Goal: Task Accomplishment & Management: Use online tool/utility

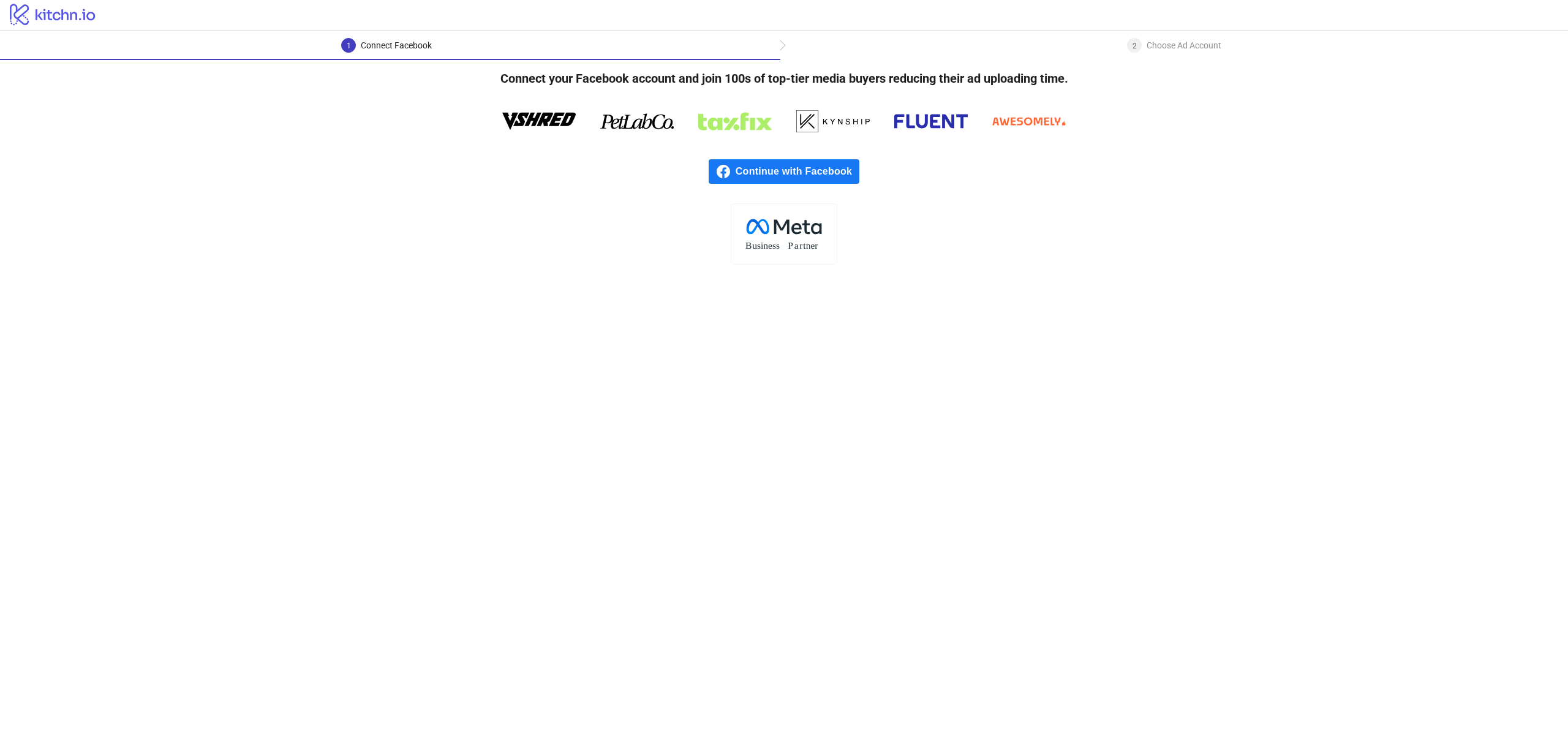
click at [837, 168] on span "Continue with Facebook" at bounding box center [797, 171] width 124 height 25
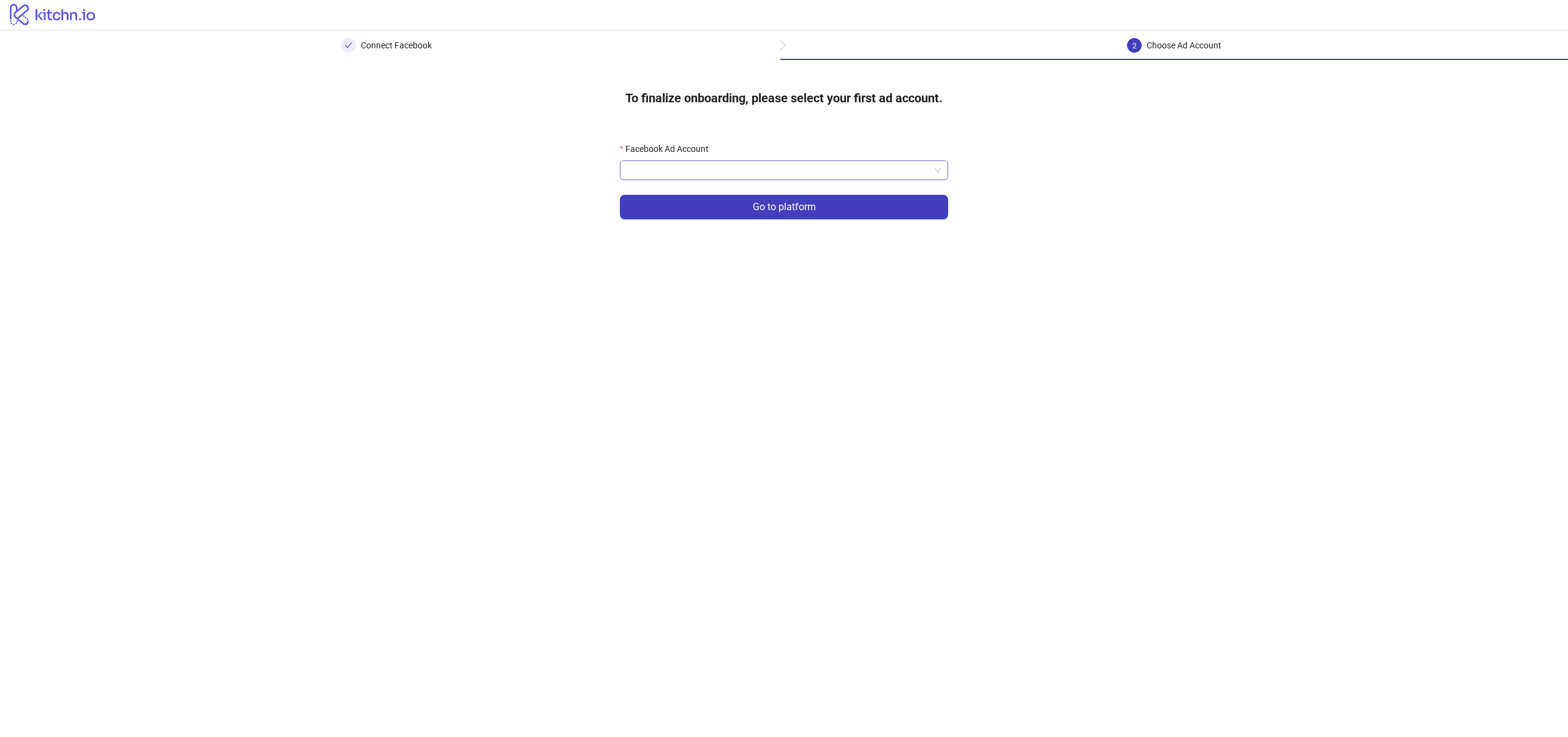
click at [882, 168] on input "Facebook Ad Account" at bounding box center [778, 171] width 302 height 19
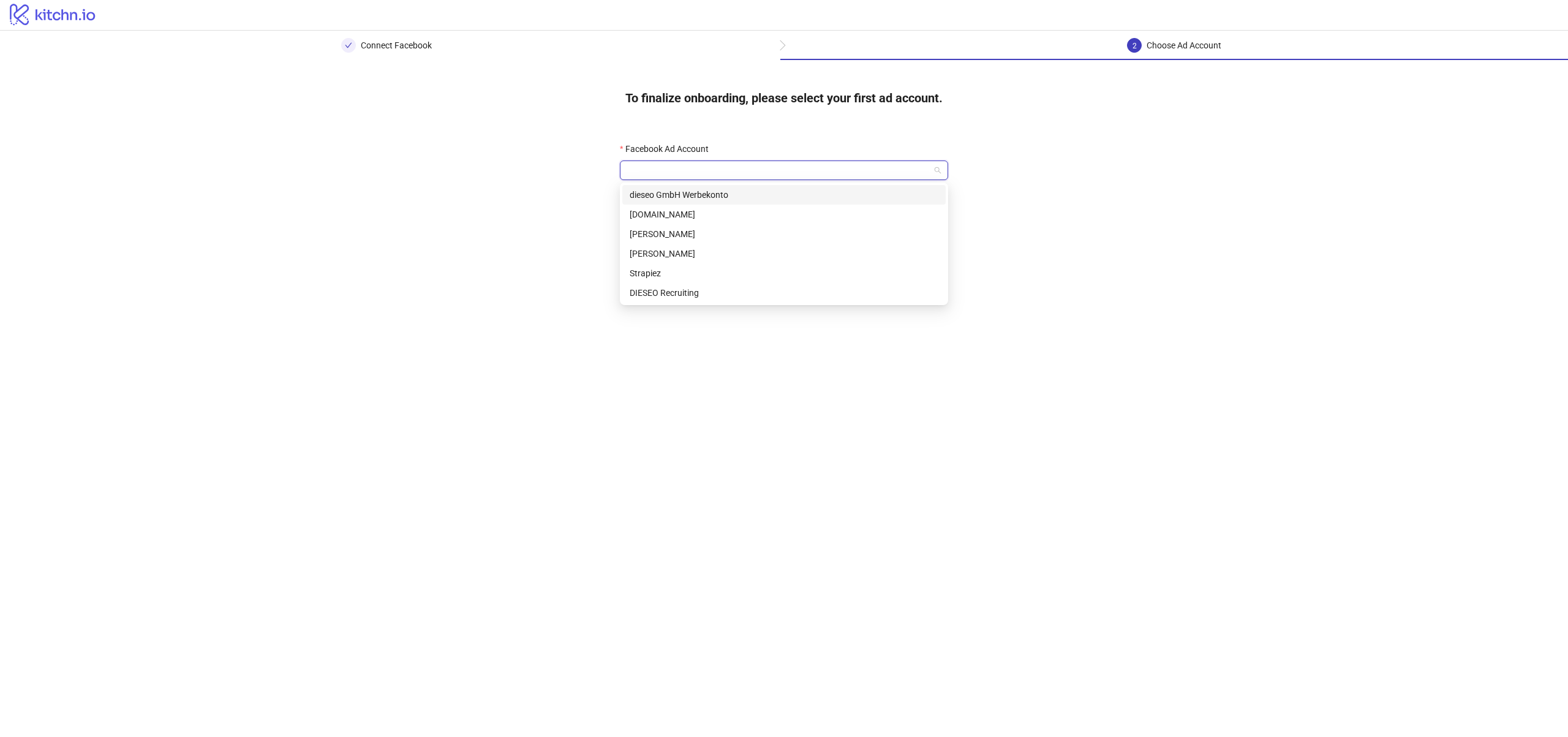
click at [833, 194] on div "dieseo GmbH Werbekonto" at bounding box center [784, 195] width 308 height 14
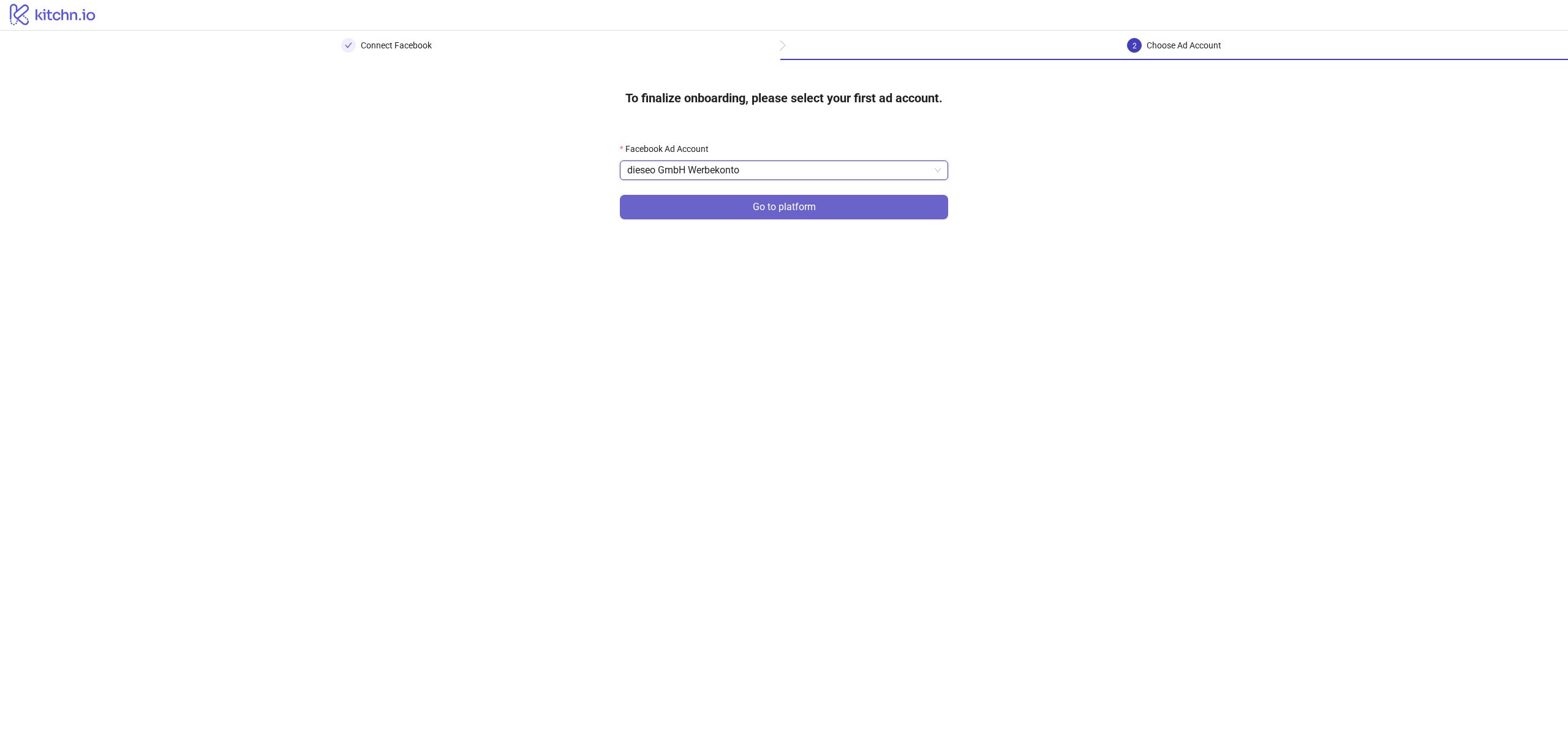
click at [816, 209] on button "Go to platform" at bounding box center [784, 207] width 328 height 25
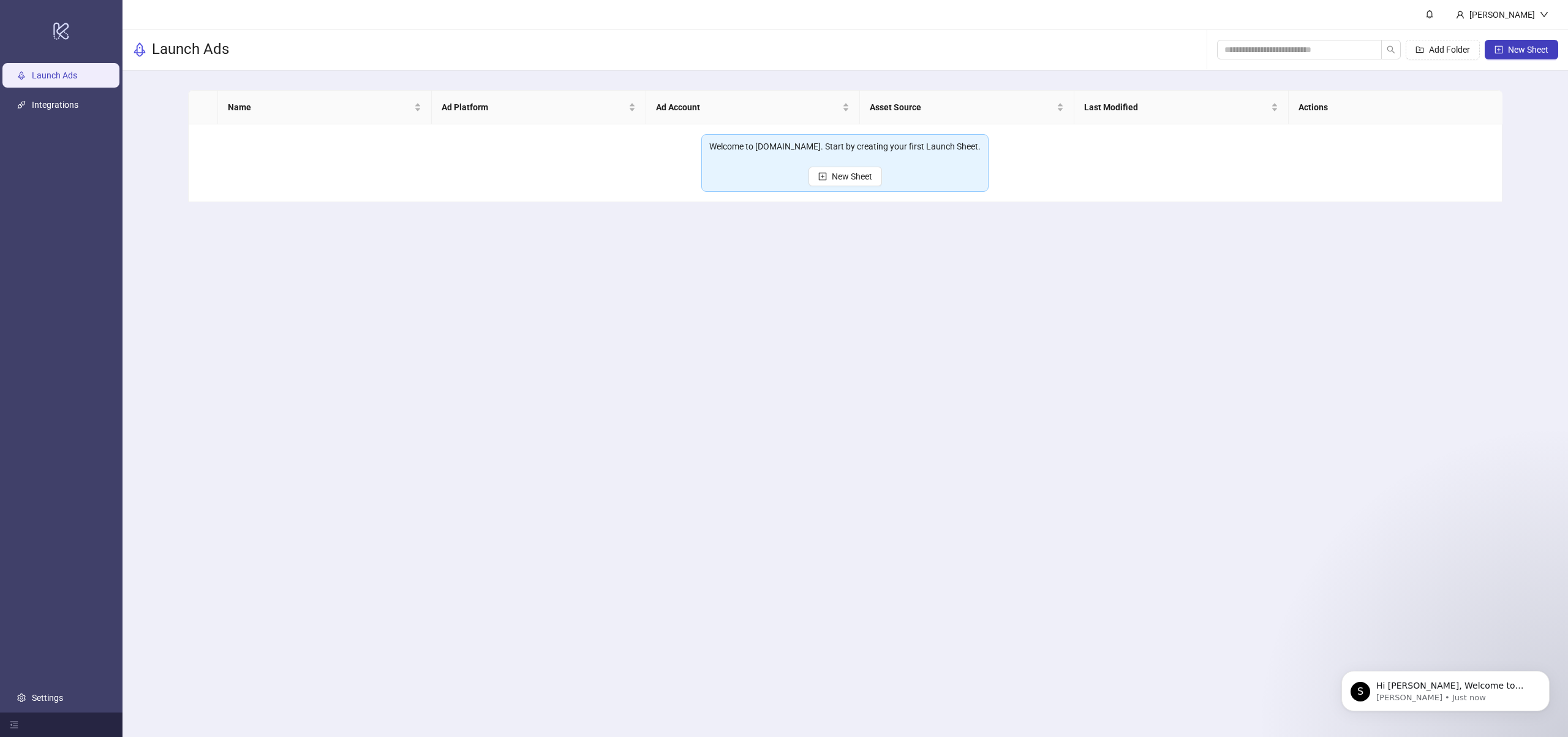
click at [842, 153] on div "Welcome to Kitchn.io. Start by creating your first Launch Sheet." at bounding box center [845, 150] width 272 height 22
click at [832, 174] on span "New Sheet" at bounding box center [852, 176] width 40 height 9
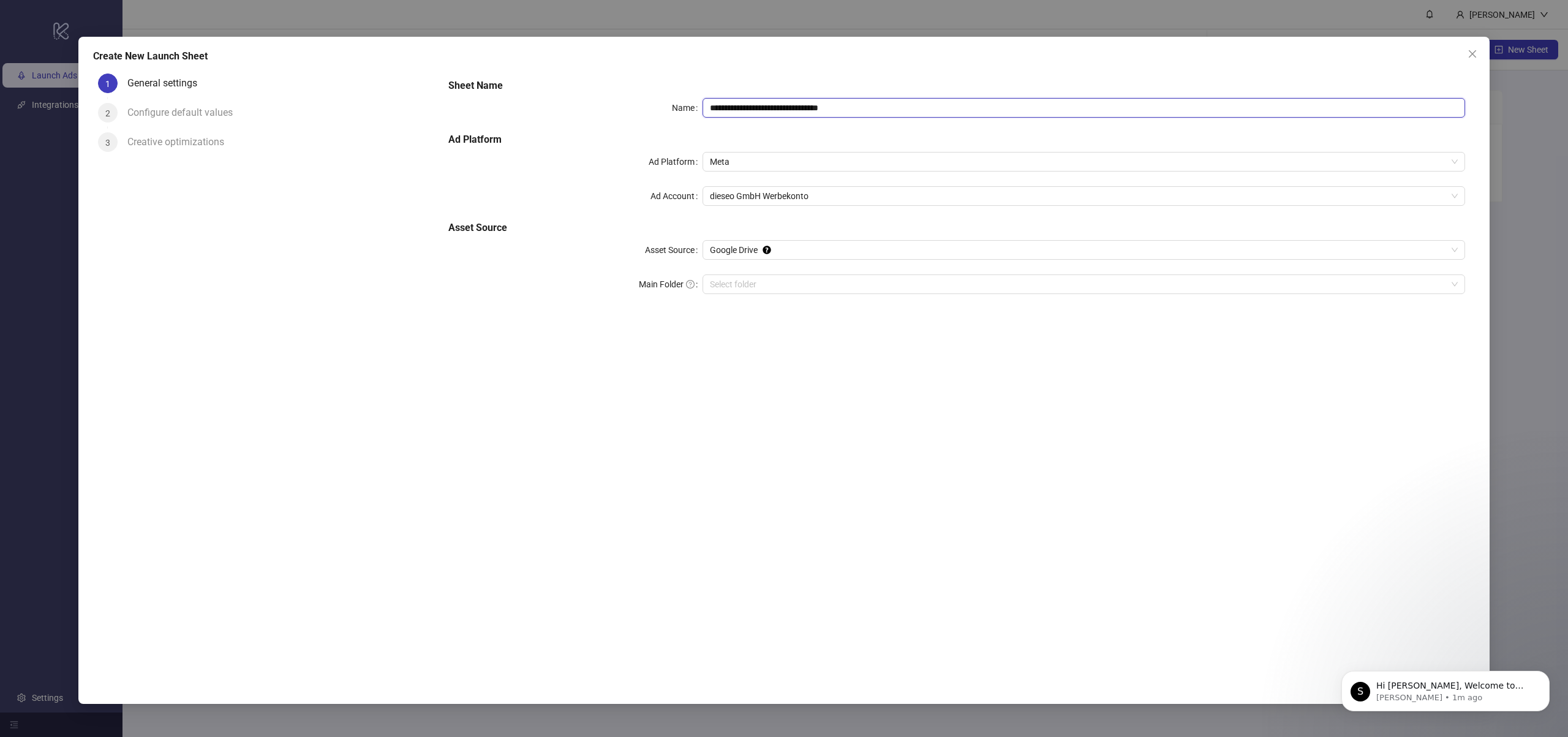
click at [732, 105] on input "**********" at bounding box center [1084, 108] width 763 height 20
click at [731, 243] on span "Google Drive" at bounding box center [1084, 251] width 748 height 19
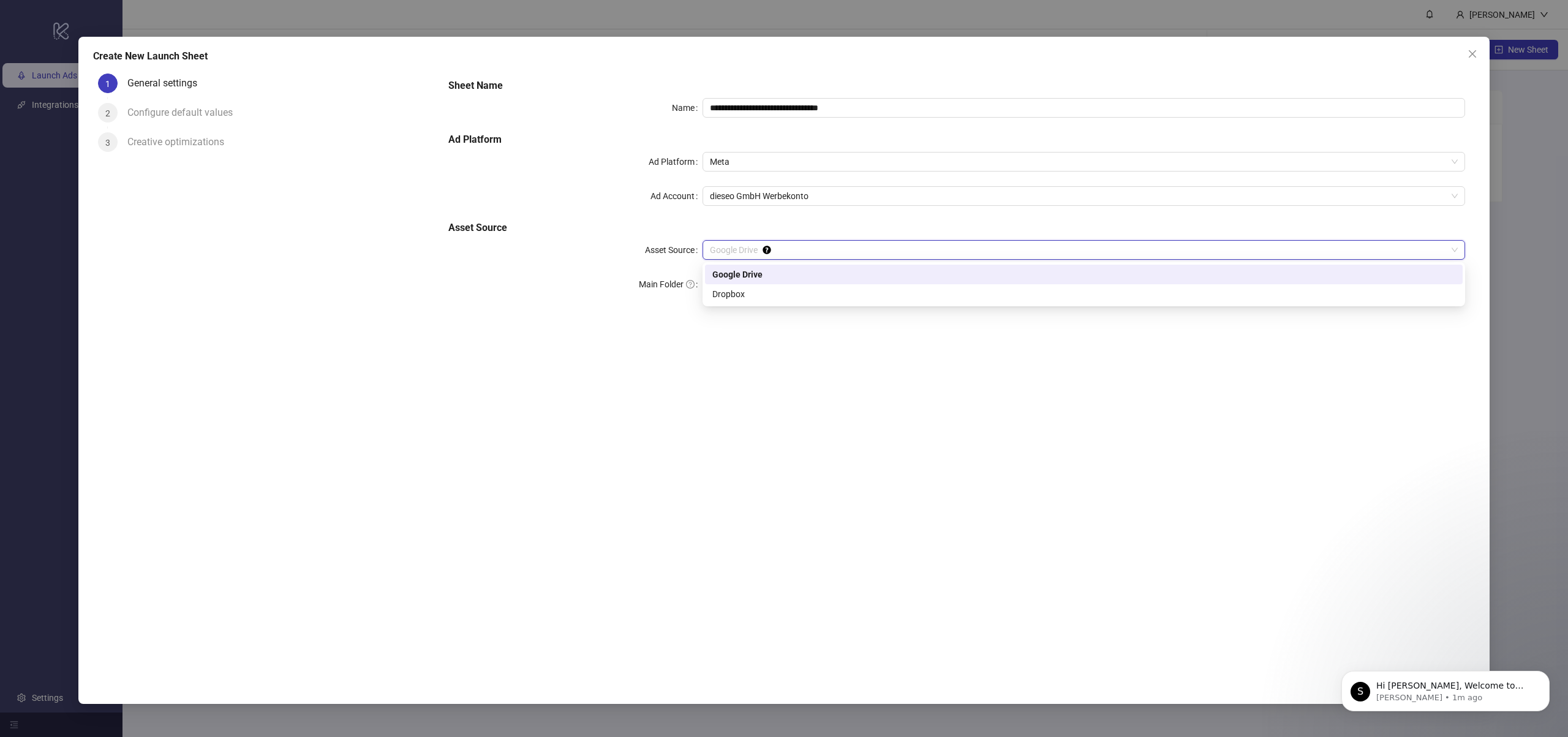
click at [730, 250] on span "Google Drive" at bounding box center [1084, 251] width 748 height 19
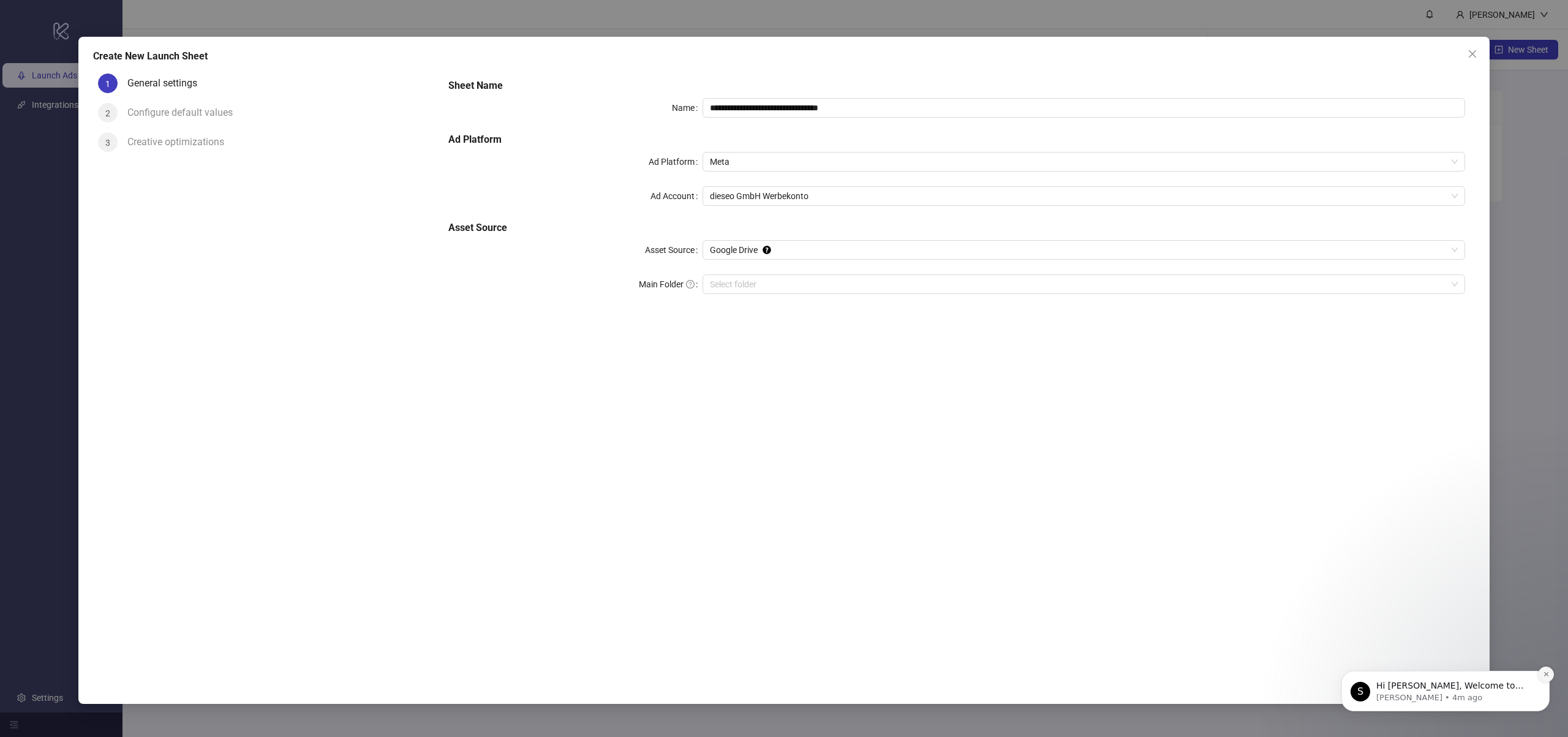
click at [1540, 672] on button "Dismiss notification" at bounding box center [1546, 675] width 16 height 16
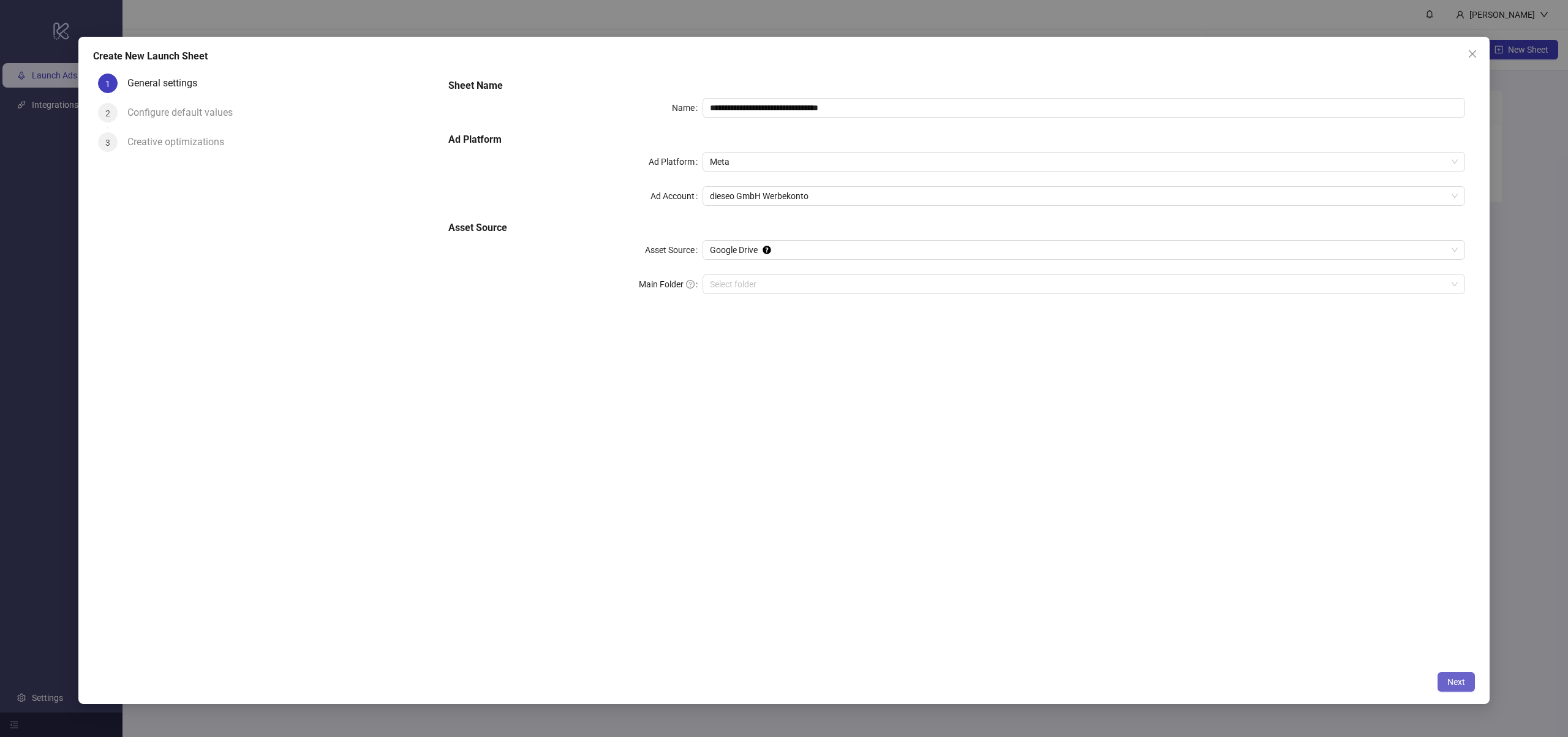
click at [1448, 685] on span "Next" at bounding box center [1456, 681] width 18 height 9
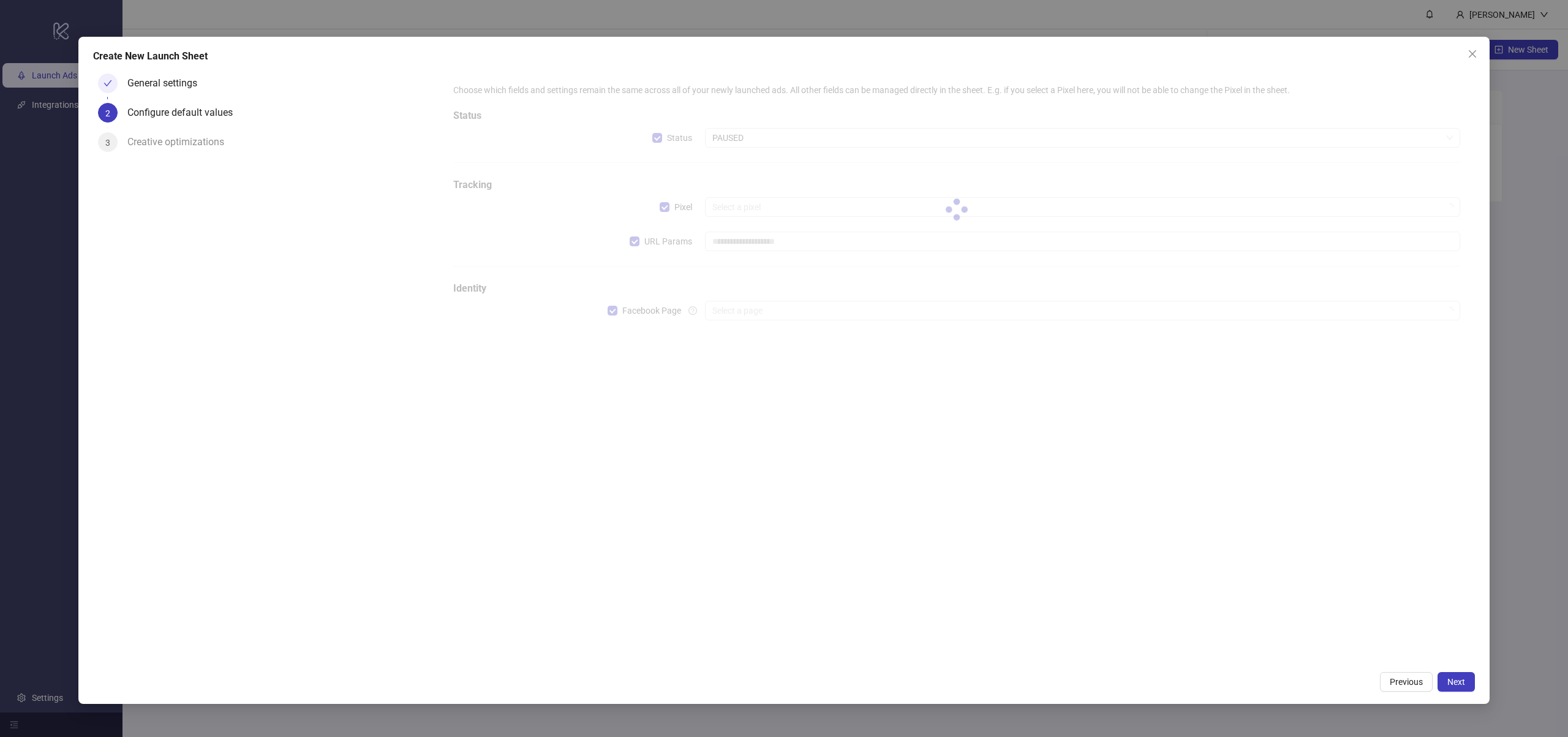
type input "**********"
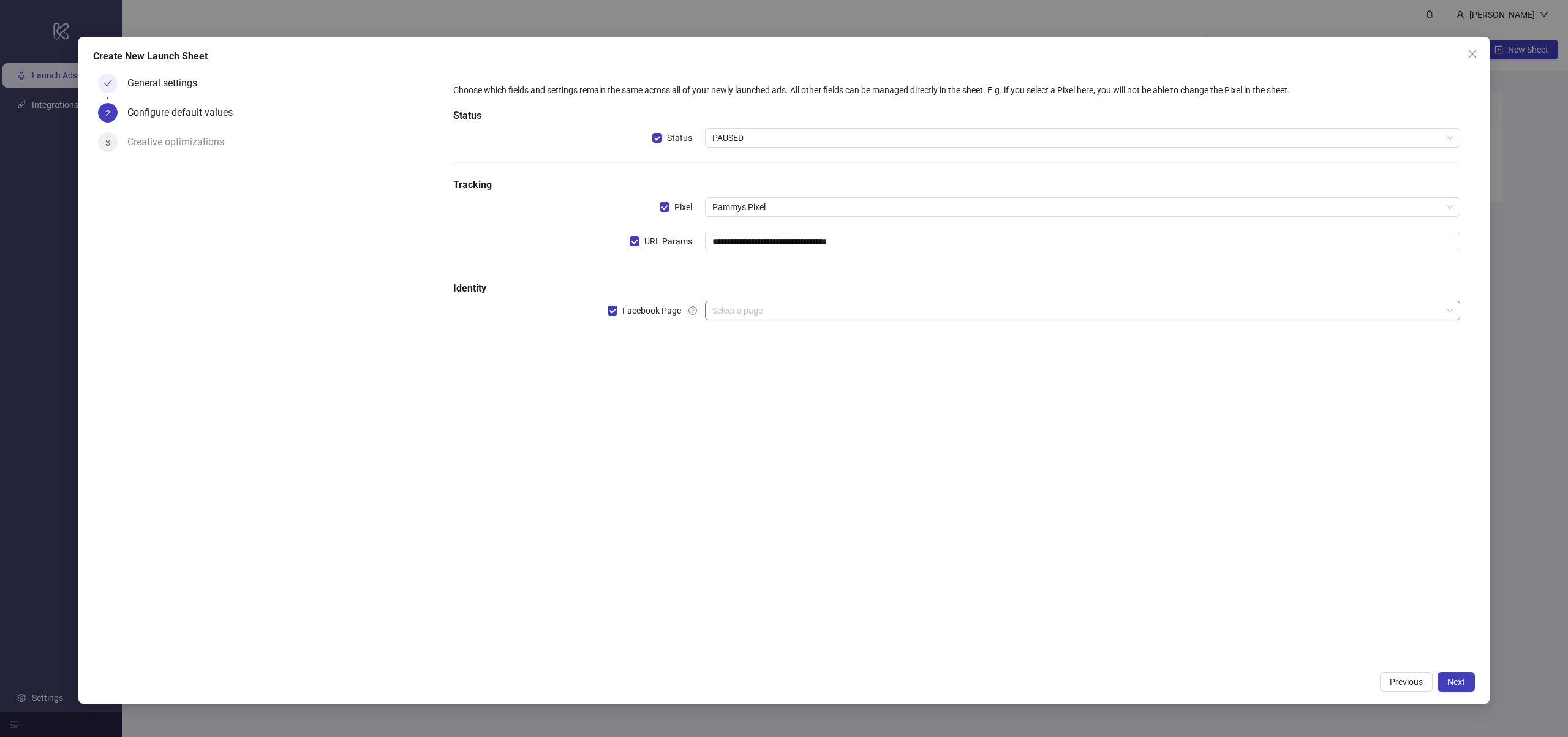
click at [731, 310] on input "search" at bounding box center [1078, 311] width 730 height 19
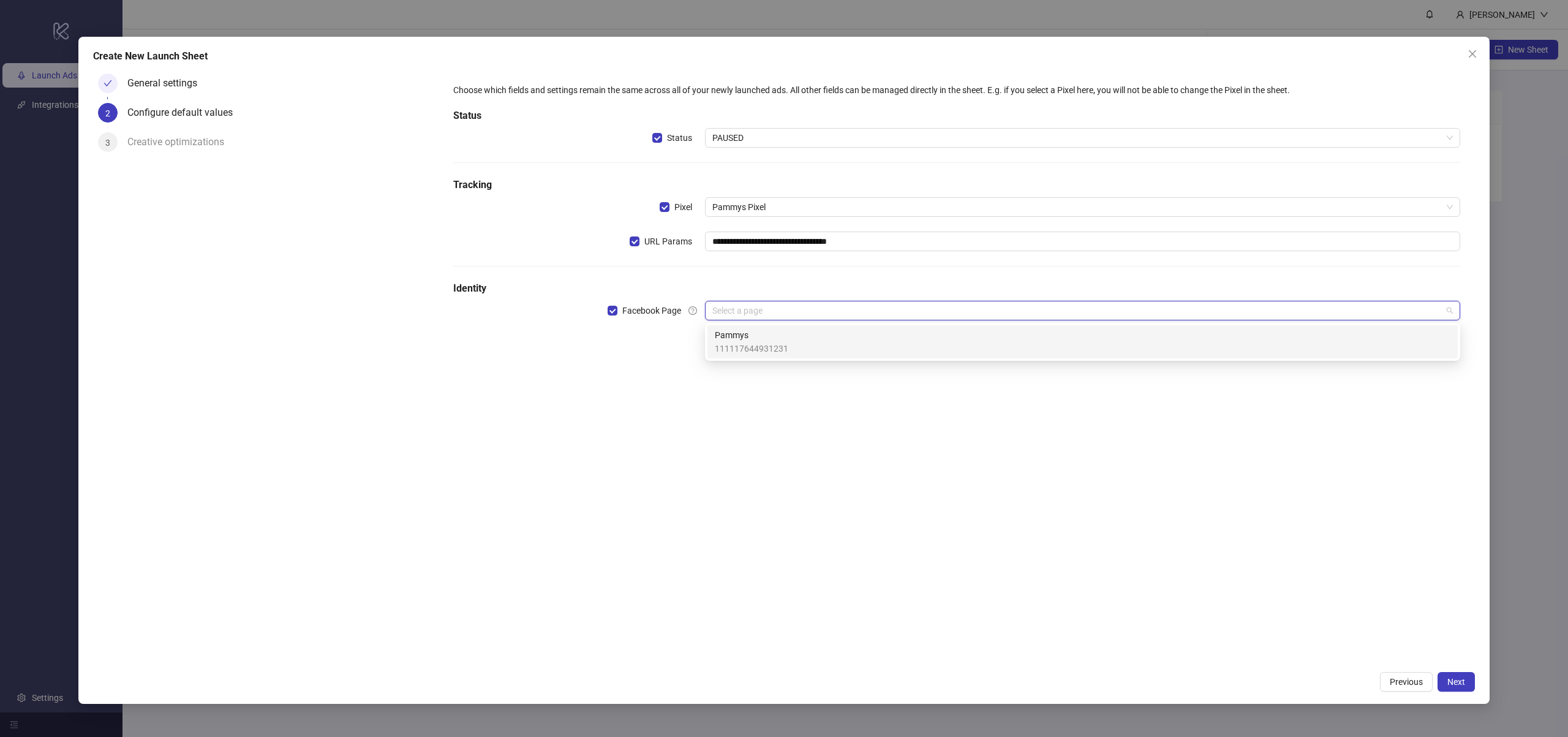
click at [743, 339] on span "Pammys" at bounding box center [752, 335] width 73 height 14
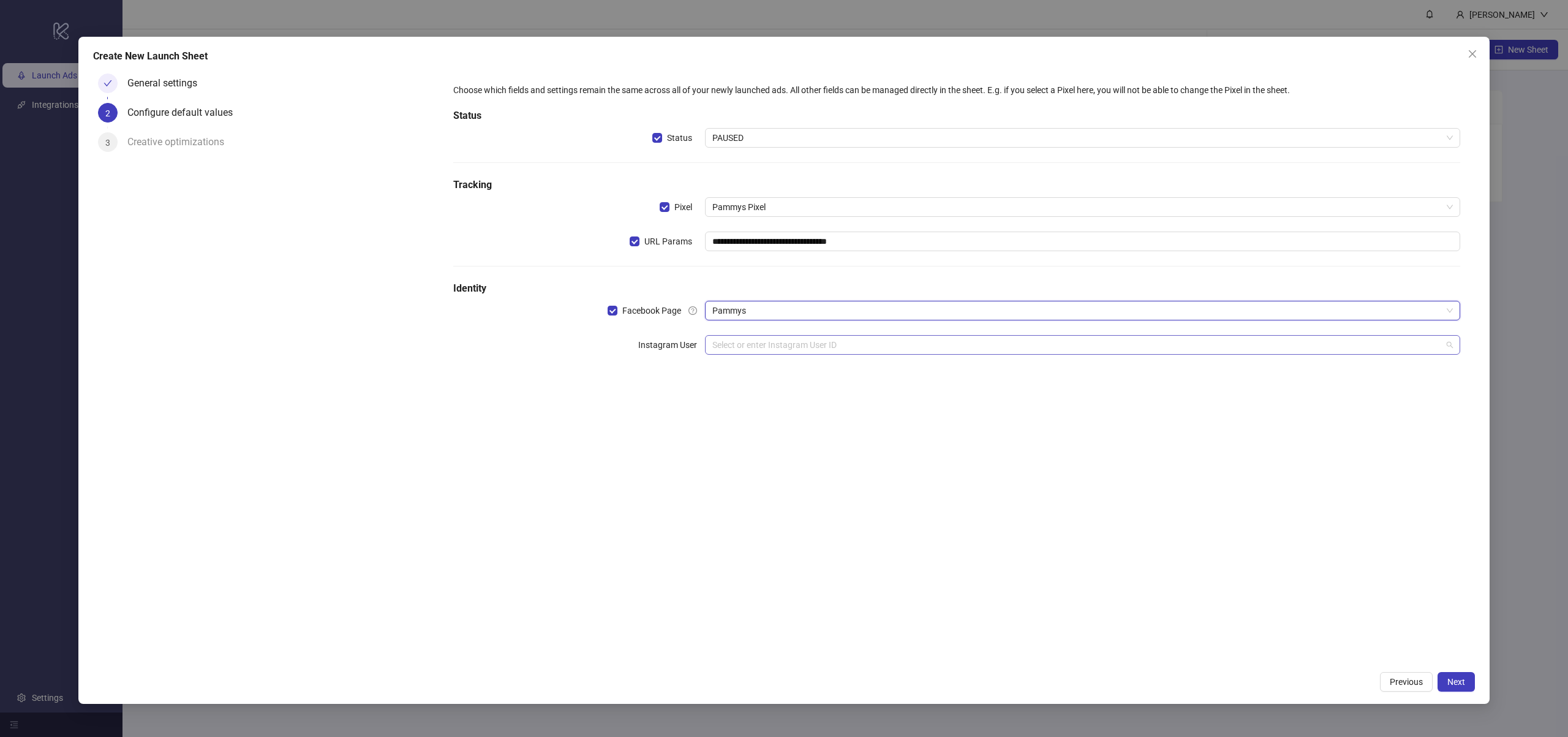
click at [775, 335] on div "Select or enter Instagram User ID" at bounding box center [1083, 345] width 755 height 20
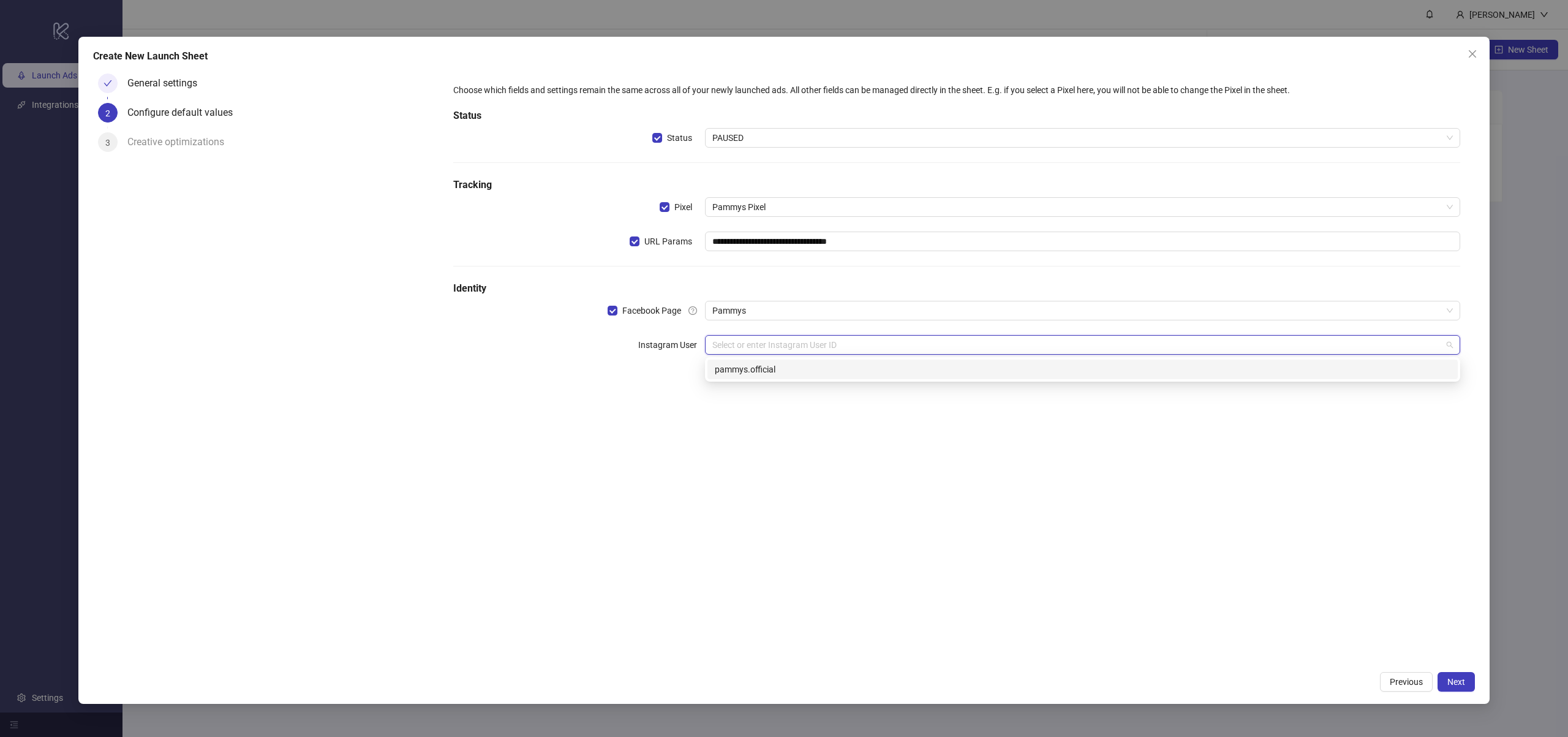
click at [773, 372] on div "pammys.official" at bounding box center [1083, 369] width 736 height 14
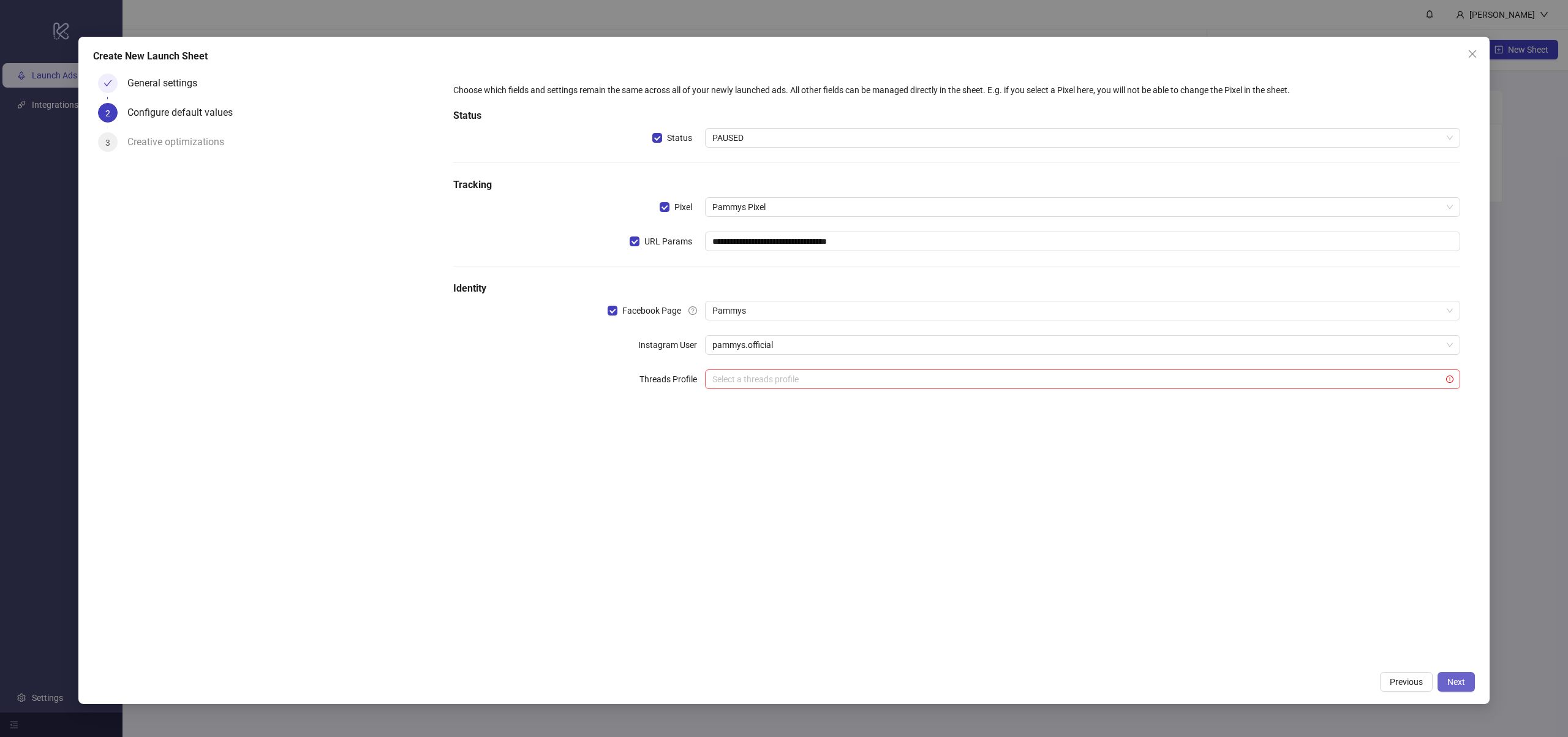
click at [1455, 672] on button "Next" at bounding box center [1457, 681] width 38 height 20
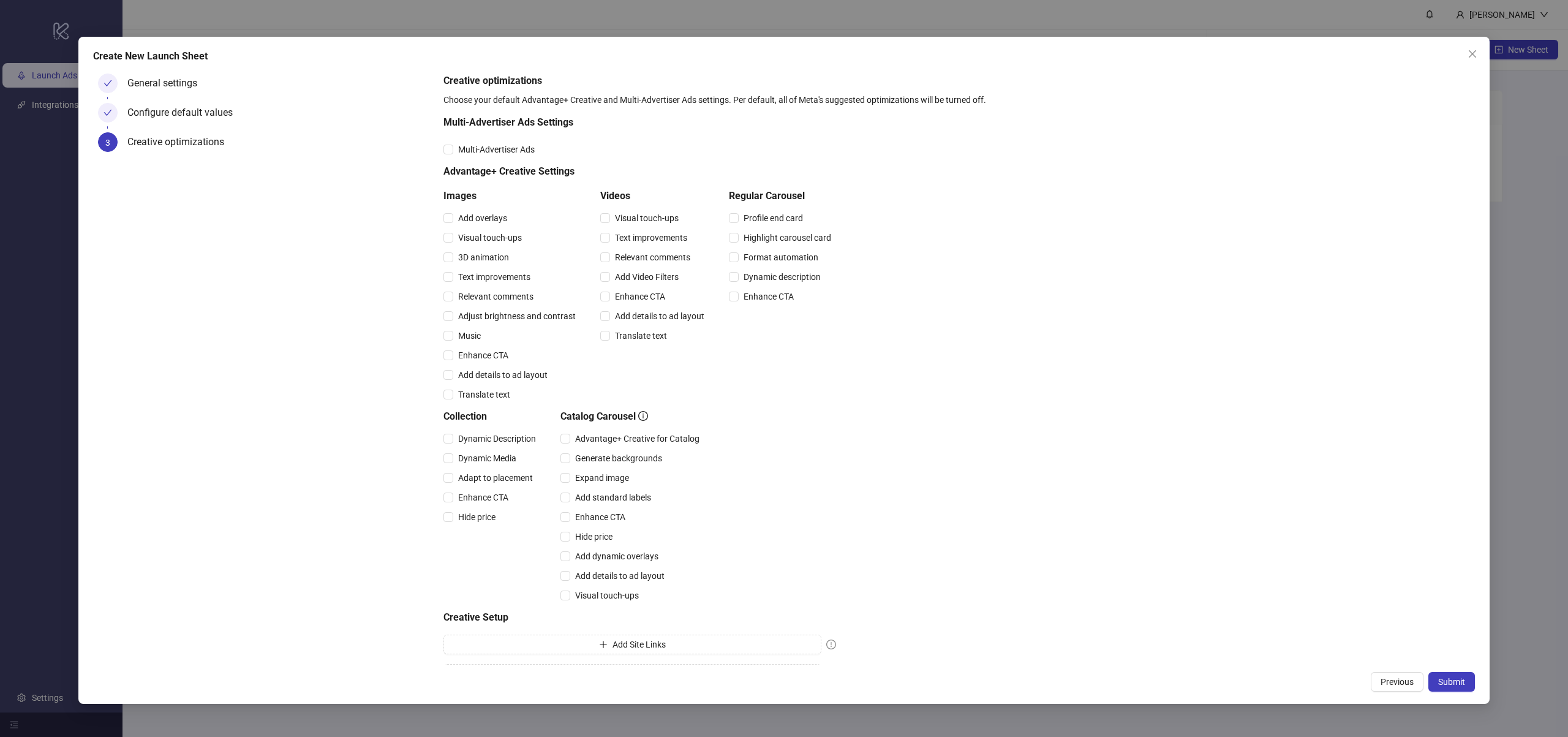
drag, startPoint x: 466, startPoint y: 85, endPoint x: 504, endPoint y: 85, distance: 38.0
click at [504, 85] on h5 "Creative optimizations" at bounding box center [956, 80] width 1026 height 15
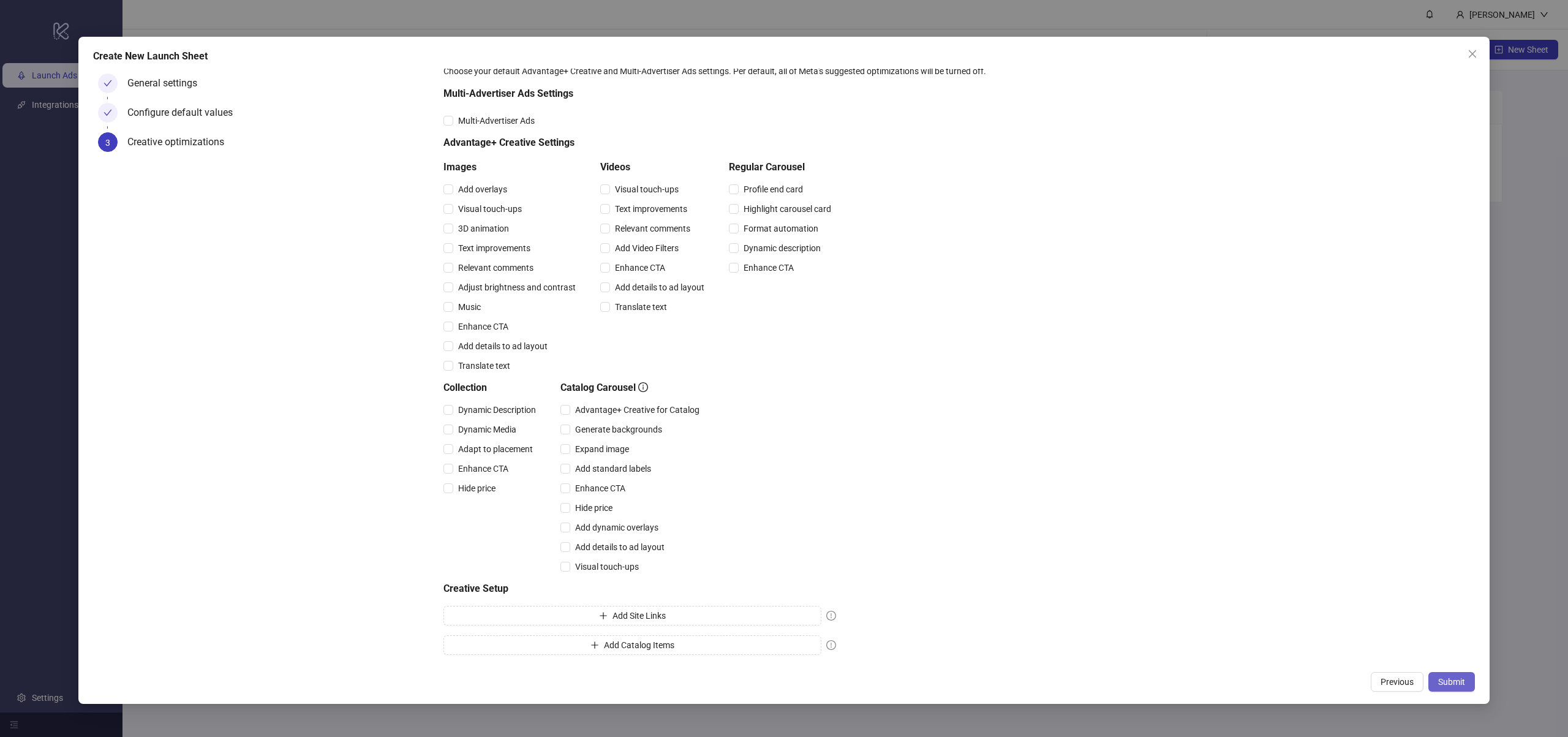
click at [1462, 675] on button "Submit" at bounding box center [1452, 681] width 46 height 20
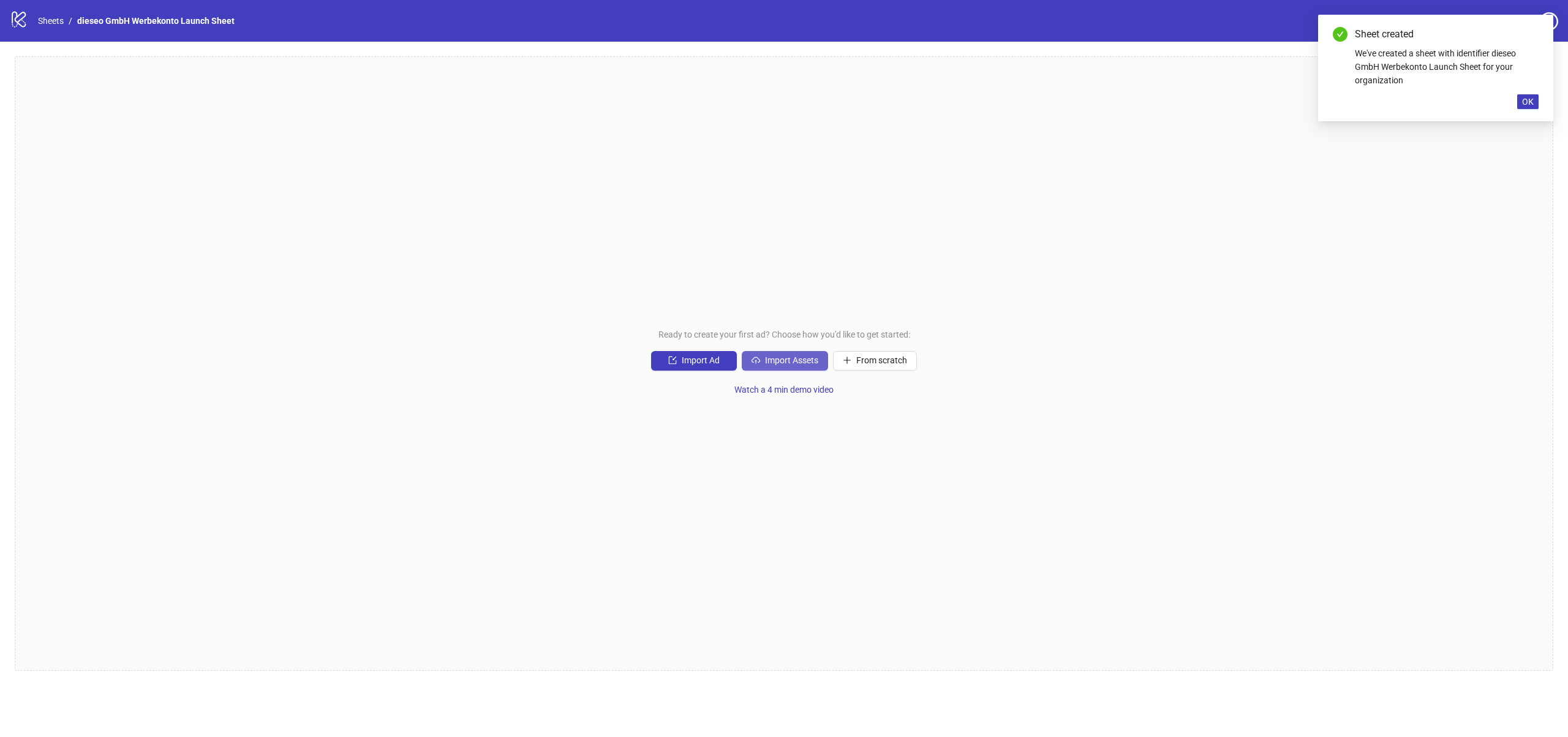
click at [793, 367] on button "Import Assets" at bounding box center [784, 361] width 86 height 20
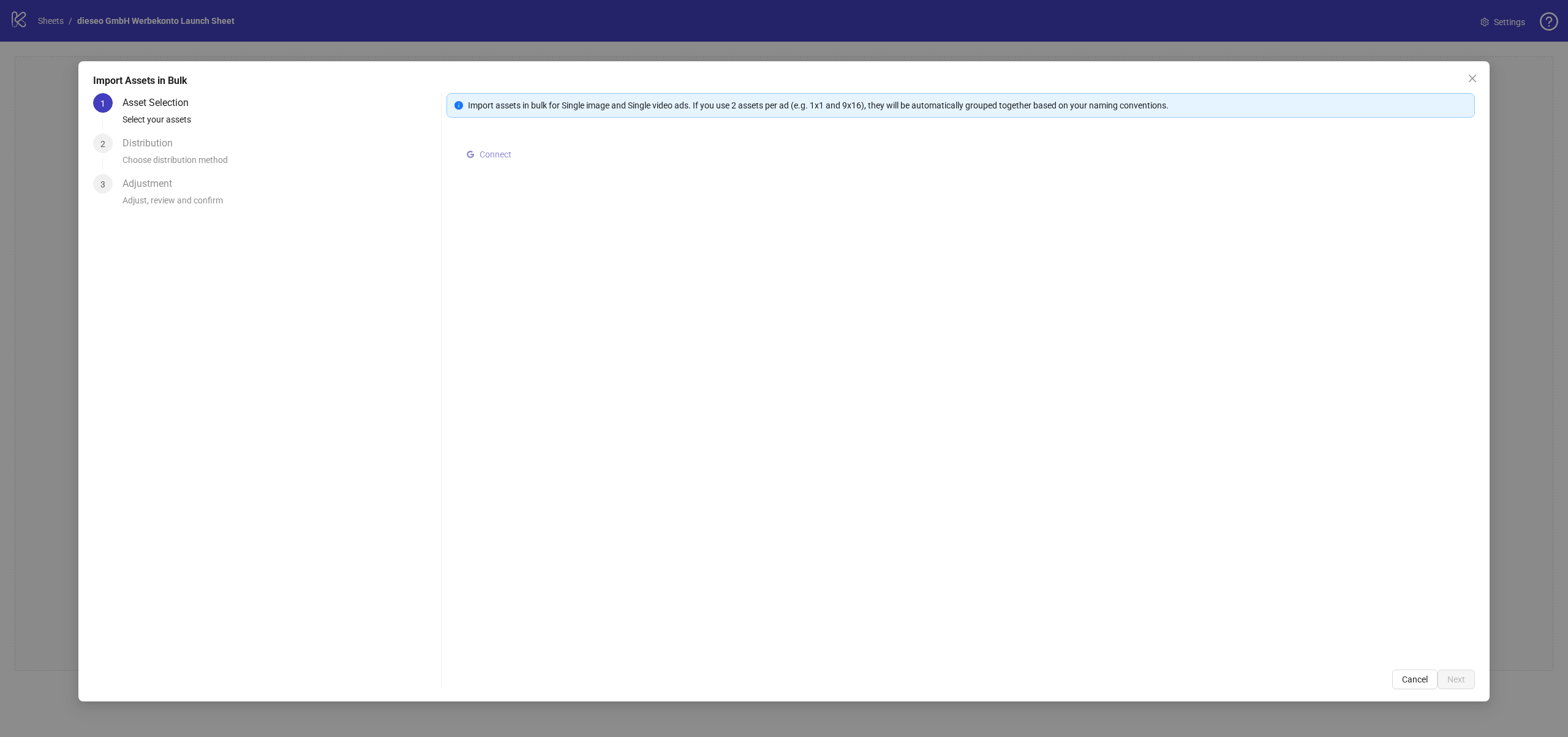
click at [472, 152] on icon "google" at bounding box center [470, 154] width 8 height 8
click at [567, 156] on span "Select multiple assets to import" at bounding box center [543, 156] width 118 height 9
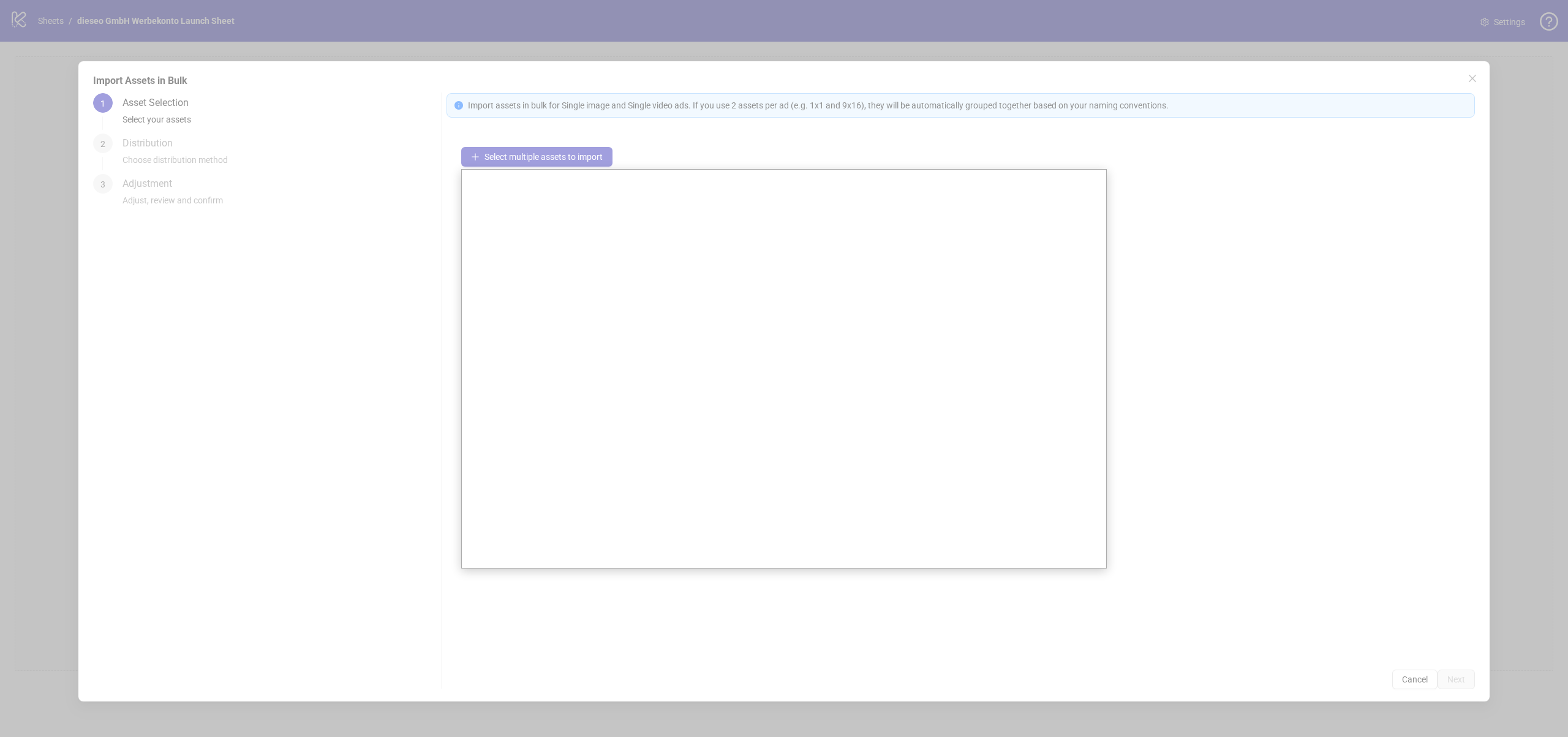
click at [1215, 290] on div at bounding box center [784, 368] width 1568 height 737
click at [1329, 676] on div at bounding box center [784, 368] width 1568 height 737
click at [1401, 683] on div at bounding box center [784, 368] width 1568 height 737
click at [1283, 163] on div at bounding box center [784, 368] width 1568 height 737
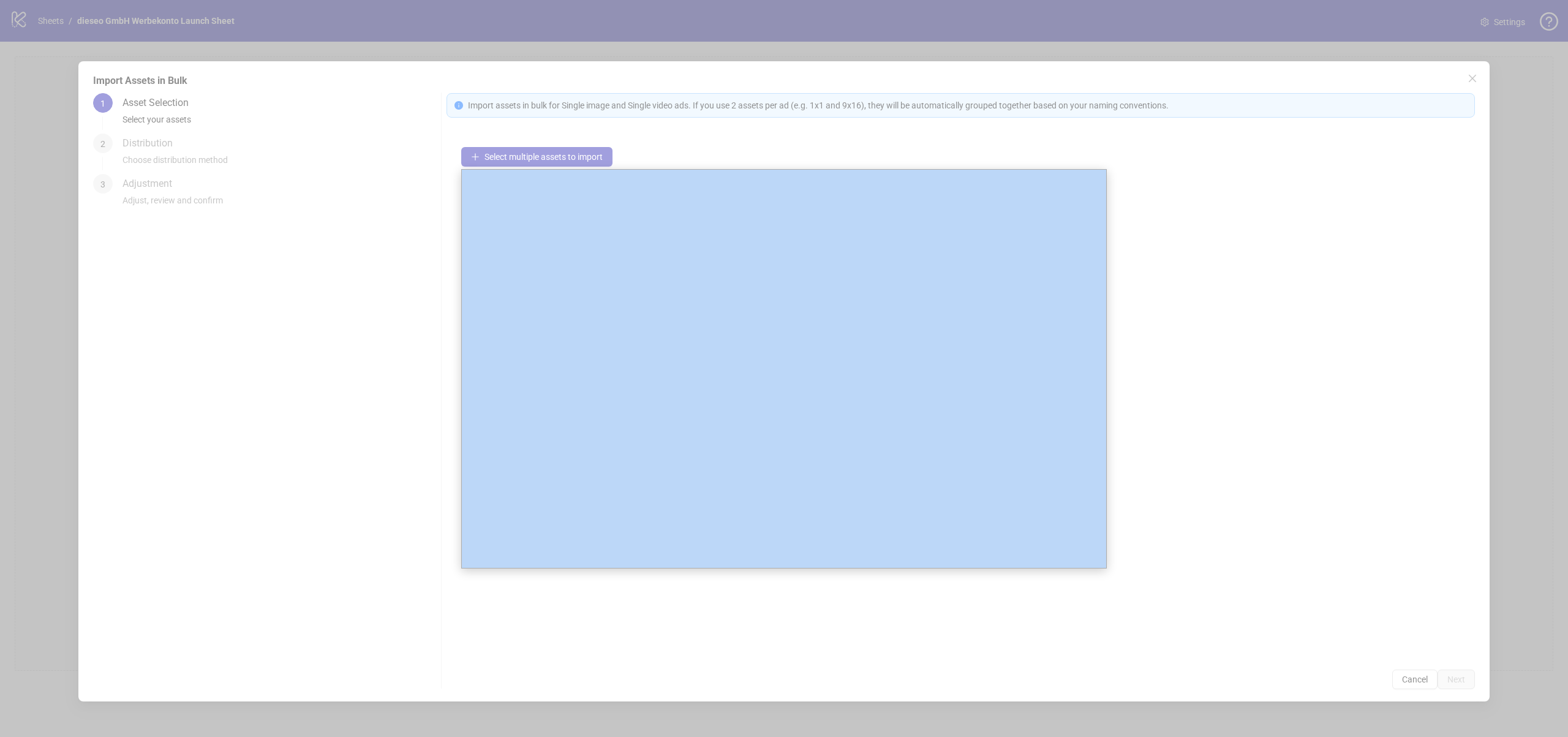
drag, startPoint x: 1283, startPoint y: 163, endPoint x: 1247, endPoint y: 162, distance: 36.0
click at [1277, 162] on div at bounding box center [784, 368] width 1568 height 737
click at [726, 155] on div at bounding box center [784, 368] width 1568 height 737
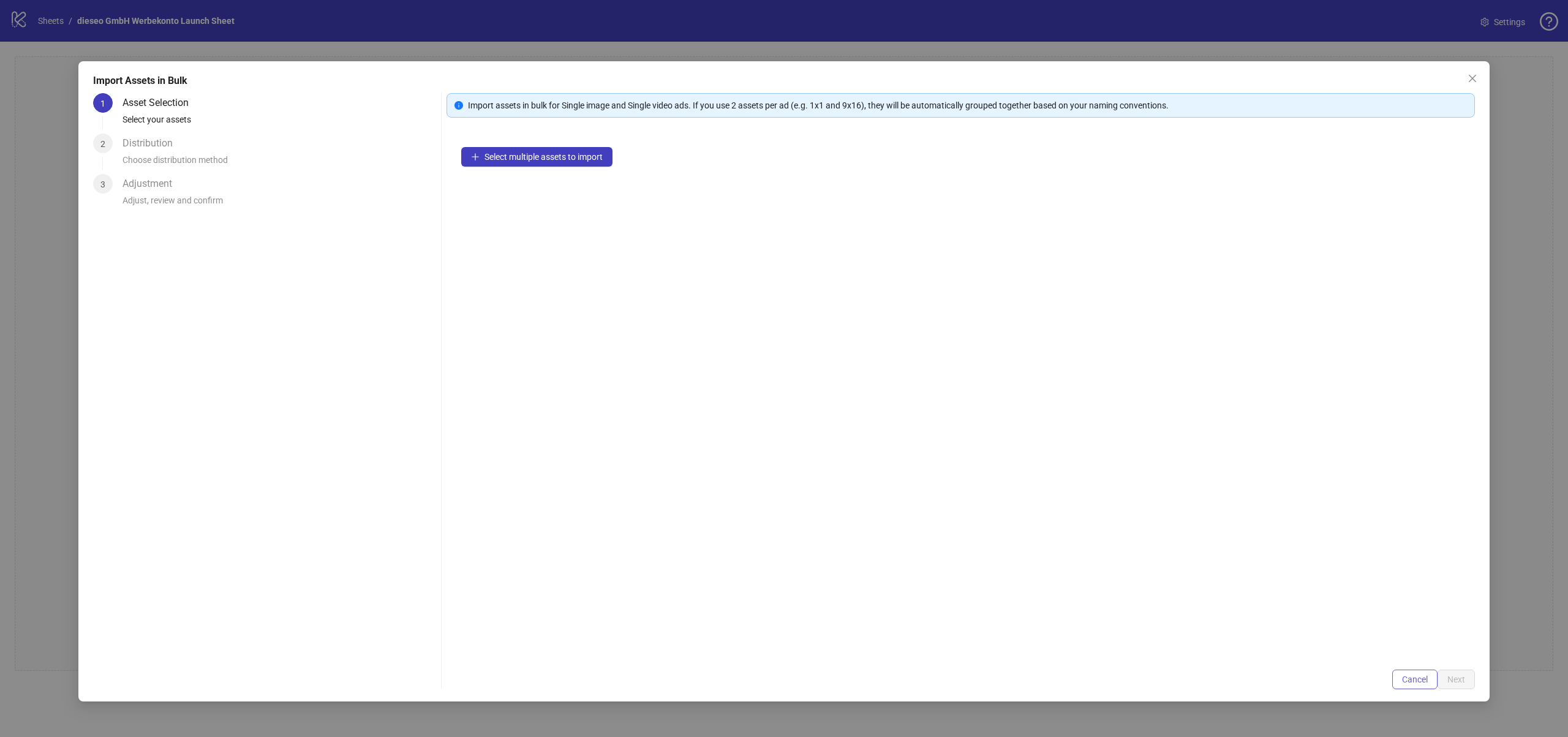
click at [1410, 681] on span "Cancel" at bounding box center [1415, 679] width 26 height 9
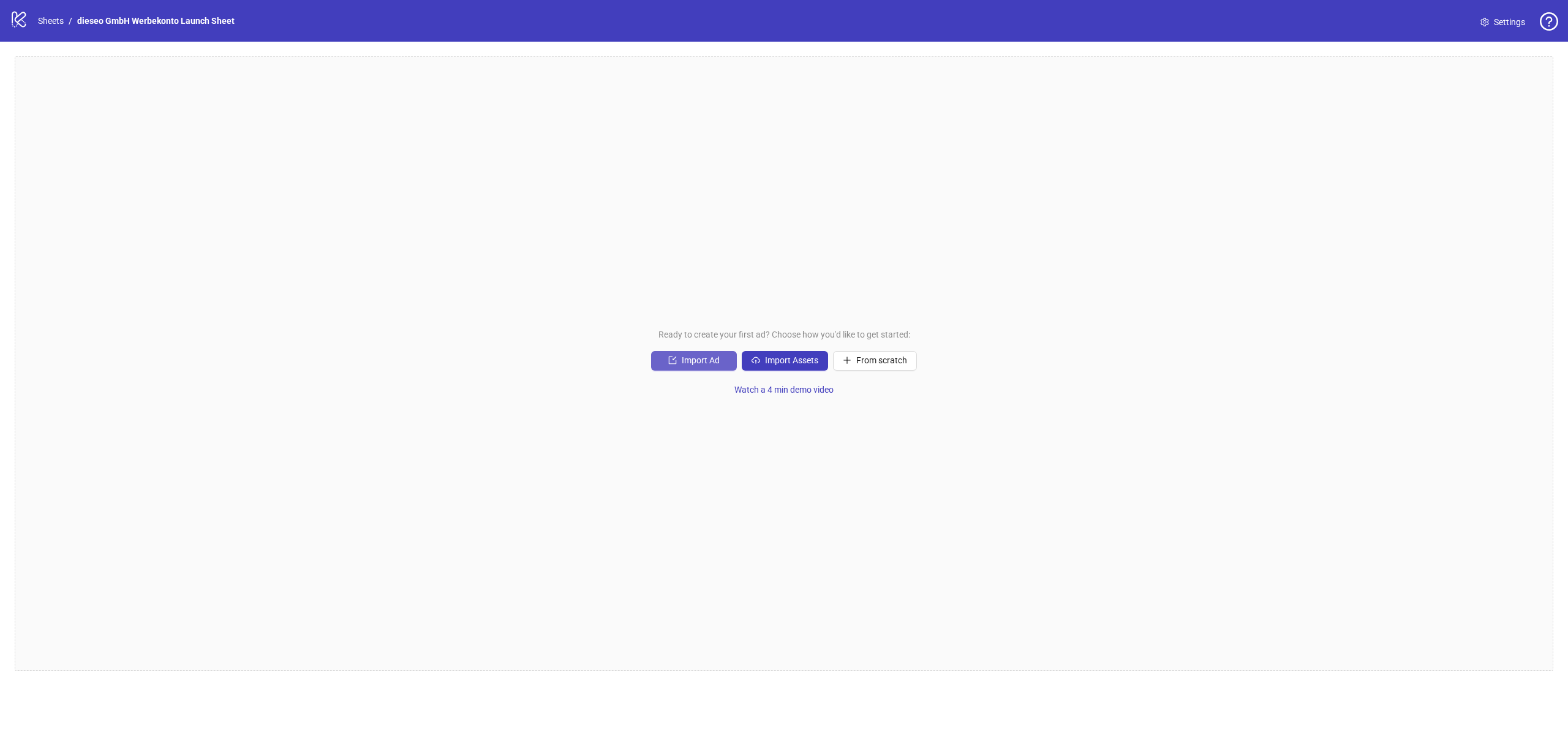
click at [714, 367] on button "Import Ad" at bounding box center [694, 361] width 85 height 20
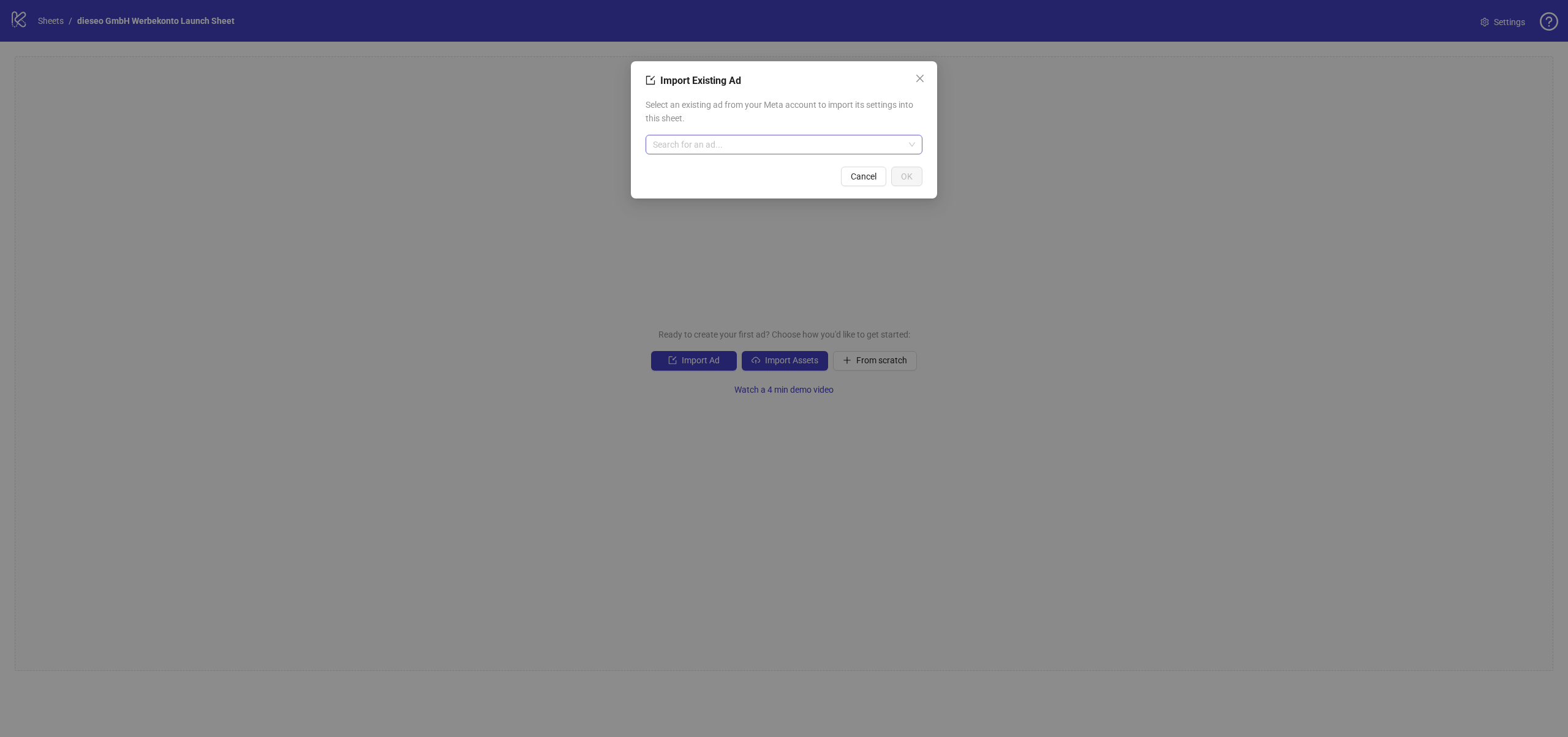
click at [715, 139] on input "search" at bounding box center [778, 144] width 251 height 19
click at [807, 150] on input "search" at bounding box center [778, 144] width 251 height 19
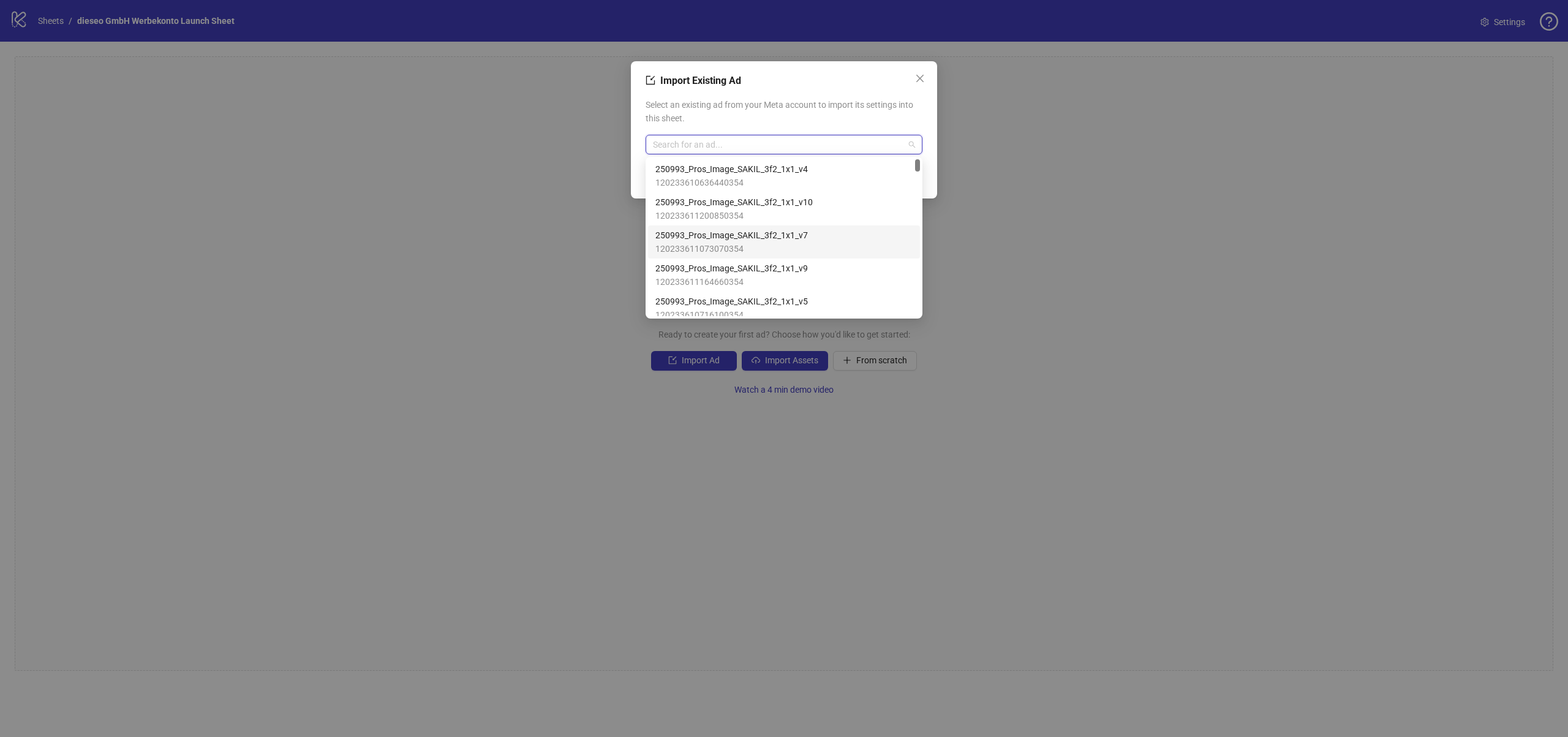
scroll to position [21, 0]
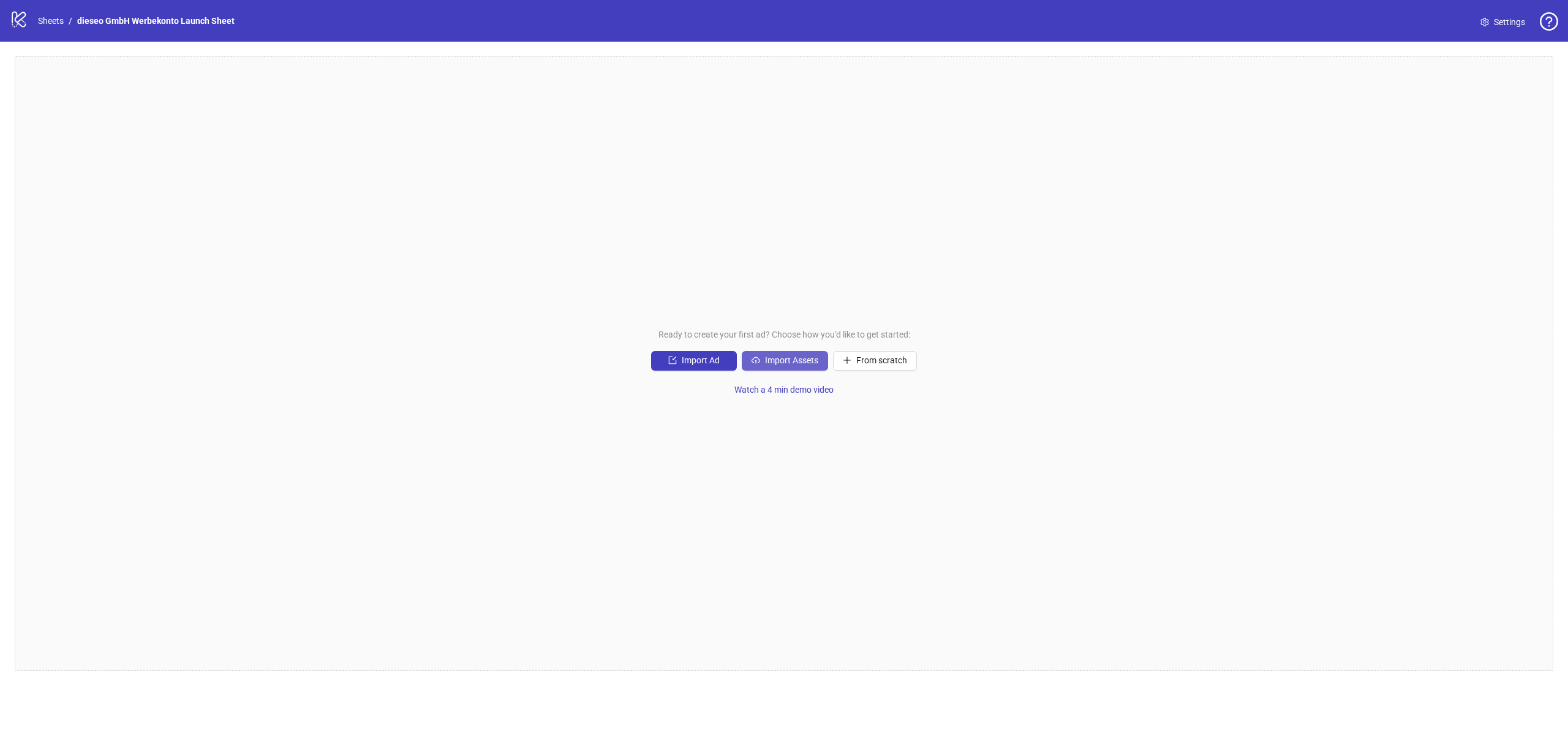
click at [813, 364] on span "Import Assets" at bounding box center [791, 360] width 53 height 9
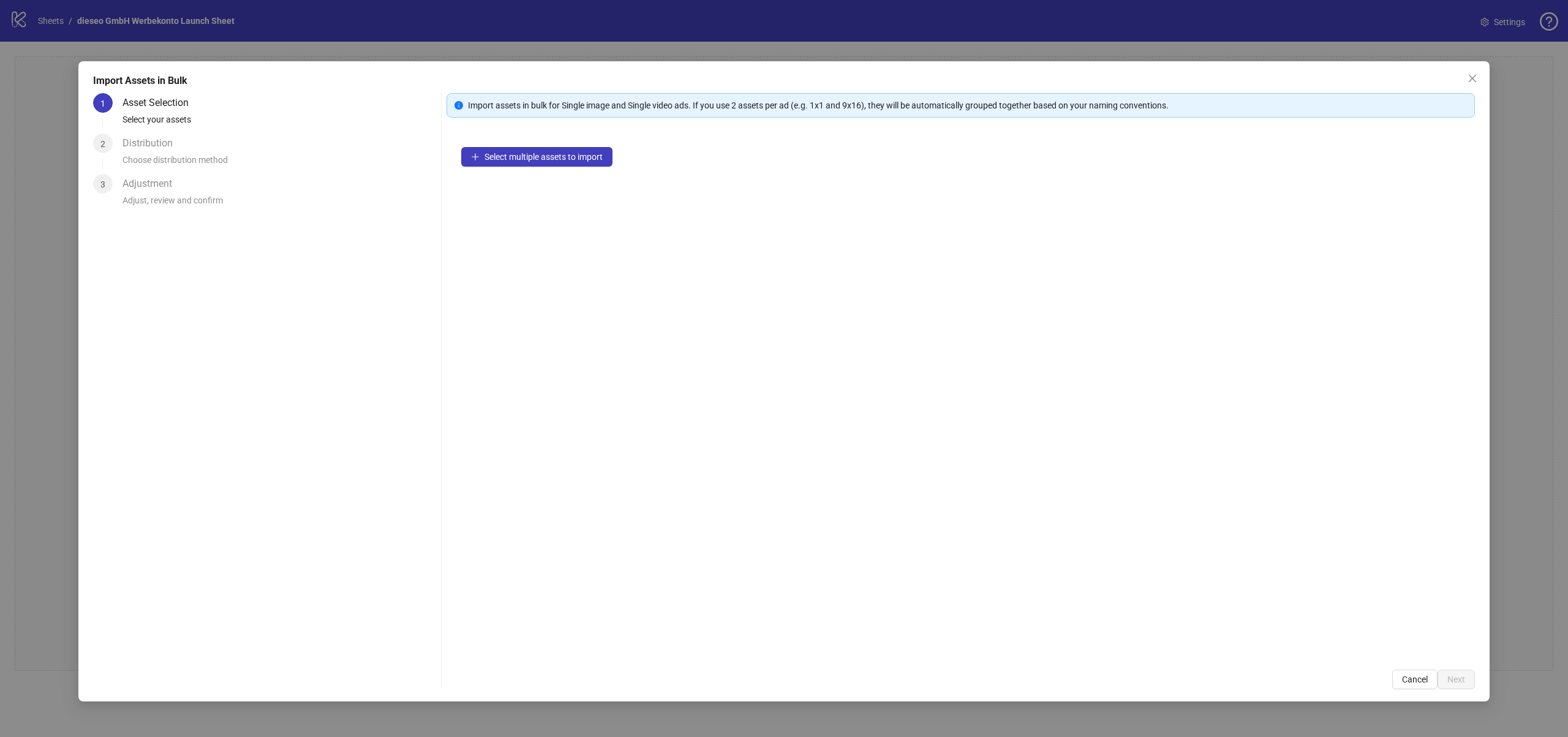
click at [549, 167] on div "Select multiple assets to import" at bounding box center [961, 393] width 1029 height 522
click at [551, 157] on span "Select multiple assets to import" at bounding box center [543, 156] width 118 height 9
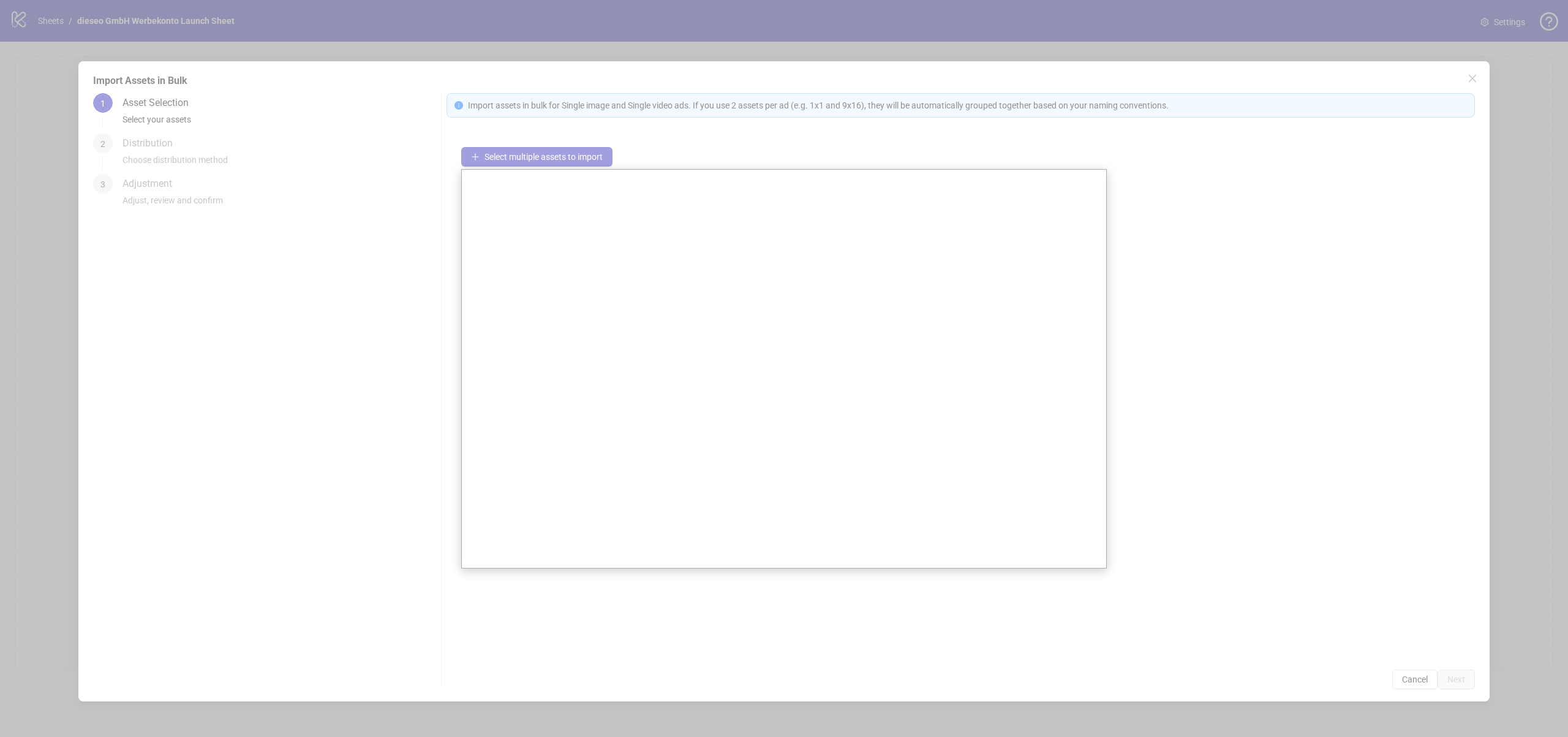
click at [871, 36] on div at bounding box center [784, 368] width 1568 height 737
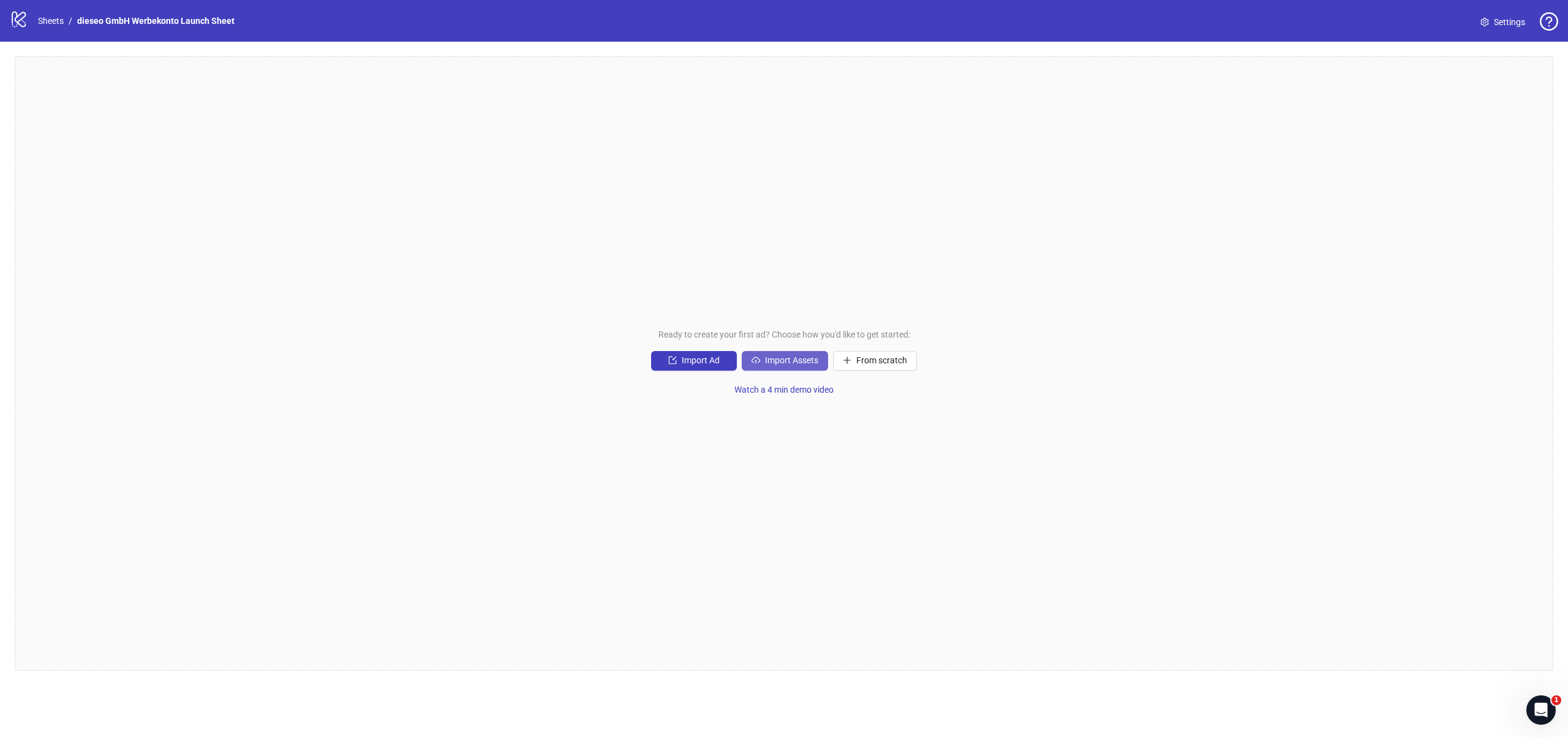
click at [789, 363] on span "Import Assets" at bounding box center [791, 360] width 53 height 9
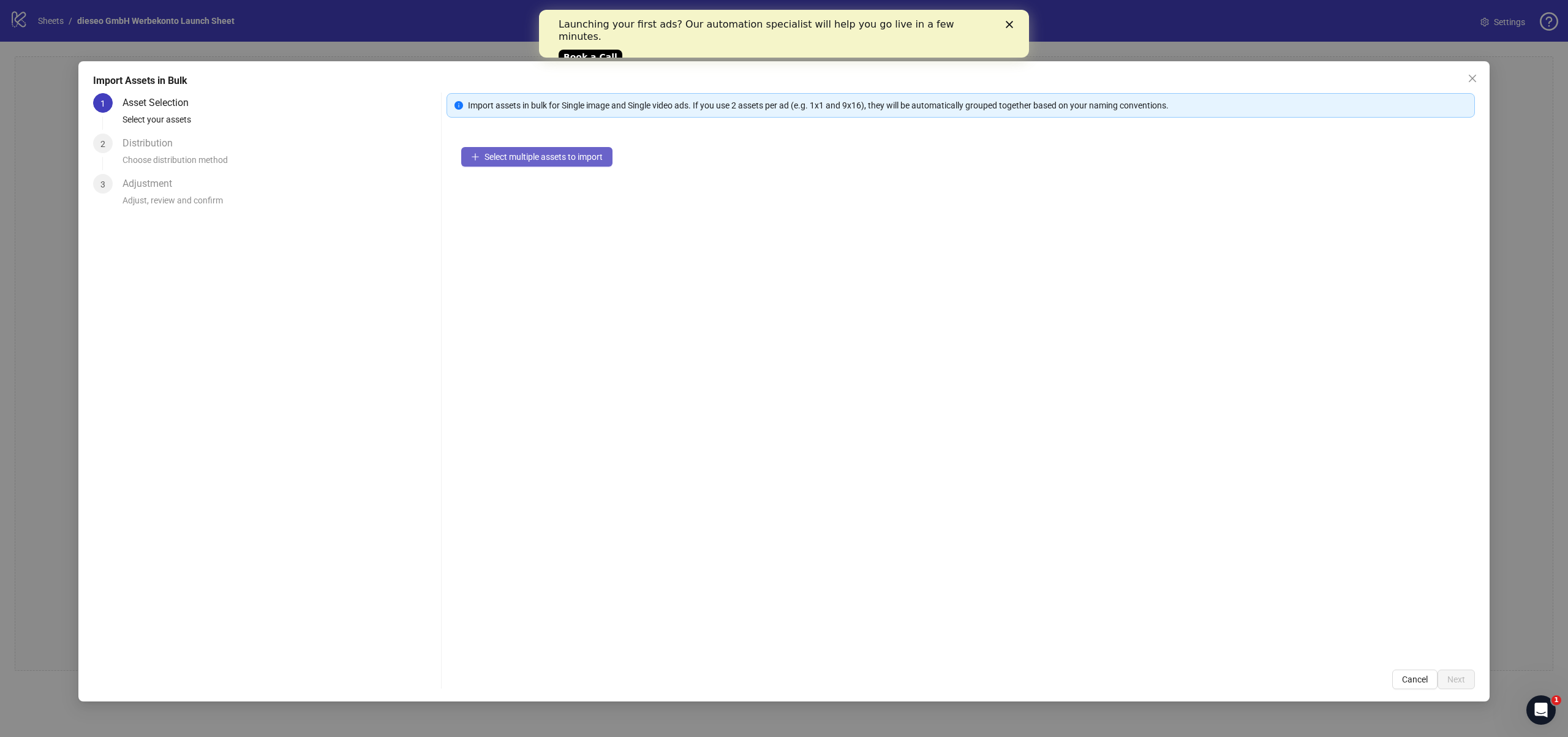
click at [577, 157] on span "Select multiple assets to import" at bounding box center [543, 156] width 118 height 9
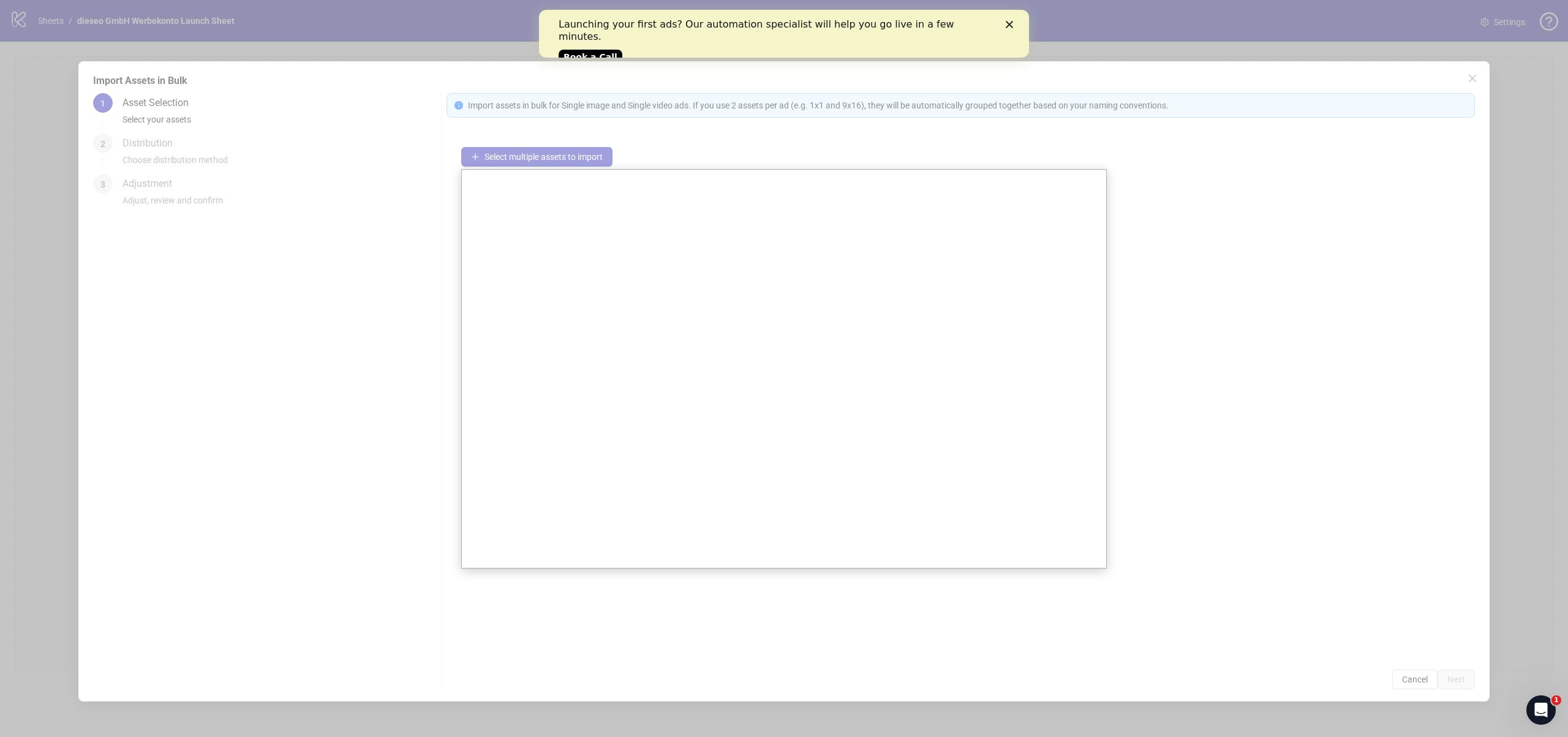
click at [1124, 240] on div at bounding box center [784, 368] width 1568 height 737
click at [1163, 229] on div at bounding box center [784, 368] width 1568 height 737
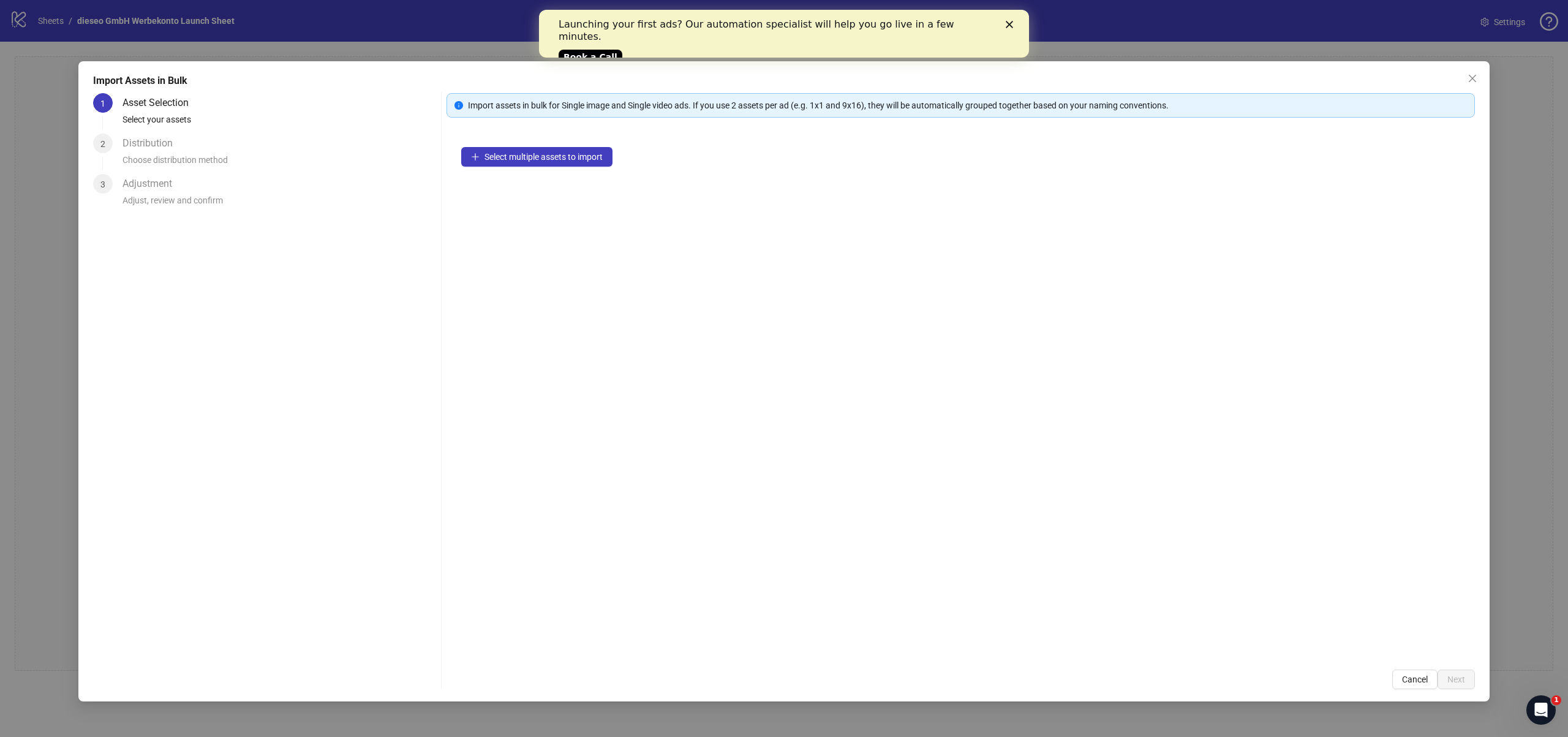
click at [186, 156] on div "Choose distribution method" at bounding box center [279, 163] width 314 height 21
drag, startPoint x: 496, startPoint y: 107, endPoint x: 785, endPoint y: 107, distance: 289.0
click at [785, 107] on div "Import assets in bulk for Single image and Single video ads. If you use 2 asset…" at bounding box center [967, 105] width 999 height 14
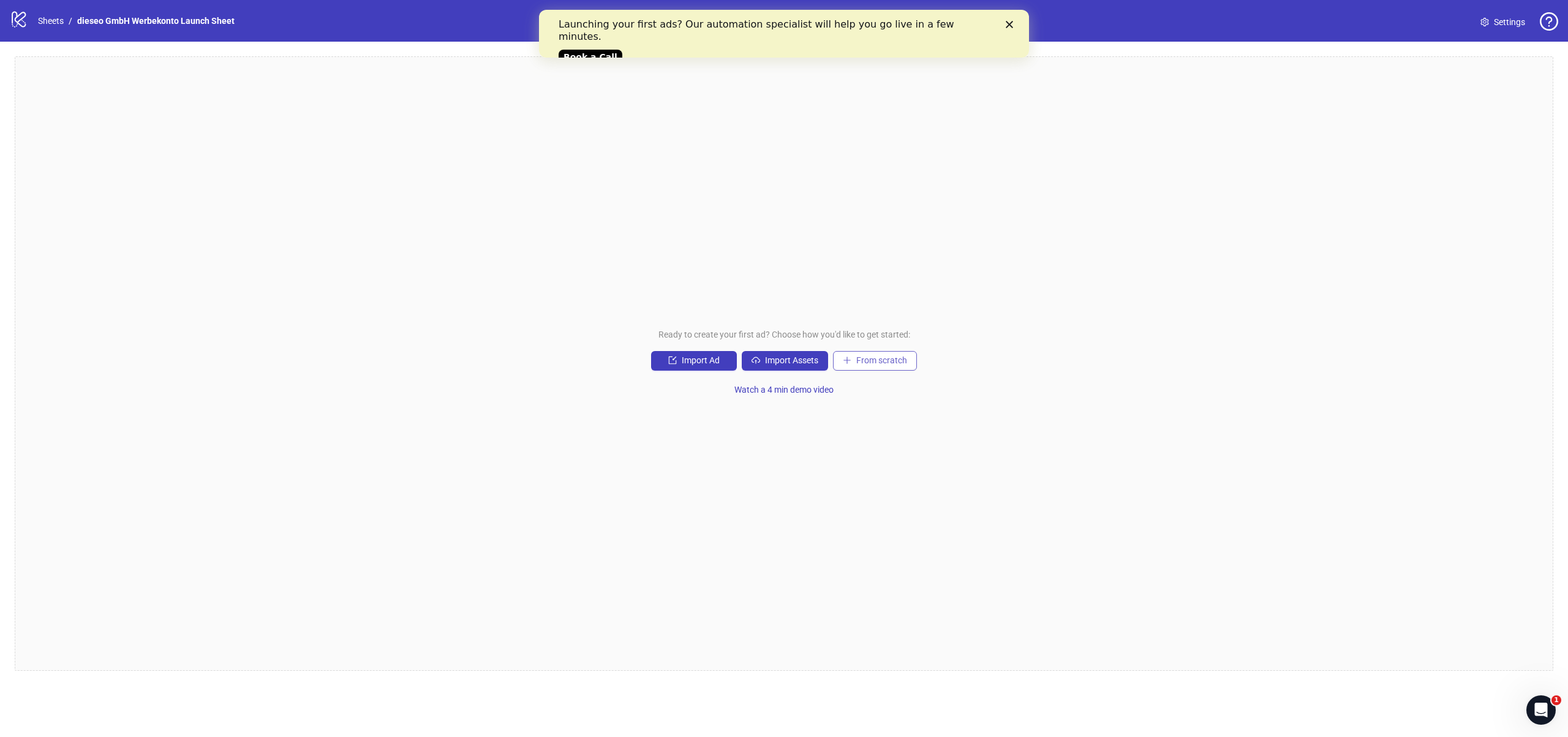
click at [879, 358] on span "From scratch" at bounding box center [882, 360] width 51 height 9
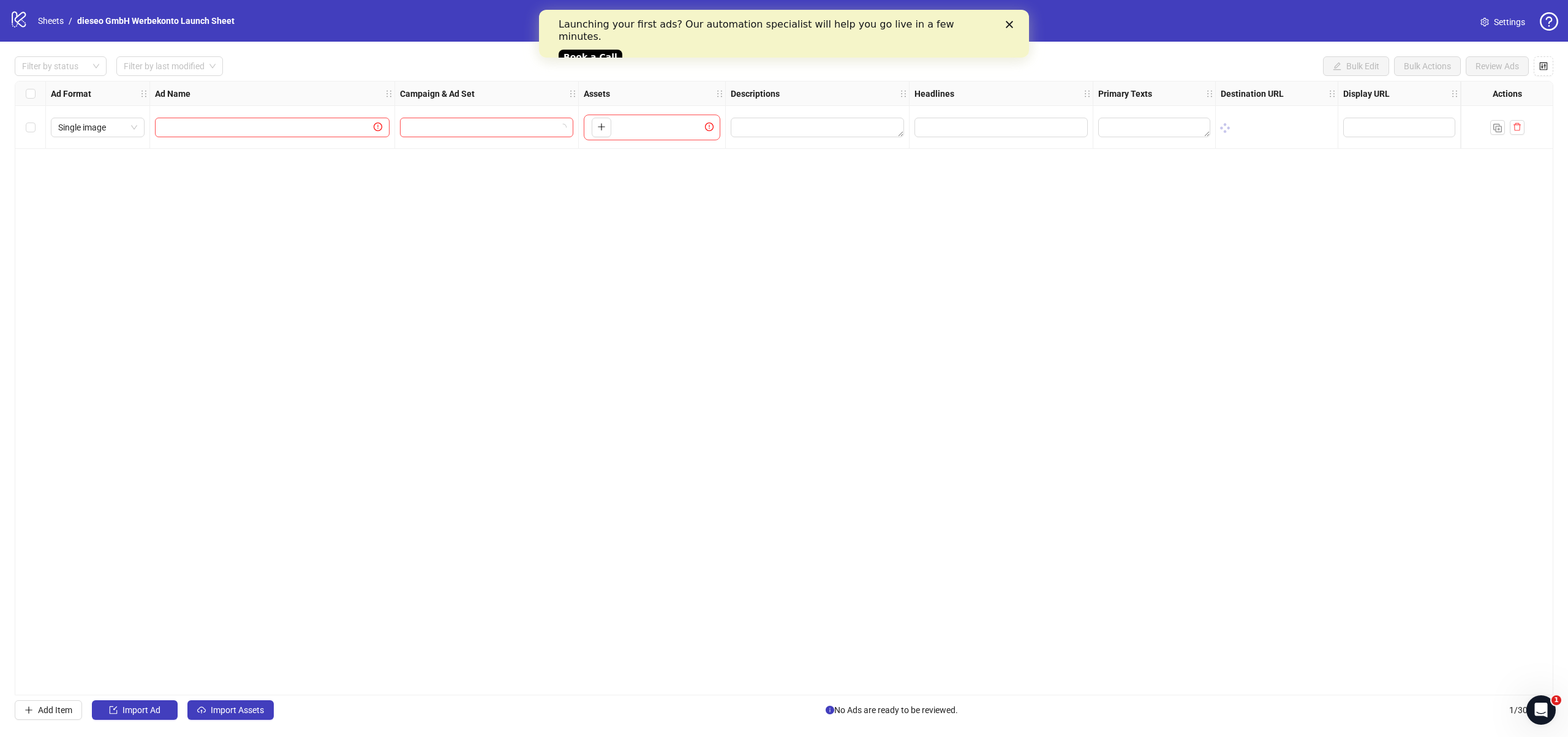
click at [584, 131] on div "To pick up a draggable item, press the space bar. While dragging, use the arrow…" at bounding box center [652, 127] width 137 height 26
click at [605, 129] on icon "plus" at bounding box center [602, 127] width 9 height 9
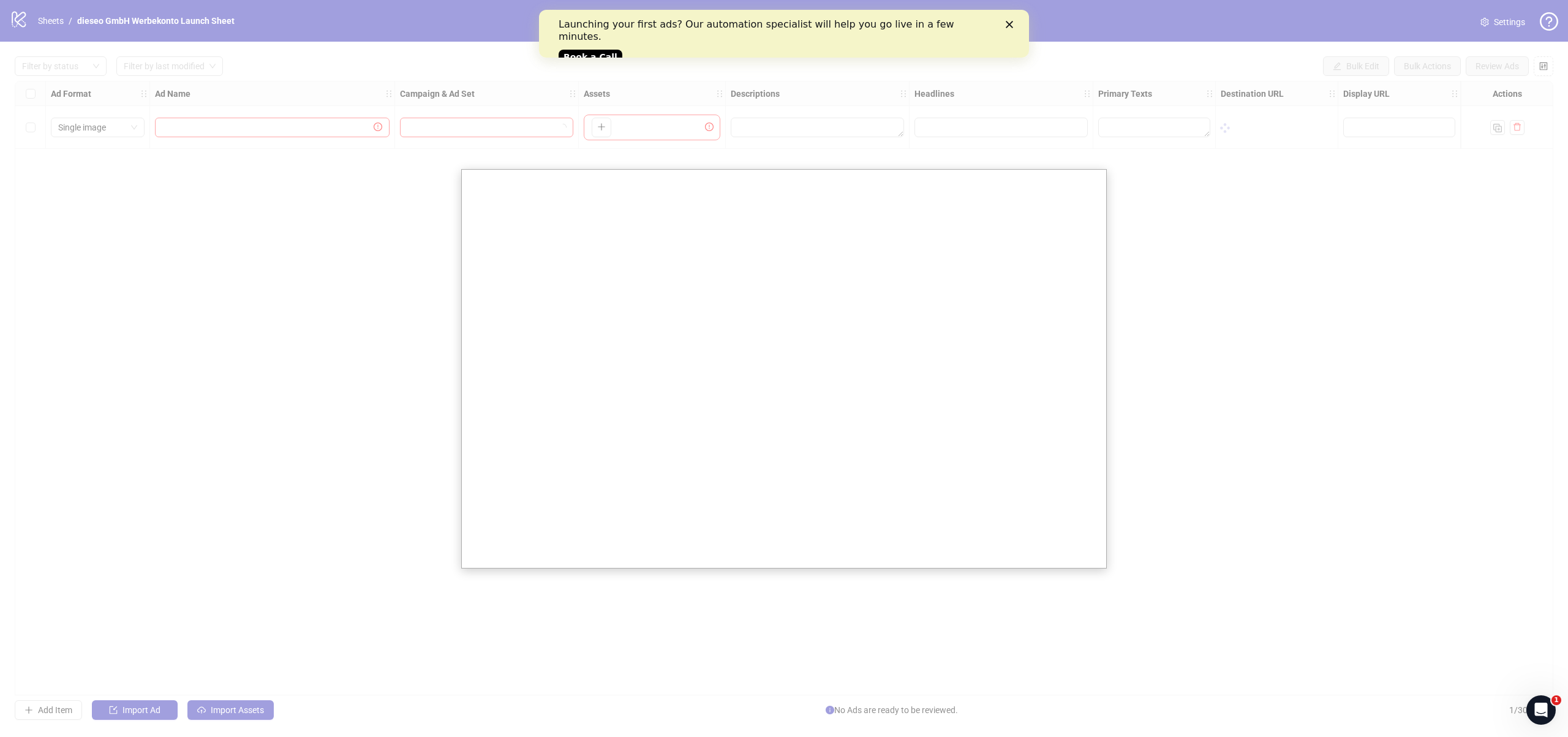
click at [1252, 254] on div at bounding box center [784, 368] width 1568 height 737
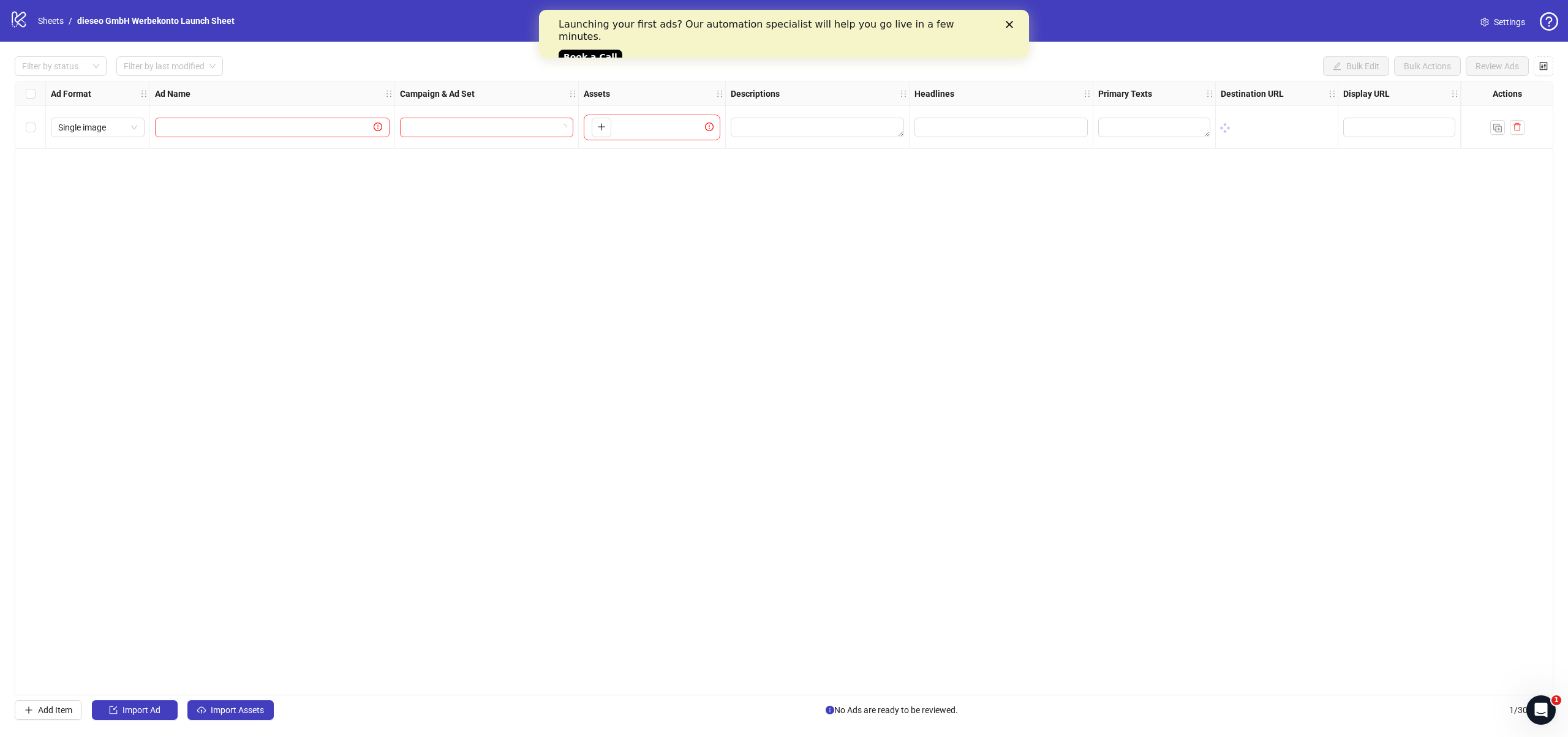
drag, startPoint x: 700, startPoint y: 29, endPoint x: 813, endPoint y: 24, distance: 113.1
click at [813, 24] on div "Launching your first ads? Our automation specialist will help you go live in a …" at bounding box center [774, 31] width 432 height 25
drag, startPoint x: 813, startPoint y: 24, endPoint x: 851, endPoint y: 25, distance: 38.0
click at [849, 25] on div "Launching your first ads? Our automation specialist will help you go live in a …" at bounding box center [774, 31] width 432 height 25
drag, startPoint x: 851, startPoint y: 25, endPoint x: 896, endPoint y: 25, distance: 45.0
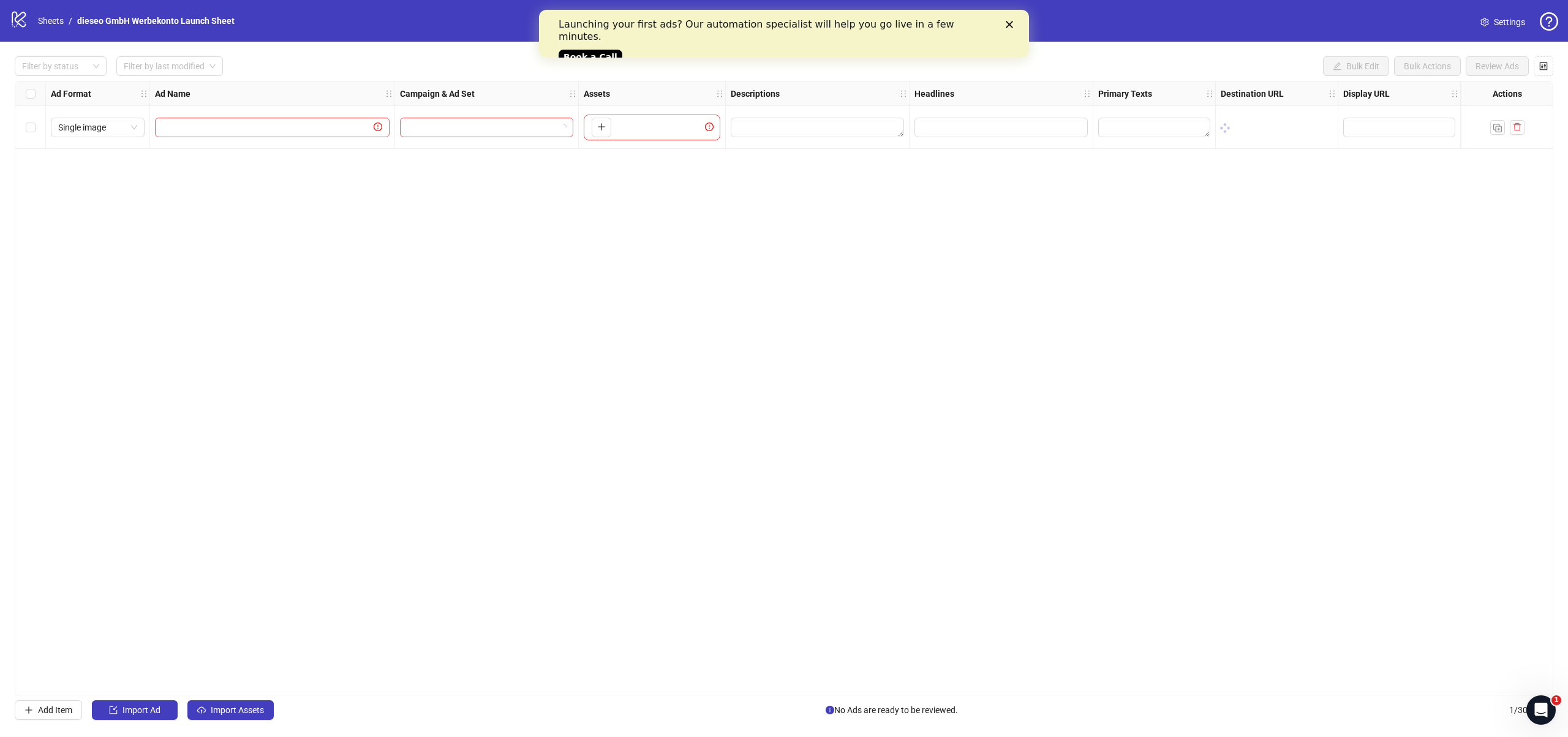
click at [854, 25] on div "Launching your first ads? Our automation specialist will help you go live in a …" at bounding box center [774, 31] width 432 height 25
click at [1025, 23] on div "Launching your first ads? Our automation specialist will help you go live in a …" at bounding box center [784, 39] width 490 height 50
click at [1013, 23] on icon "Close" at bounding box center [1009, 24] width 8 height 8
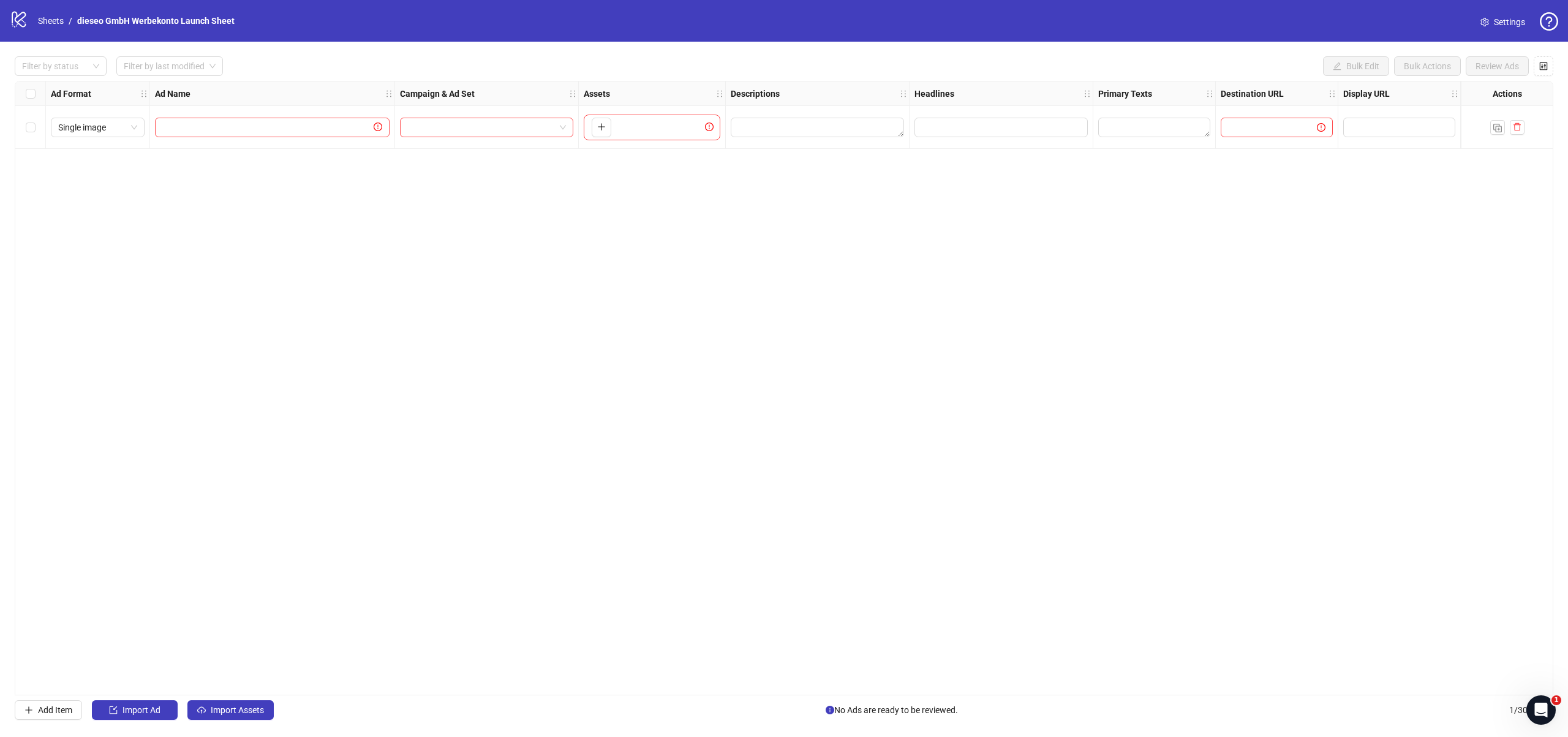
click at [1496, 27] on span "Settings" at bounding box center [1509, 22] width 32 height 14
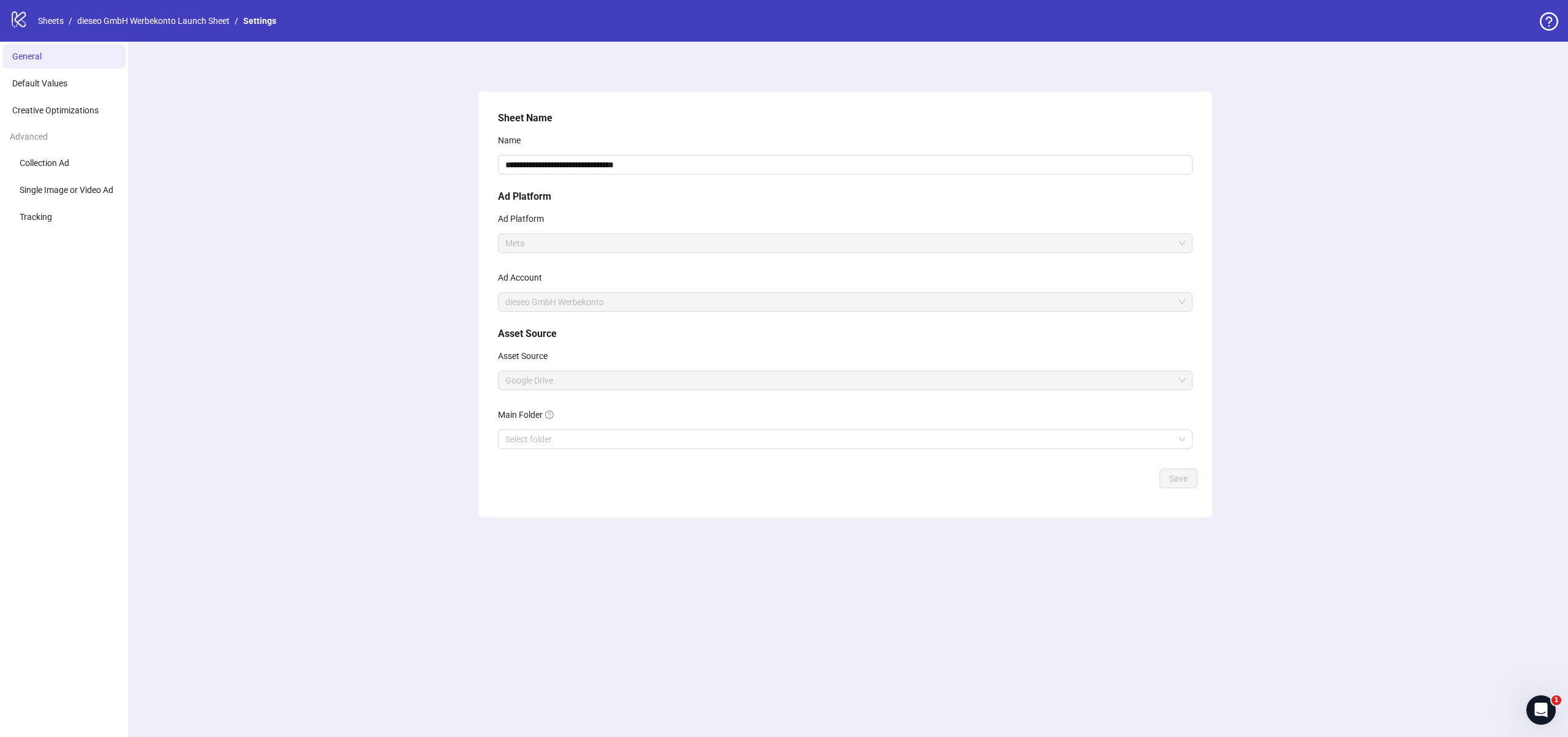
click at [531, 380] on span "Google Drive" at bounding box center [845, 380] width 680 height 19
click at [611, 390] on link "GoogleDrive integration" at bounding box center [635, 386] width 104 height 22
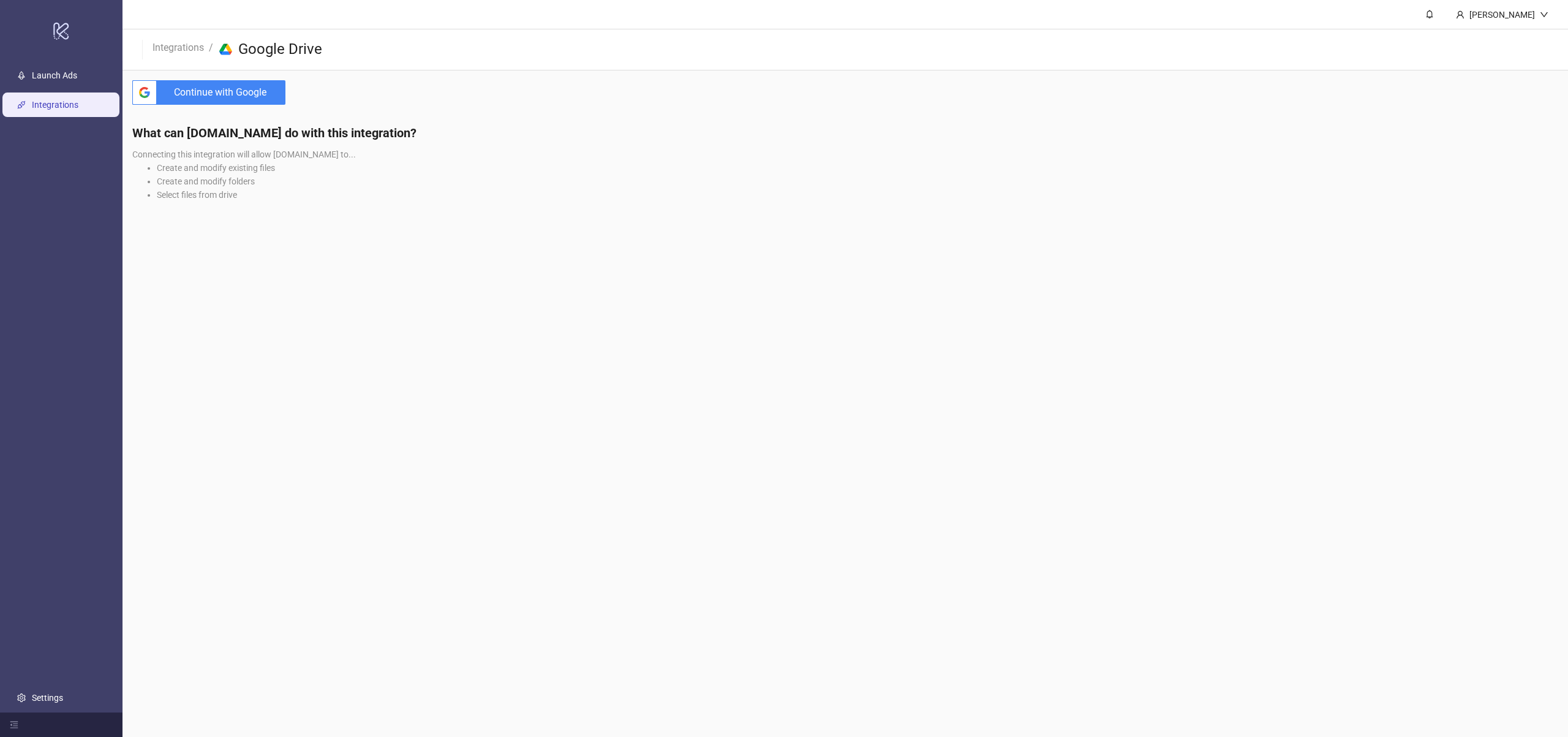
click at [204, 88] on span "Continue with Google" at bounding box center [223, 92] width 124 height 25
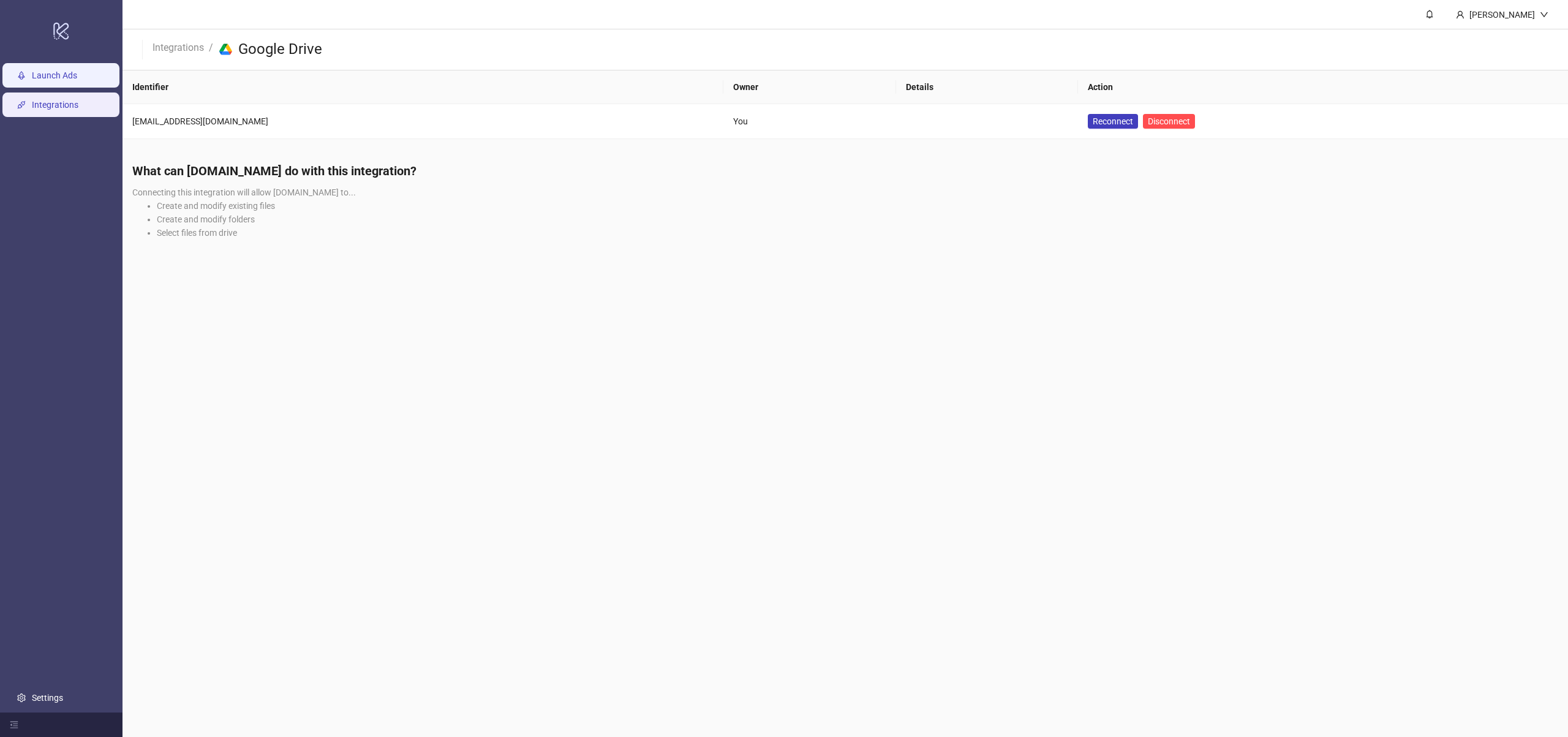
click at [46, 77] on link "Launch Ads" at bounding box center [54, 74] width 45 height 9
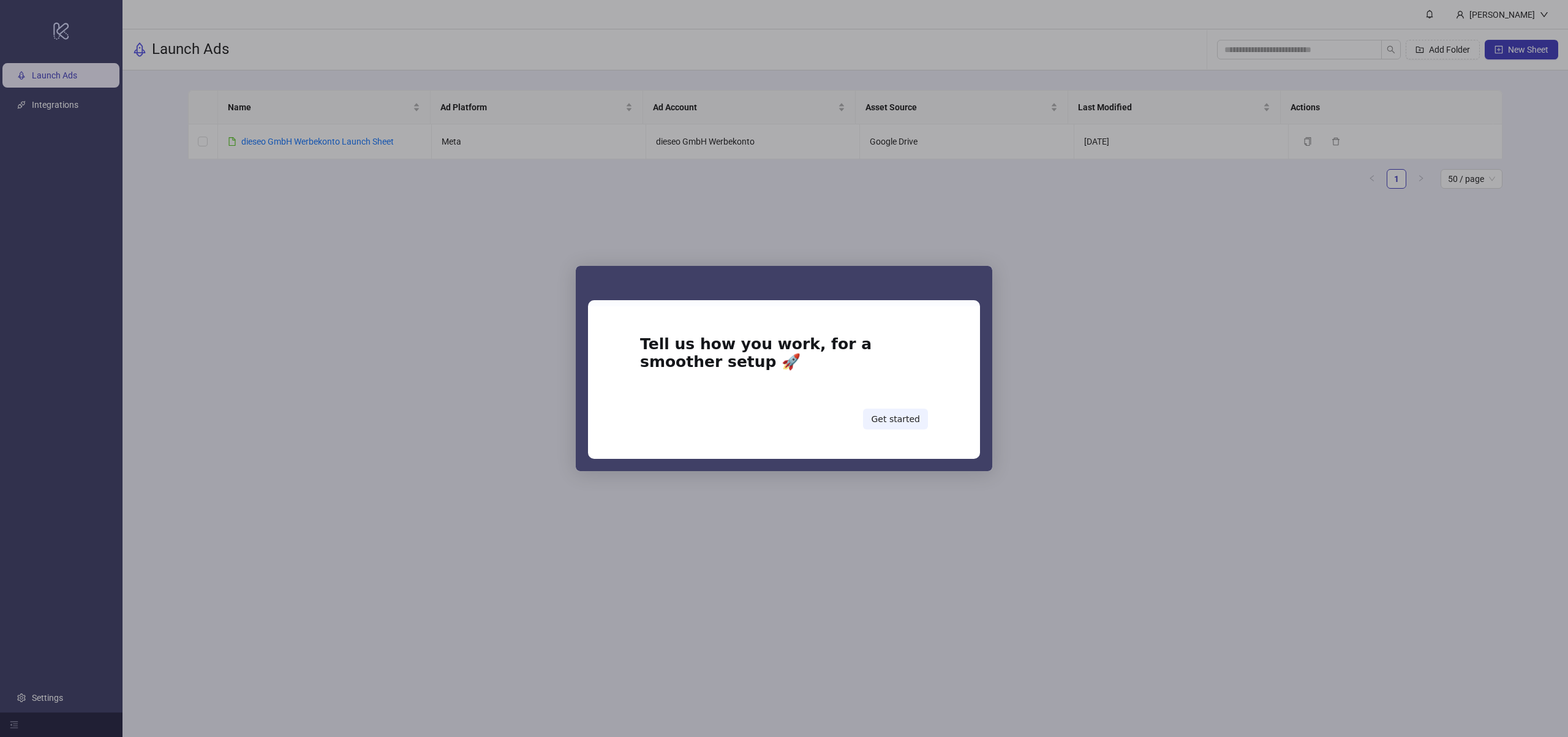
click at [1094, 373] on div "Intercom messenger" at bounding box center [784, 368] width 1568 height 737
click at [893, 416] on button "Get started" at bounding box center [896, 419] width 65 height 21
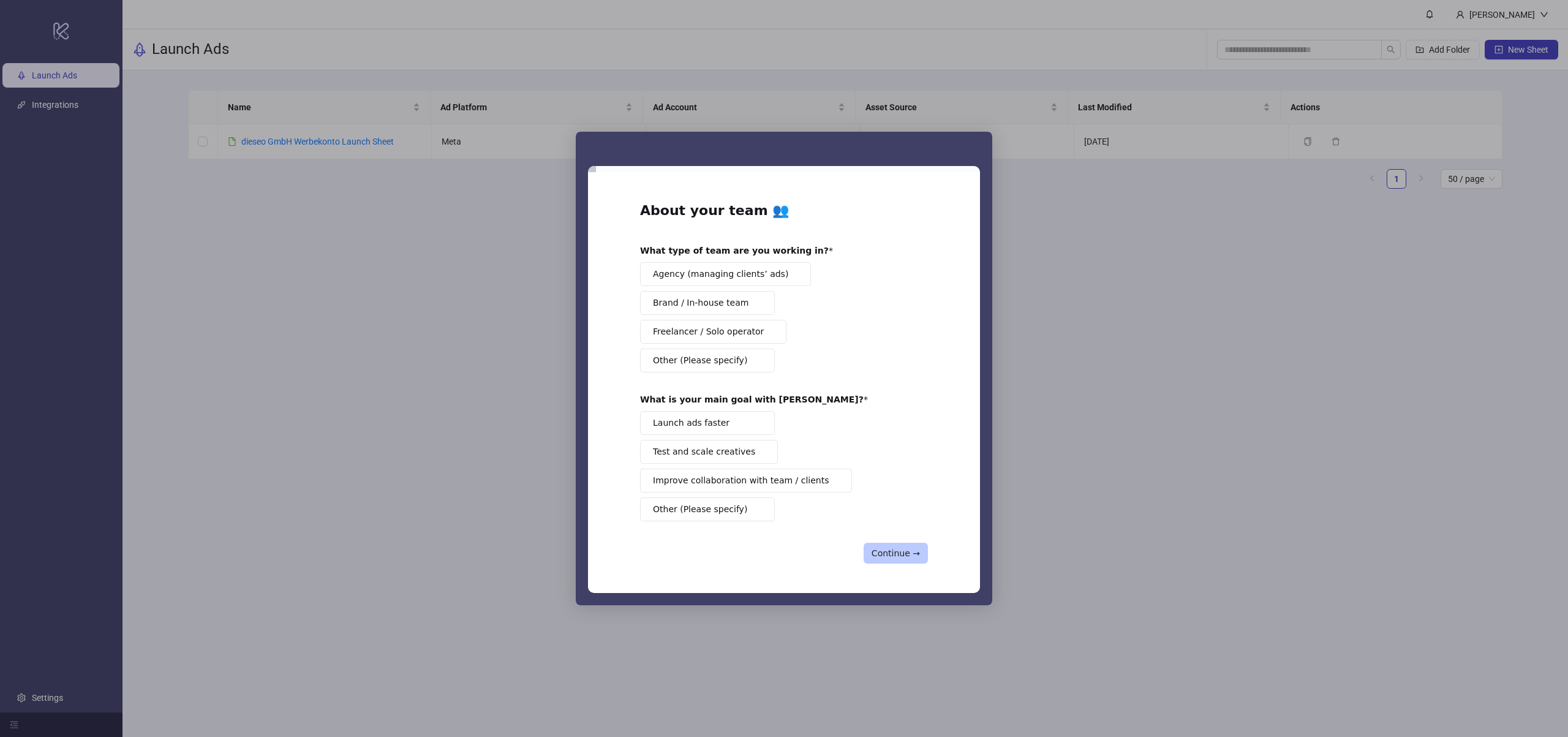
click at [895, 547] on button "Continue →" at bounding box center [896, 553] width 64 height 21
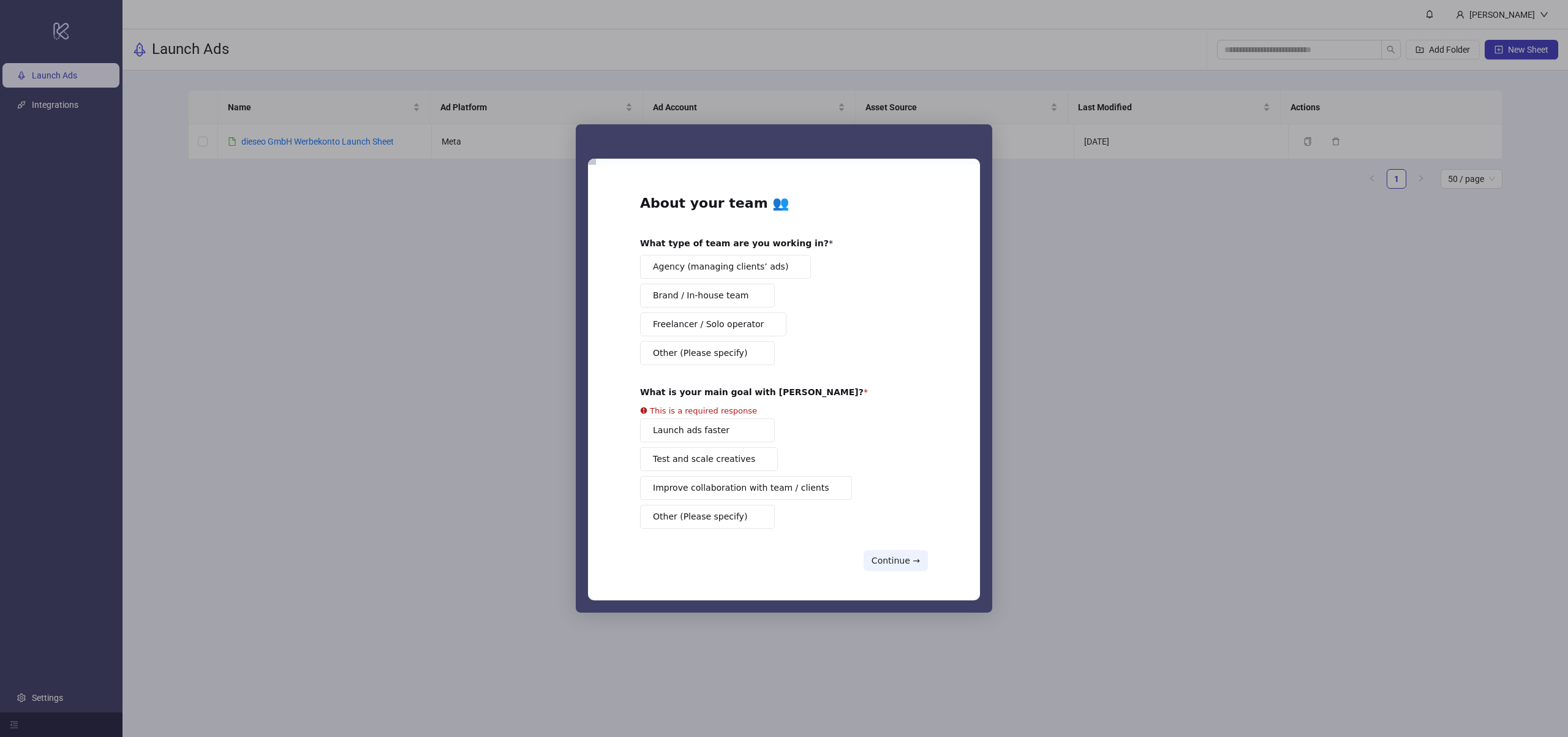
click at [705, 303] on button "Brand / In-house team" at bounding box center [708, 296] width 135 height 24
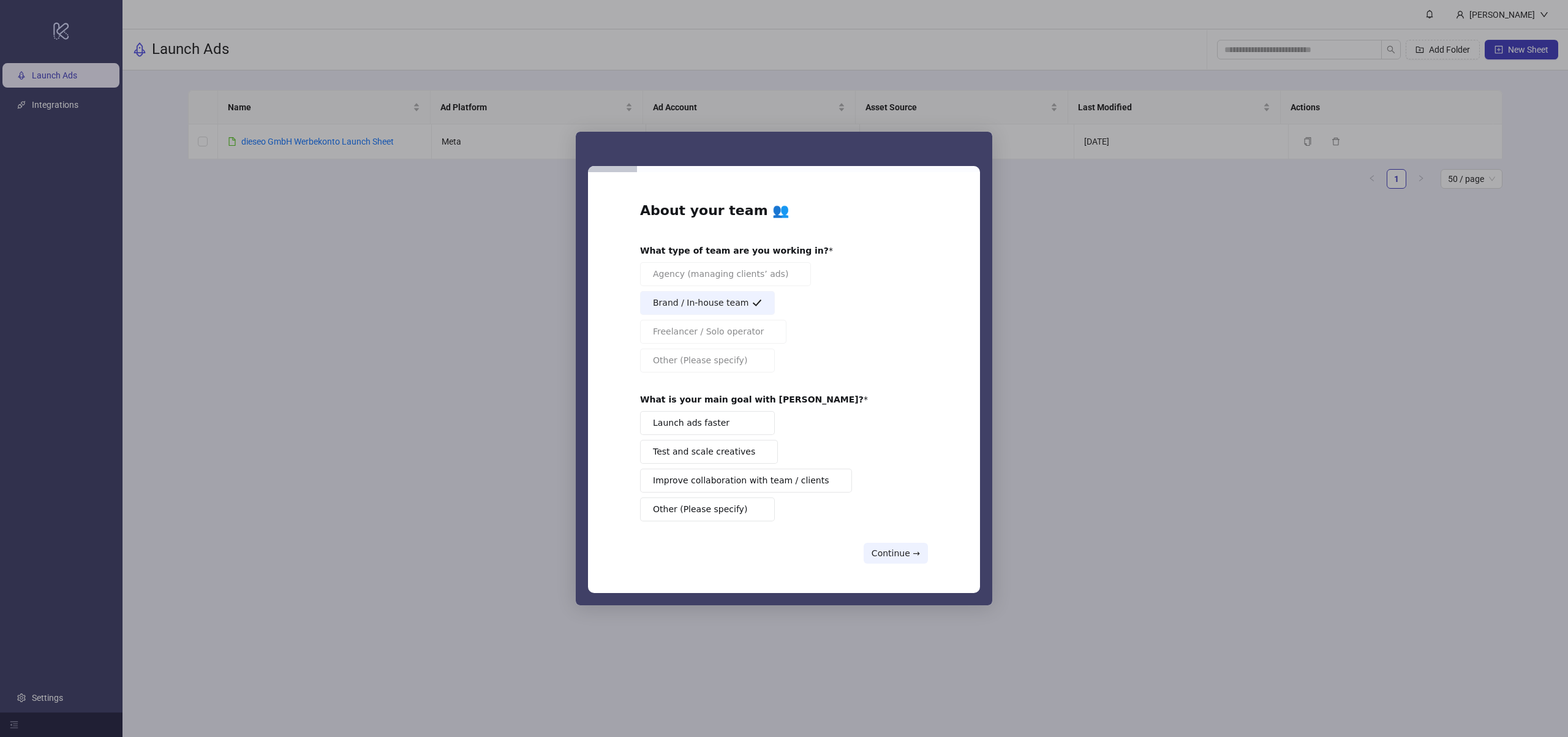
click at [697, 434] on button "Launch ads faster" at bounding box center [708, 423] width 135 height 24
click at [882, 550] on button "Continue →" at bounding box center [896, 553] width 64 height 21
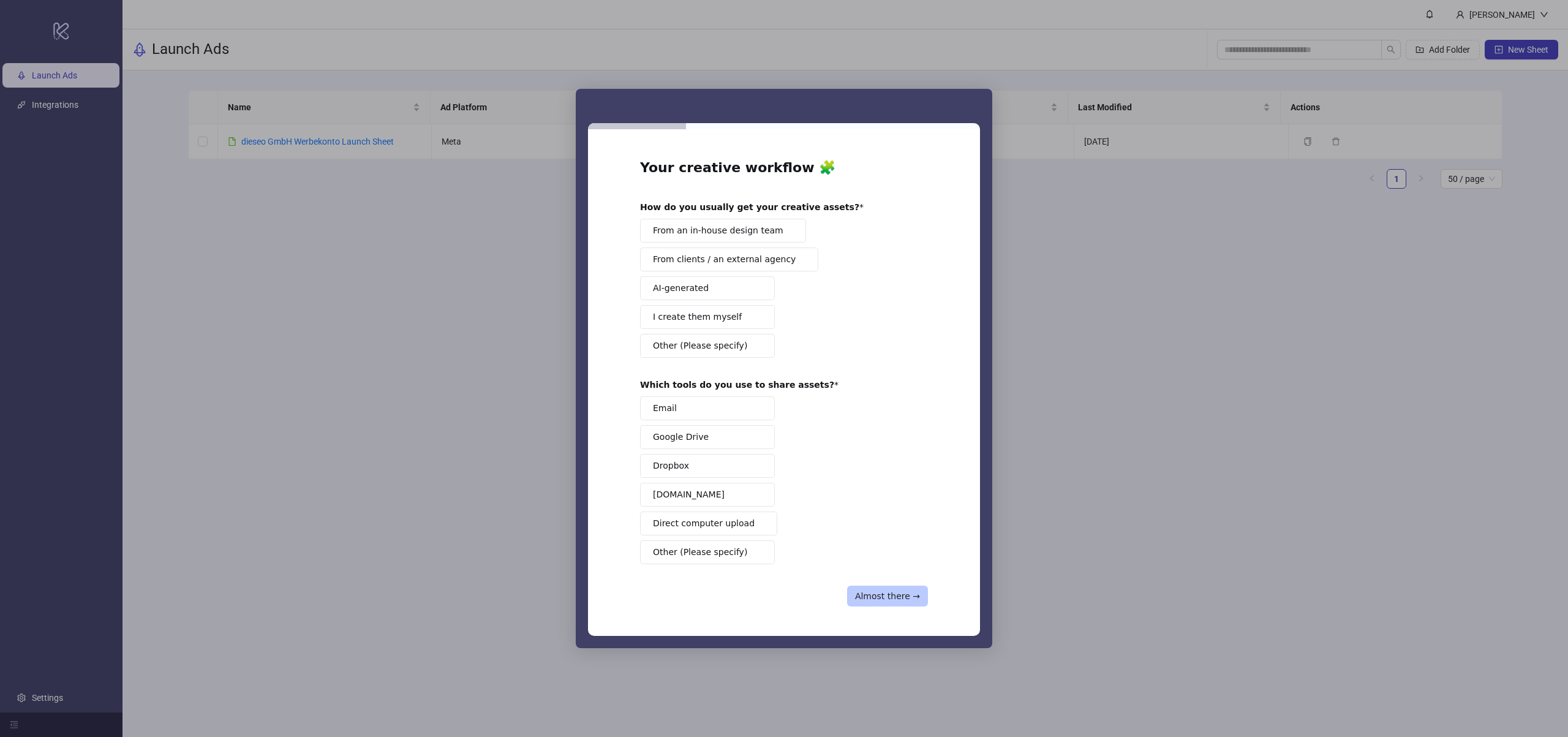
click at [881, 600] on button "Almost there →" at bounding box center [887, 596] width 81 height 21
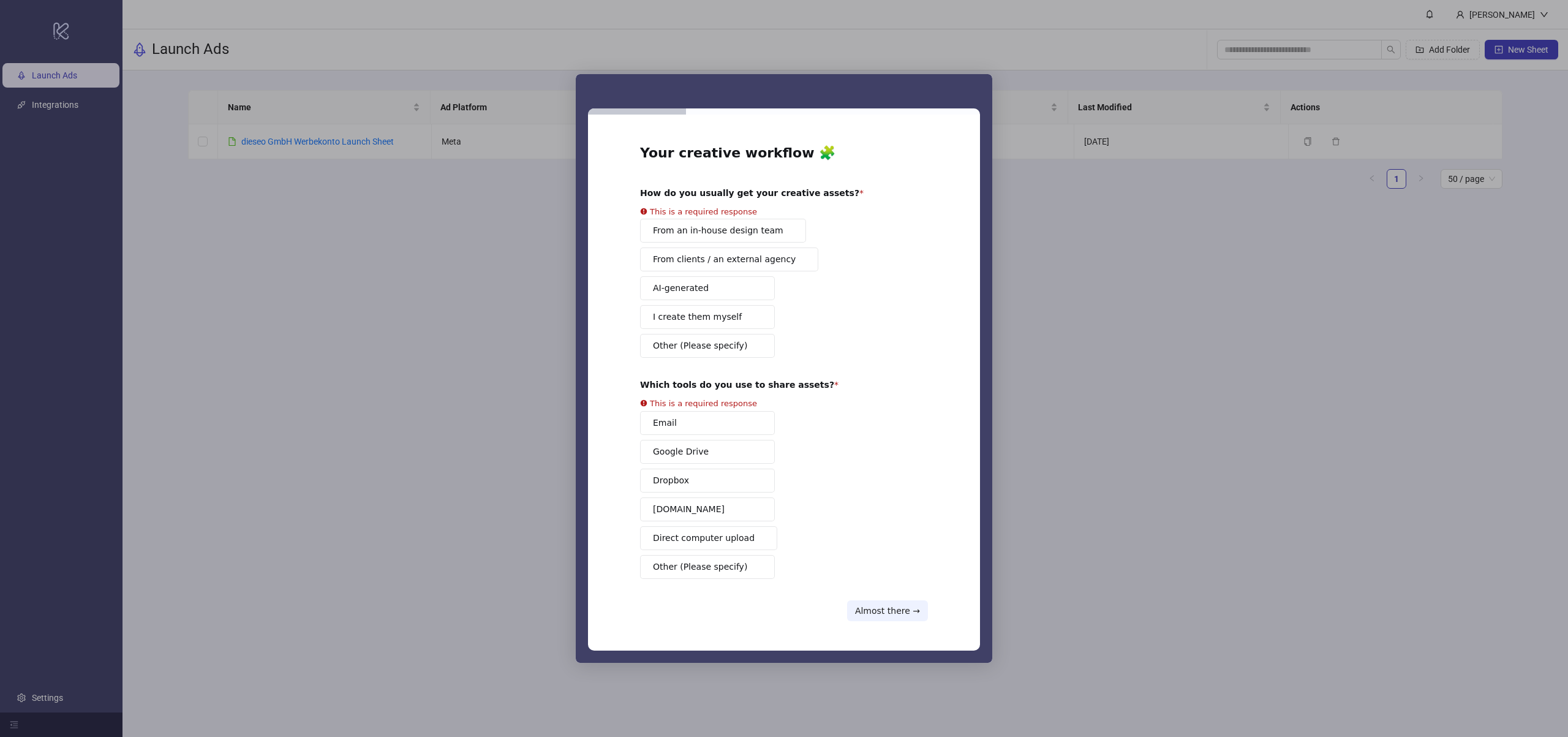
click at [691, 461] on div "Email Google Drive Dropbox Frame.io Direct computer upload Other (Please specif…" at bounding box center [784, 495] width 288 height 168
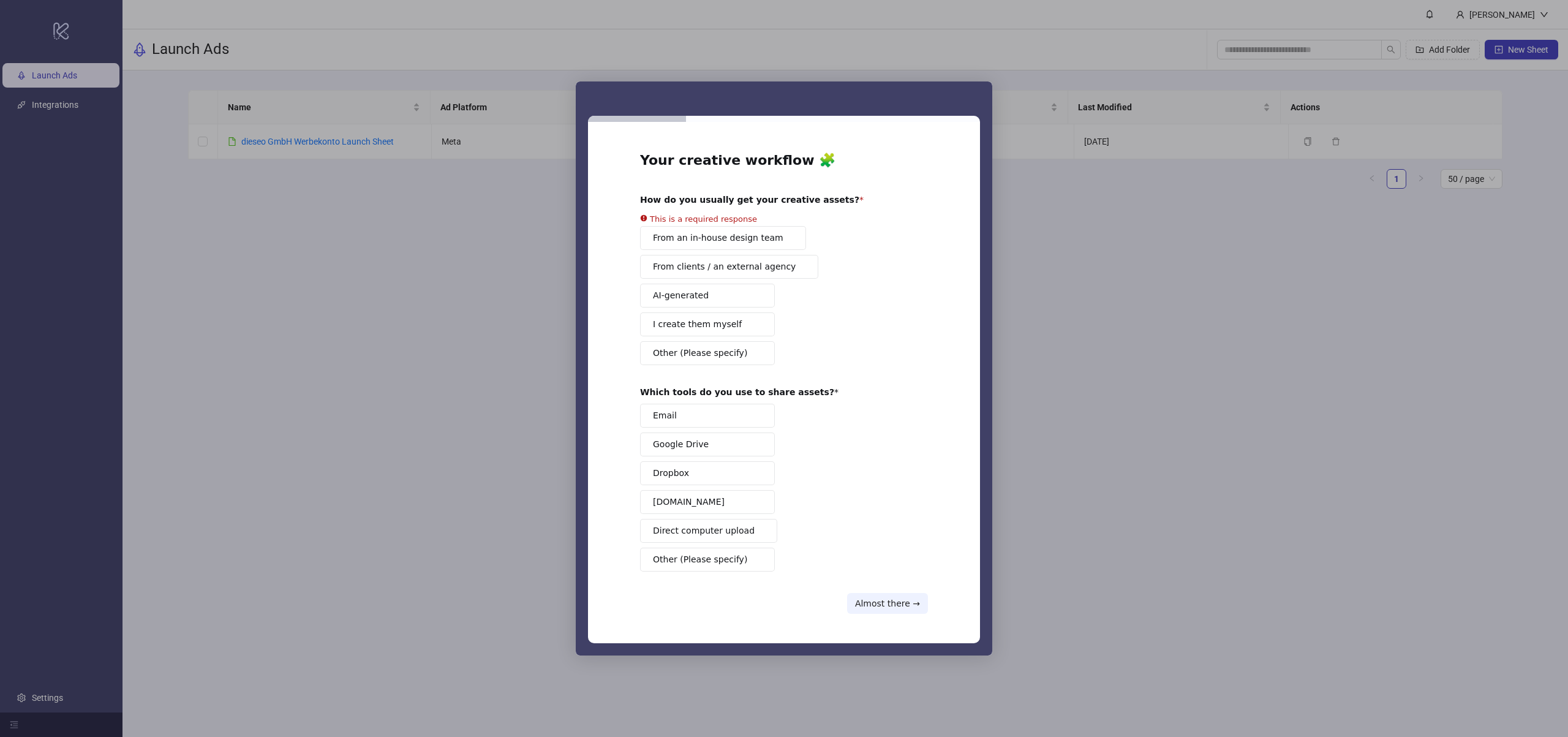
click at [684, 445] on span "Google Drive" at bounding box center [680, 445] width 56 height 13
click at [705, 234] on span "From an in-house design team" at bounding box center [718, 238] width 131 height 13
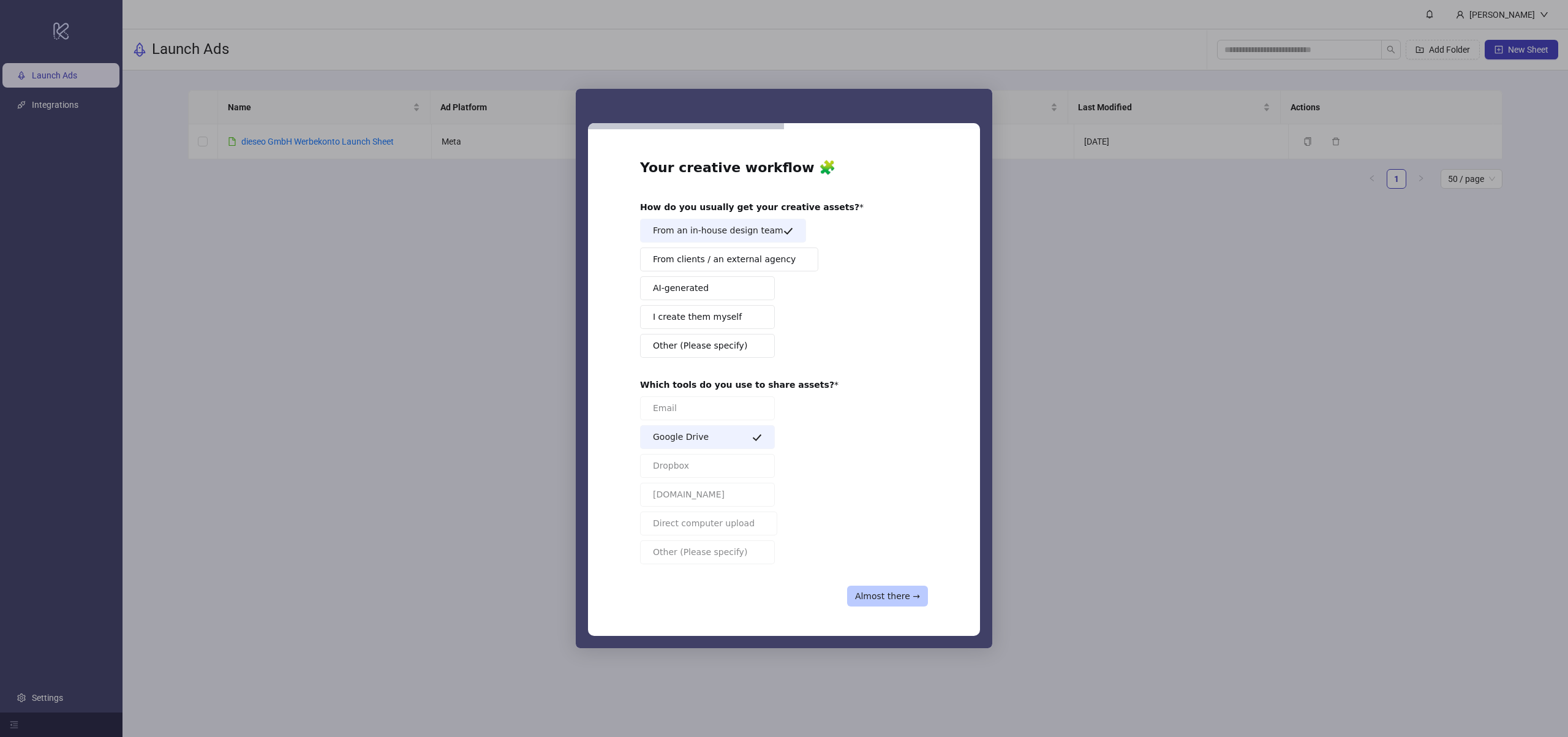
click at [886, 587] on button "Almost there →" at bounding box center [887, 596] width 81 height 21
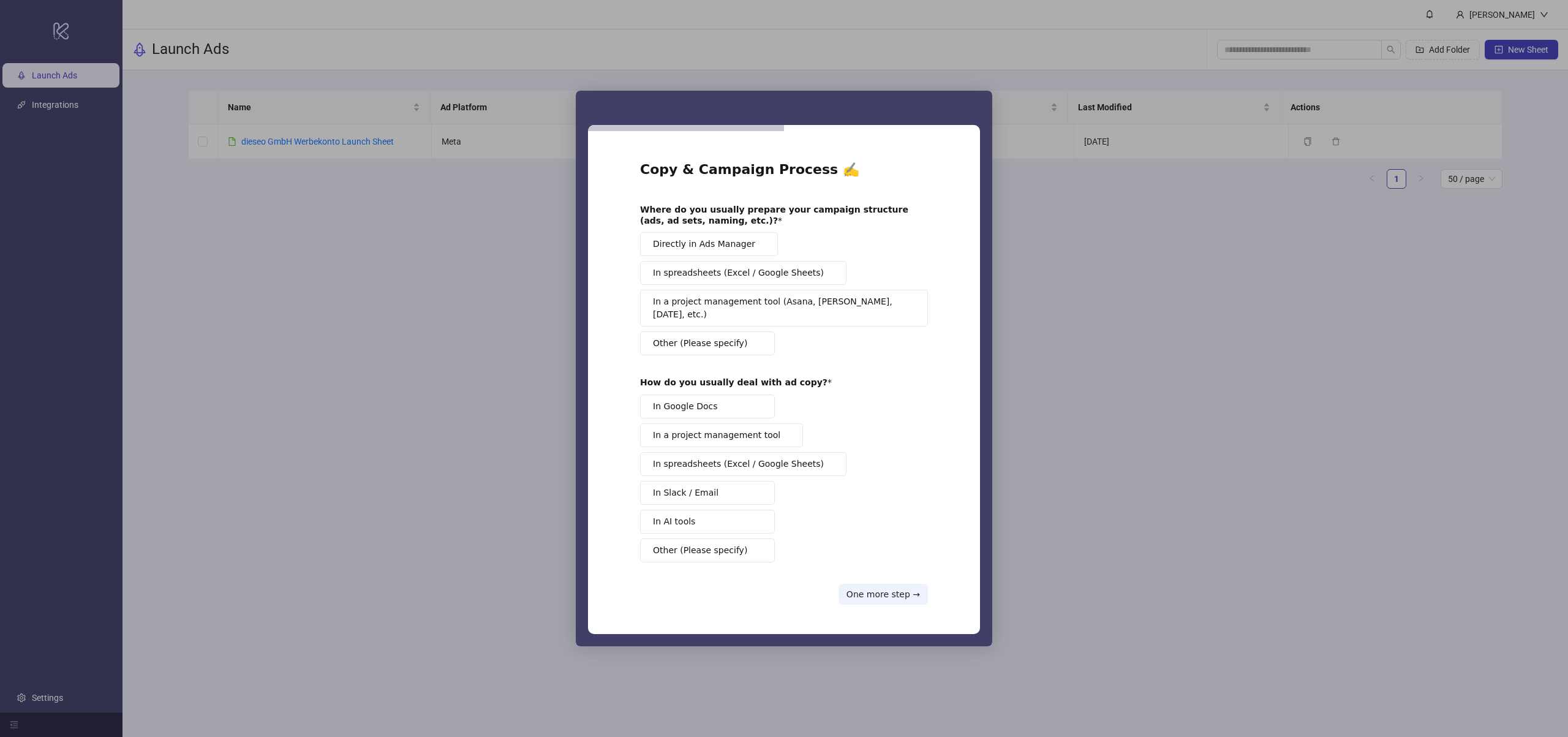
click at [694, 251] on span "Directly in Ads Manager" at bounding box center [704, 244] width 103 height 13
click at [703, 404] on span "In Google Docs" at bounding box center [685, 406] width 65 height 13
click at [902, 594] on button "One more step →" at bounding box center [883, 594] width 90 height 21
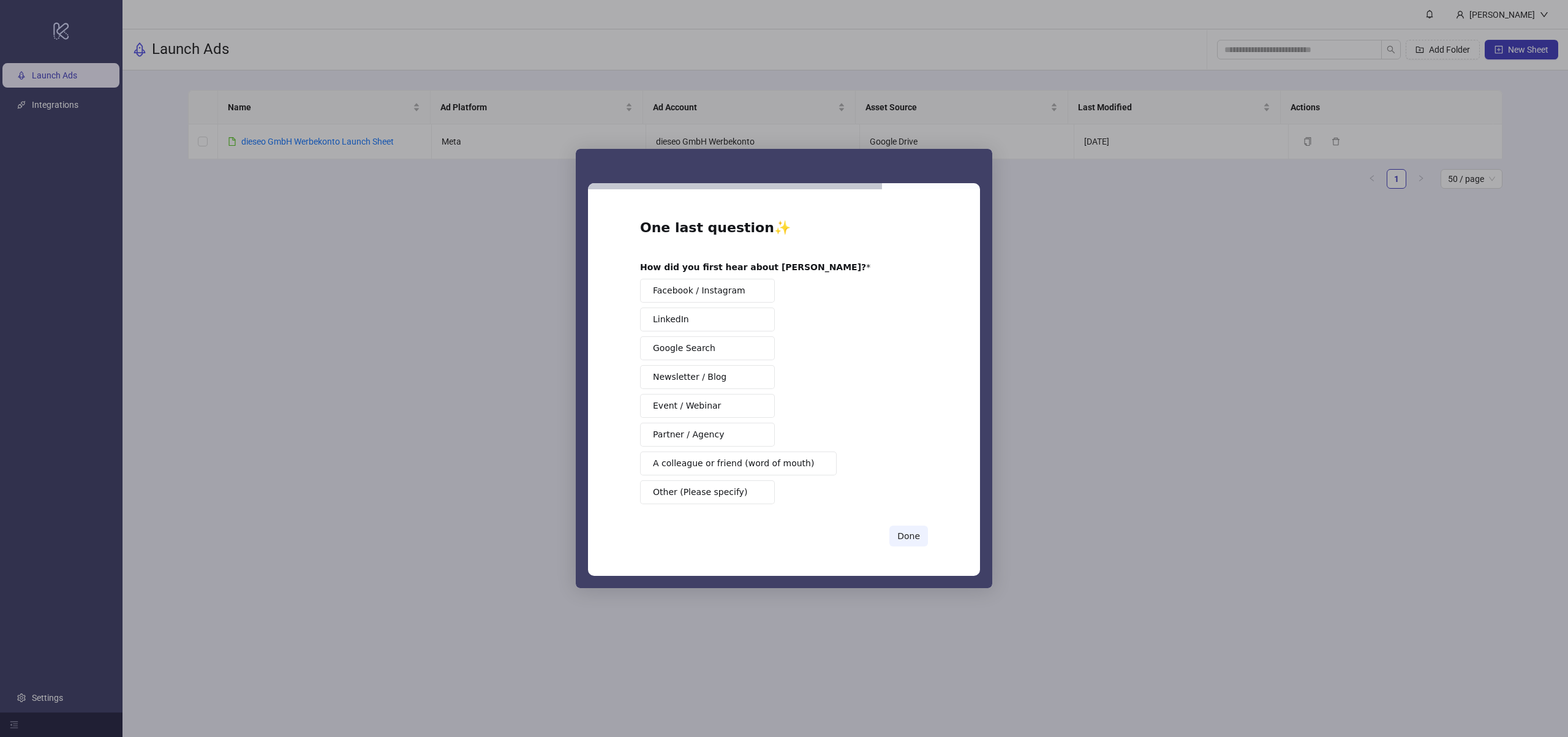
click at [691, 357] on button "Google Search" at bounding box center [708, 349] width 135 height 24
click at [899, 533] on button "Done" at bounding box center [908, 536] width 38 height 21
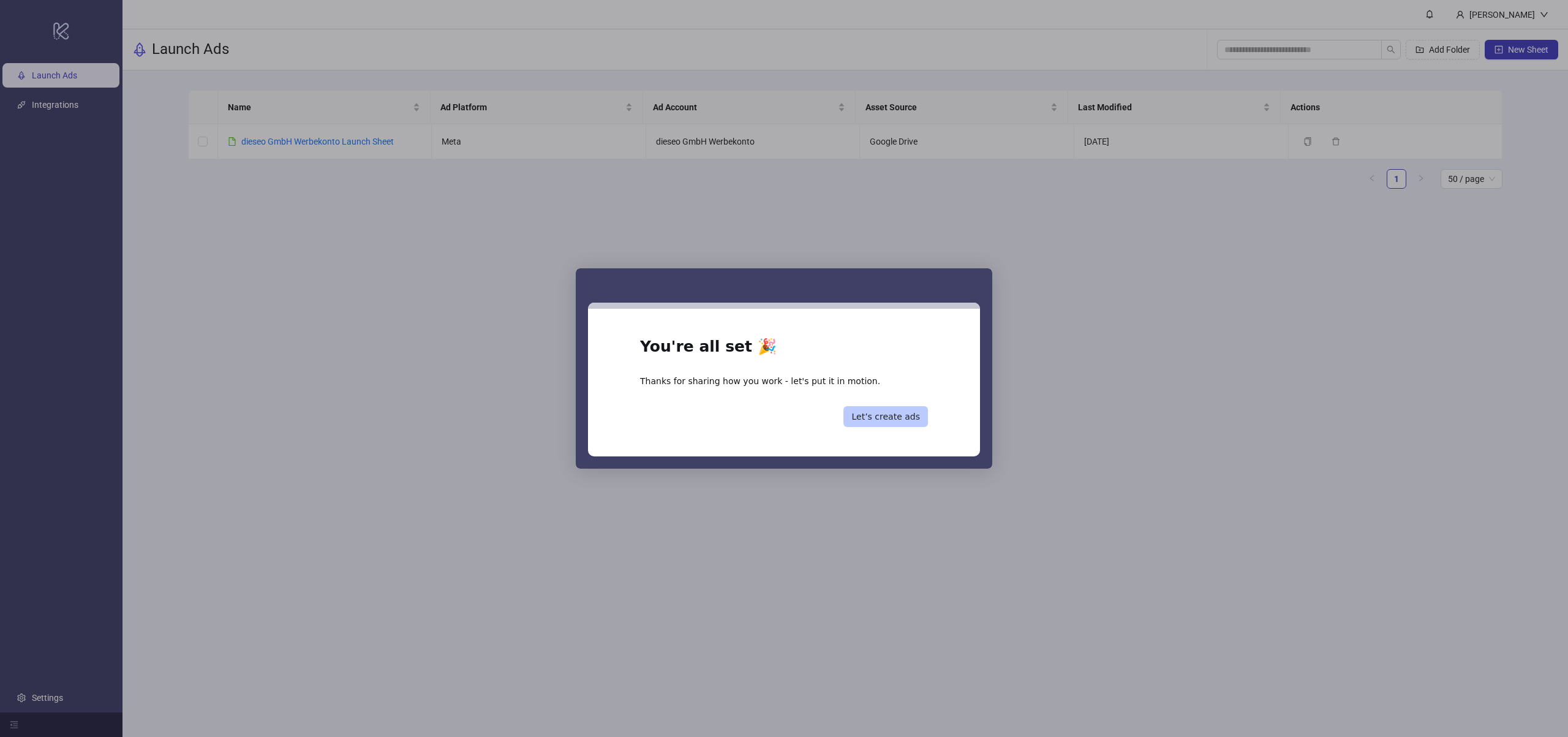
click at [872, 419] on button "Let’s create ads" at bounding box center [885, 416] width 85 height 21
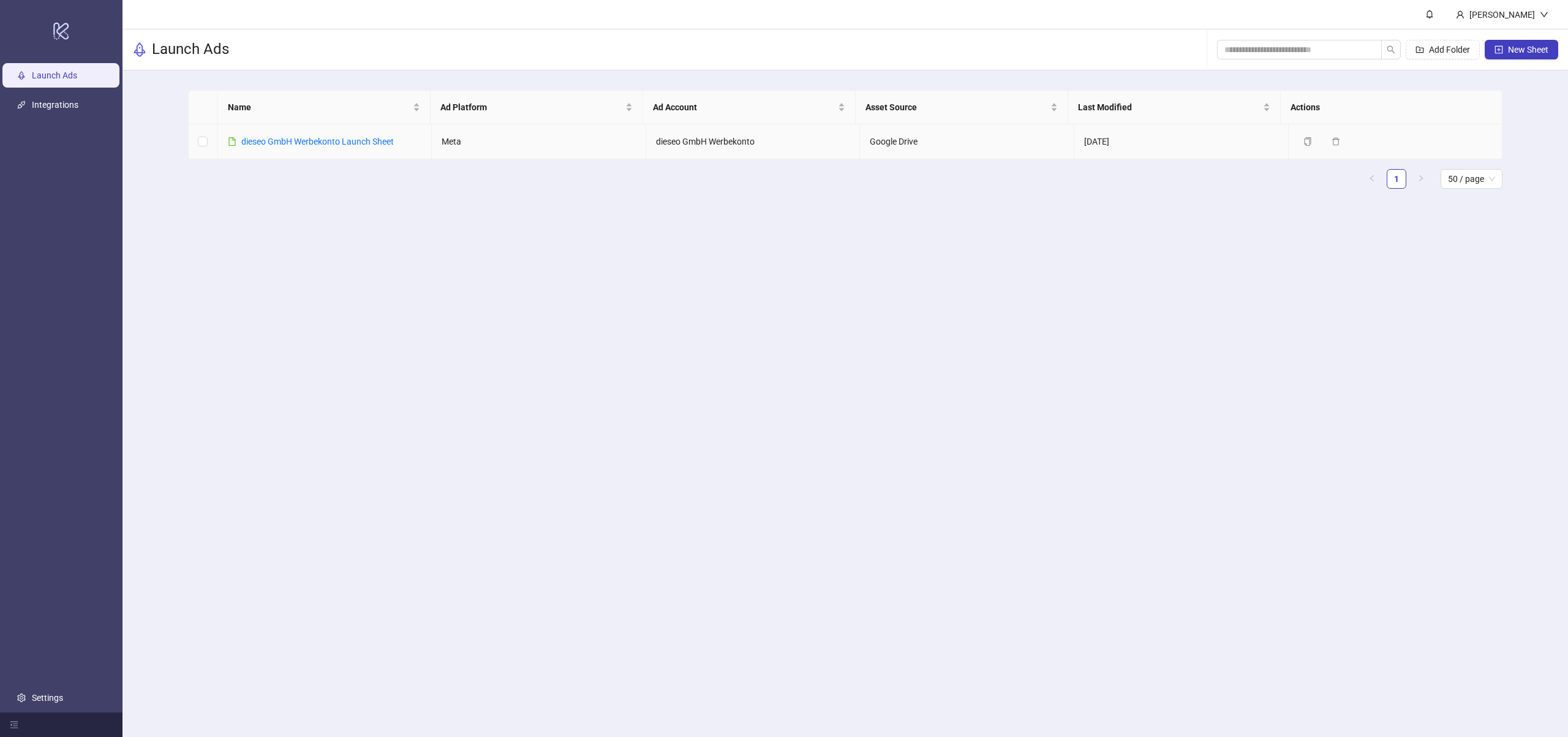
click at [524, 150] on td "Meta" at bounding box center [538, 142] width 214 height 35
click at [343, 144] on link "dieseo GmbH Werbekonto Launch Sheet" at bounding box center [317, 141] width 153 height 9
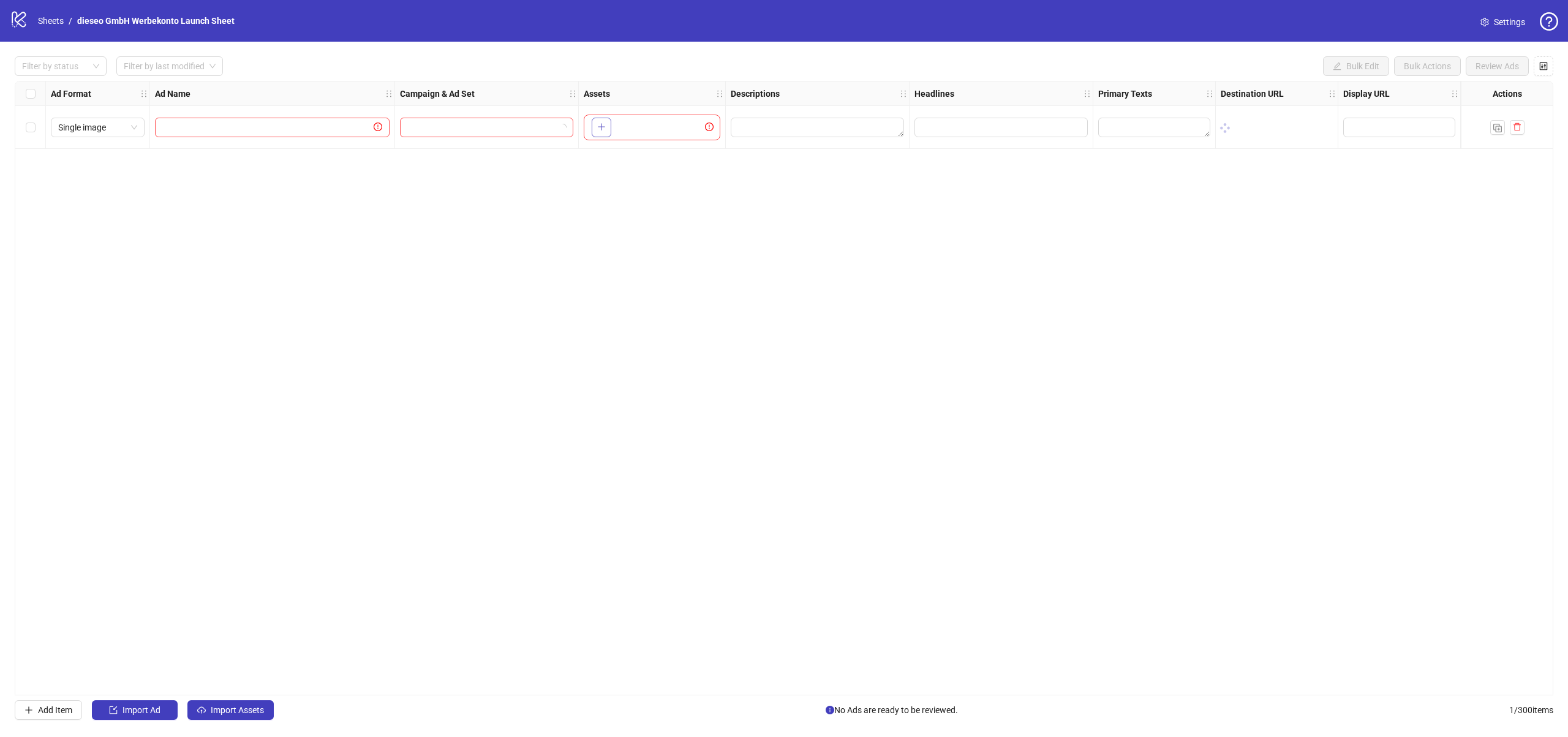
click at [597, 123] on icon "plus" at bounding box center [602, 127] width 9 height 9
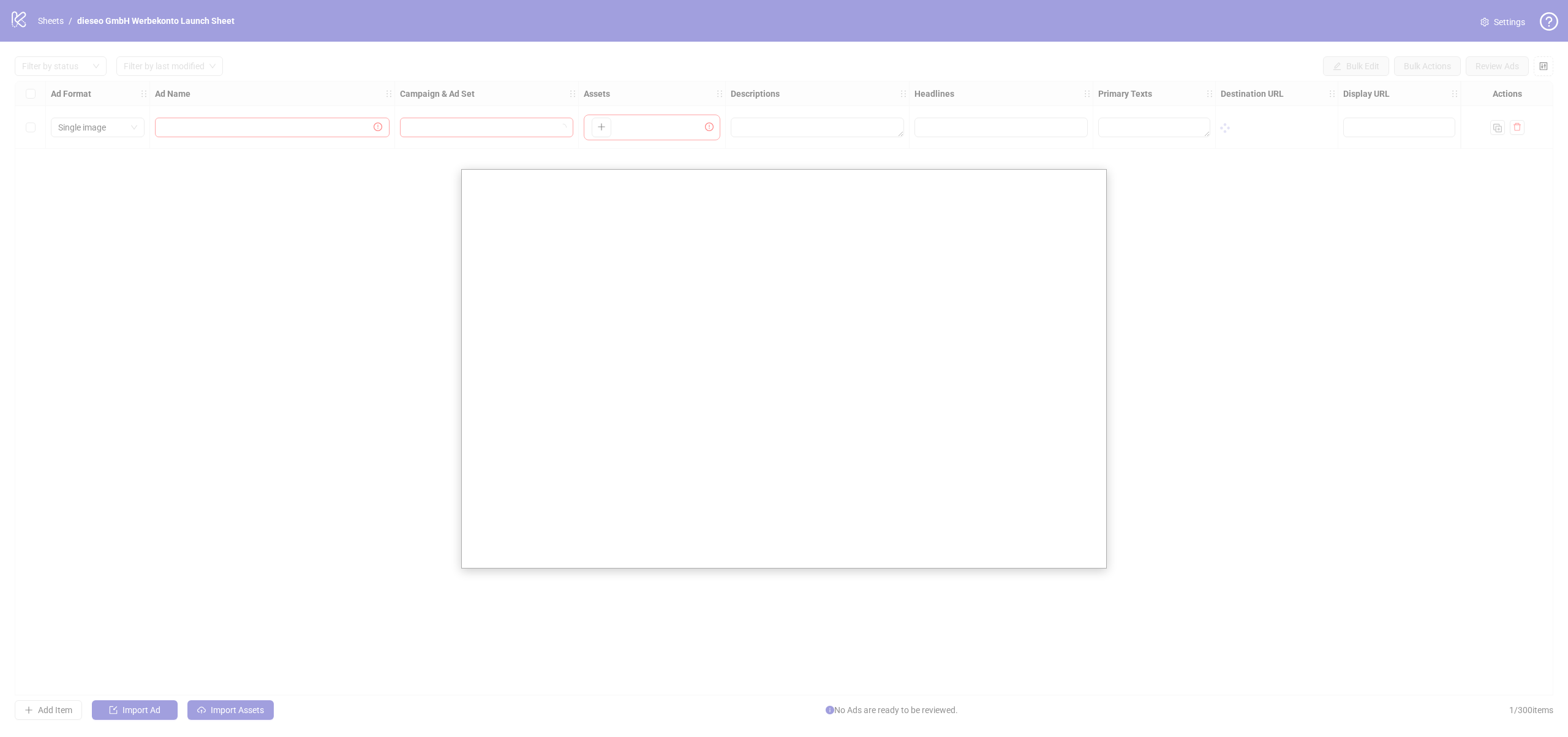
click at [1230, 282] on div at bounding box center [784, 368] width 1568 height 737
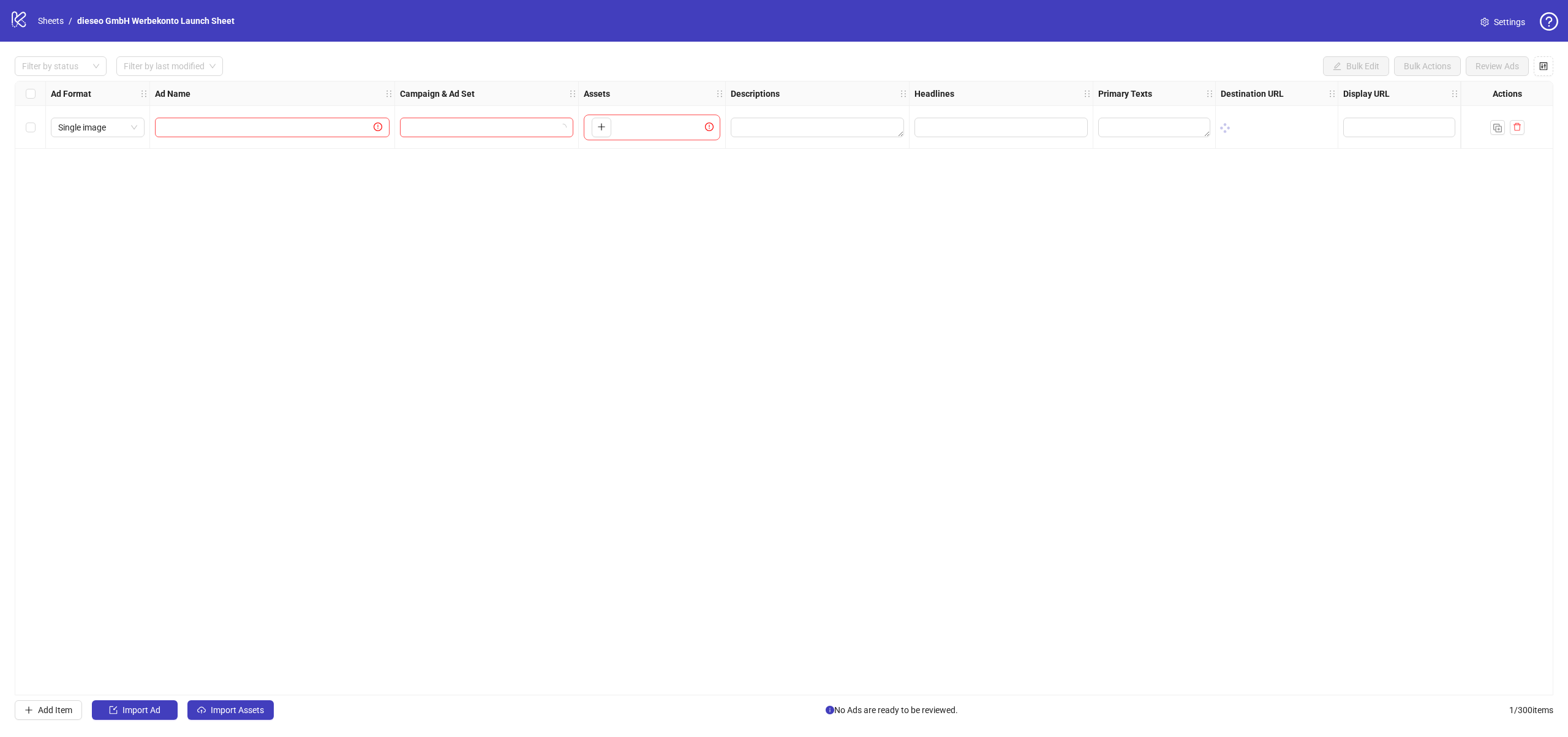
click at [1475, 23] on link "Settings" at bounding box center [1502, 21] width 64 height 20
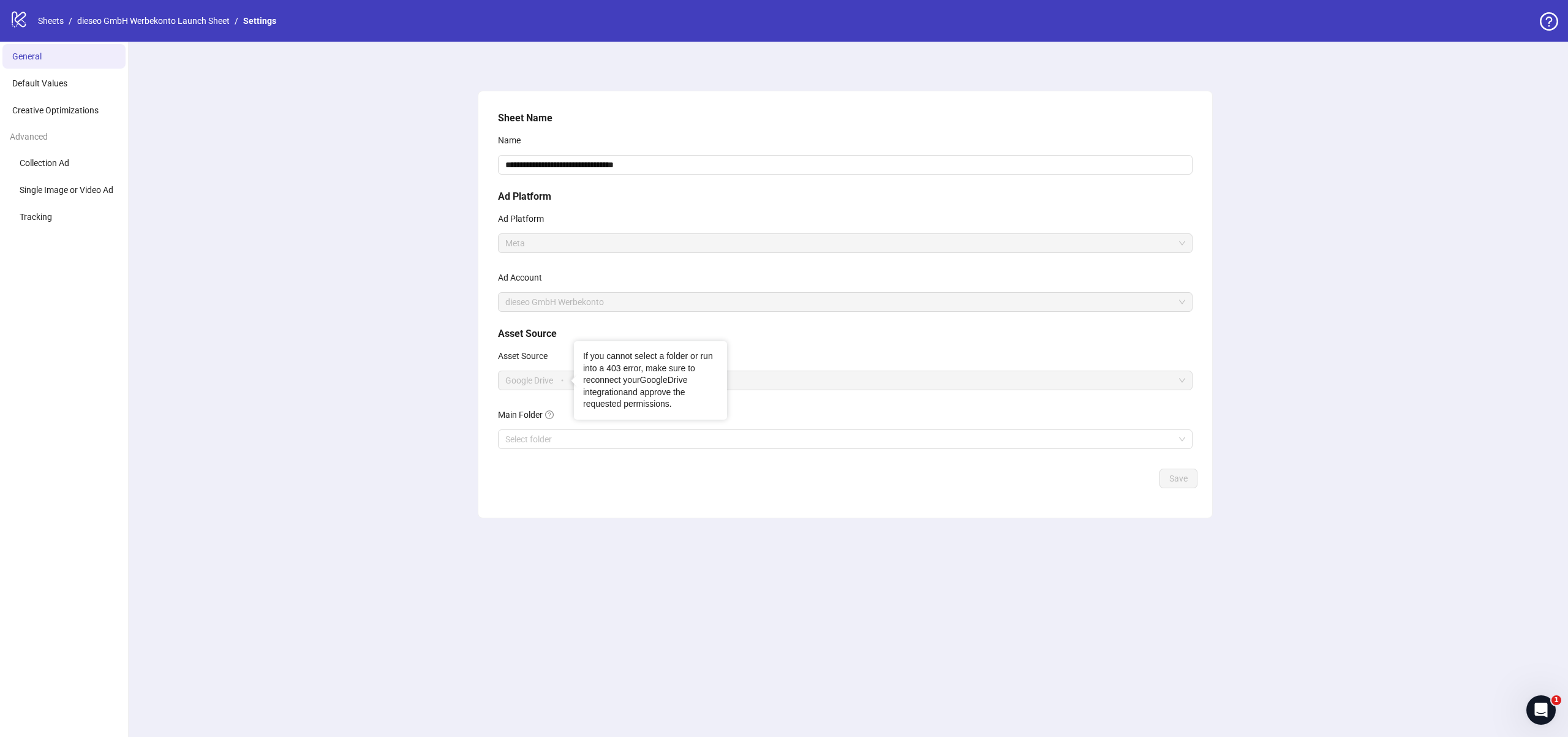
click at [601, 390] on link "GoogleDrive integration" at bounding box center [635, 386] width 104 height 22
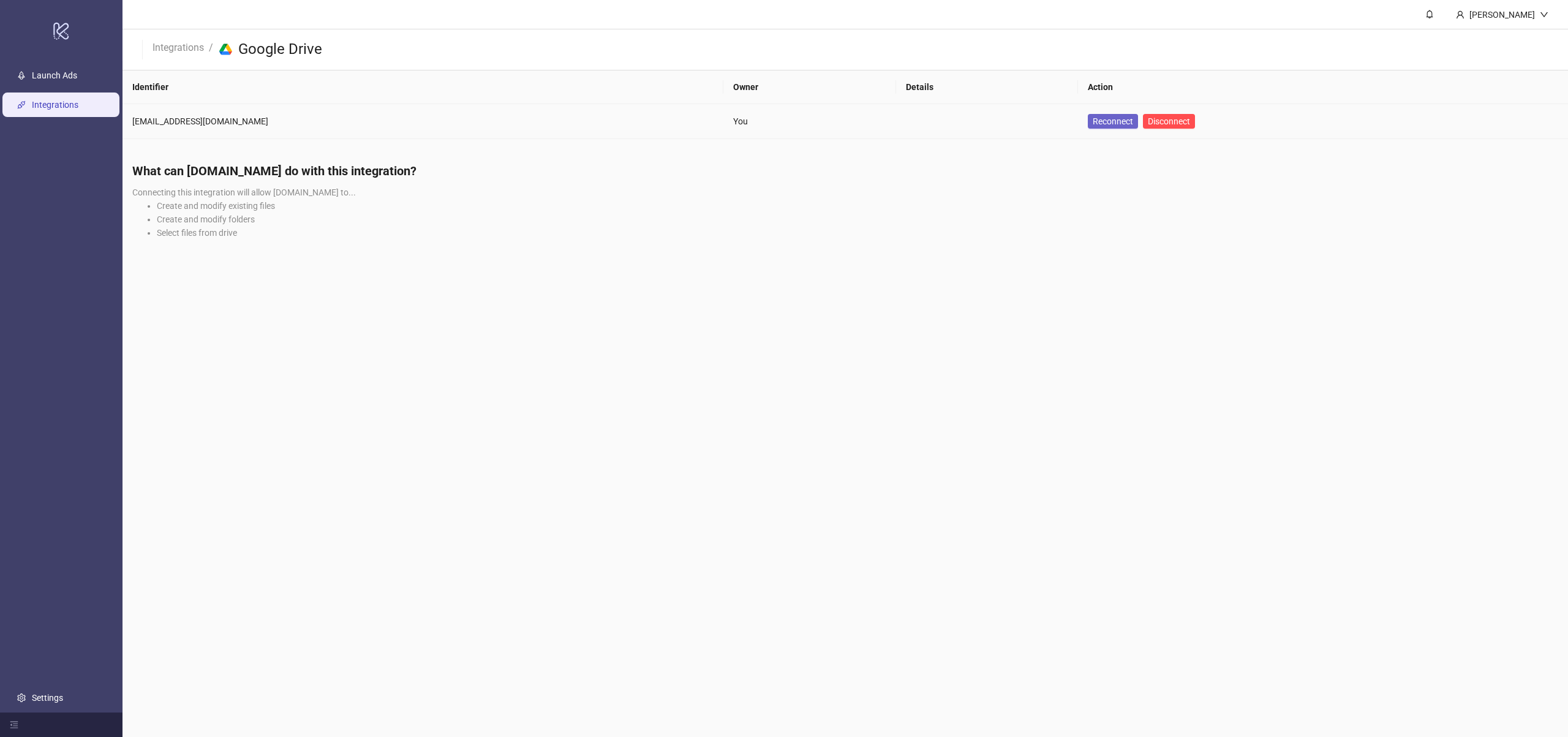
click at [1093, 119] on span "Reconnect" at bounding box center [1113, 121] width 40 height 9
click at [44, 72] on link "Launch Ads" at bounding box center [54, 74] width 45 height 9
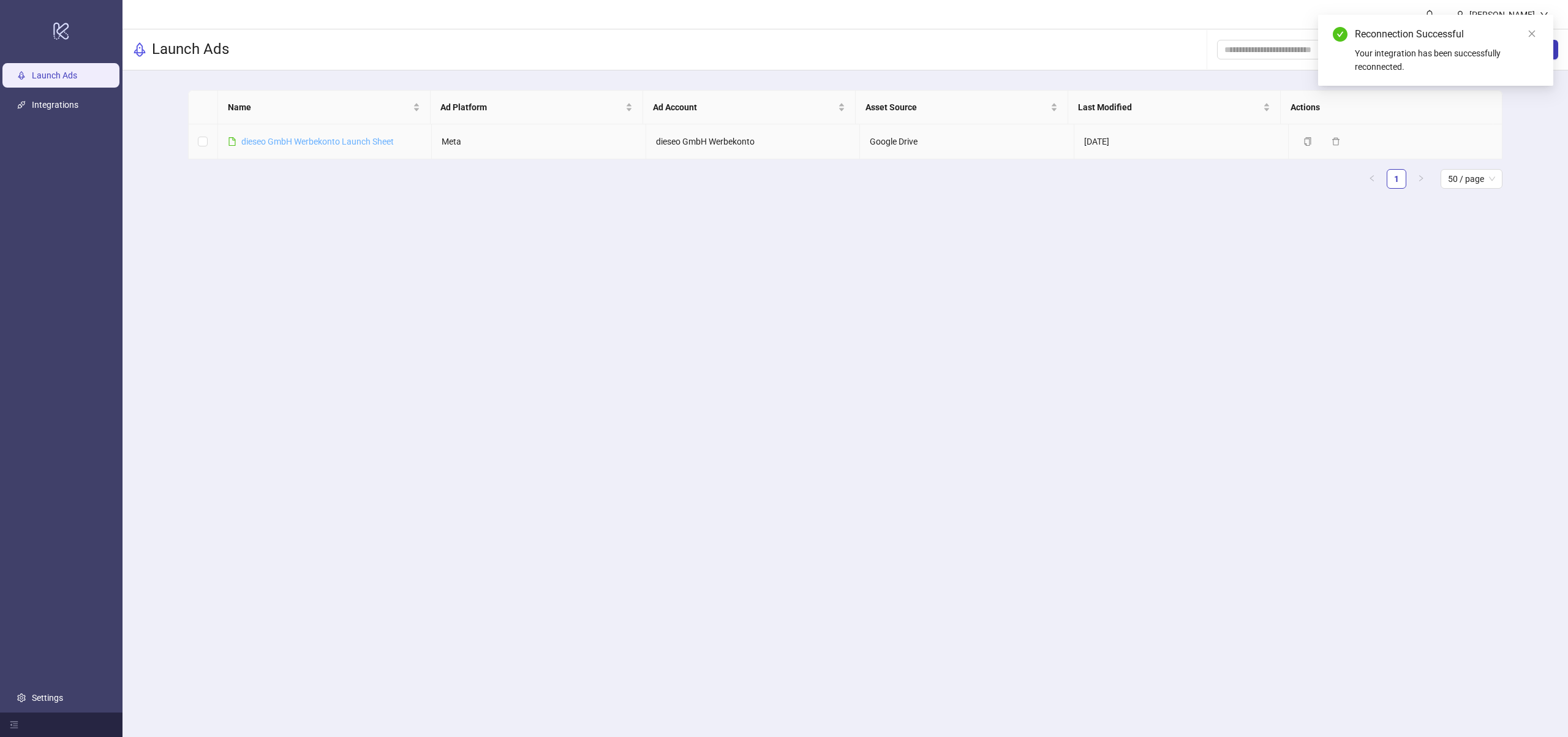
click at [354, 142] on link "dieseo GmbH Werbekonto Launch Sheet" at bounding box center [317, 141] width 153 height 9
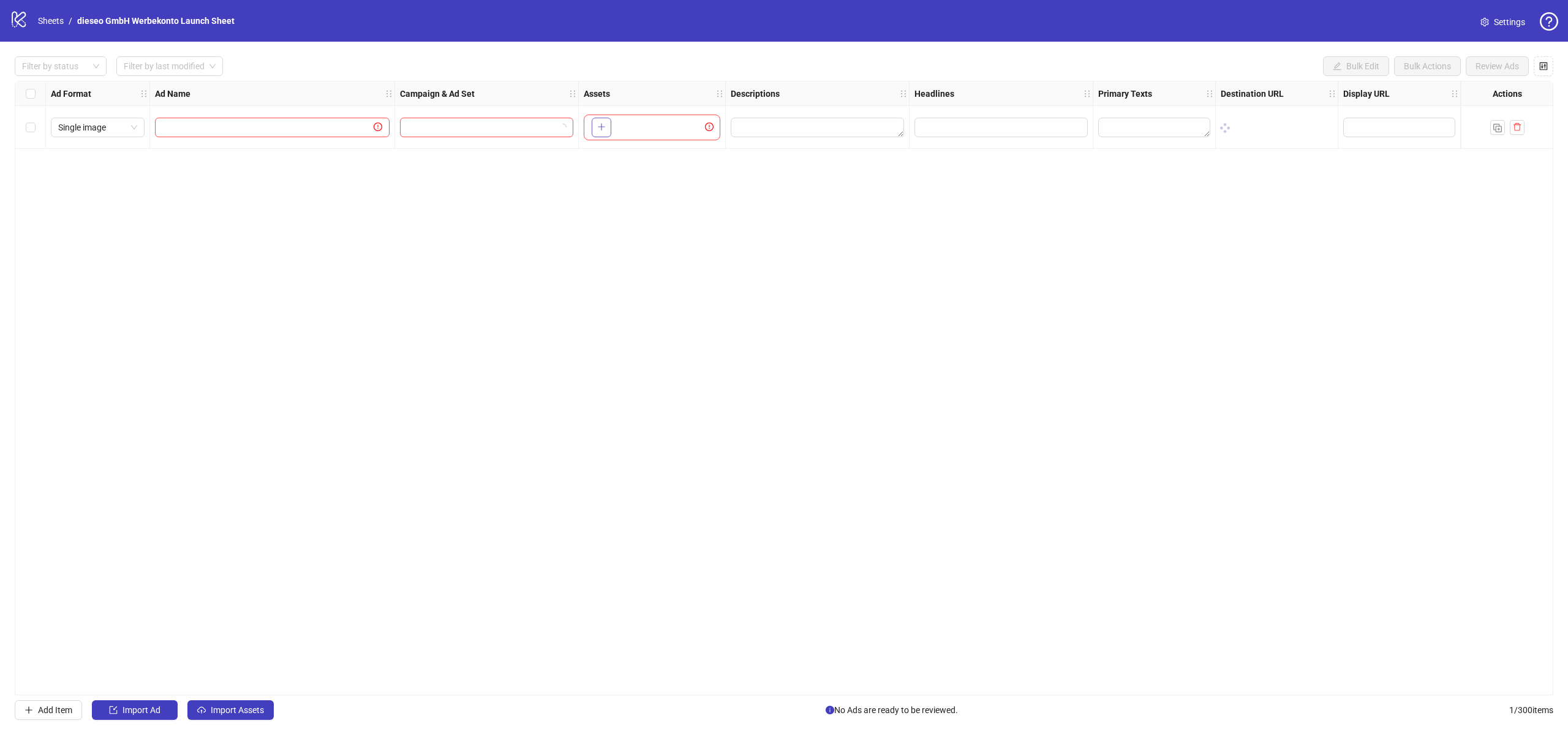
click at [606, 121] on button "button" at bounding box center [601, 127] width 20 height 20
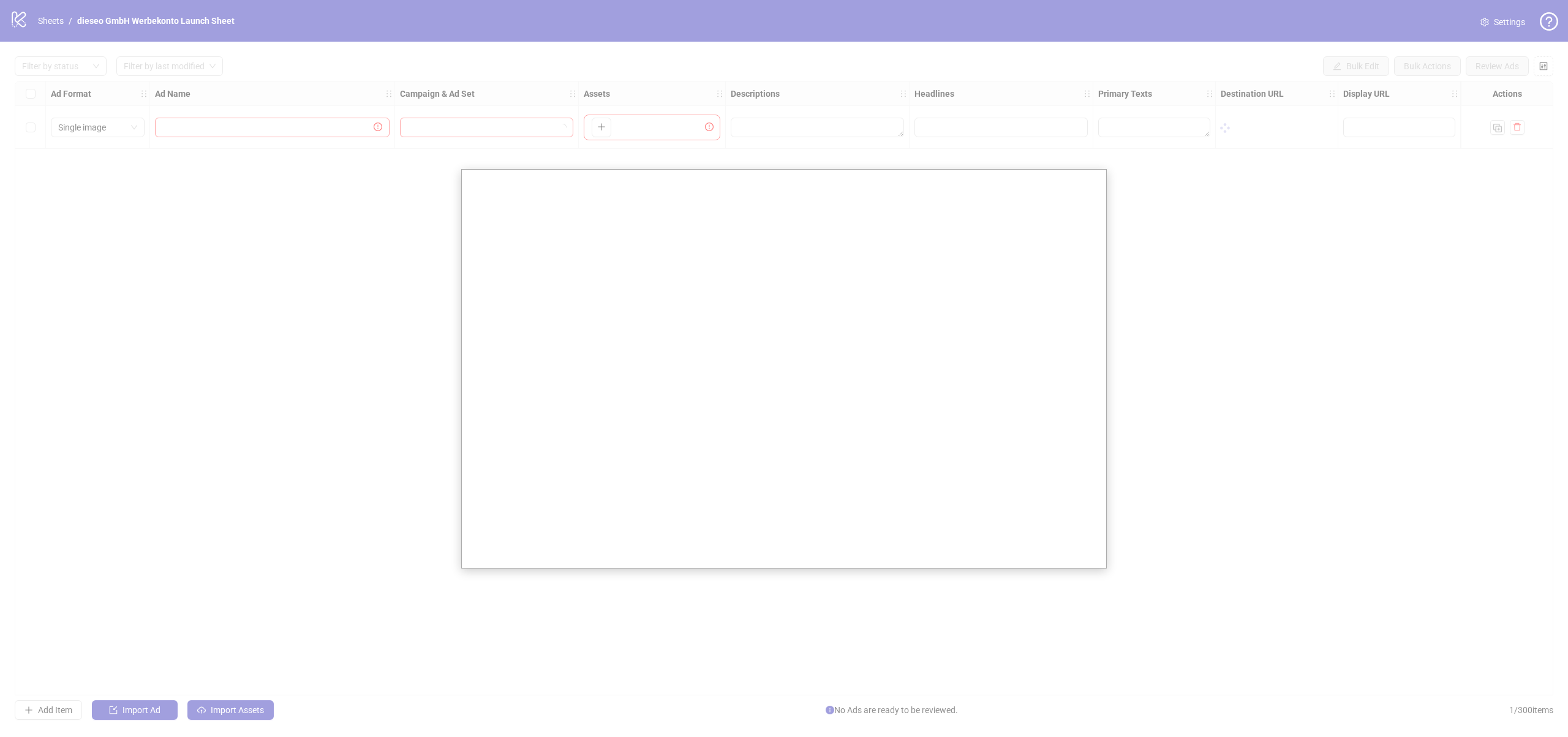
click at [399, 317] on div at bounding box center [784, 368] width 1568 height 737
click at [434, 229] on div at bounding box center [784, 368] width 1568 height 737
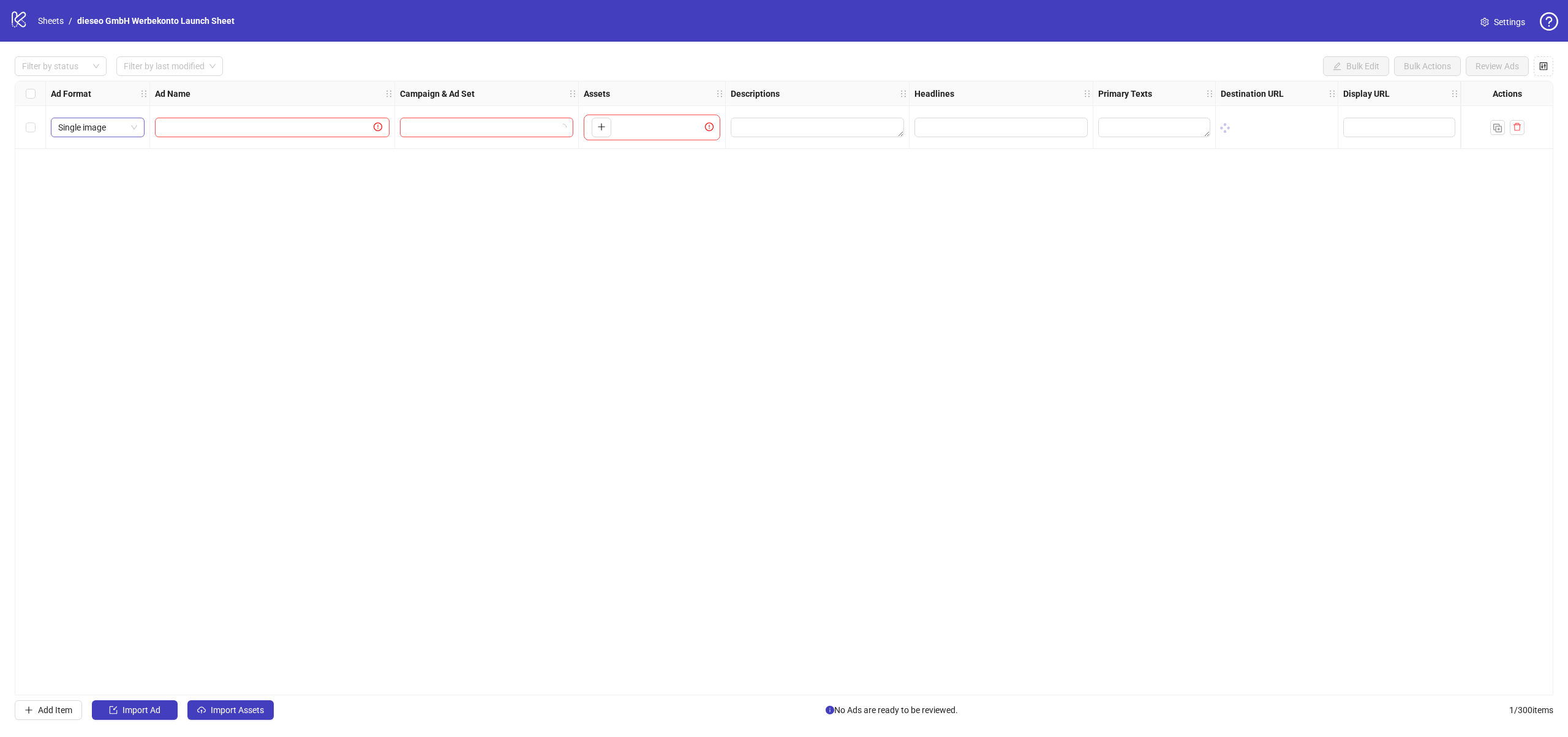
click at [131, 130] on span "Single image" at bounding box center [97, 127] width 79 height 19
click at [192, 174] on div "Ad Format Ad Name Campaign & Ad Set Assets Descriptions Headlines Primary Texts…" at bounding box center [784, 388] width 1539 height 615
click at [1493, 21] on link "Settings" at bounding box center [1502, 21] width 64 height 20
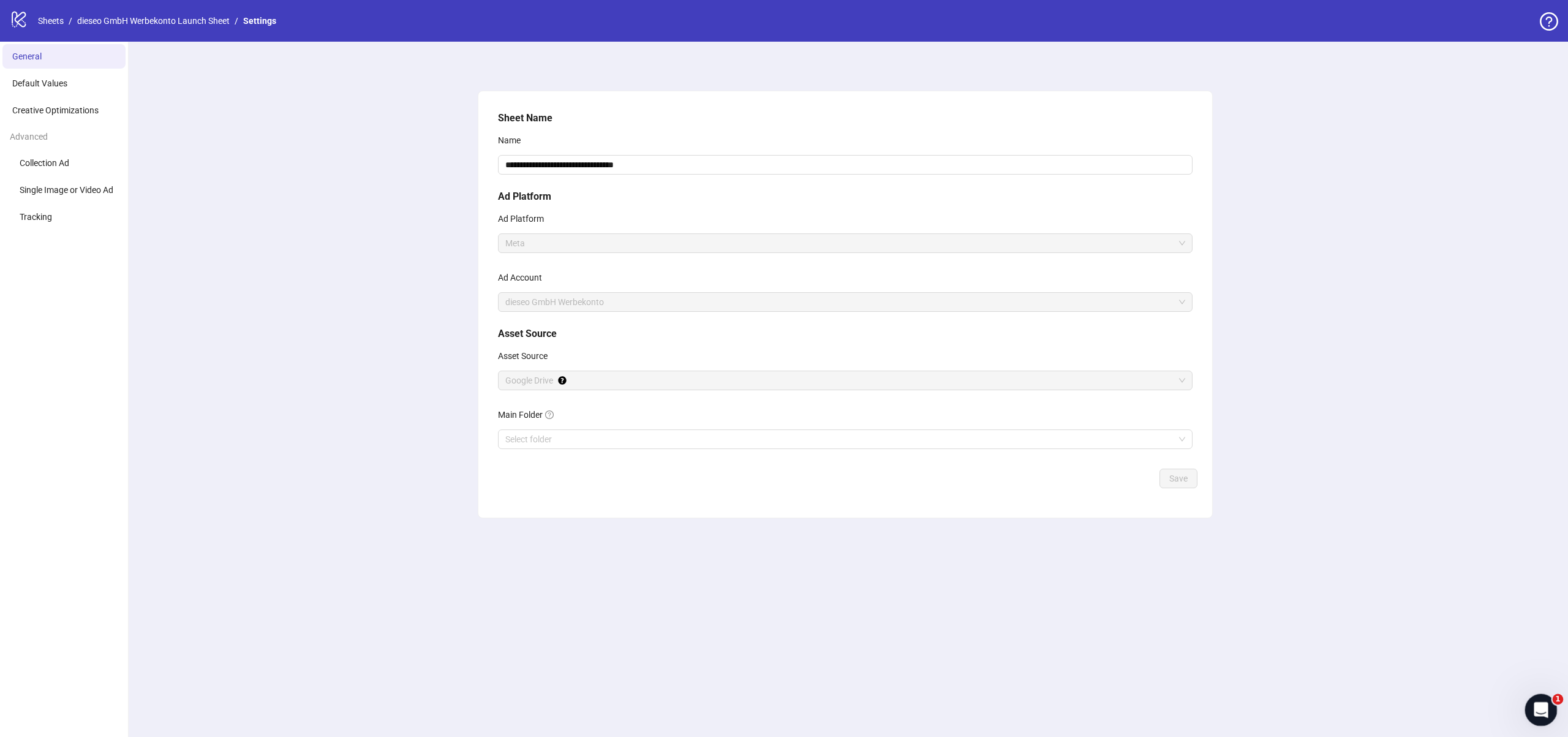
click at [1544, 705] on icon "Open Intercom Messenger" at bounding box center [1540, 709] width 21 height 21
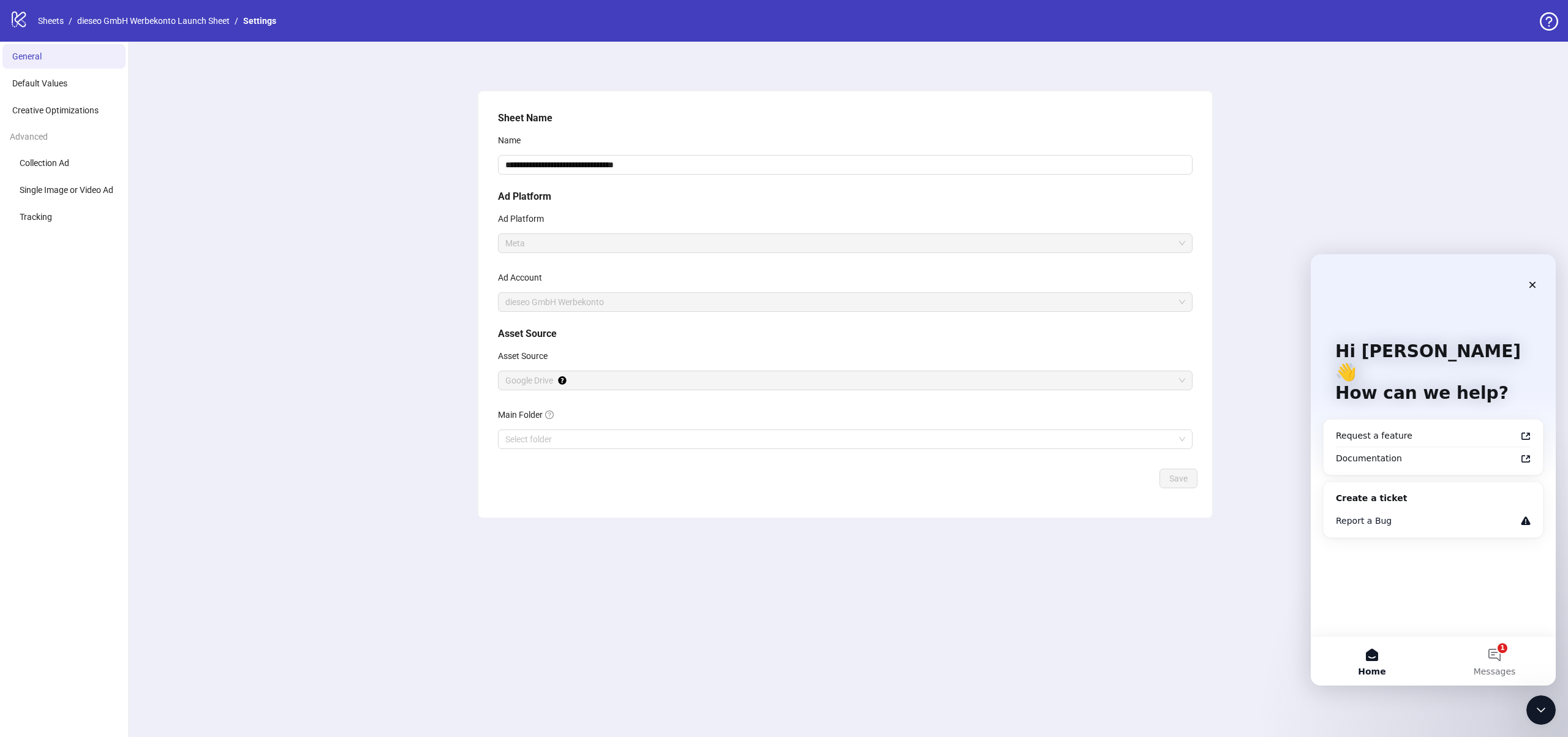
click at [1427, 515] on div "Report a Bug" at bounding box center [1426, 521] width 180 height 13
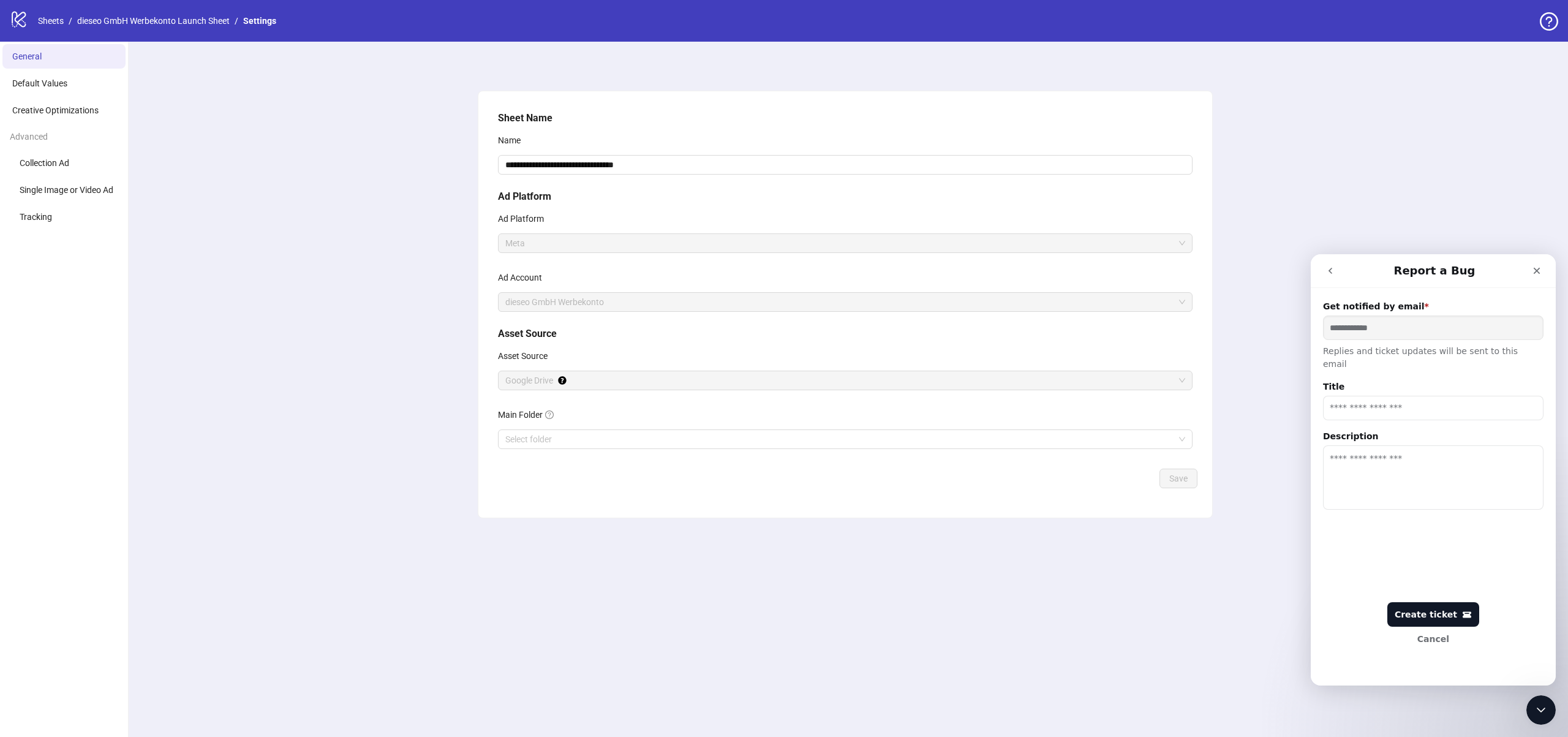
click at [1382, 402] on input "Title" at bounding box center [1433, 408] width 220 height 25
type input "**********"
click at [1396, 487] on textarea "Description" at bounding box center [1433, 477] width 220 height 64
type textarea "**********"
click at [1416, 605] on button "Create ticket" at bounding box center [1434, 615] width 92 height 25
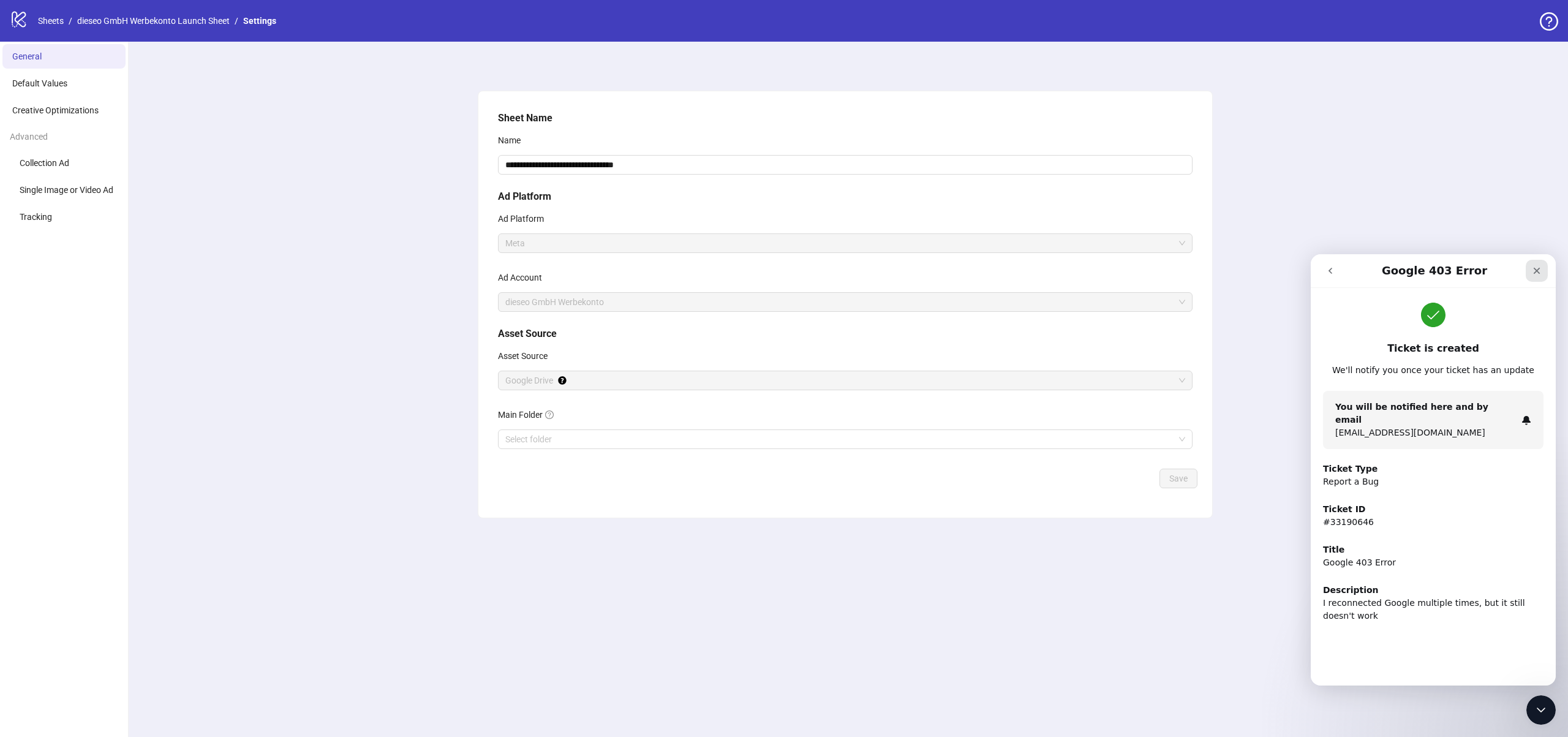
click at [1534, 266] on icon "Close" at bounding box center [1536, 270] width 9 height 9
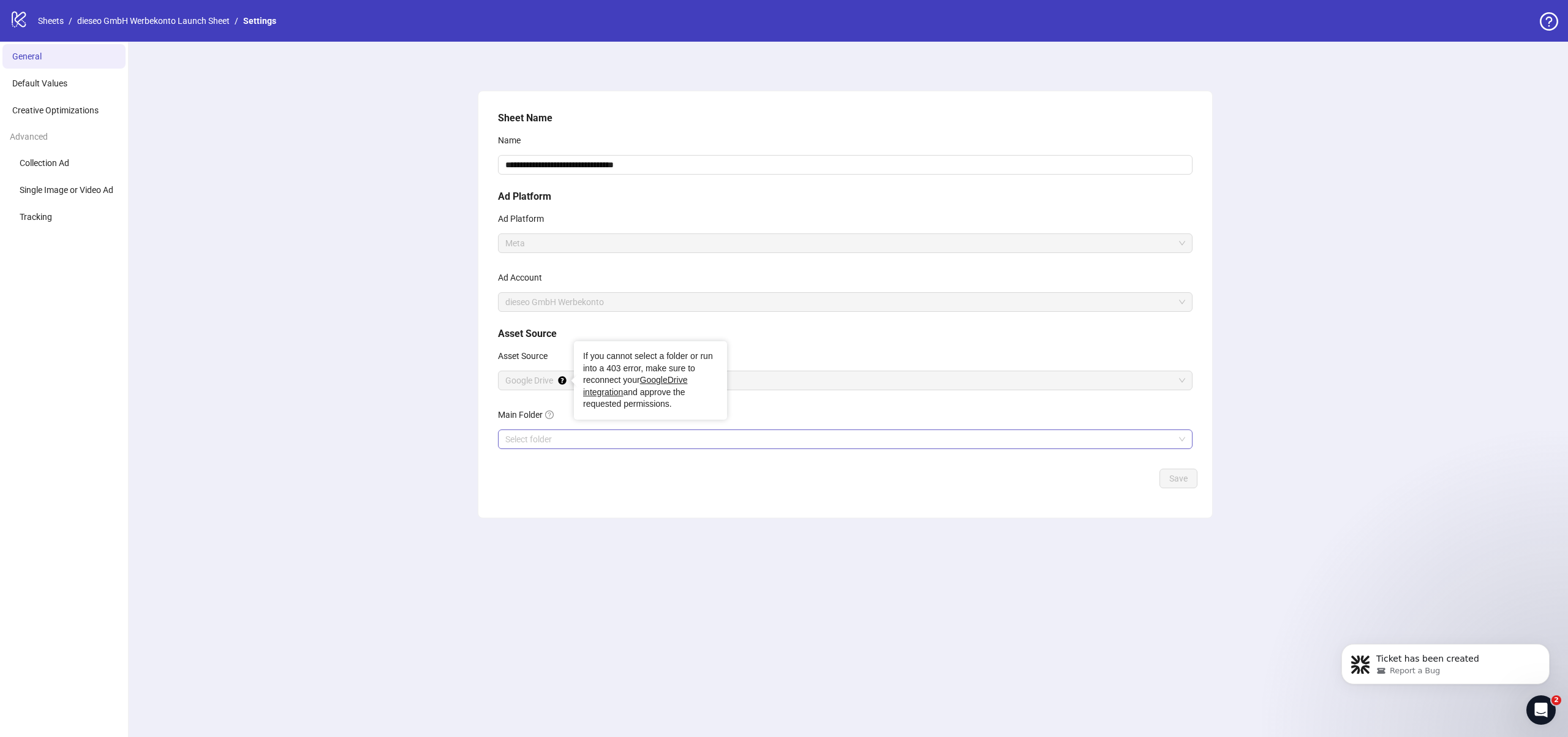
click at [602, 433] on input "Main Folder" at bounding box center [839, 439] width 669 height 19
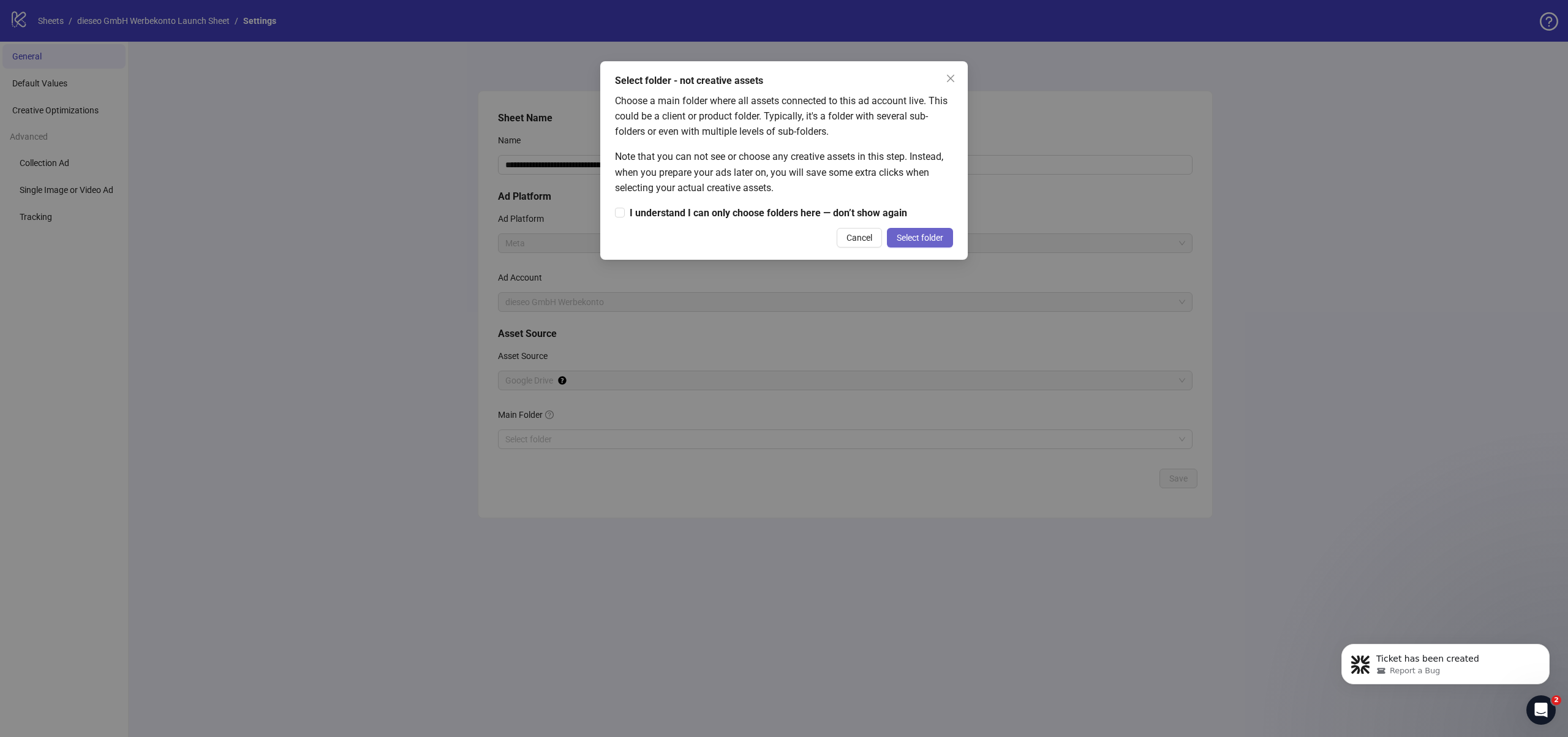
click at [911, 235] on span "Select folder" at bounding box center [920, 237] width 46 height 9
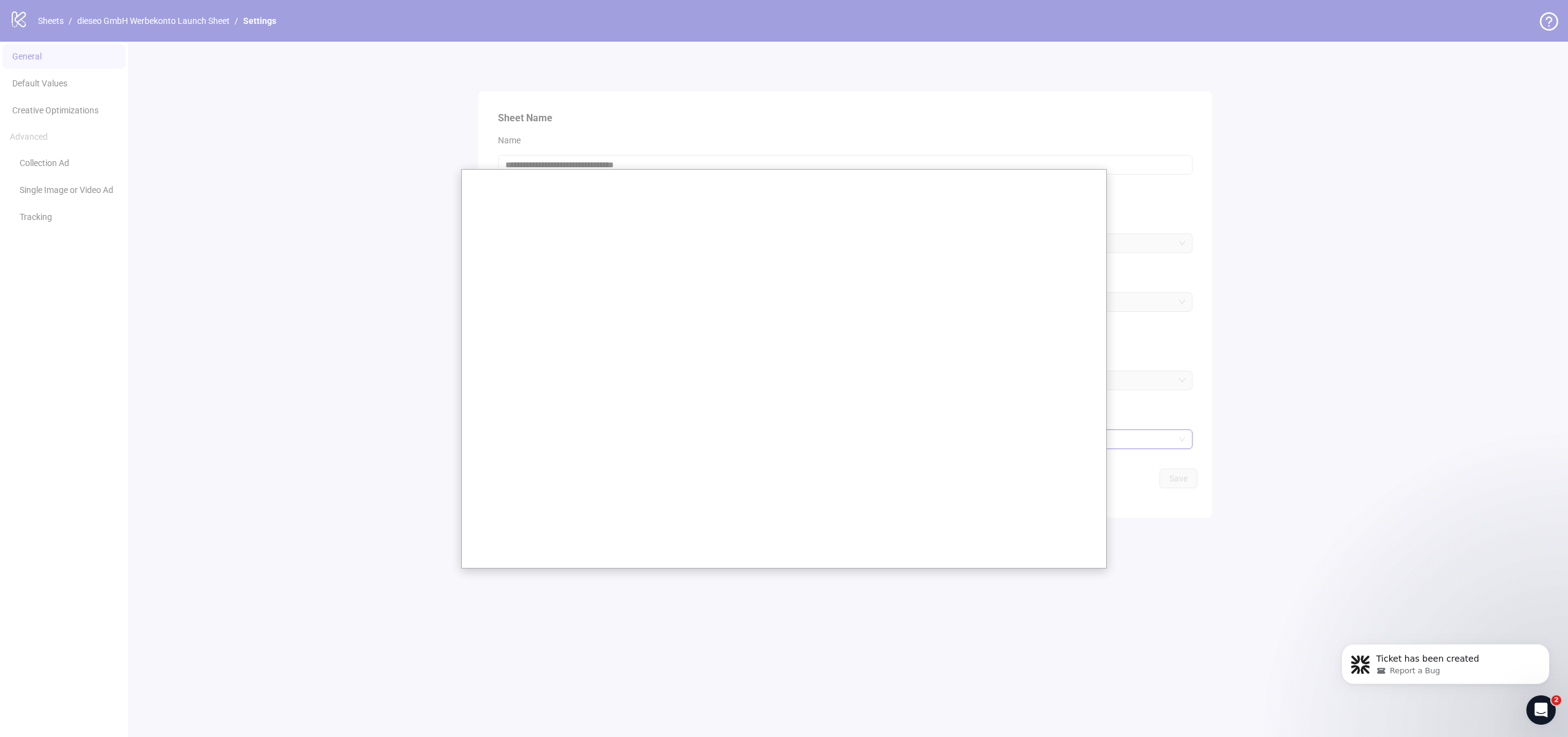
click at [1424, 256] on div at bounding box center [784, 368] width 1568 height 737
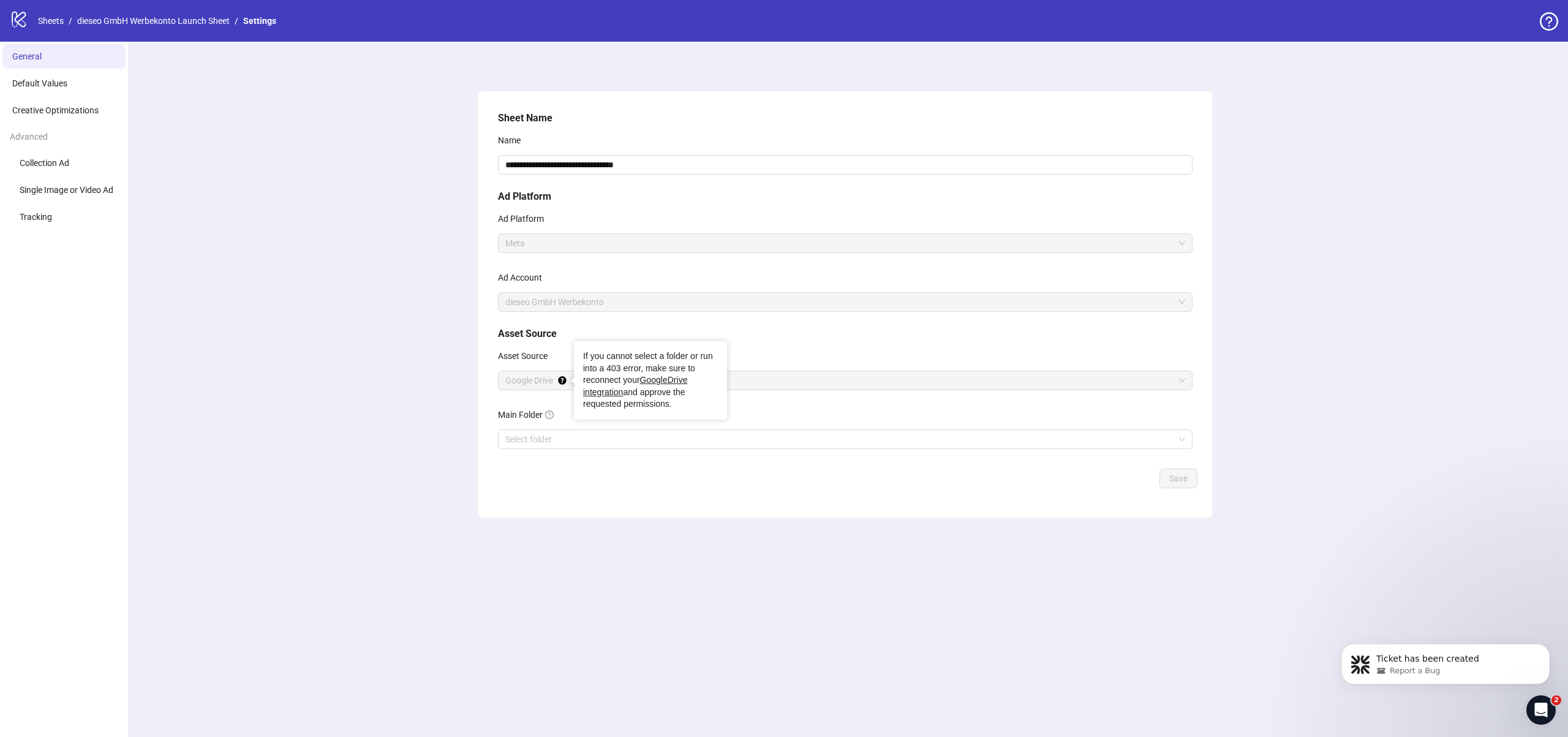
click at [562, 377] on icon "Tooltip anchor" at bounding box center [561, 380] width 8 height 8
click at [650, 381] on link "GoogleDrive integration" at bounding box center [635, 386] width 104 height 22
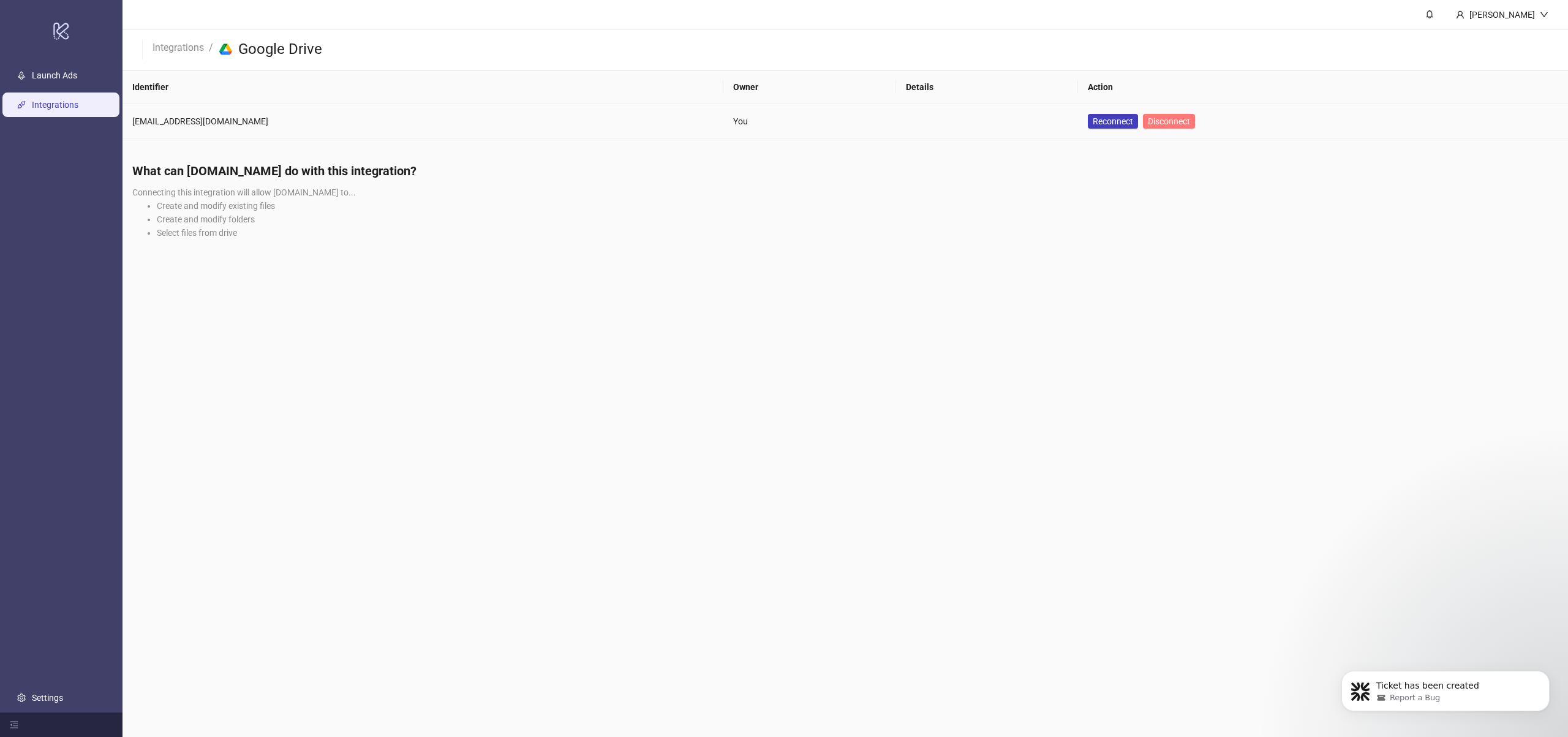
click at [1148, 121] on span "Disconnect" at bounding box center [1168, 121] width 42 height 9
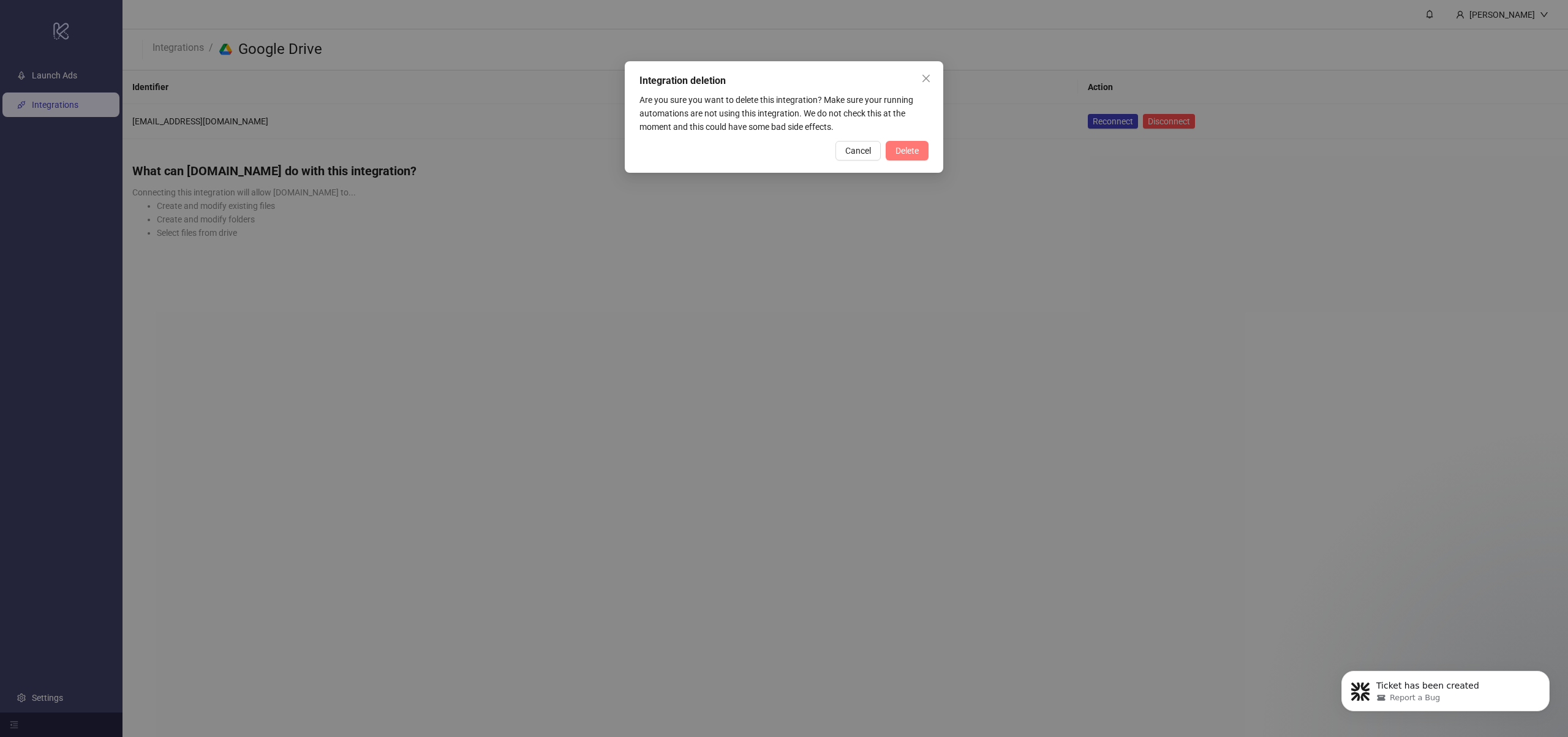
click at [910, 142] on button "Delete" at bounding box center [907, 150] width 43 height 20
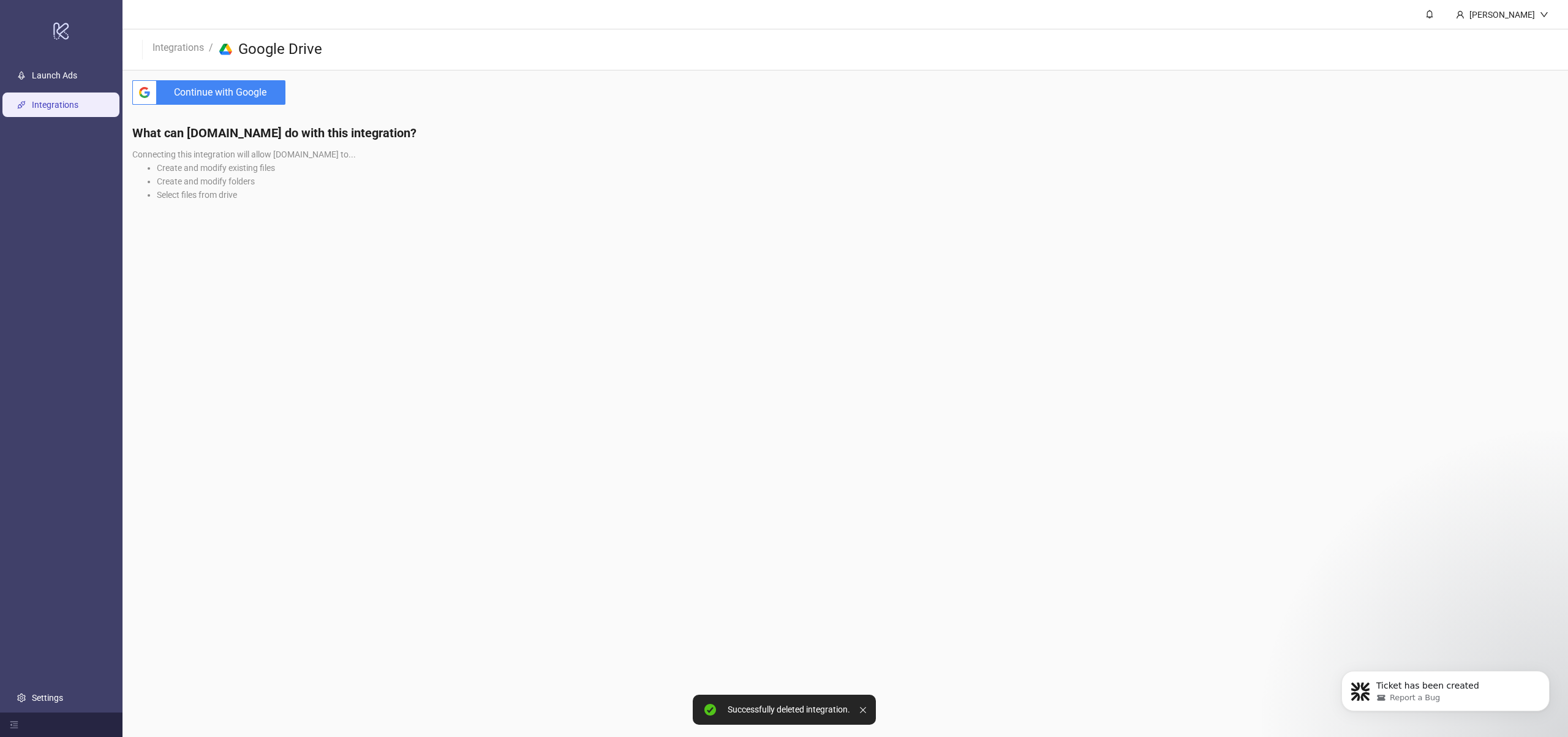
click at [216, 81] on span "Continue with Google" at bounding box center [223, 92] width 124 height 25
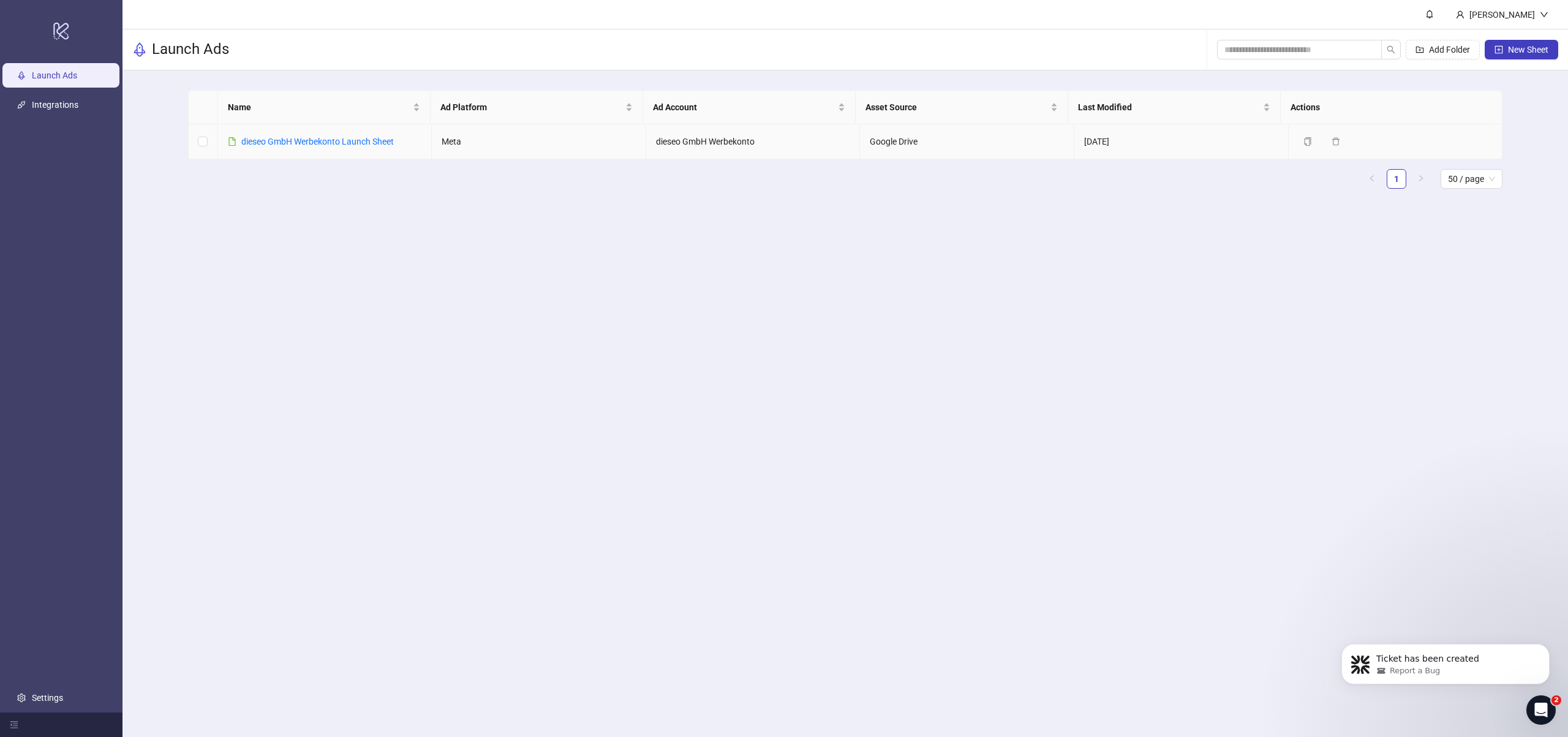
click at [892, 140] on td "Google Drive" at bounding box center [966, 142] width 214 height 35
click at [944, 143] on td "Google Drive" at bounding box center [966, 142] width 214 height 35
click at [293, 139] on link "dieseo GmbH Werbekonto Launch Sheet" at bounding box center [317, 141] width 153 height 9
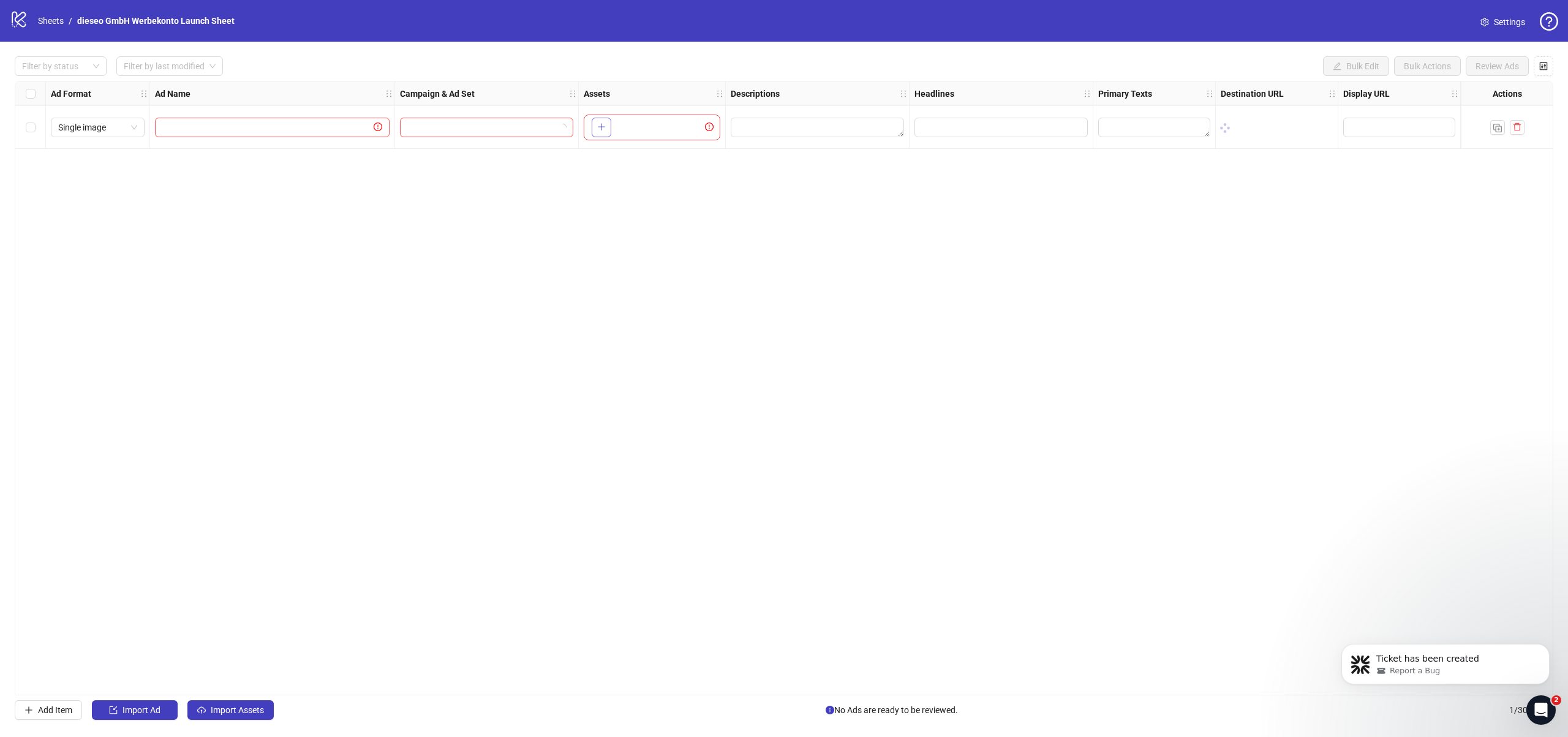
click at [606, 127] on button "button" at bounding box center [601, 127] width 20 height 20
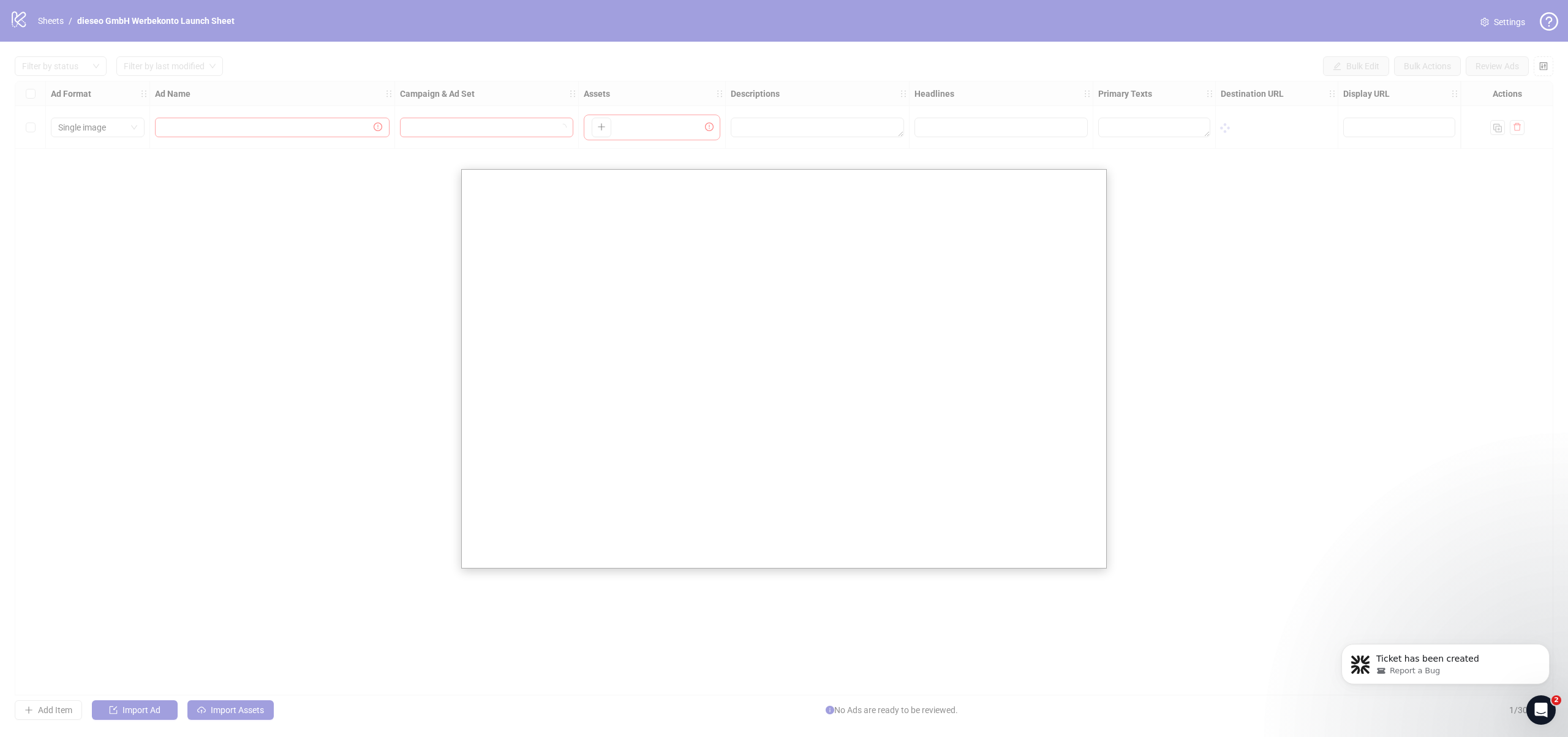
click at [790, 144] on div at bounding box center [784, 368] width 1568 height 737
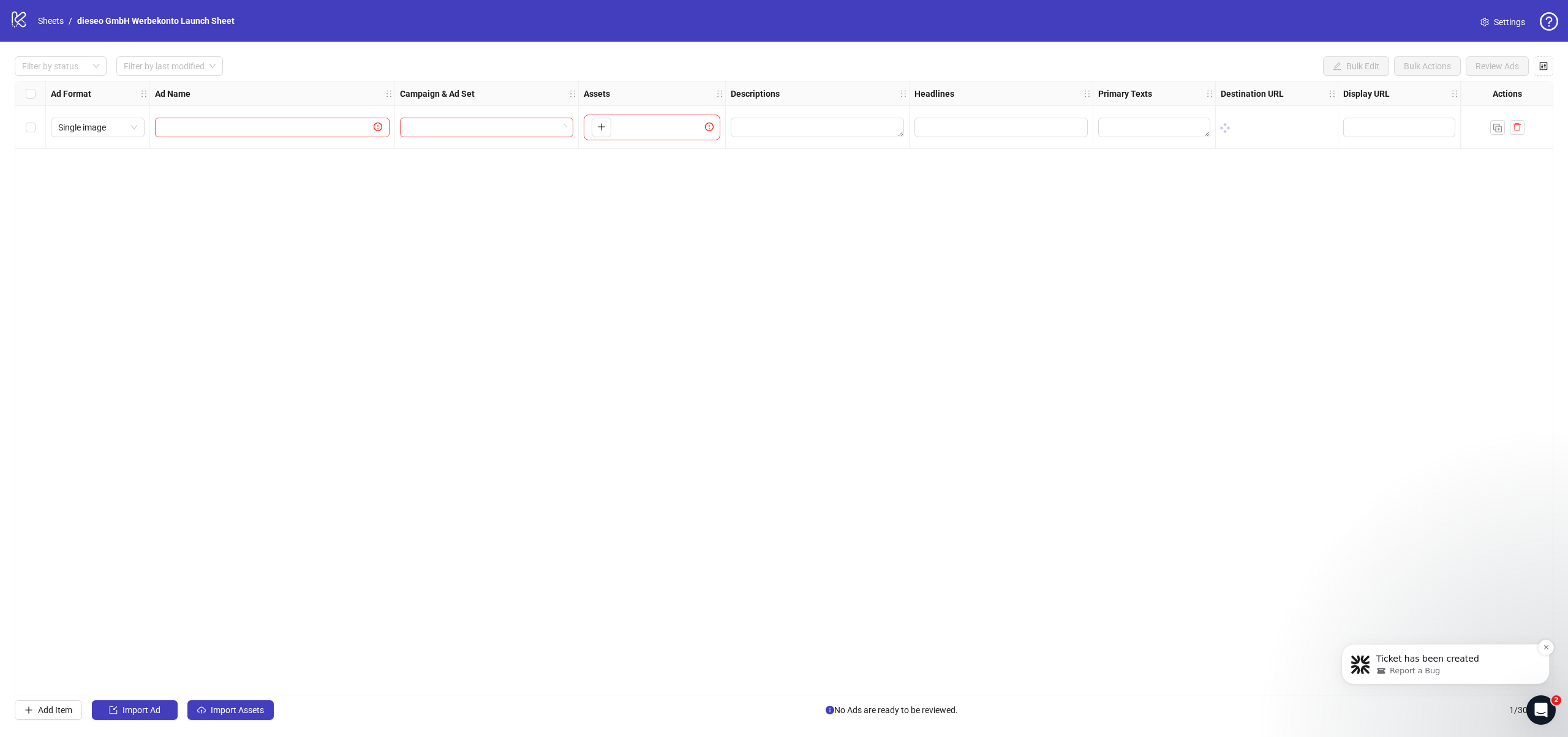
click at [1457, 679] on div "Ticket has been created Report a Bug" at bounding box center [1446, 663] width 208 height 40
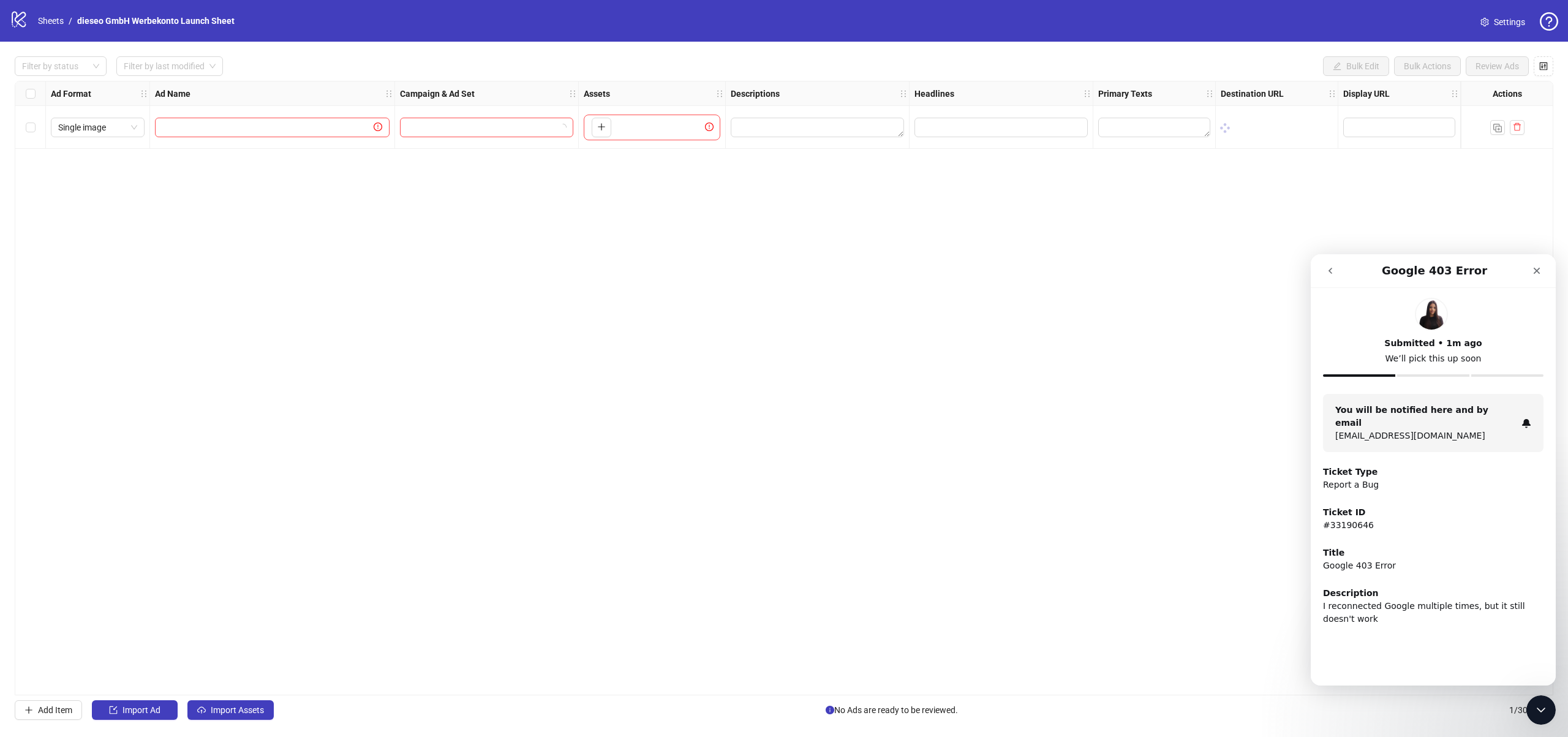
drag, startPoint x: 1403, startPoint y: 361, endPoint x: 1471, endPoint y: 358, distance: 68.1
click at [1471, 358] on p "We’ll pick this up soon" at bounding box center [1433, 358] width 220 height 13
drag, startPoint x: 1471, startPoint y: 358, endPoint x: 1322, endPoint y: 372, distance: 149.7
click at [1470, 359] on p "We’ll pick this up soon" at bounding box center [1433, 358] width 220 height 13
click at [1148, 370] on div "Ad Format Ad Name Campaign & Ad Set Assets Descriptions Headlines Primary Texts…" at bounding box center [784, 388] width 1539 height 615
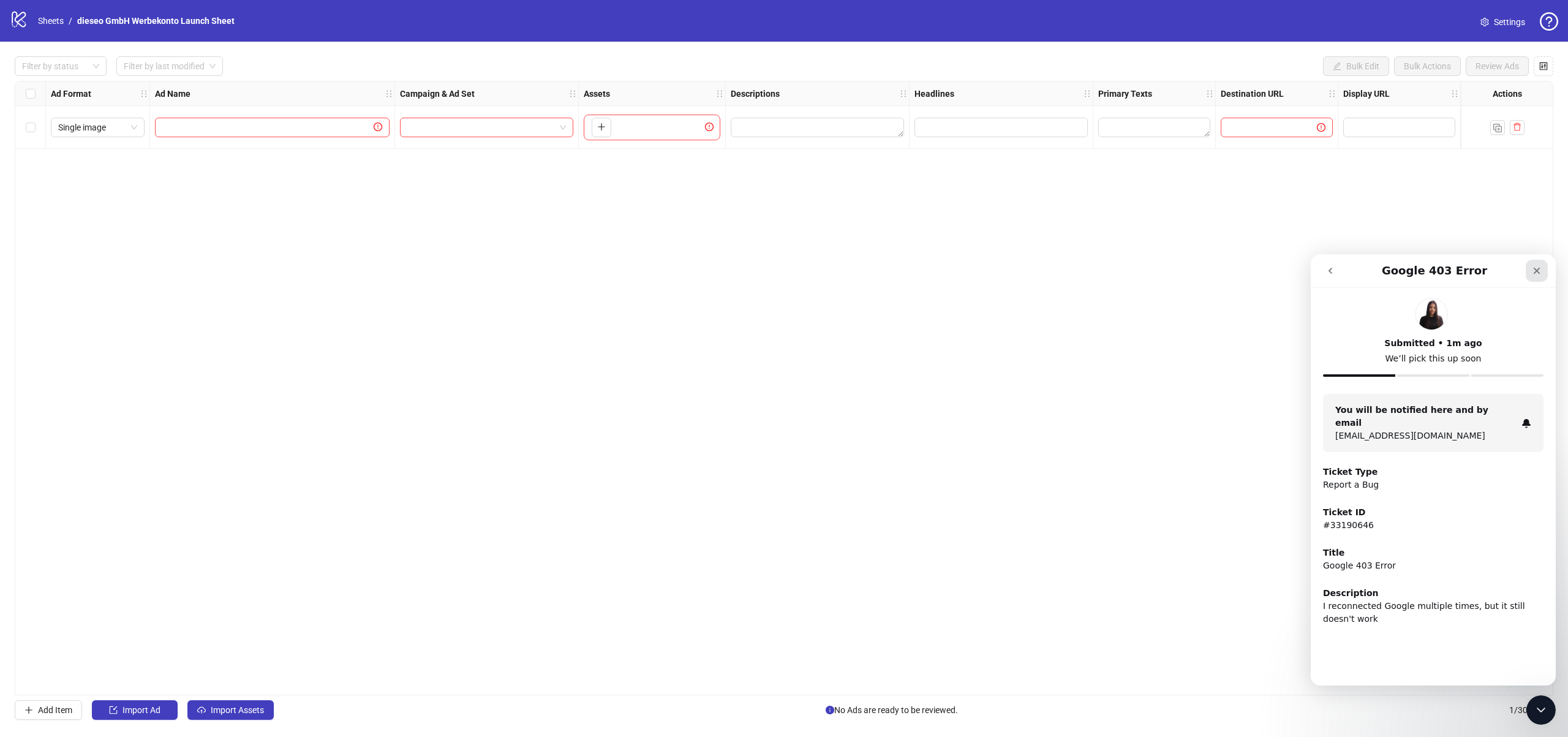
drag, startPoint x: 1550, startPoint y: 259, endPoint x: 1537, endPoint y: 263, distance: 13.6
click at [1549, 259] on nav "Google 403 Error" at bounding box center [1433, 271] width 245 height 33
click at [1530, 266] on div "Close" at bounding box center [1537, 271] width 22 height 22
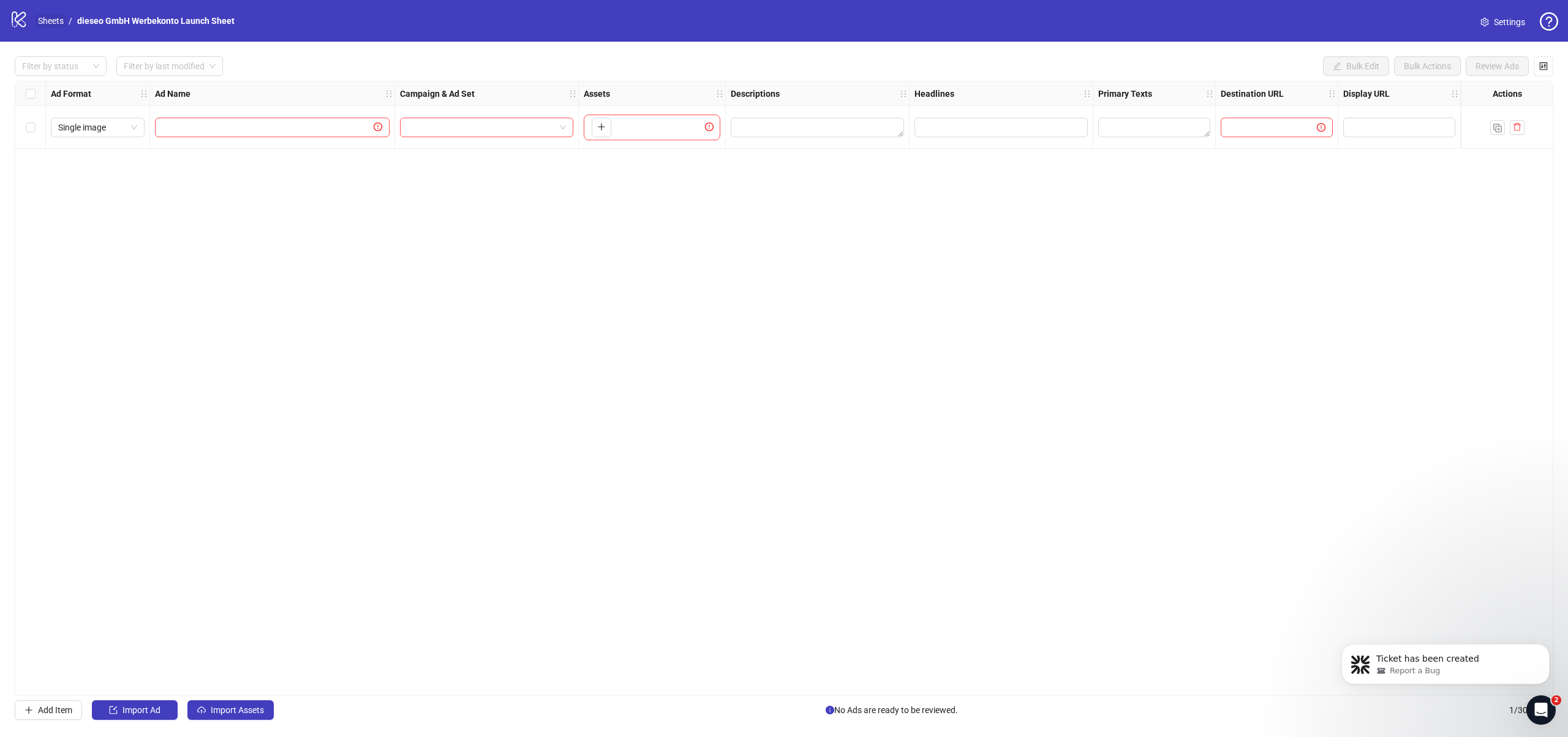
click at [38, 25] on link "Sheets" at bounding box center [51, 21] width 31 height 14
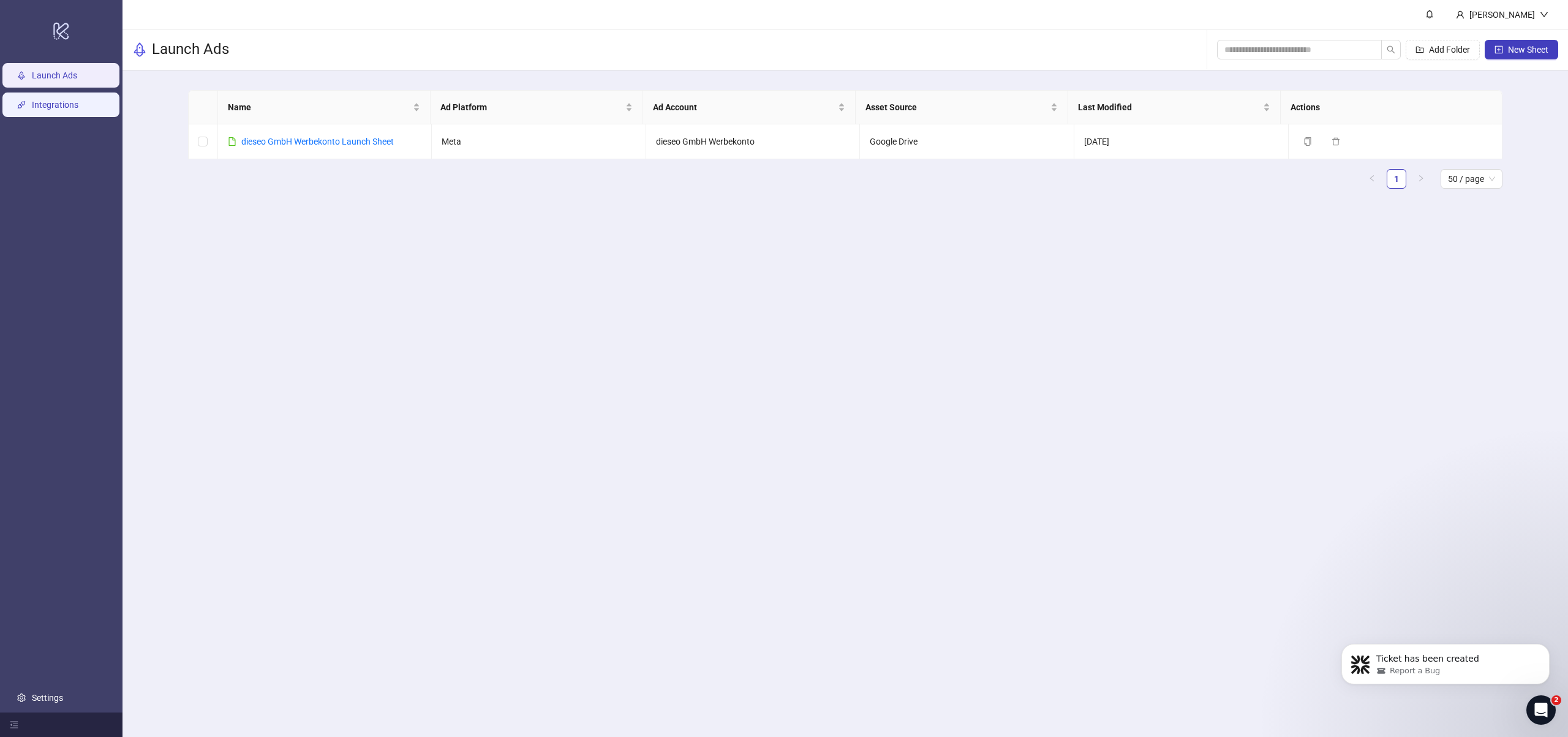
click at [73, 101] on link "Integrations" at bounding box center [55, 104] width 46 height 9
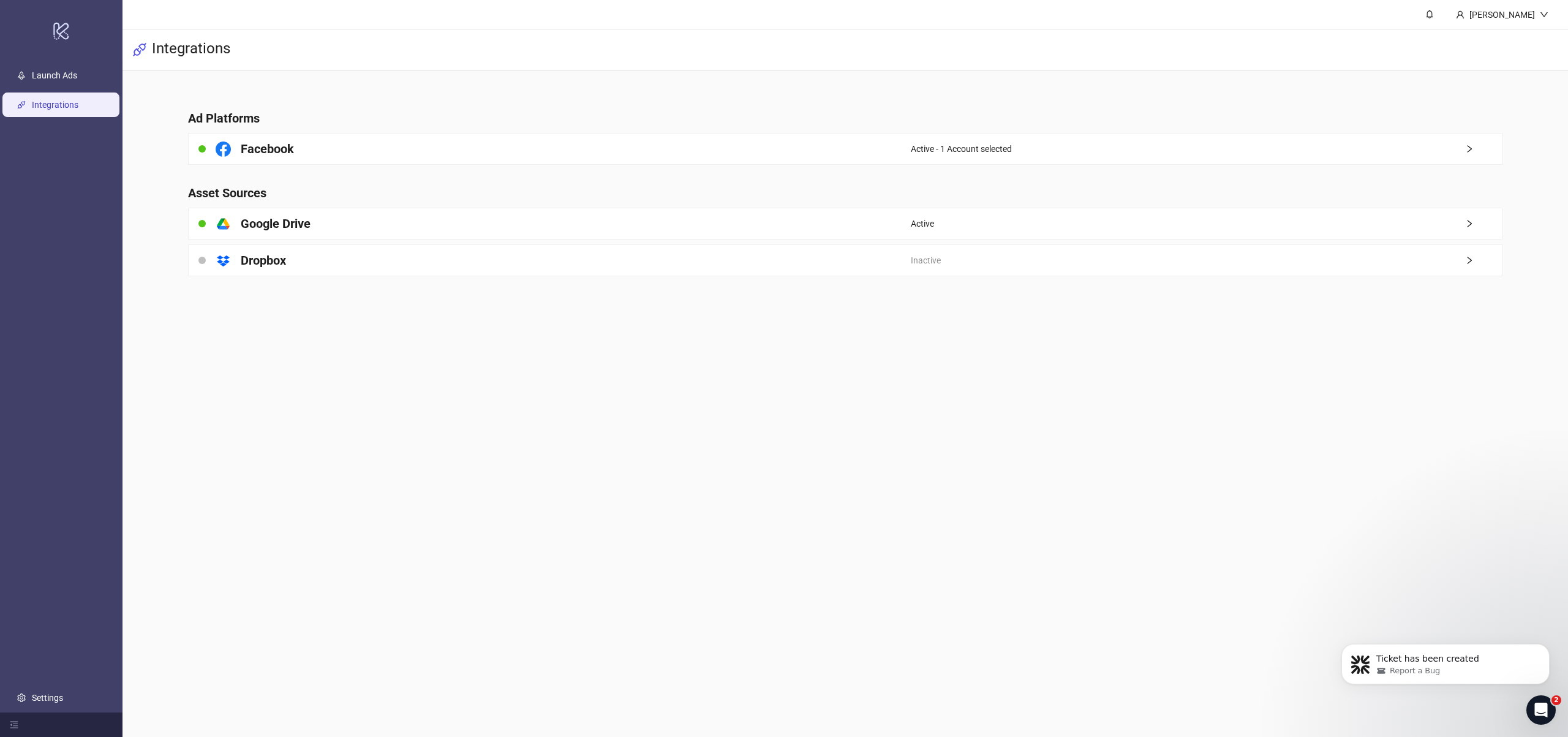
click at [578, 284] on main "Ad Platforms Facebook Active - 1 Account selected Asset Sources platform/google…" at bounding box center [845, 186] width 1334 height 231
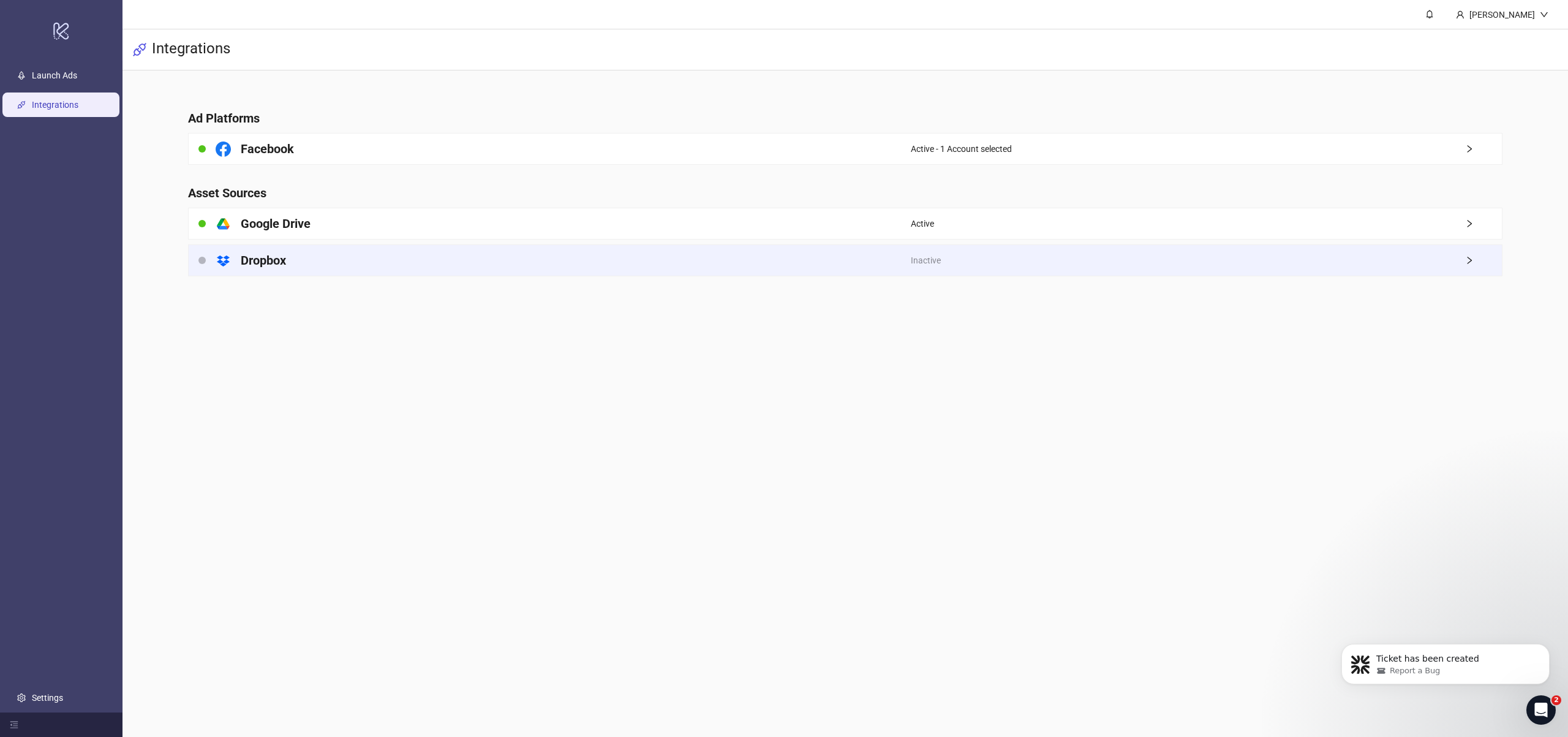
click at [577, 272] on div "platform/dropbox Dropbox" at bounding box center [549, 261] width 722 height 31
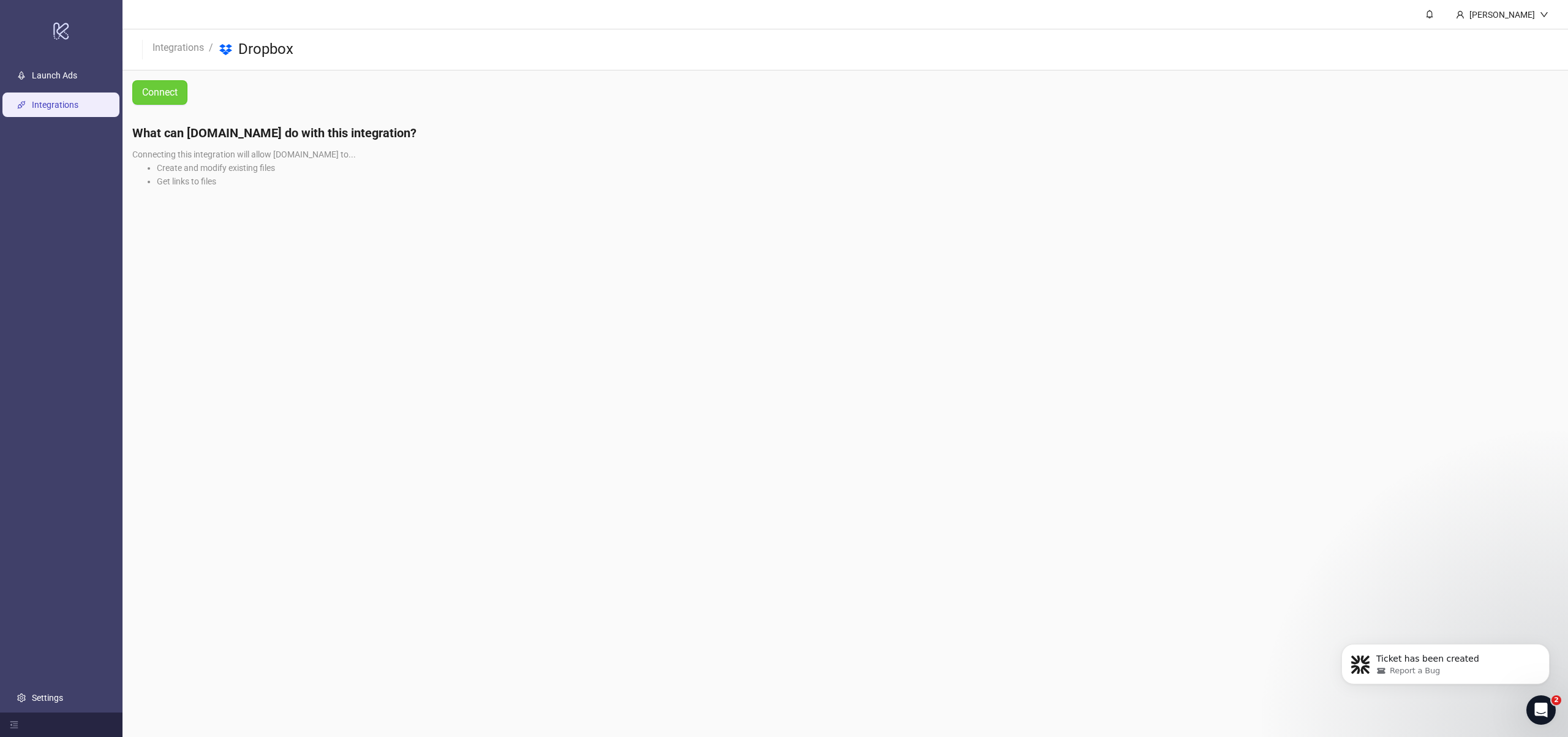
click at [157, 89] on span "Connect" at bounding box center [160, 92] width 36 height 15
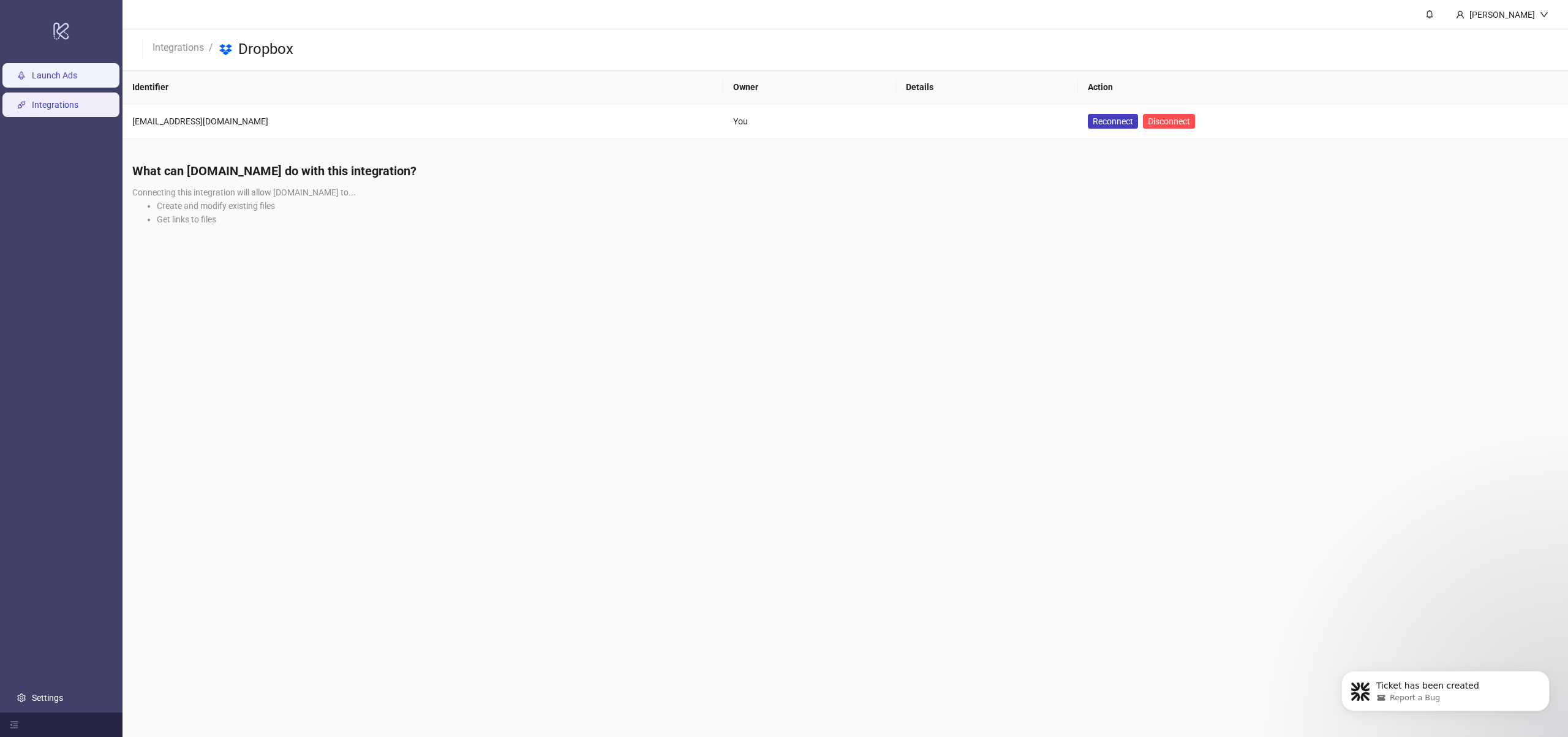
click at [77, 80] on link "Launch Ads" at bounding box center [54, 74] width 45 height 9
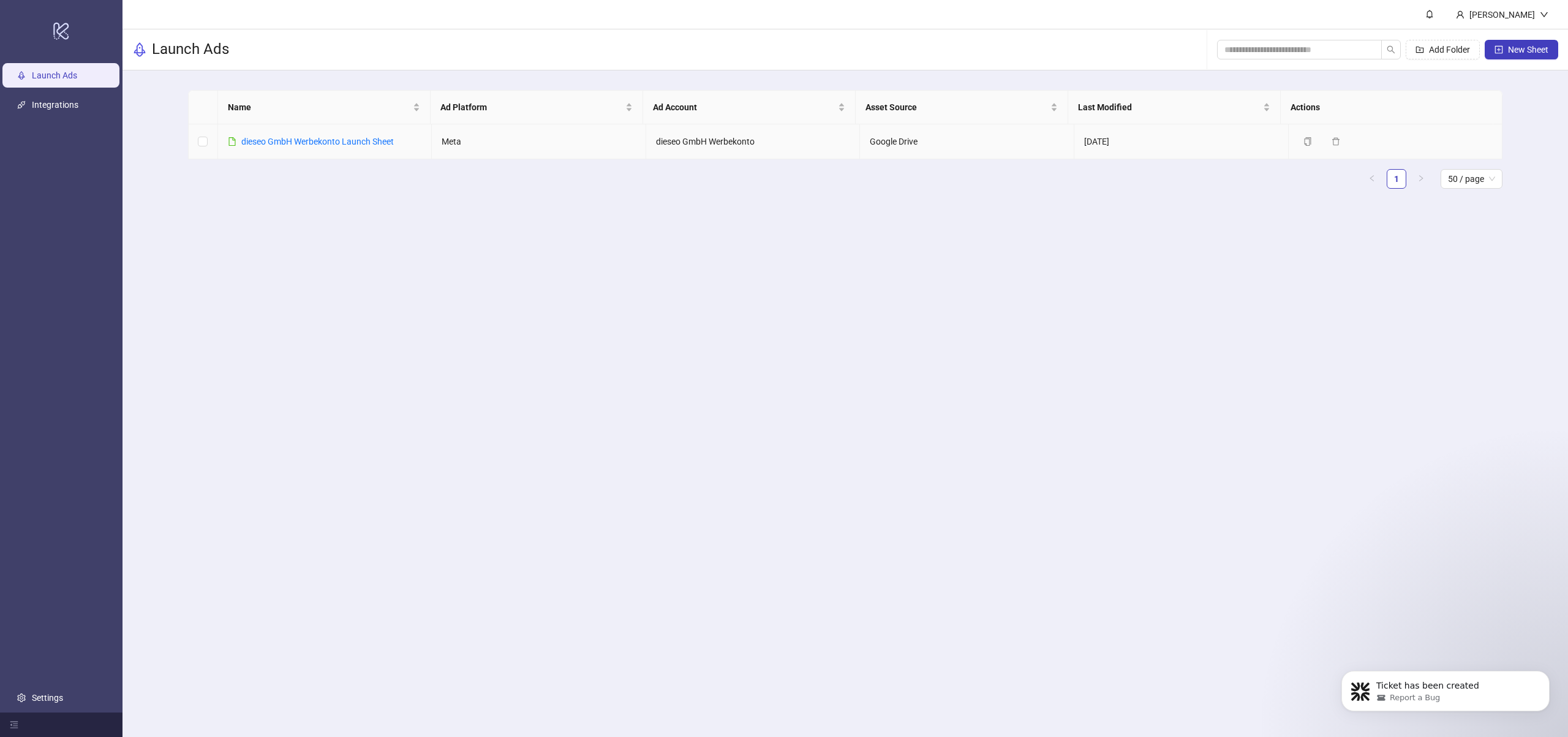
click at [962, 143] on td "Google Drive" at bounding box center [966, 142] width 214 height 35
click at [866, 140] on td "Google Drive" at bounding box center [966, 142] width 214 height 35
click at [1020, 110] on span "Asset Source" at bounding box center [957, 108] width 183 height 14
click at [879, 151] on td "Google Drive" at bounding box center [966, 142] width 214 height 35
click at [1509, 49] on span "New Sheet" at bounding box center [1528, 49] width 40 height 9
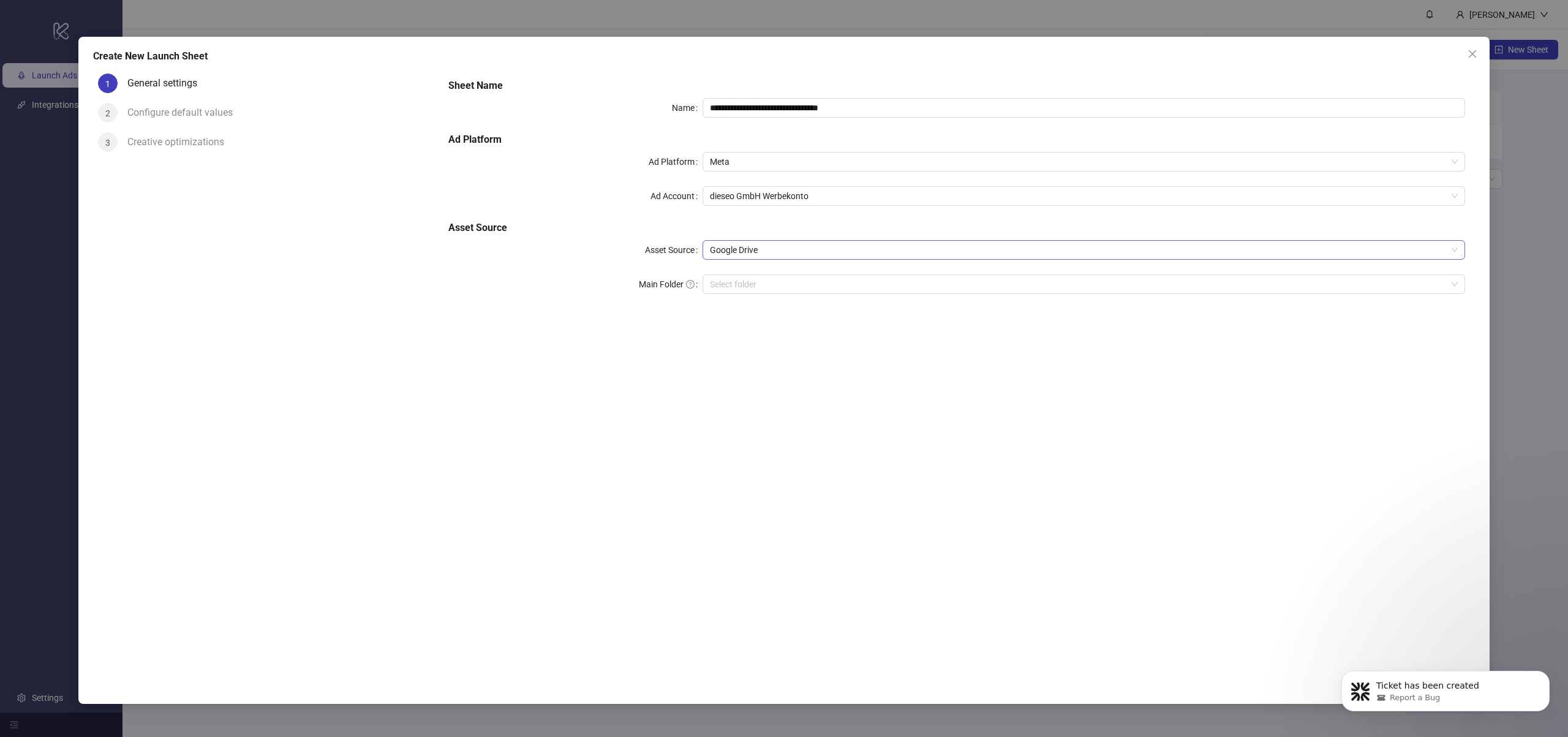
click at [778, 255] on span "Google Drive" at bounding box center [1084, 251] width 748 height 19
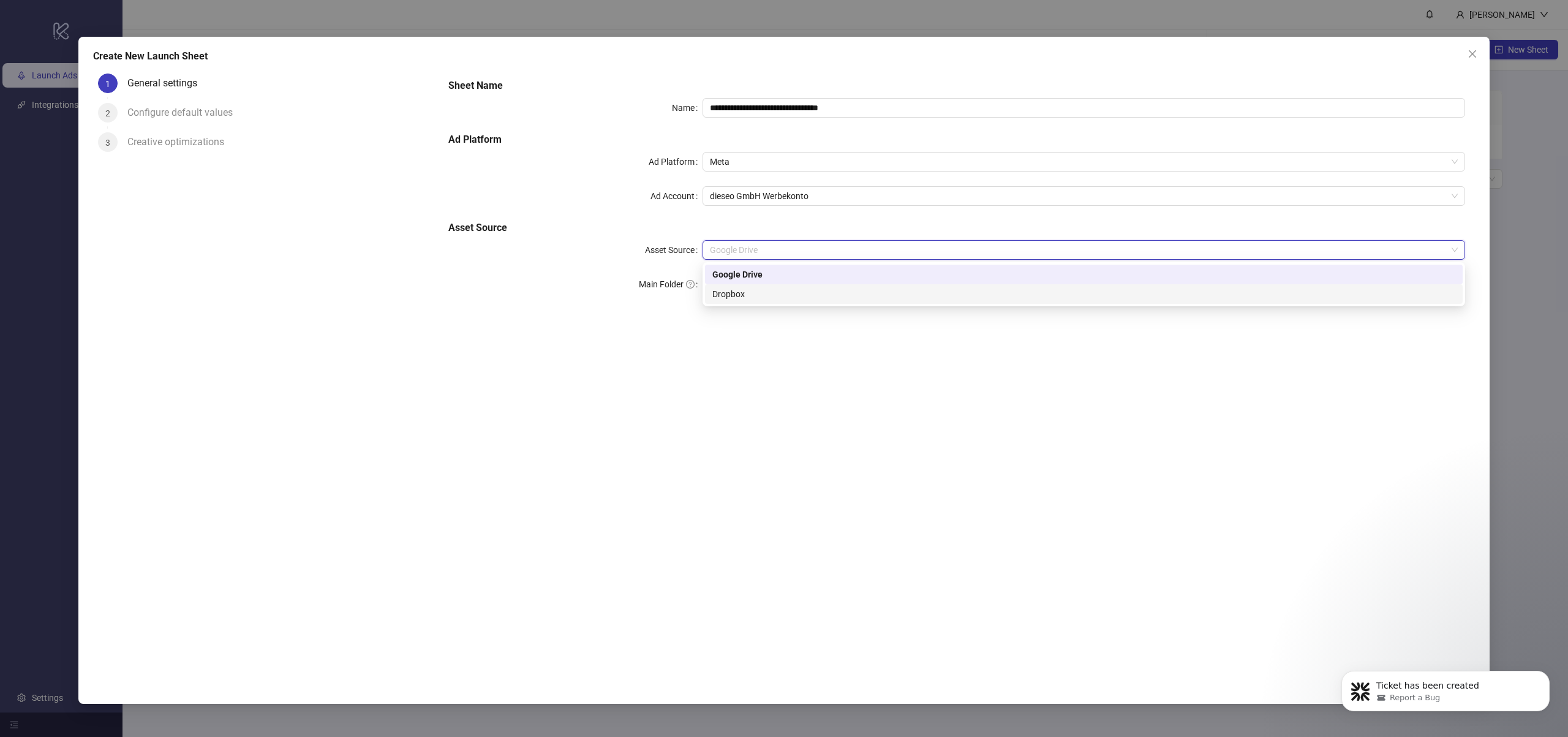
click at [778, 289] on div "Dropbox" at bounding box center [1084, 294] width 743 height 14
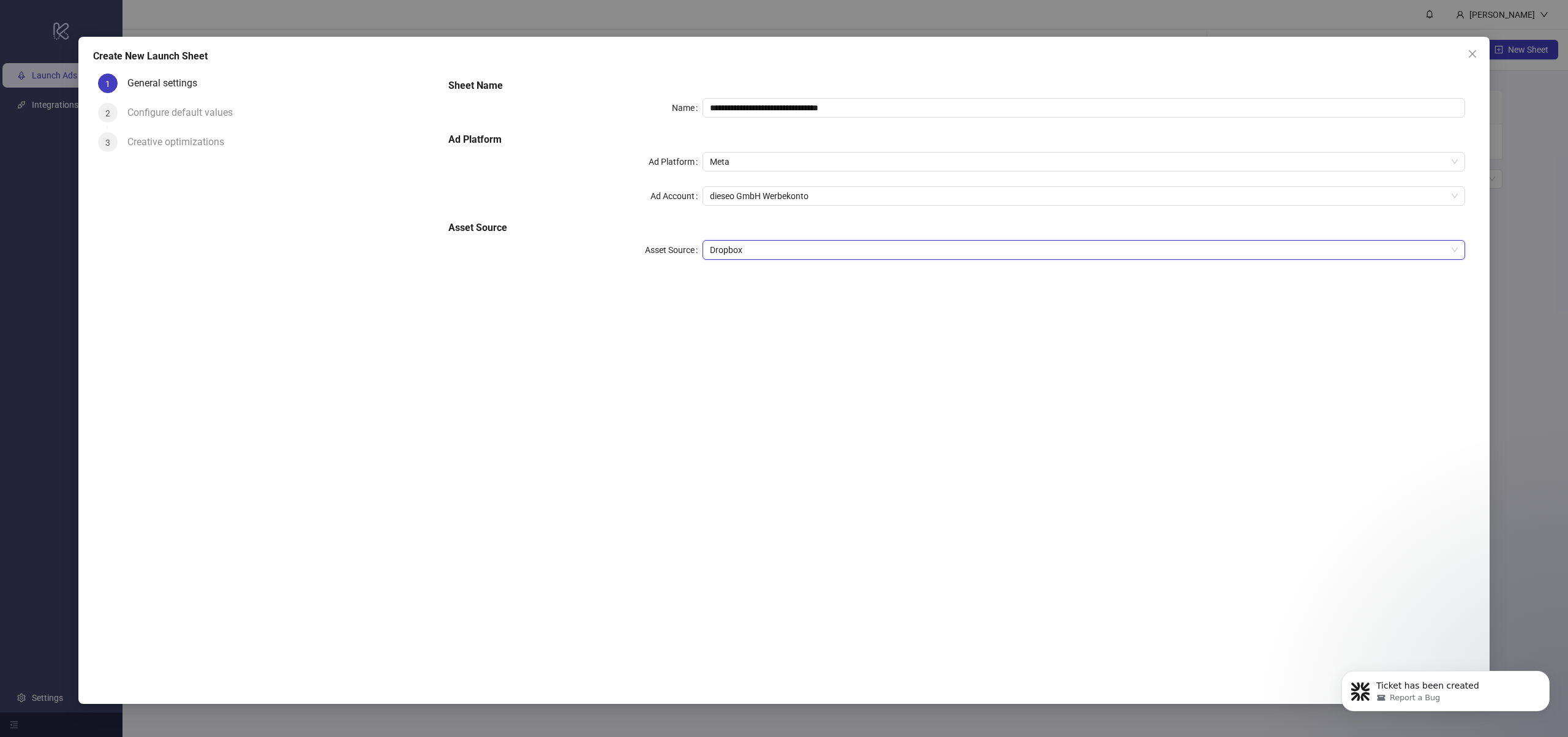
click at [1355, 597] on div "Ticket has been created Report a Bug" at bounding box center [1446, 634] width 226 height 153
click at [1543, 676] on icon "Dismiss notification" at bounding box center [1547, 675] width 7 height 7
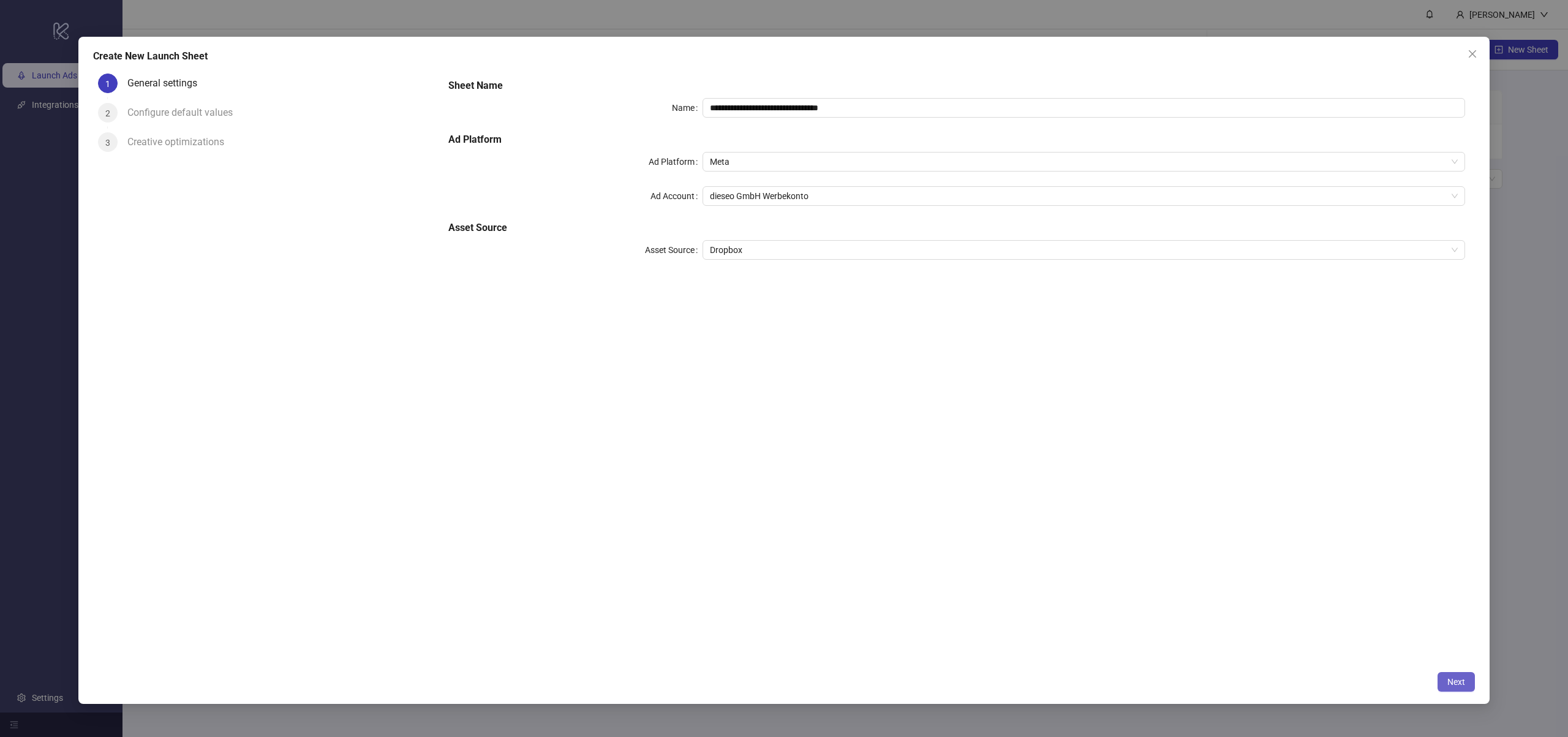
click at [1468, 678] on button "Next" at bounding box center [1457, 681] width 38 height 20
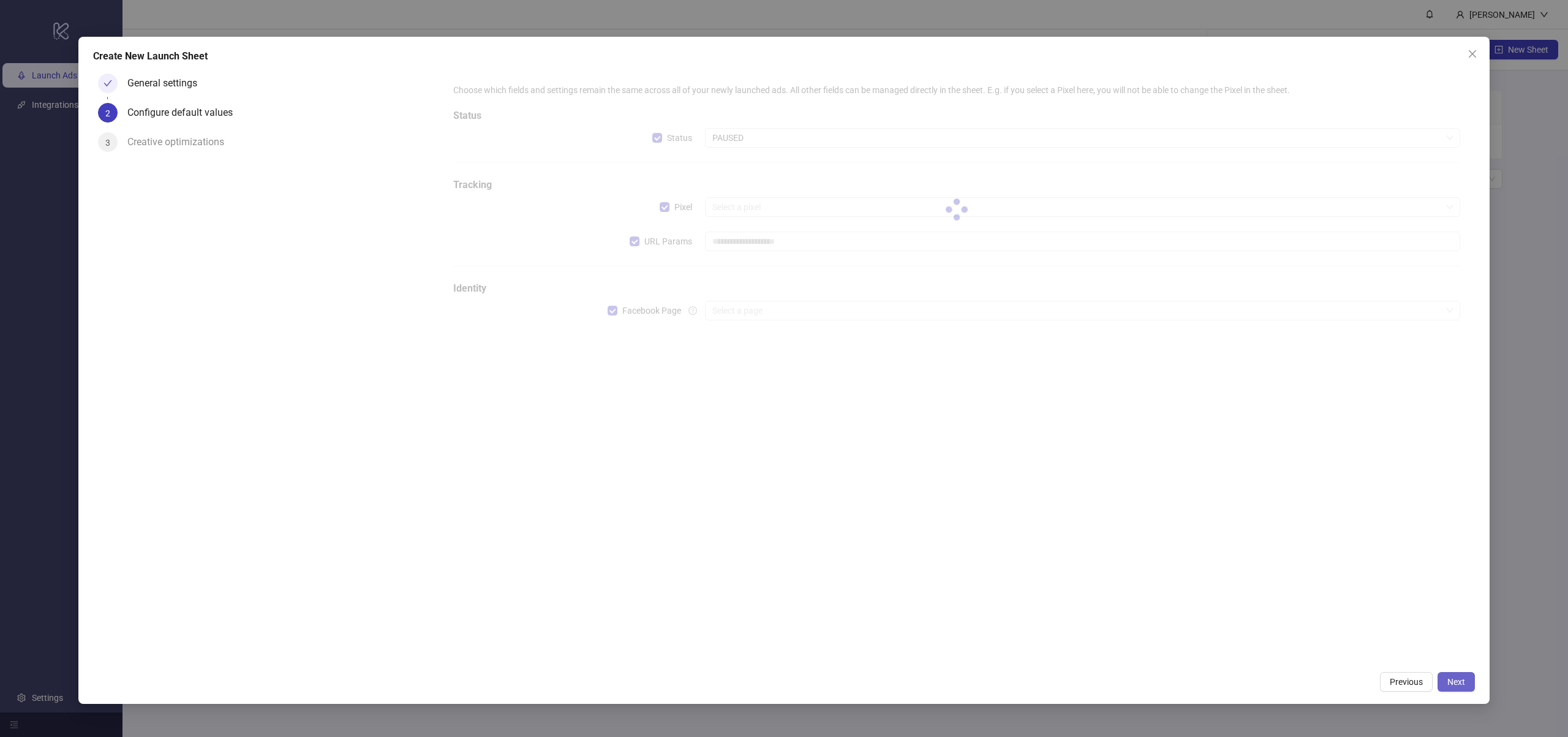
type input "**********"
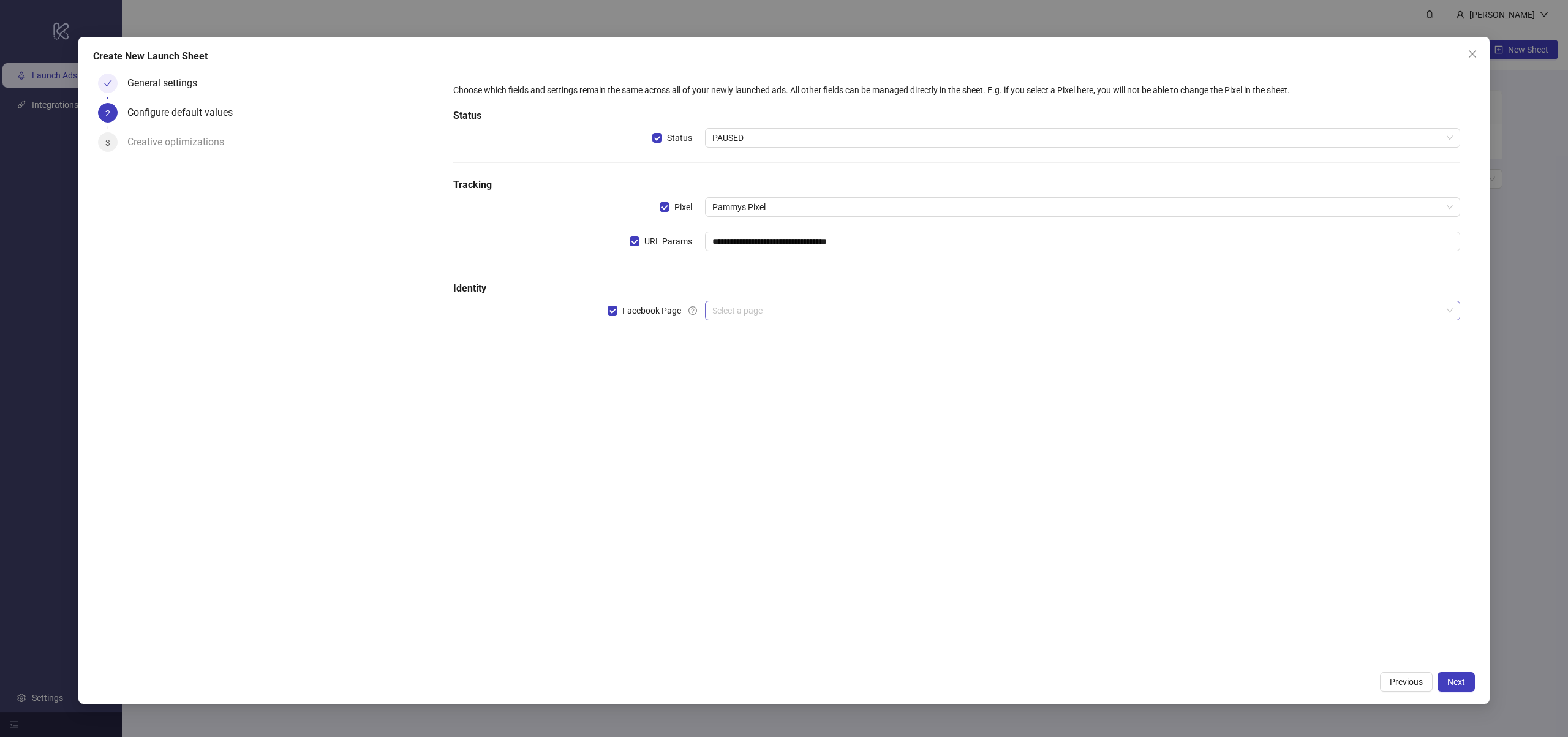
click at [844, 315] on input "search" at bounding box center [1078, 311] width 730 height 19
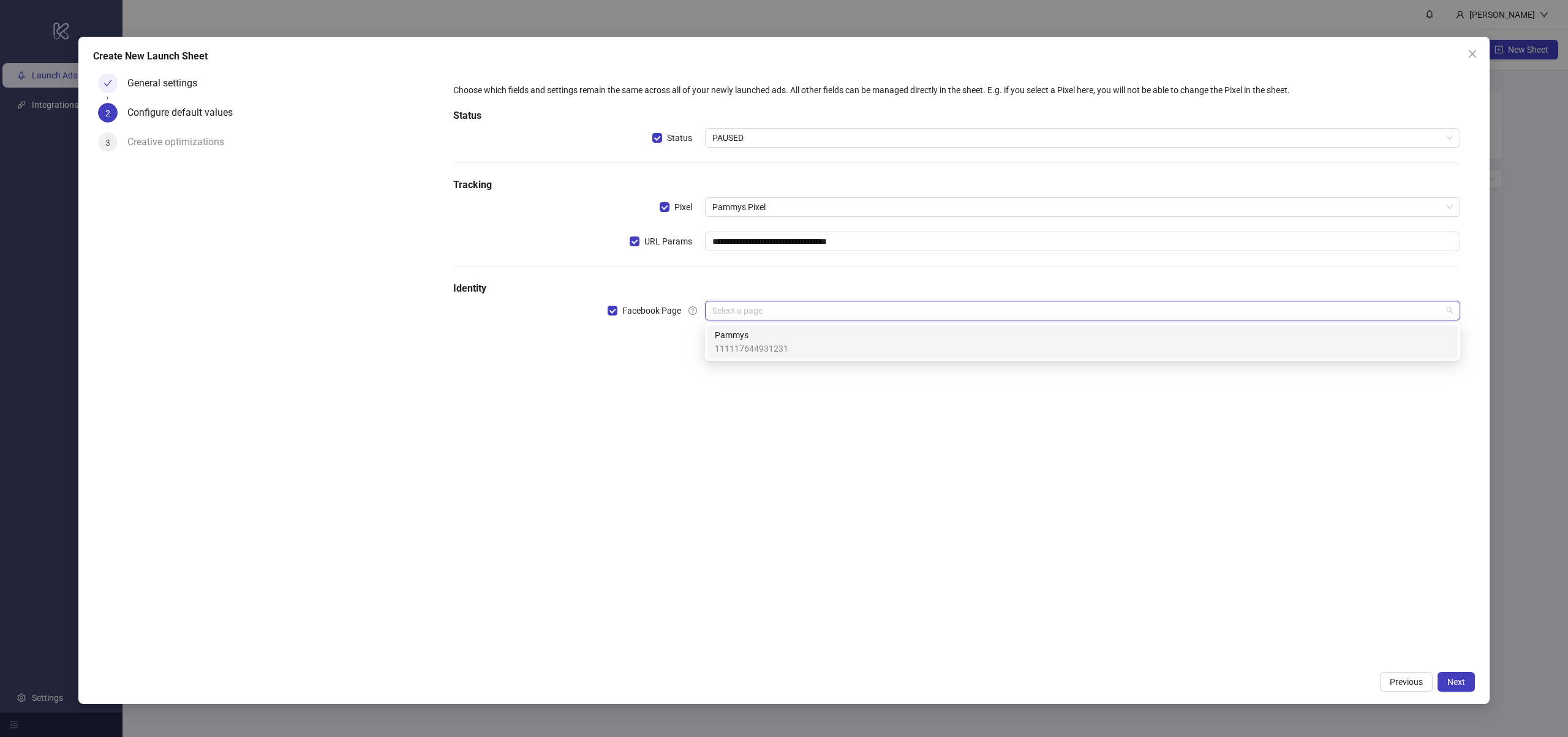
click at [828, 339] on div "Pammys 111117644931231" at bounding box center [1083, 342] width 736 height 27
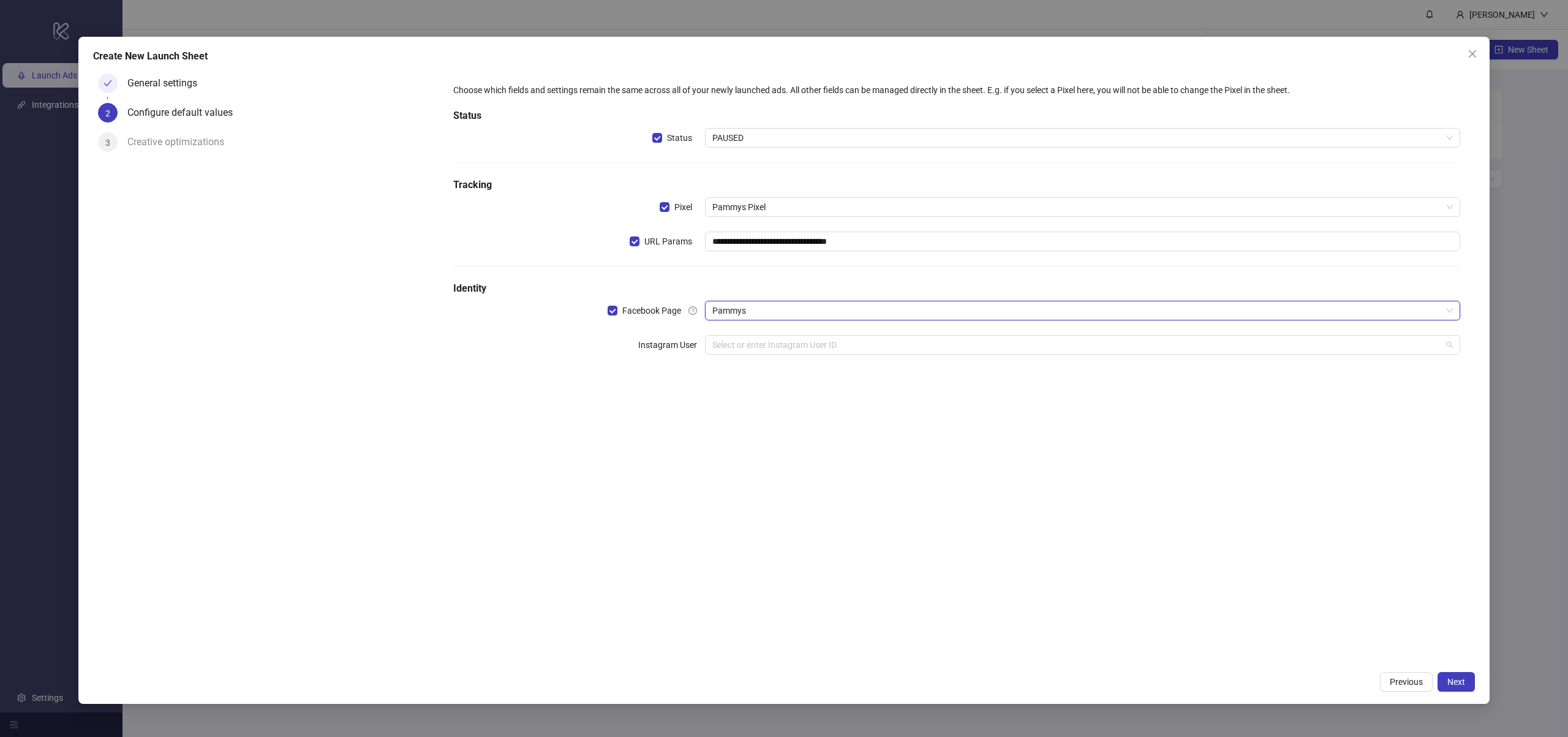
drag, startPoint x: 774, startPoint y: 352, endPoint x: 775, endPoint y: 363, distance: 11.0
click at [774, 353] on input "search" at bounding box center [1078, 345] width 730 height 19
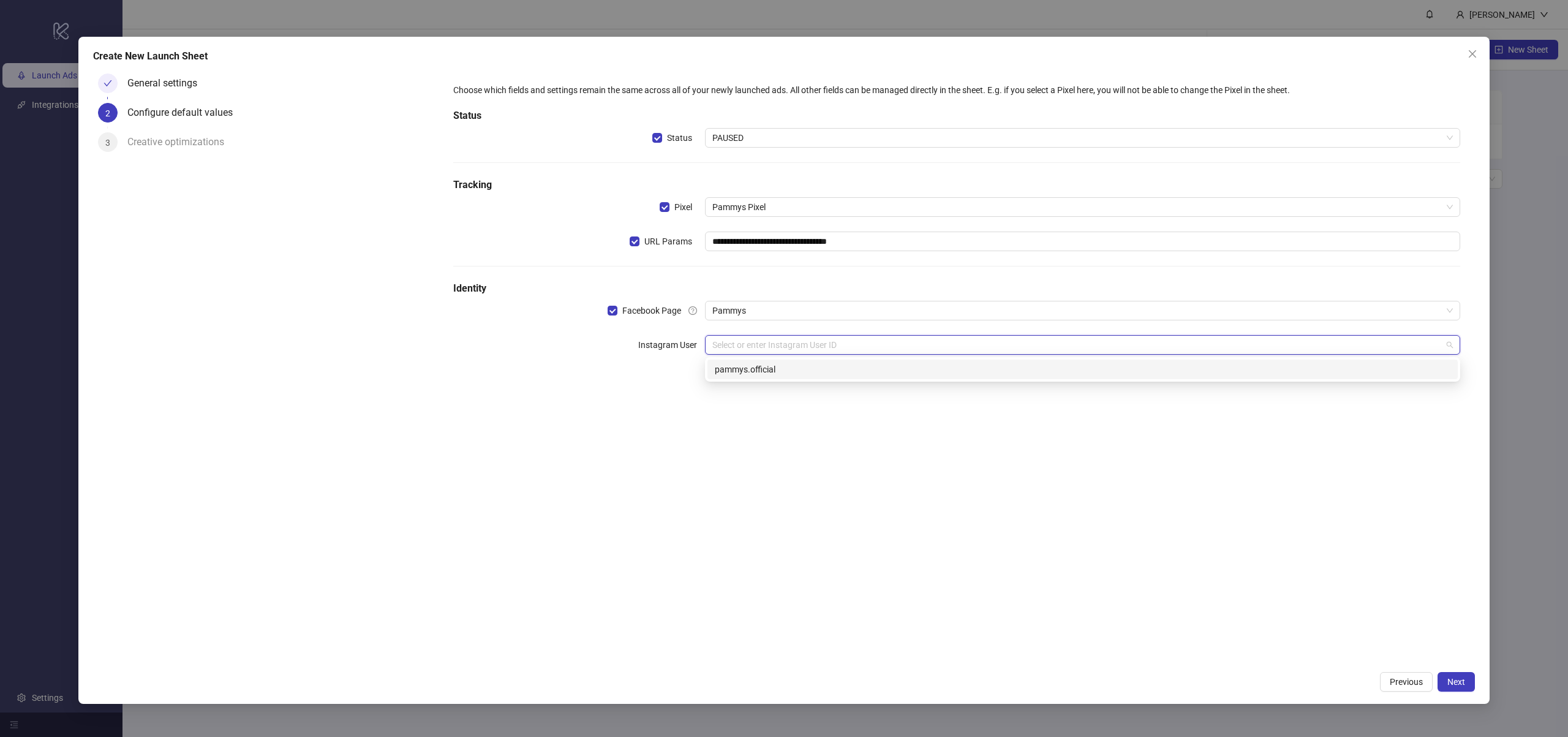
click at [778, 380] on div "17841452933043555 pammys.official" at bounding box center [1083, 369] width 755 height 25
click at [781, 371] on div "pammys.official" at bounding box center [1083, 369] width 736 height 14
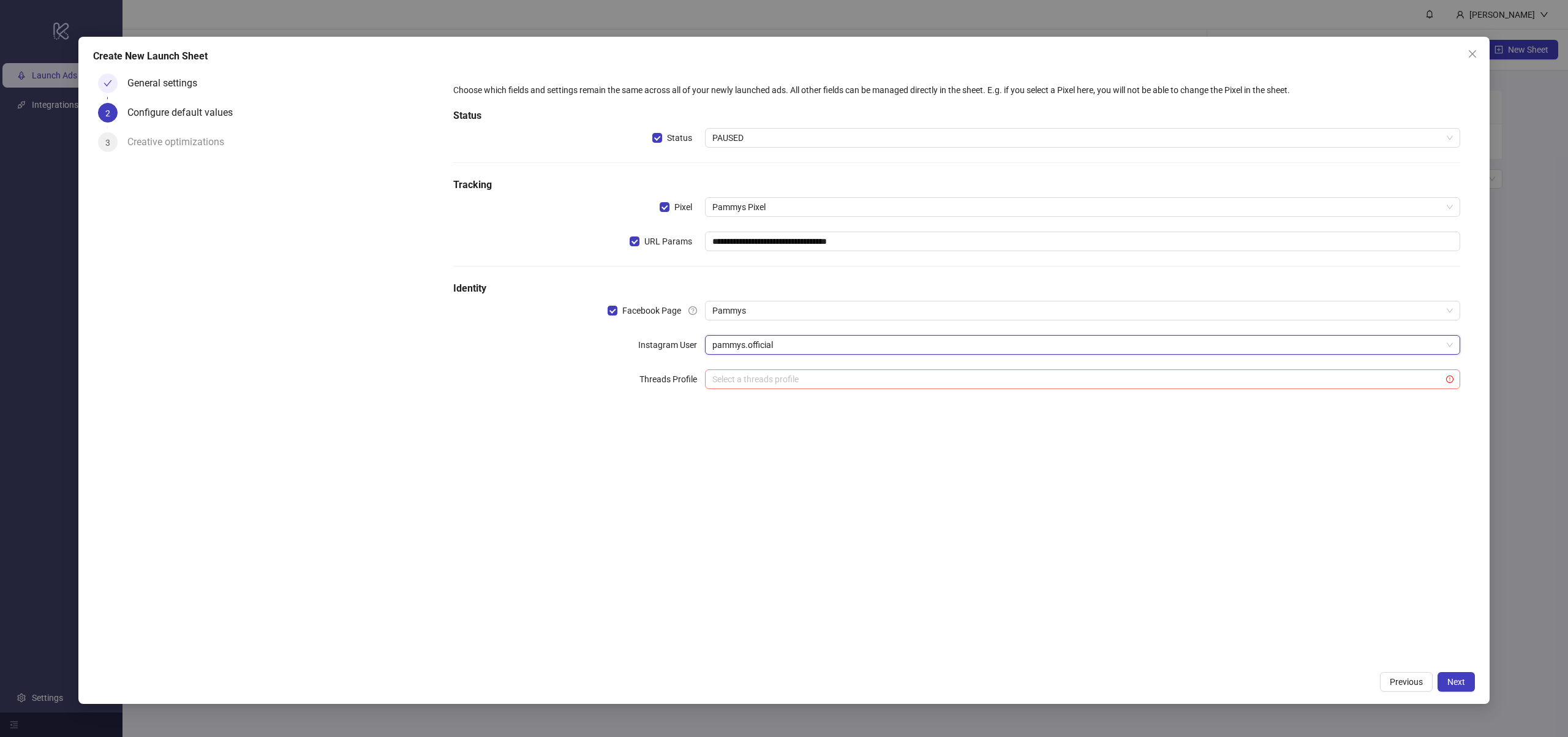
click at [745, 374] on input "search" at bounding box center [1078, 380] width 730 height 19
click at [747, 371] on input "search" at bounding box center [1078, 380] width 730 height 19
click at [651, 374] on label "Threads Profile" at bounding box center [672, 379] width 66 height 20
click at [1465, 685] on span "Next" at bounding box center [1456, 681] width 18 height 9
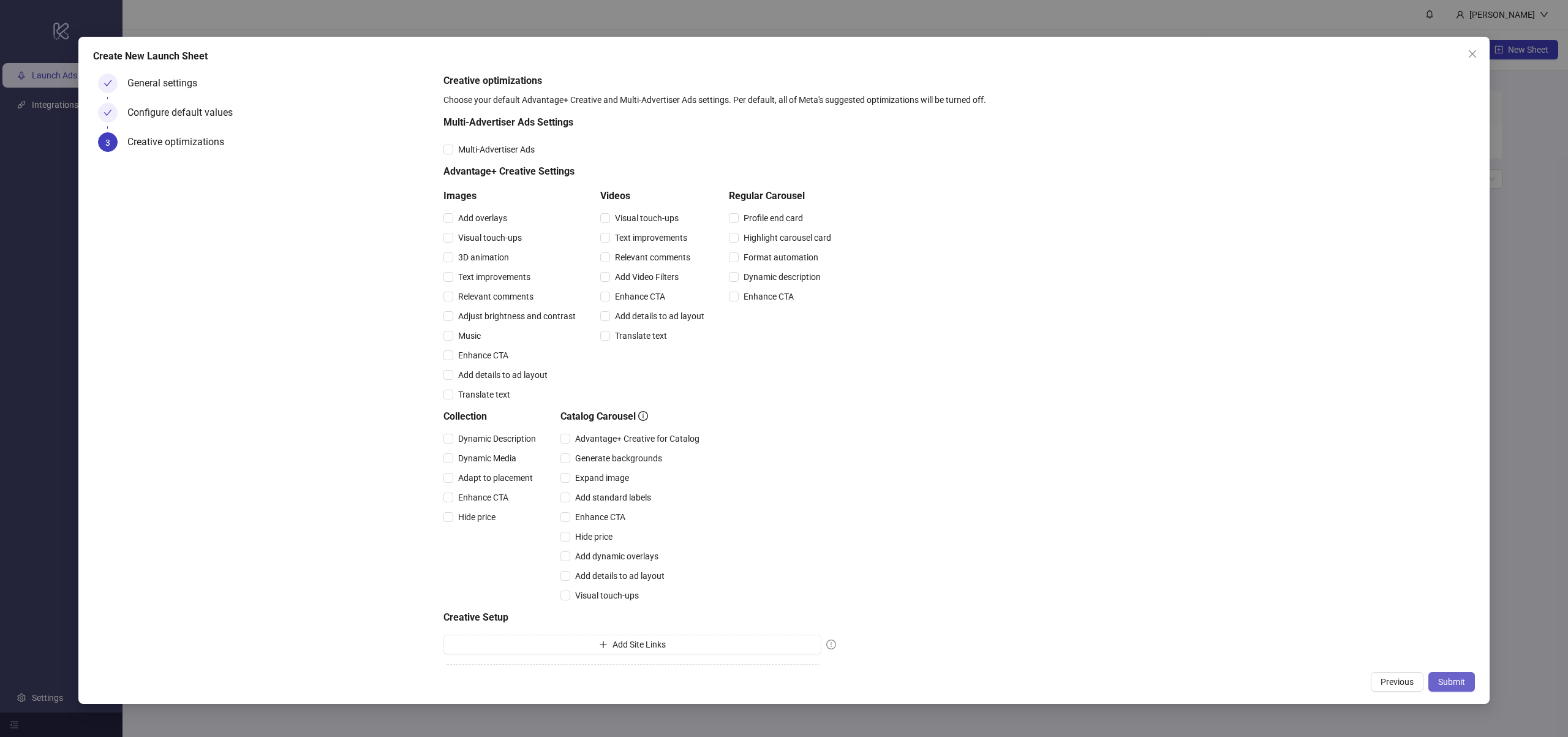
click at [1464, 685] on span "Submit" at bounding box center [1452, 681] width 27 height 9
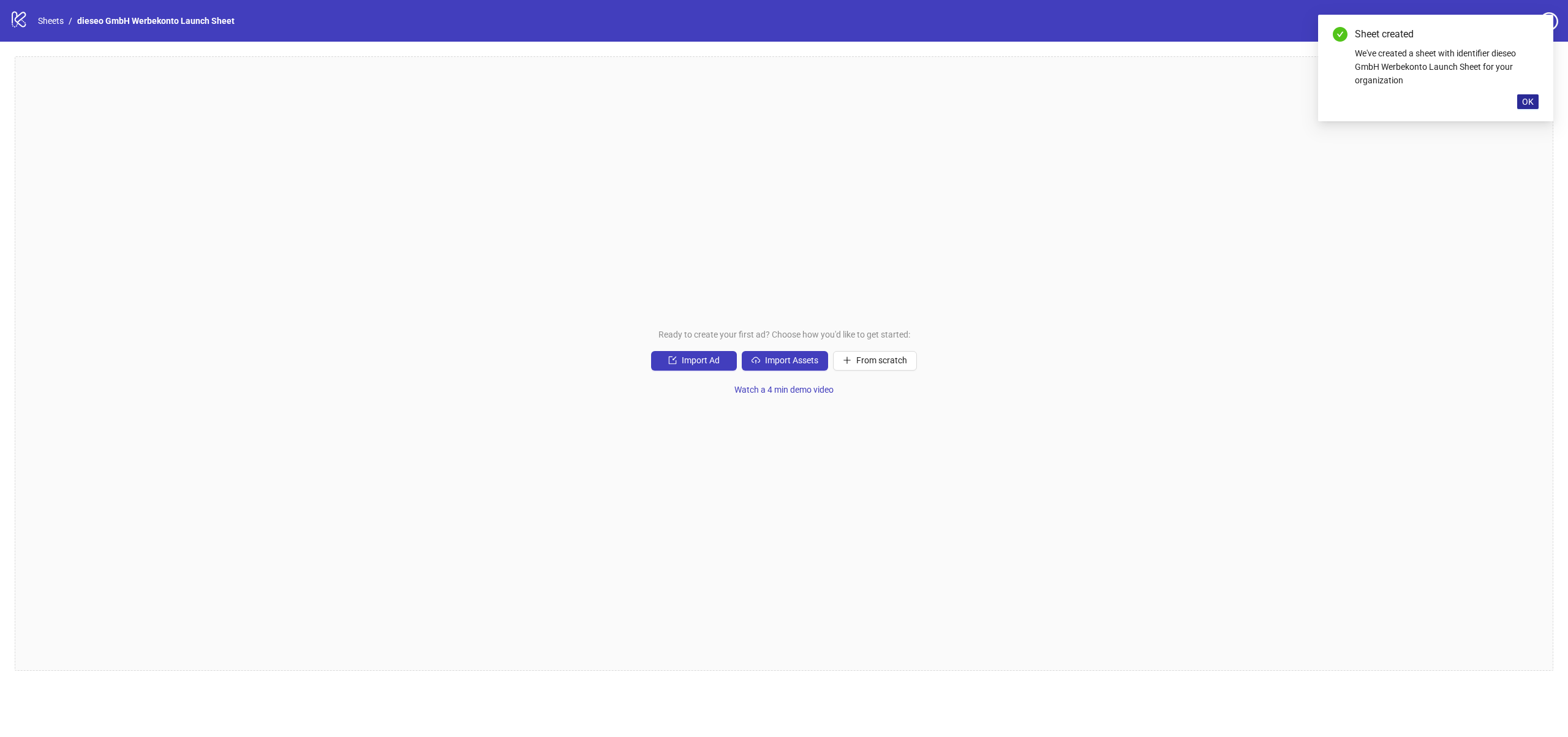
click at [1521, 103] on button "OK" at bounding box center [1528, 101] width 21 height 15
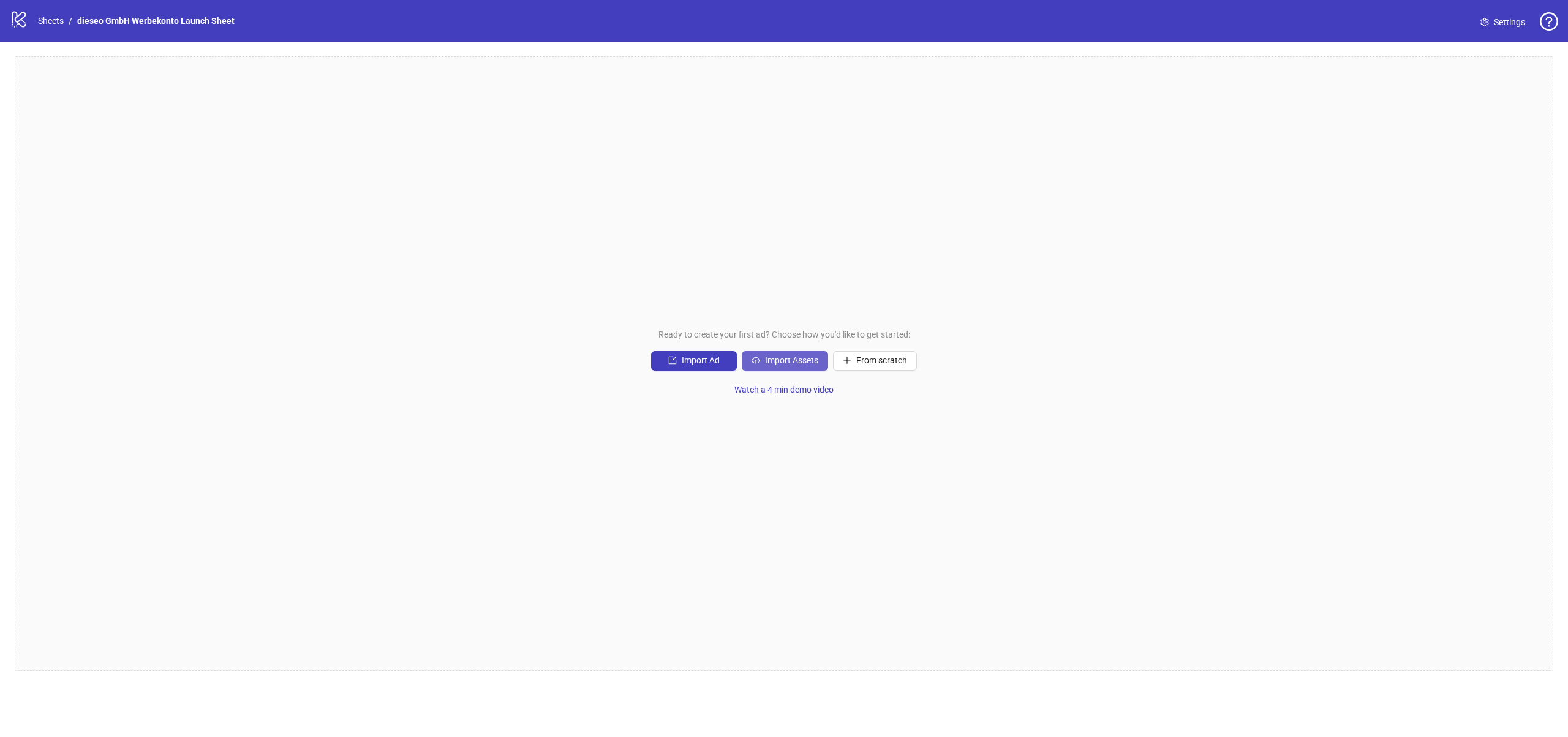
click at [806, 365] on span "Import Assets" at bounding box center [791, 360] width 53 height 9
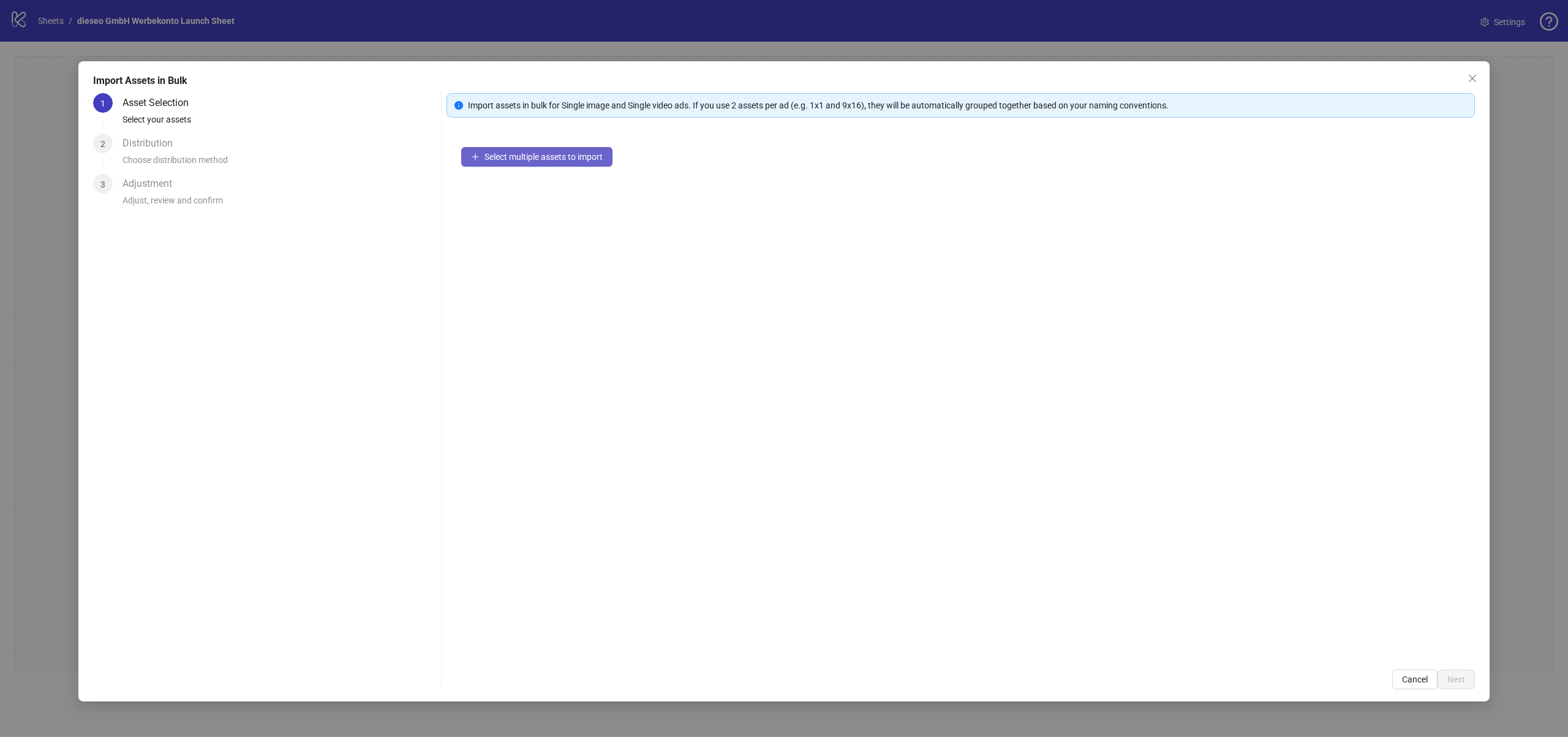
click at [523, 163] on button "Select multiple assets to import" at bounding box center [537, 156] width 151 height 20
click at [1456, 675] on span "Next" at bounding box center [1456, 679] width 18 height 9
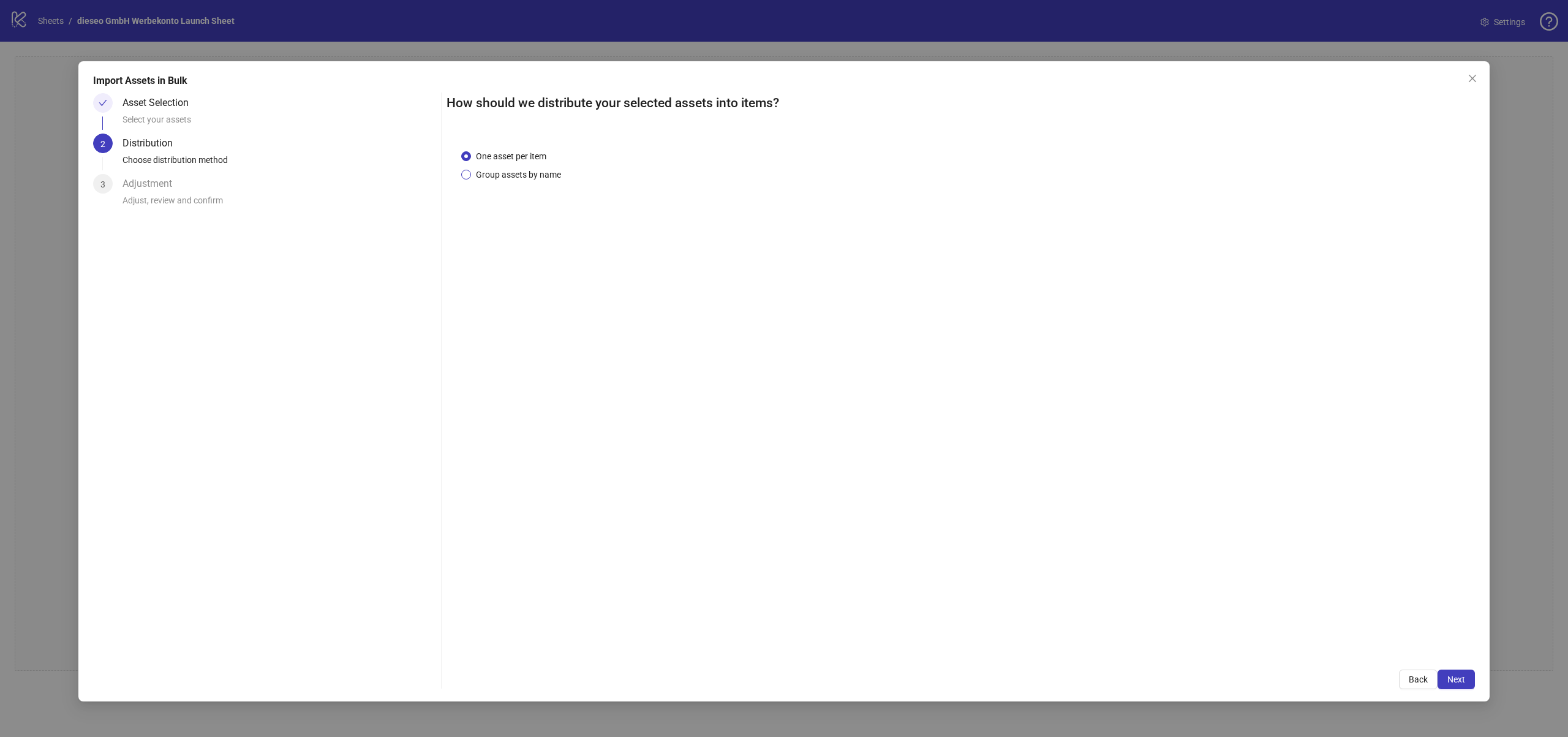
click at [507, 174] on span "Group assets by name" at bounding box center [518, 174] width 95 height 14
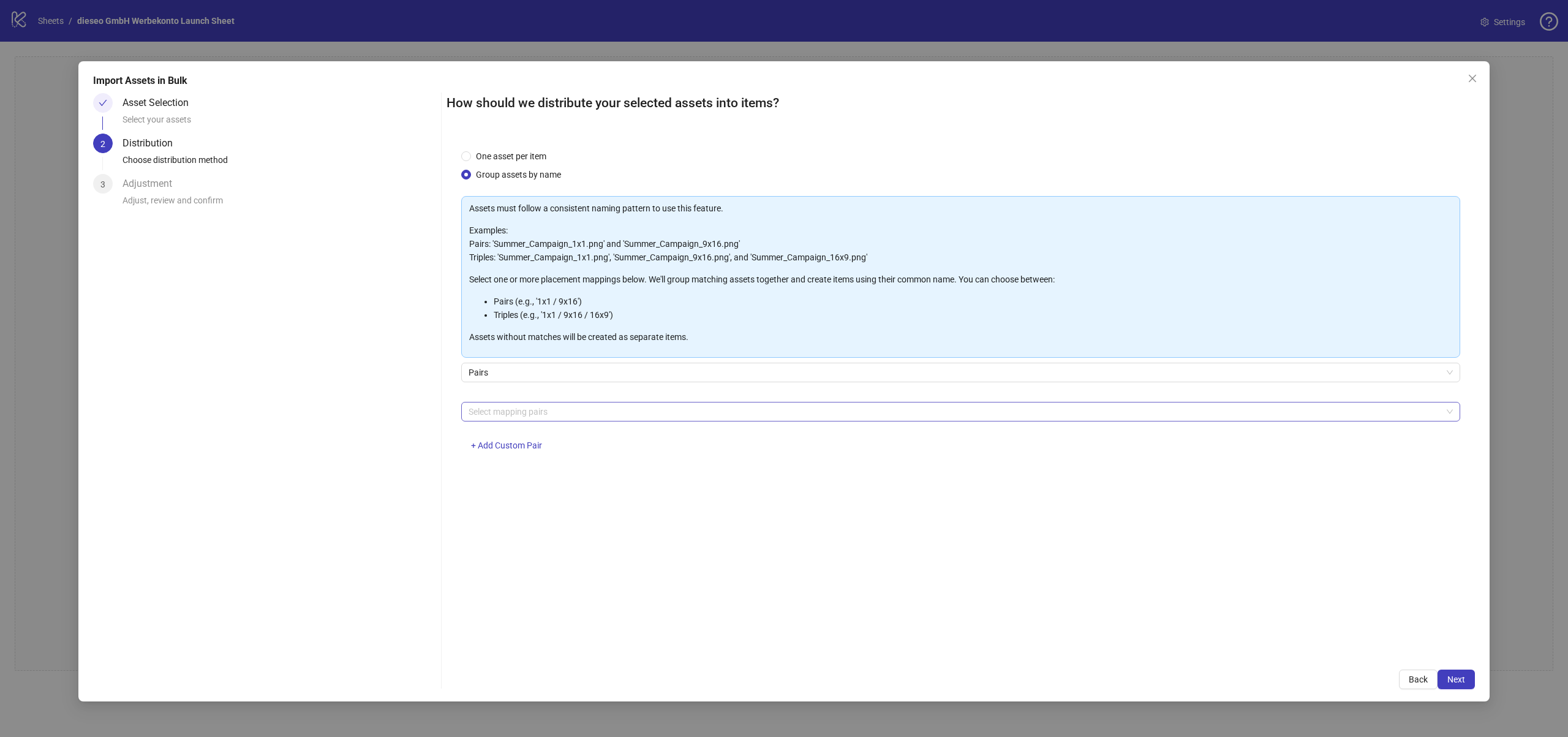
click at [684, 404] on div at bounding box center [954, 412] width 981 height 17
click at [495, 499] on div "1x1 / 9x16" at bounding box center [960, 495] width 979 height 14
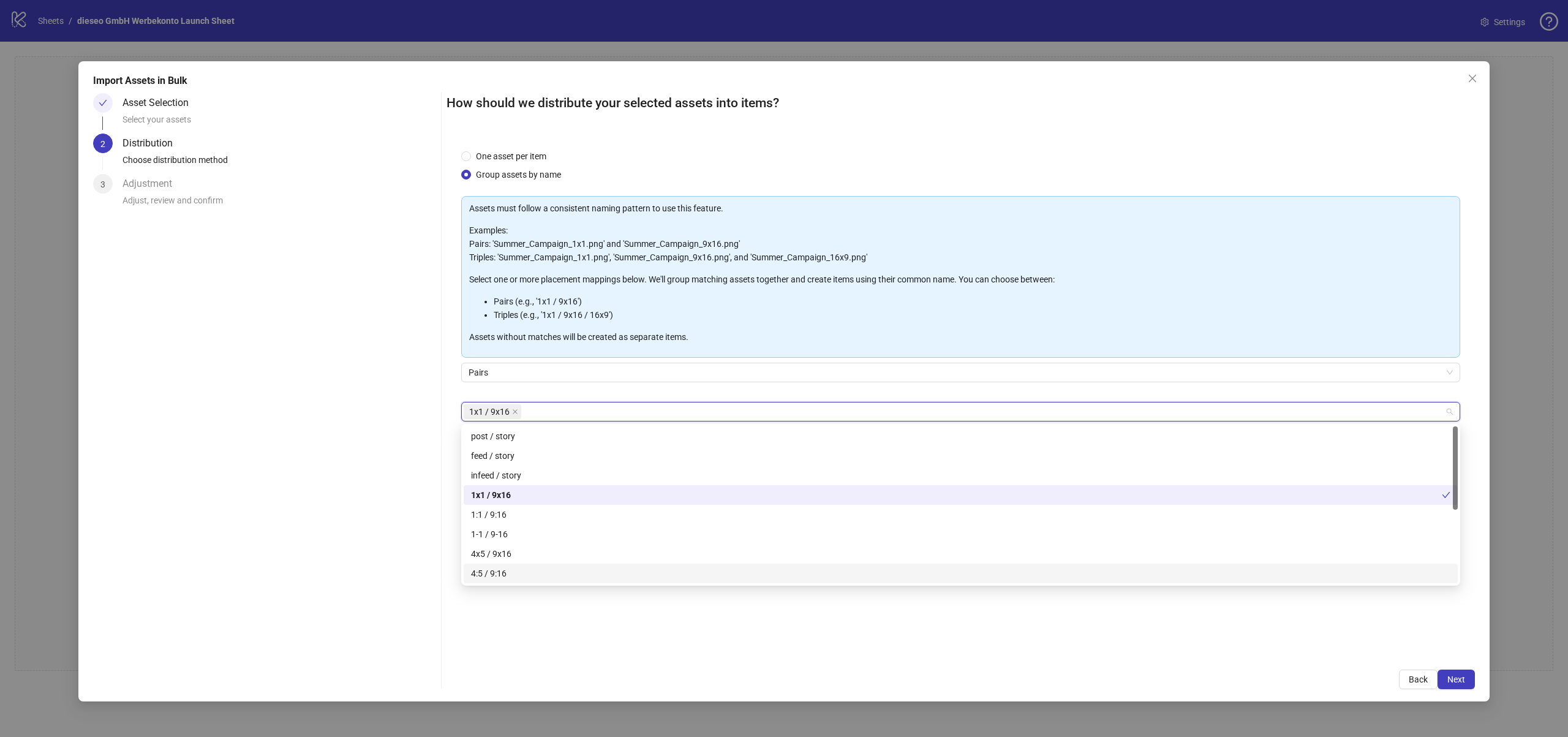
click at [1461, 652] on div "One asset per item Group assets by name Assets must follow a consistent naming …" at bounding box center [961, 395] width 1029 height 521
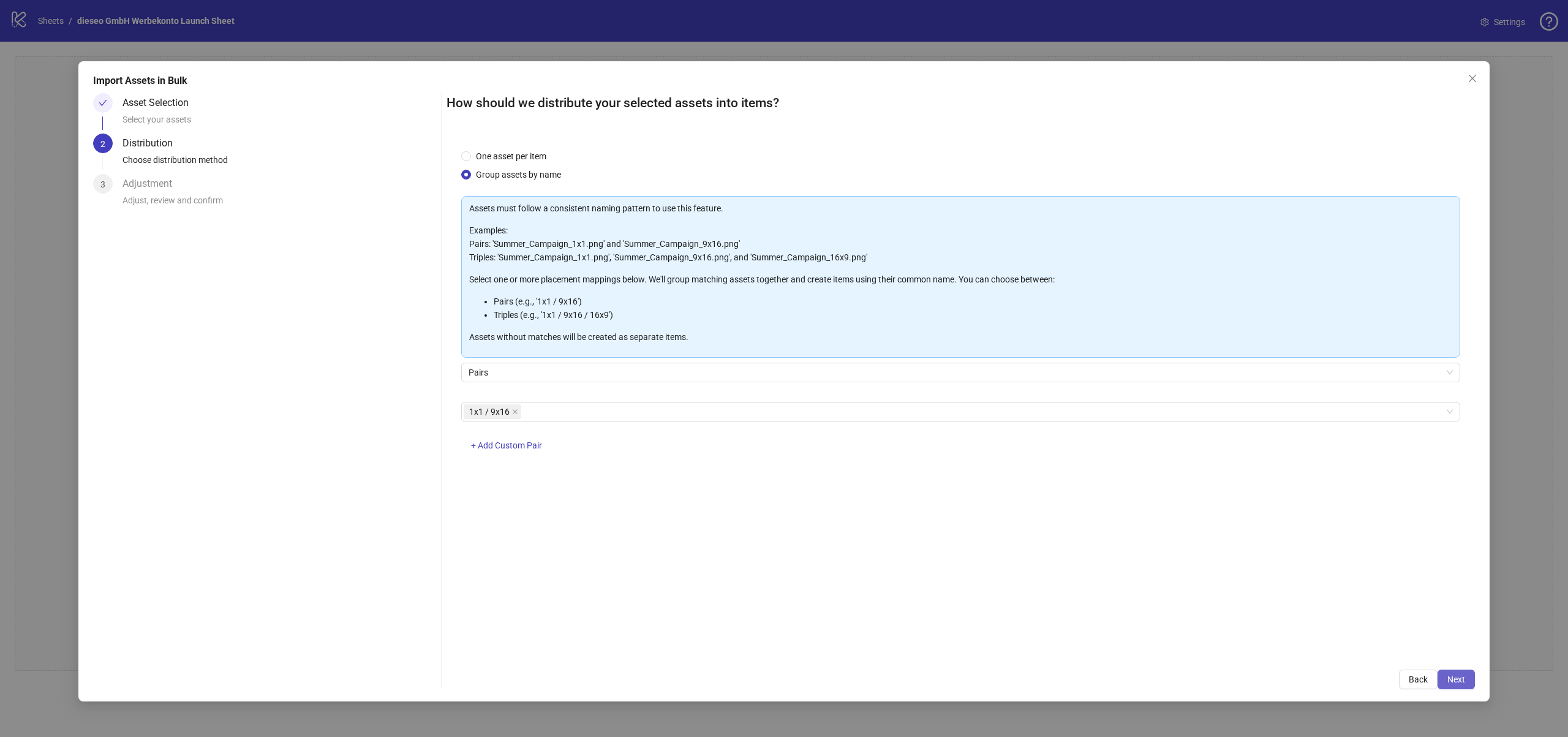
click at [1457, 678] on span "Next" at bounding box center [1456, 679] width 18 height 9
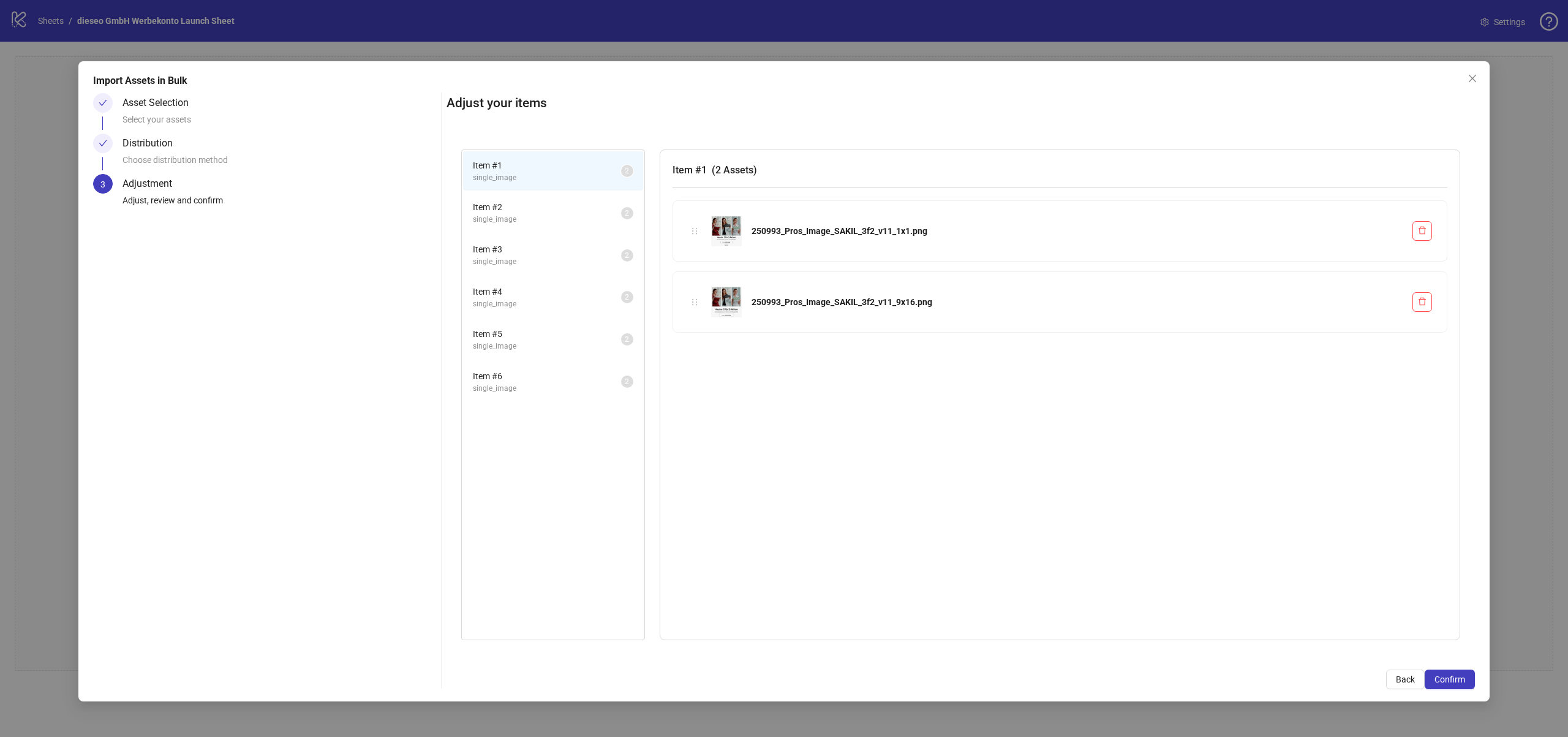
click at [539, 202] on span "Item # 2" at bounding box center [546, 207] width 148 height 14
click at [541, 239] on li "Item # 3 single_image 2" at bounding box center [553, 255] width 180 height 40
click at [550, 286] on span "Item # 4" at bounding box center [546, 292] width 148 height 14
click at [555, 341] on span "single_image" at bounding box center [546, 347] width 148 height 12
click at [558, 386] on span "single_image" at bounding box center [546, 389] width 148 height 12
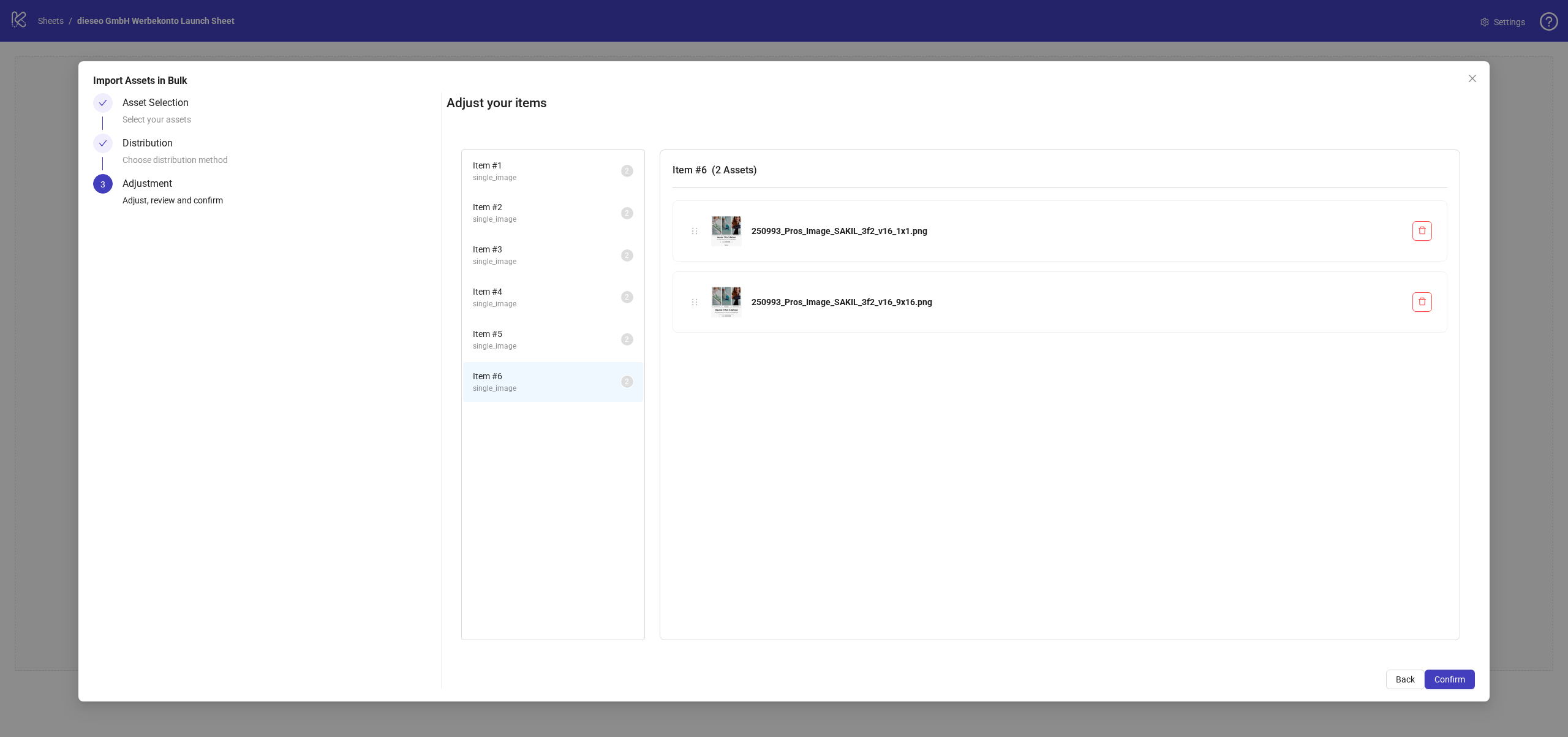
click at [725, 298] on img at bounding box center [726, 302] width 31 height 31
click at [707, 231] on div "250993_Pros_Image_SAKIL_3f2_v16_1x1.png" at bounding box center [1060, 231] width 744 height 31
click at [1448, 681] on span "Confirm" at bounding box center [1450, 679] width 31 height 9
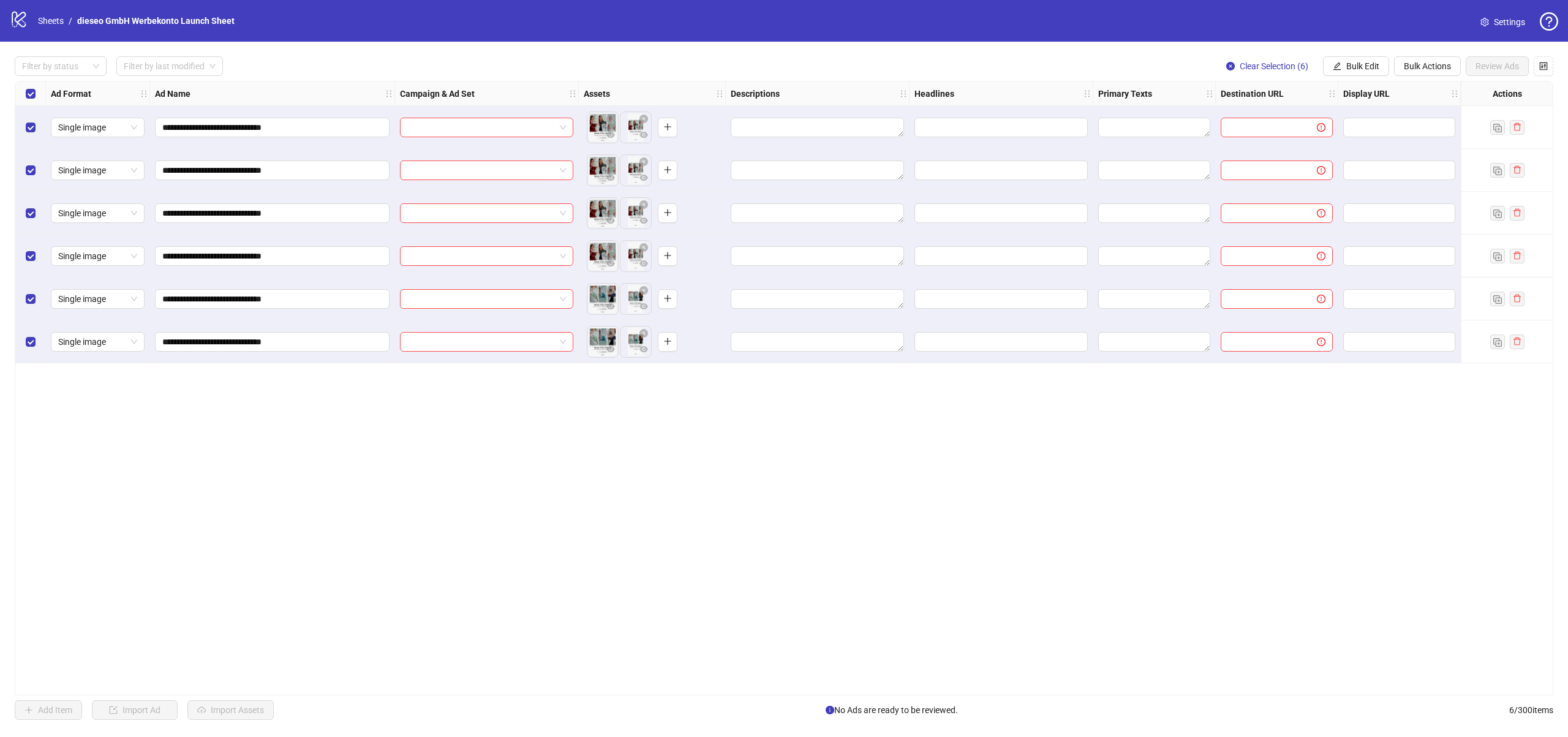
click at [545, 115] on div at bounding box center [486, 127] width 184 height 43
click at [550, 127] on input "search" at bounding box center [481, 127] width 148 height 19
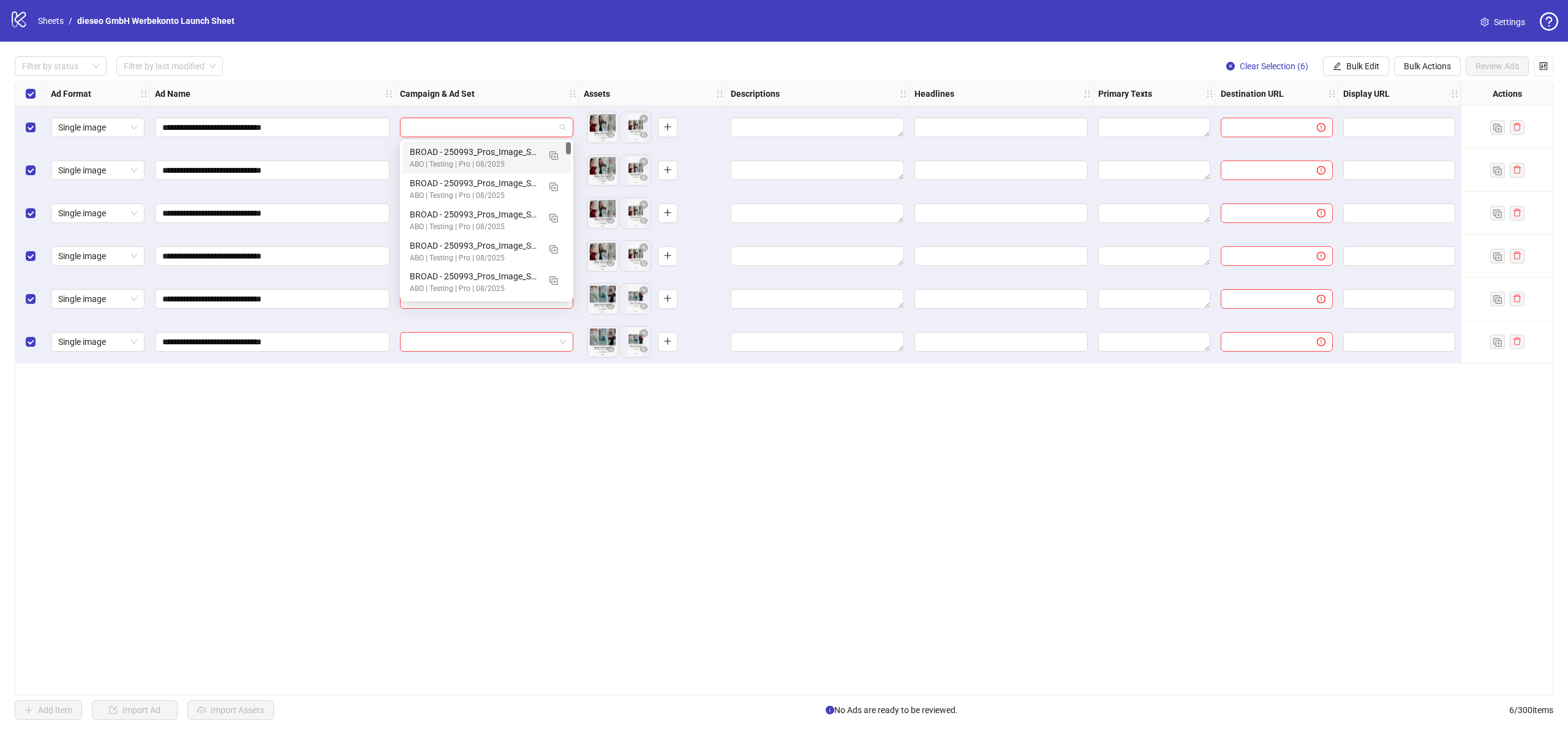
click at [490, 123] on input "search" at bounding box center [481, 127] width 148 height 19
paste input "**********"
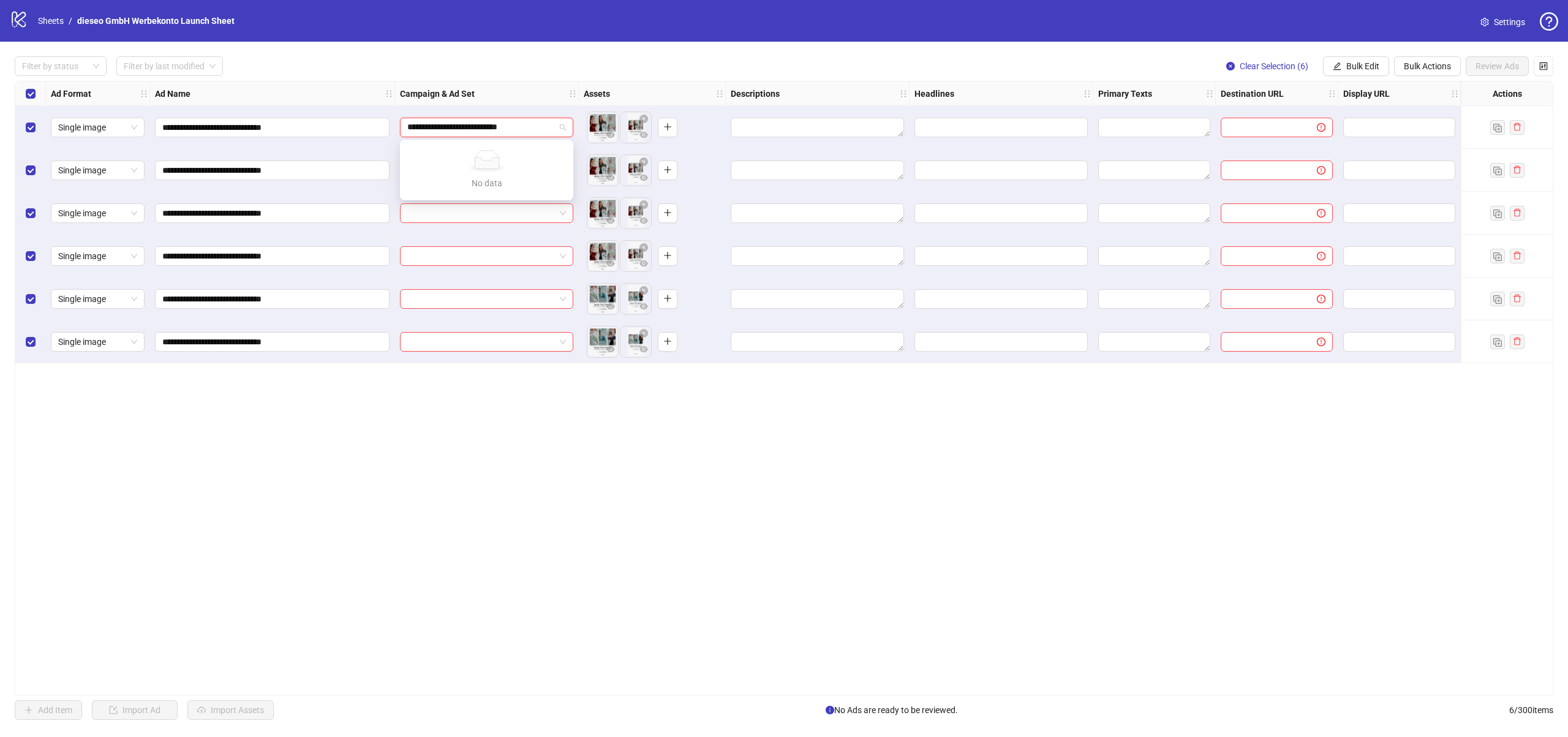
type input "**********"
click at [487, 400] on div "**********" at bounding box center [784, 388] width 1539 height 615
click at [496, 122] on input "search" at bounding box center [481, 127] width 148 height 19
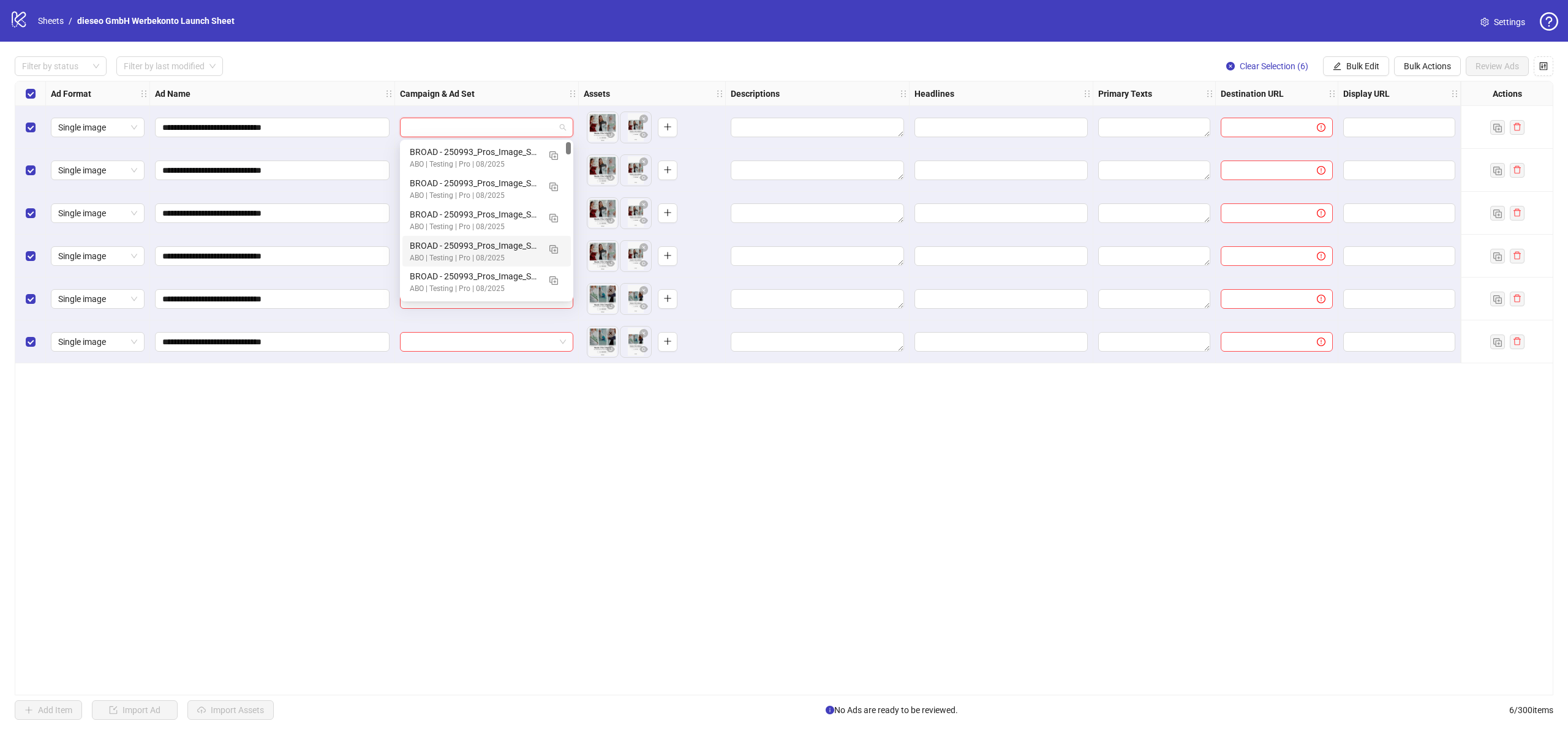
click at [438, 451] on div "**********" at bounding box center [784, 388] width 1539 height 615
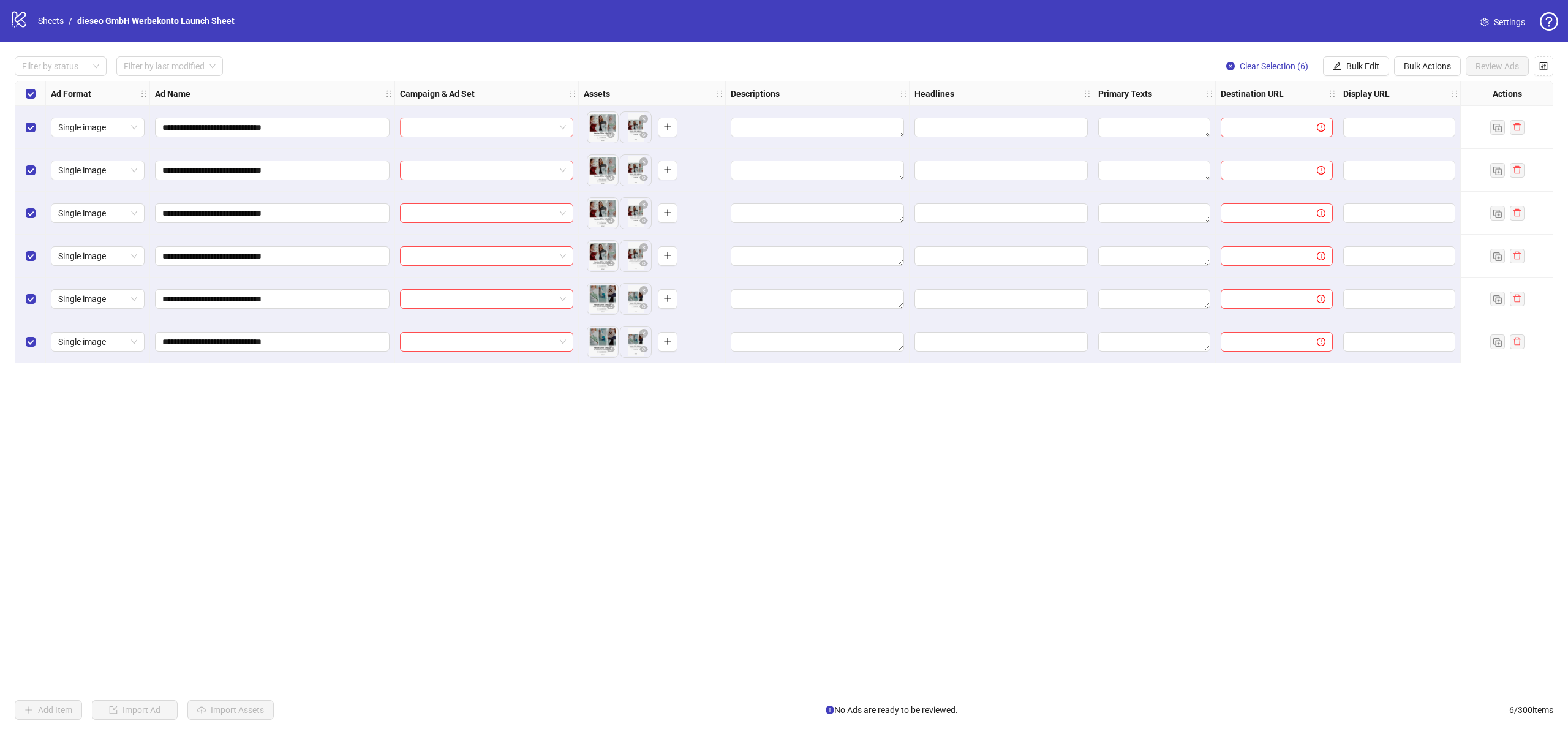
click at [432, 122] on input "search" at bounding box center [481, 127] width 148 height 19
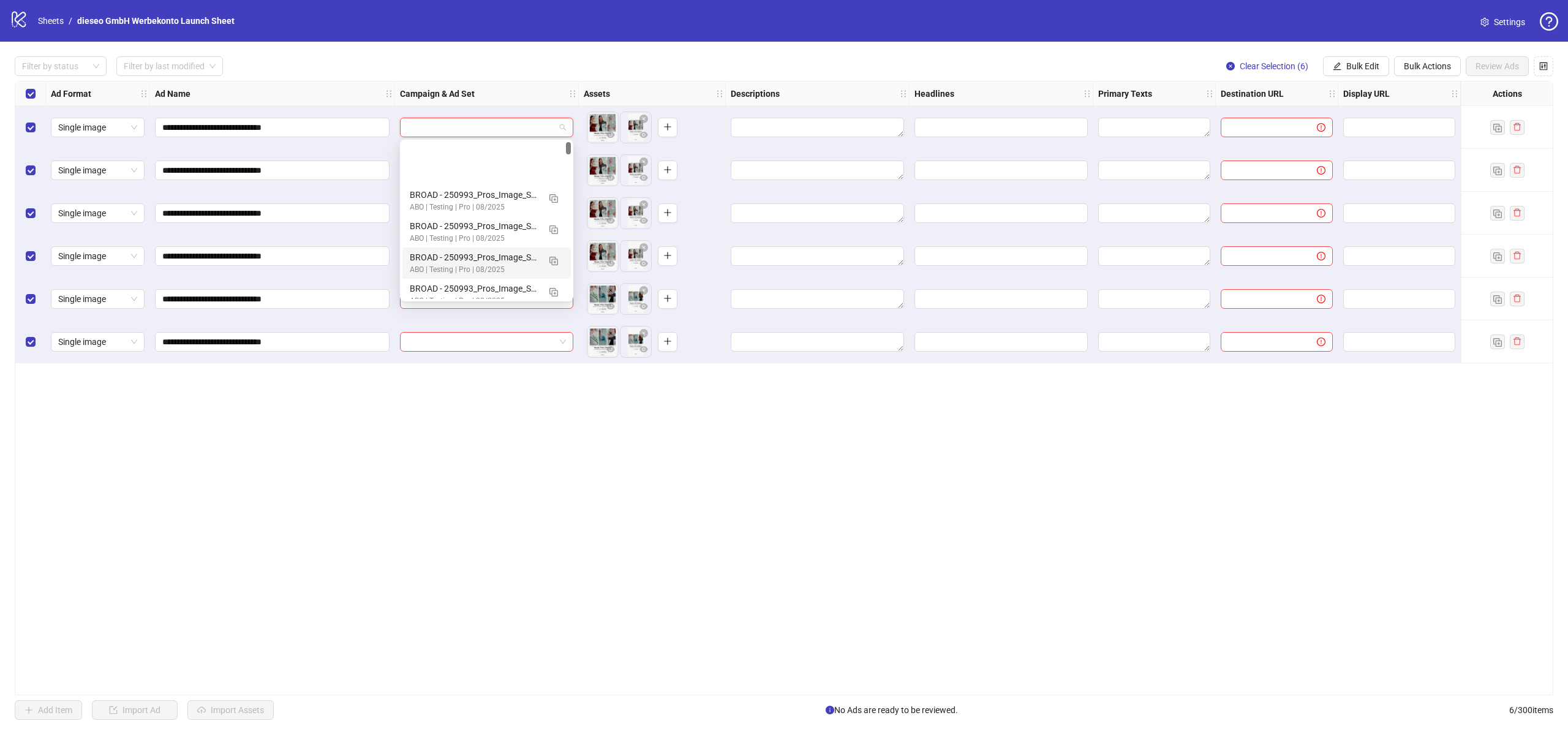
scroll to position [66, 0]
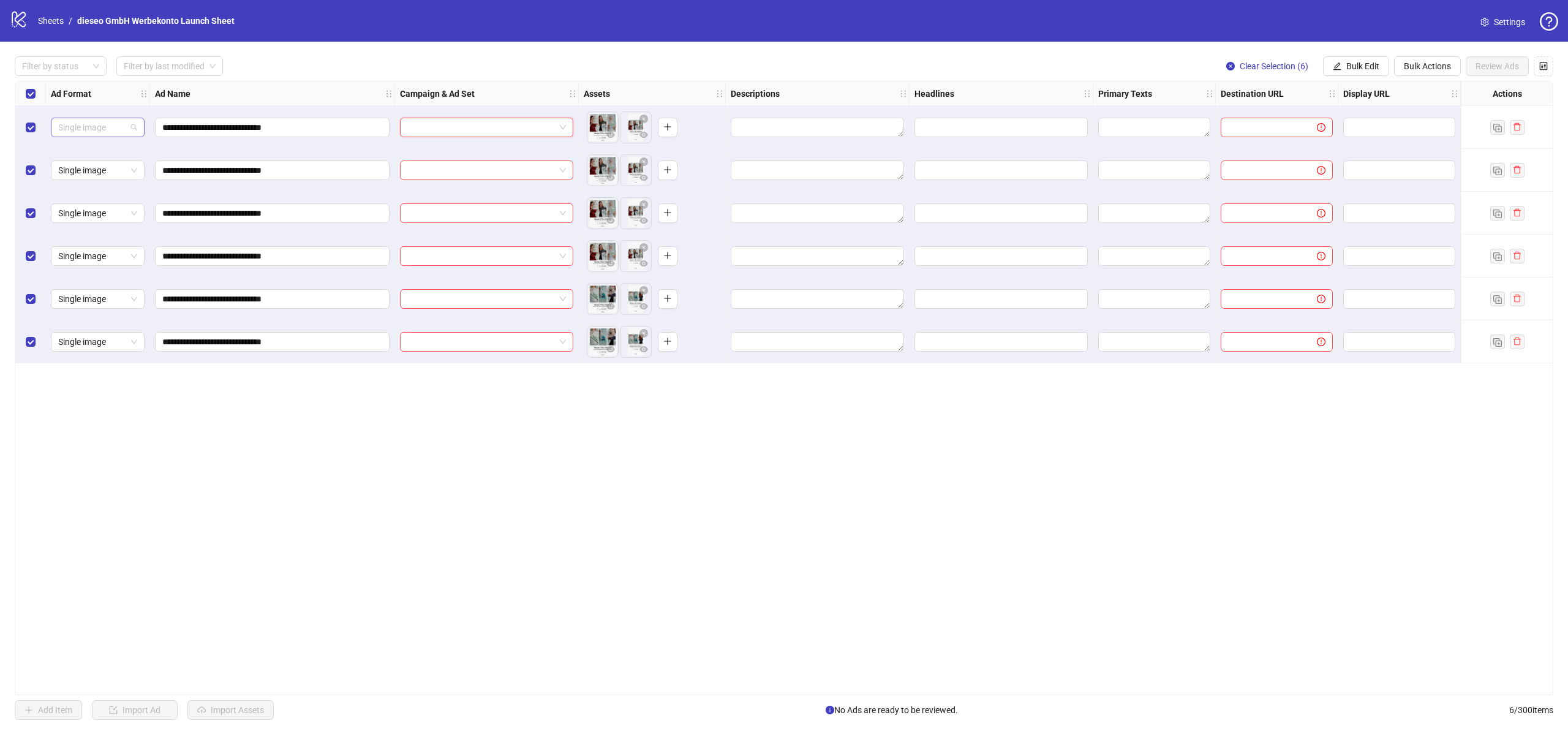
click at [95, 126] on span "Single image" at bounding box center [97, 127] width 79 height 19
click at [362, 445] on div "**********" at bounding box center [784, 388] width 1539 height 615
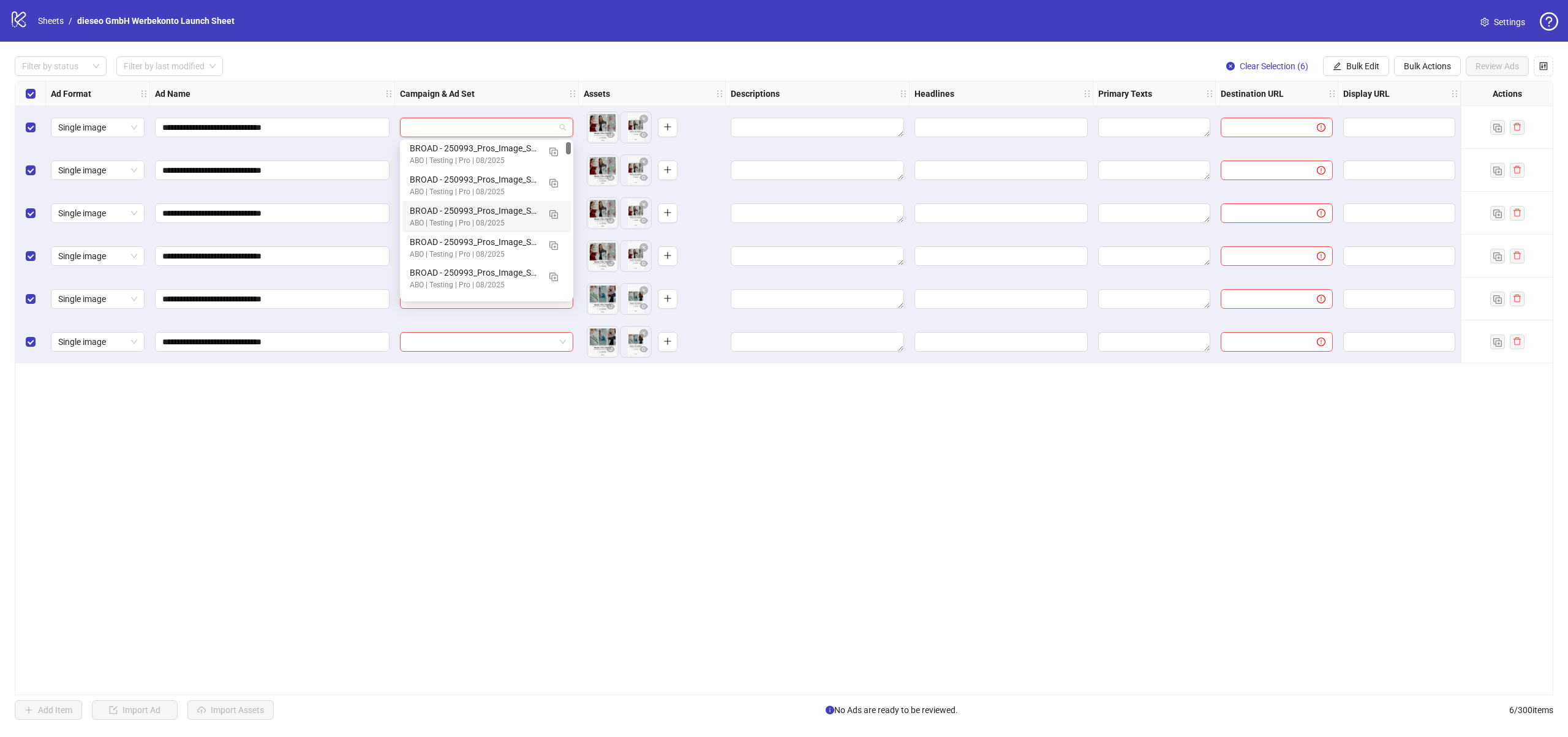
click at [477, 131] on input "search" at bounding box center [481, 127] width 148 height 19
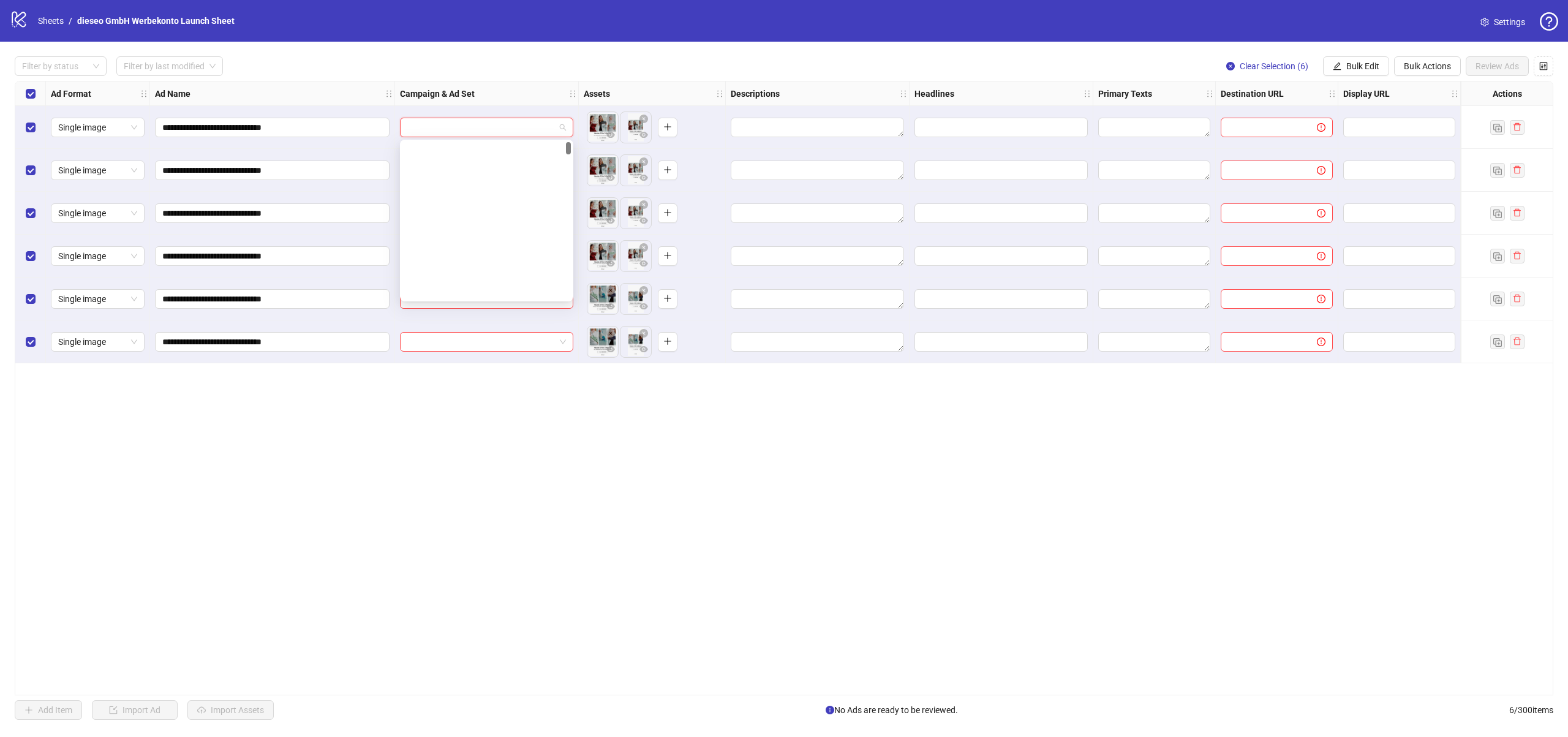
scroll to position [0, 0]
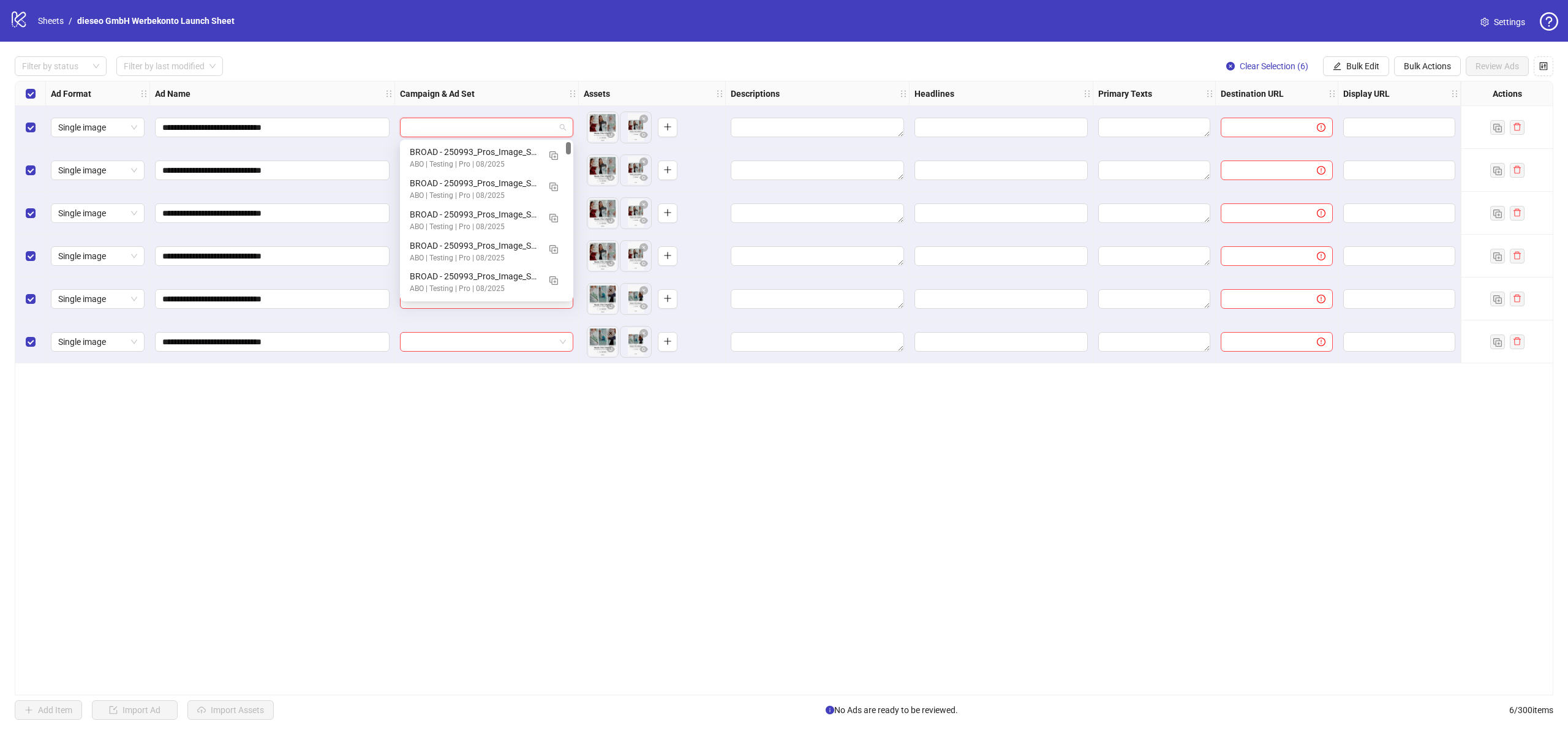
drag, startPoint x: 569, startPoint y: 158, endPoint x: 584, endPoint y: 121, distance: 39.9
click at [584, 121] on body "**********" at bounding box center [784, 368] width 1568 height 737
drag, startPoint x: 655, startPoint y: 457, endPoint x: 743, endPoint y: 515, distance: 105.4
click at [655, 457] on div "**********" at bounding box center [784, 388] width 1539 height 615
click at [1375, 63] on span "Bulk Edit" at bounding box center [1363, 66] width 33 height 9
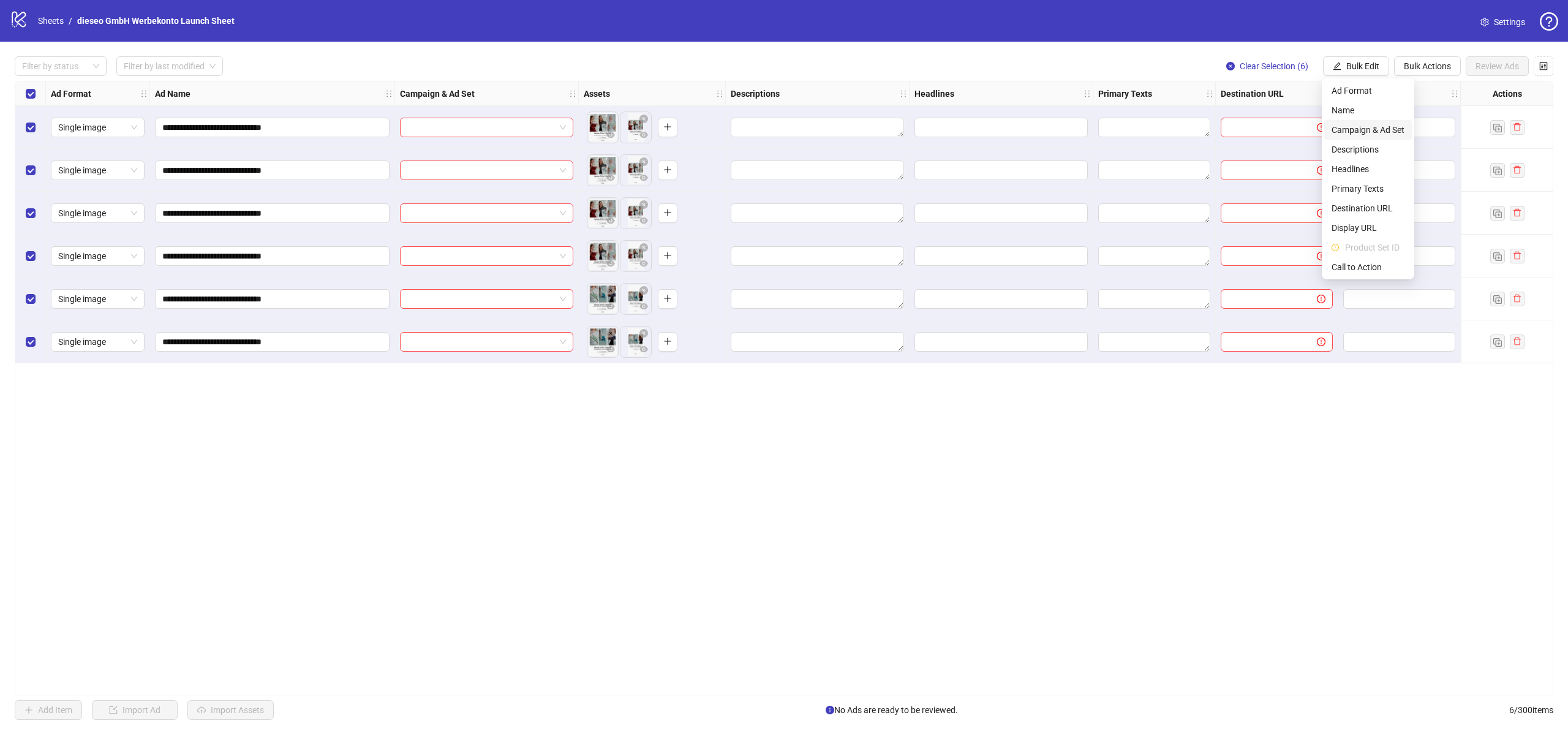
click at [1362, 125] on span "Campaign & Ad Set" at bounding box center [1367, 130] width 73 height 14
click at [1282, 113] on input "search" at bounding box center [1316, 119] width 158 height 19
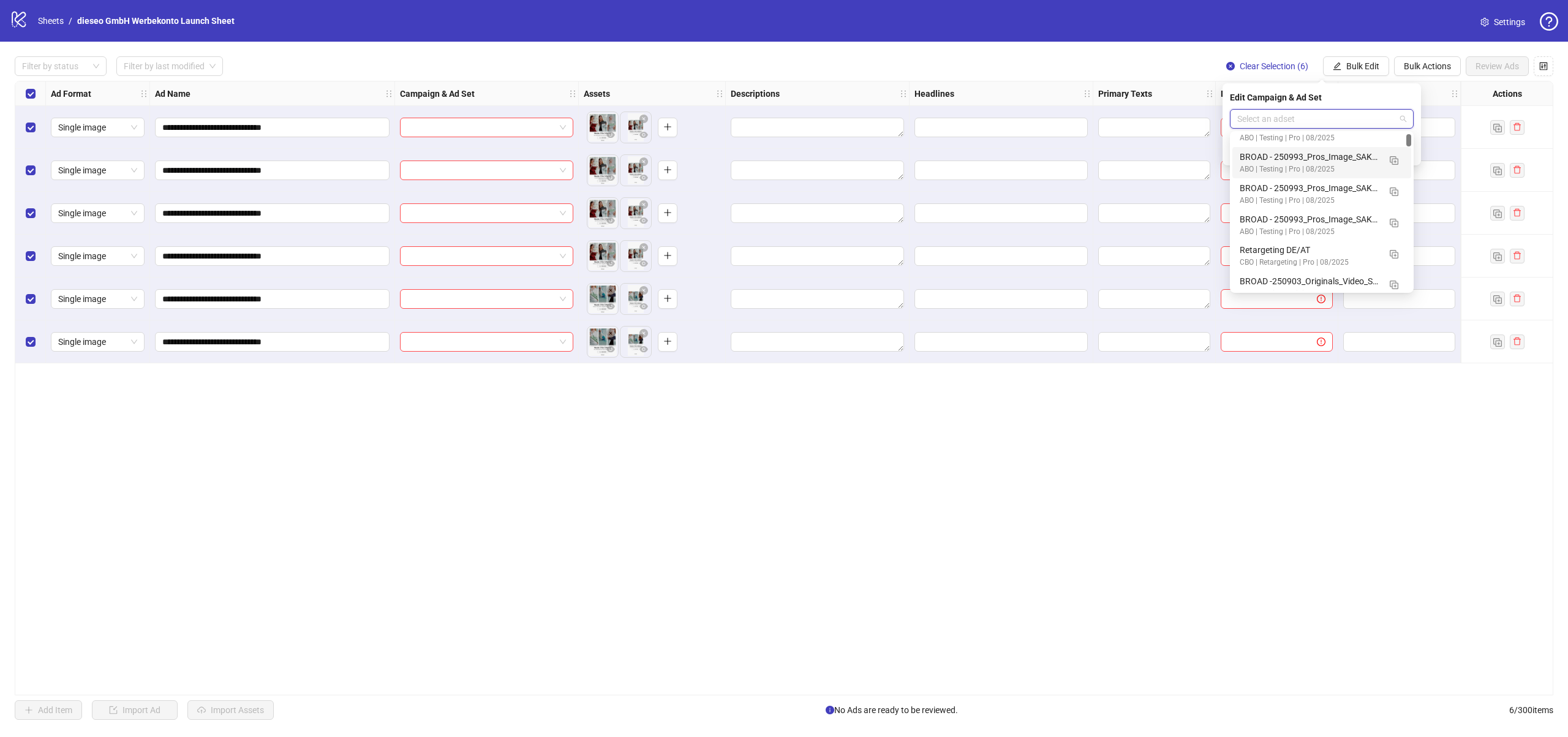
scroll to position [205, 0]
type input "***"
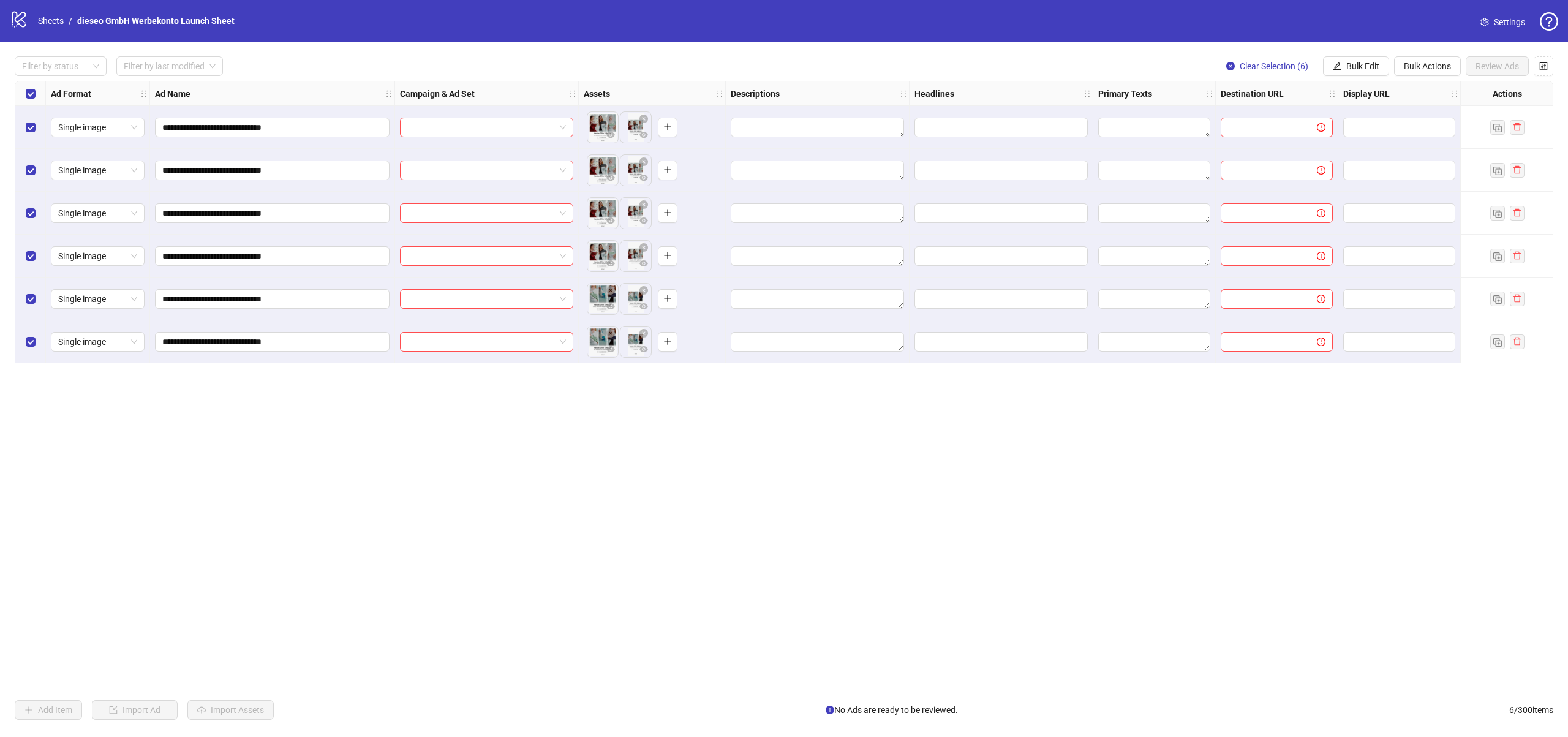
click at [1204, 471] on div "**********" at bounding box center [784, 388] width 1539 height 615
click at [105, 133] on span "Single image" at bounding box center [97, 127] width 79 height 19
click at [361, 499] on div "**********" at bounding box center [784, 388] width 1539 height 615
click at [38, 22] on link "Sheets" at bounding box center [51, 21] width 31 height 14
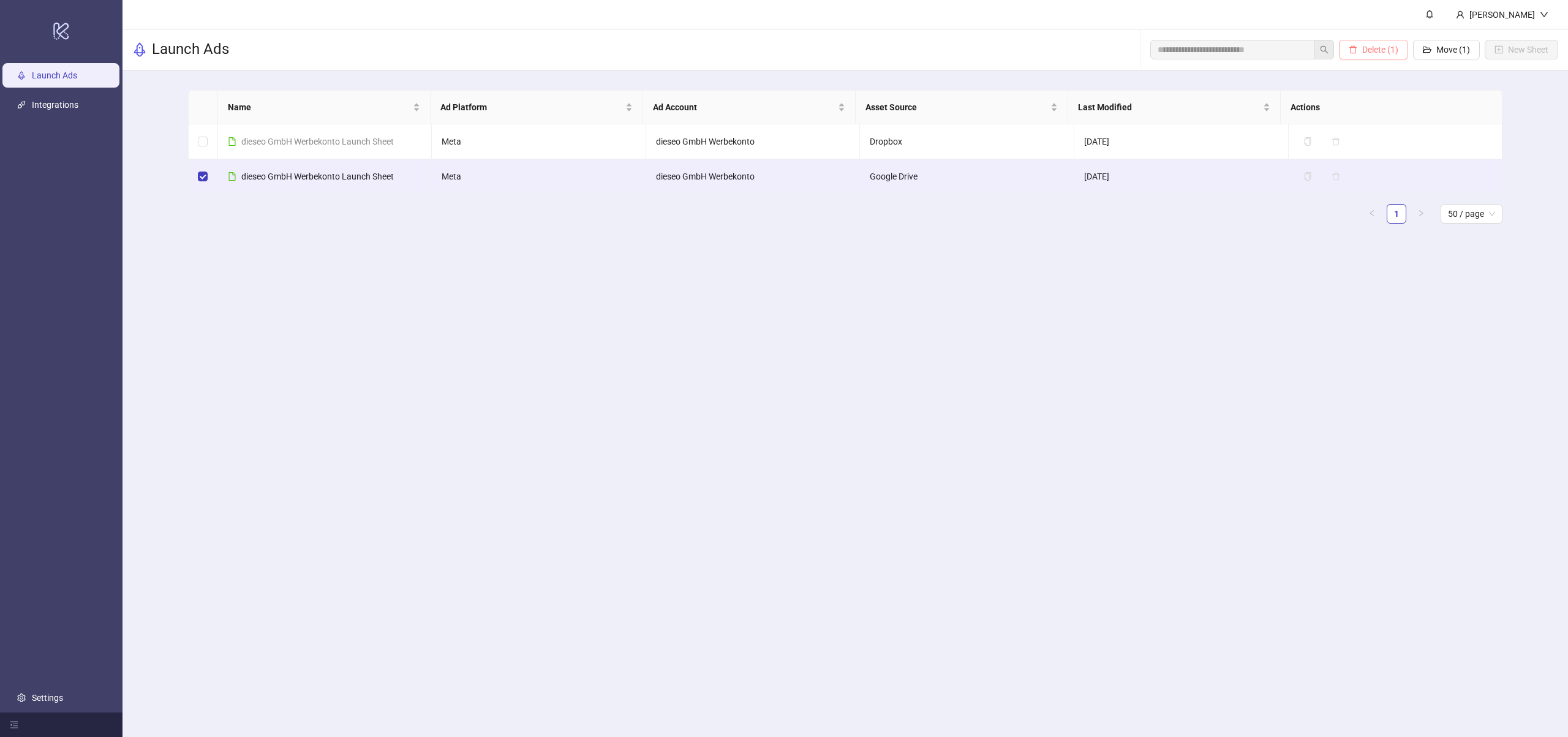
click at [1398, 54] on button "Delete (1)" at bounding box center [1373, 50] width 69 height 20
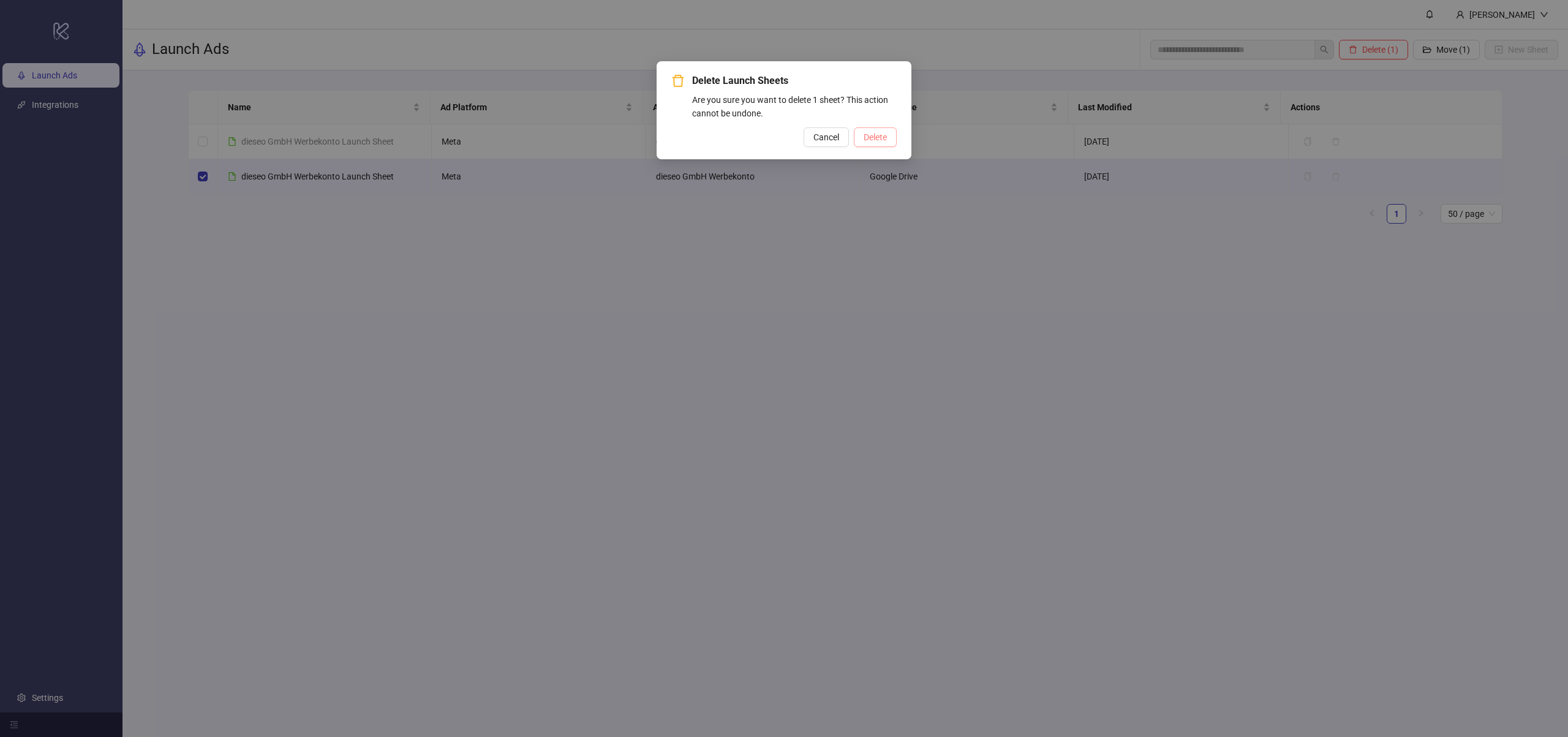
click at [890, 131] on button "Delete" at bounding box center [875, 137] width 43 height 20
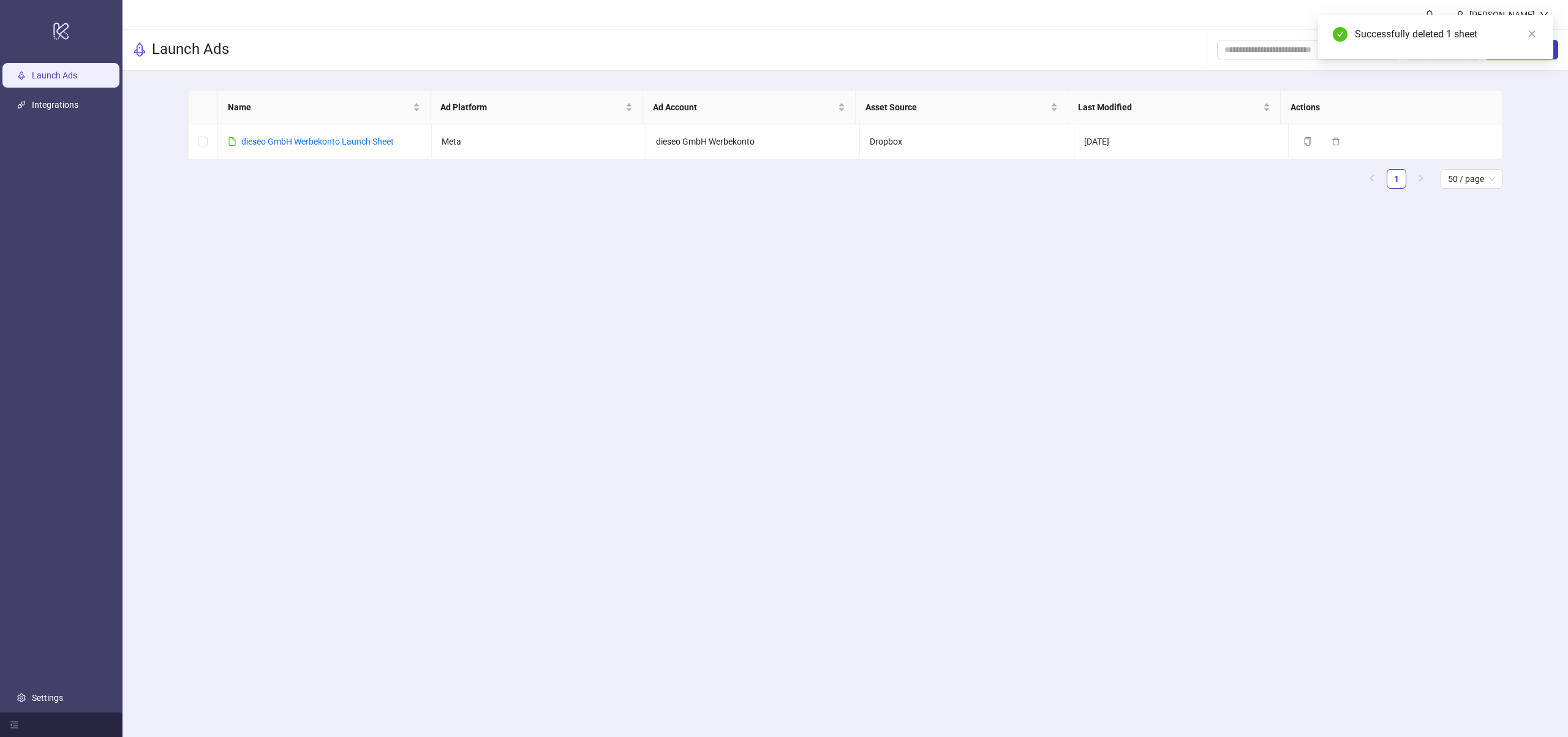
click at [1360, 286] on main "[PERSON_NAME] Launch Ads Add Folder New Sheet Name Ad Platform Ad Account Asset…" at bounding box center [845, 368] width 1446 height 737
click at [1537, 36] on link "Close" at bounding box center [1532, 34] width 14 height 14
click at [1529, 45] on span "New Sheet" at bounding box center [1528, 49] width 40 height 9
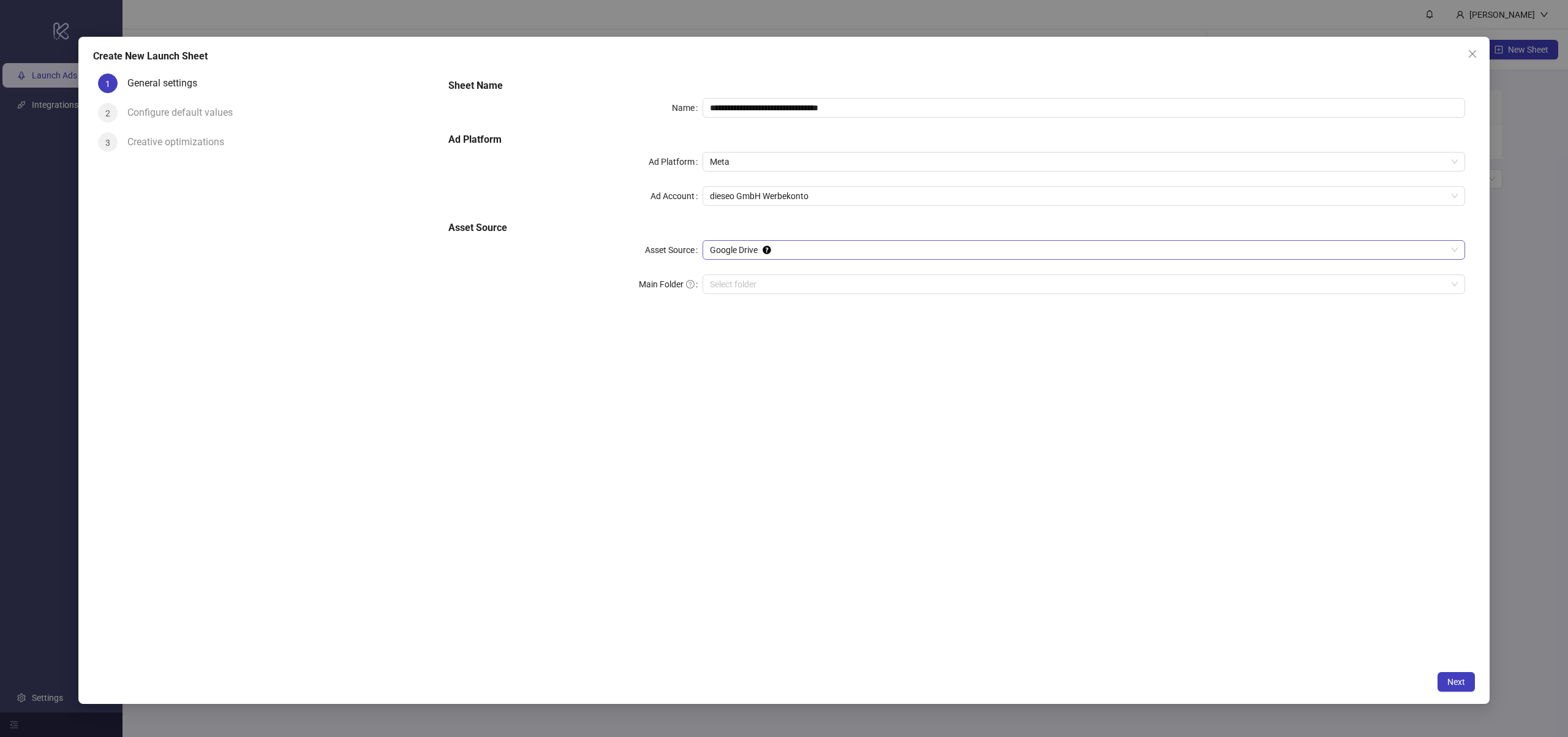
click at [726, 250] on span "Google Drive" at bounding box center [1084, 251] width 748 height 19
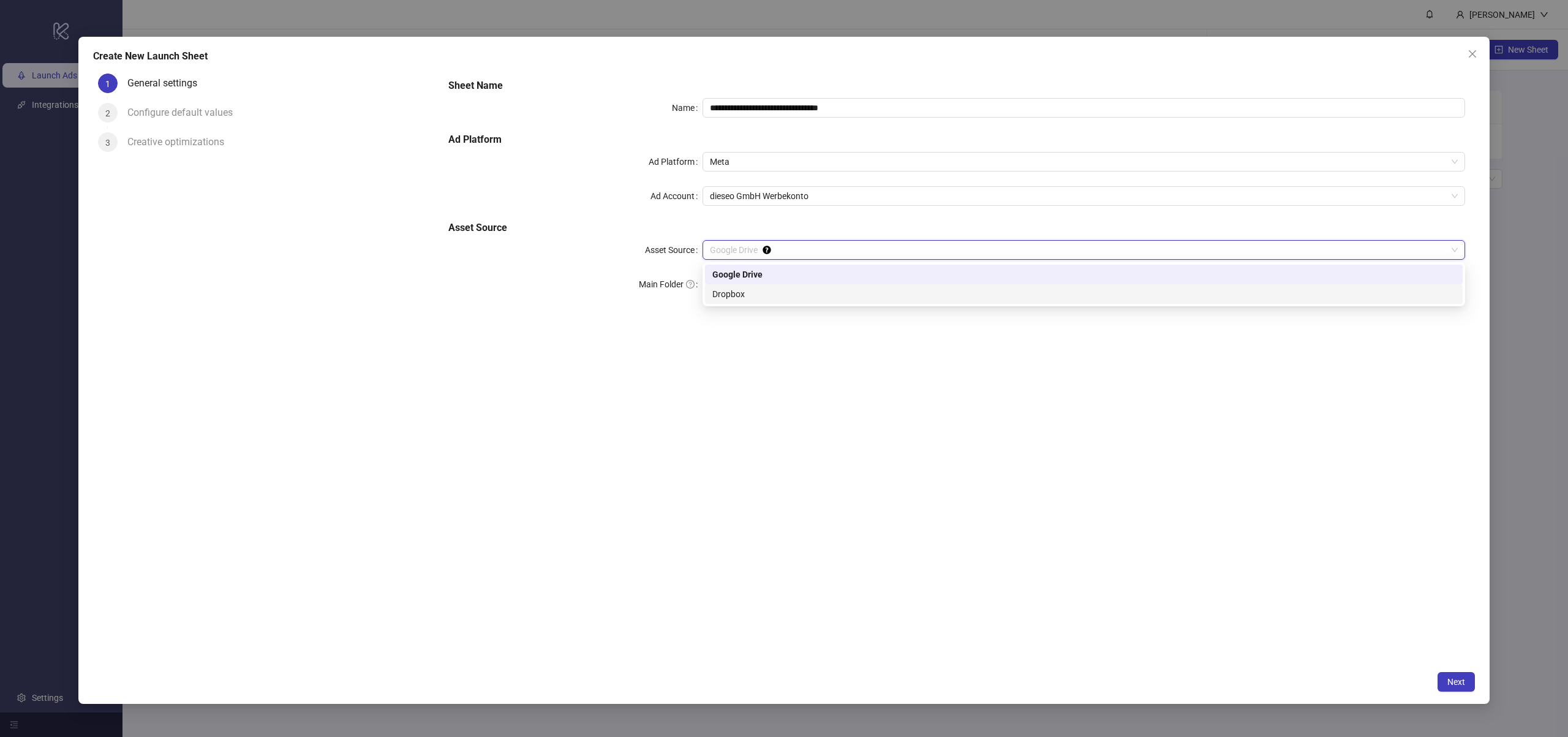
click at [734, 295] on div "Dropbox" at bounding box center [1084, 294] width 743 height 14
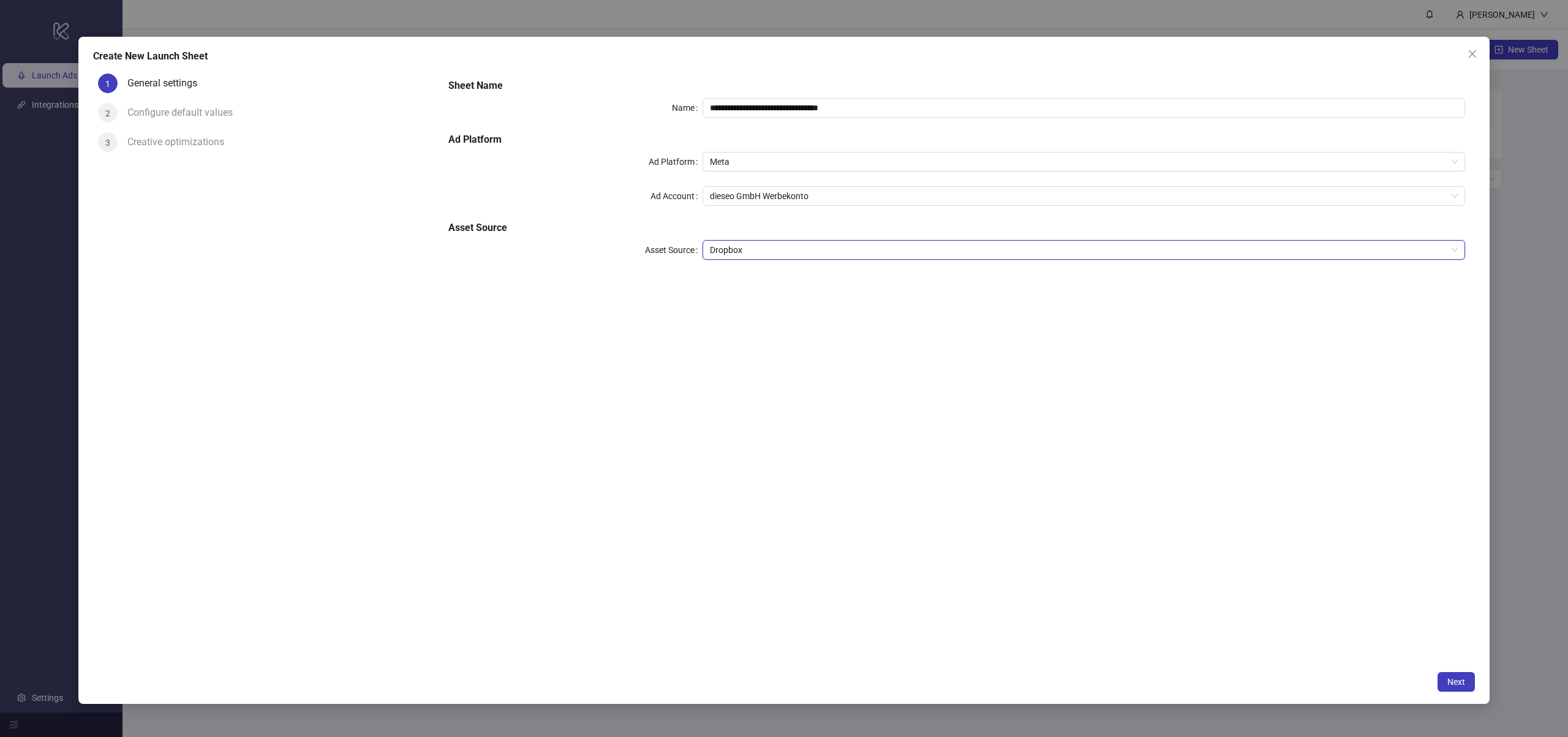
click at [724, 244] on span "Dropbox" at bounding box center [1084, 251] width 748 height 19
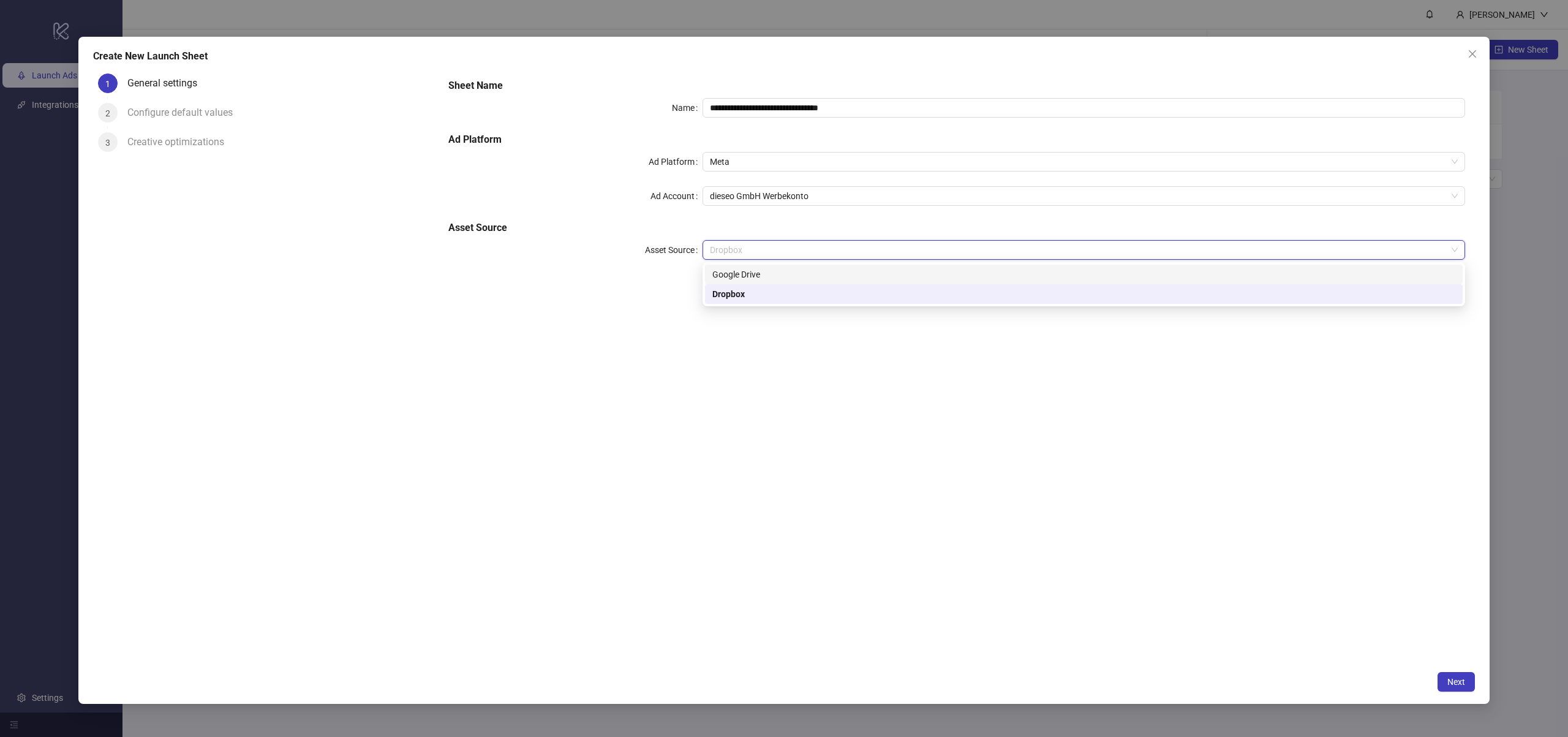
click at [725, 280] on div "Google Drive" at bounding box center [1084, 274] width 743 height 14
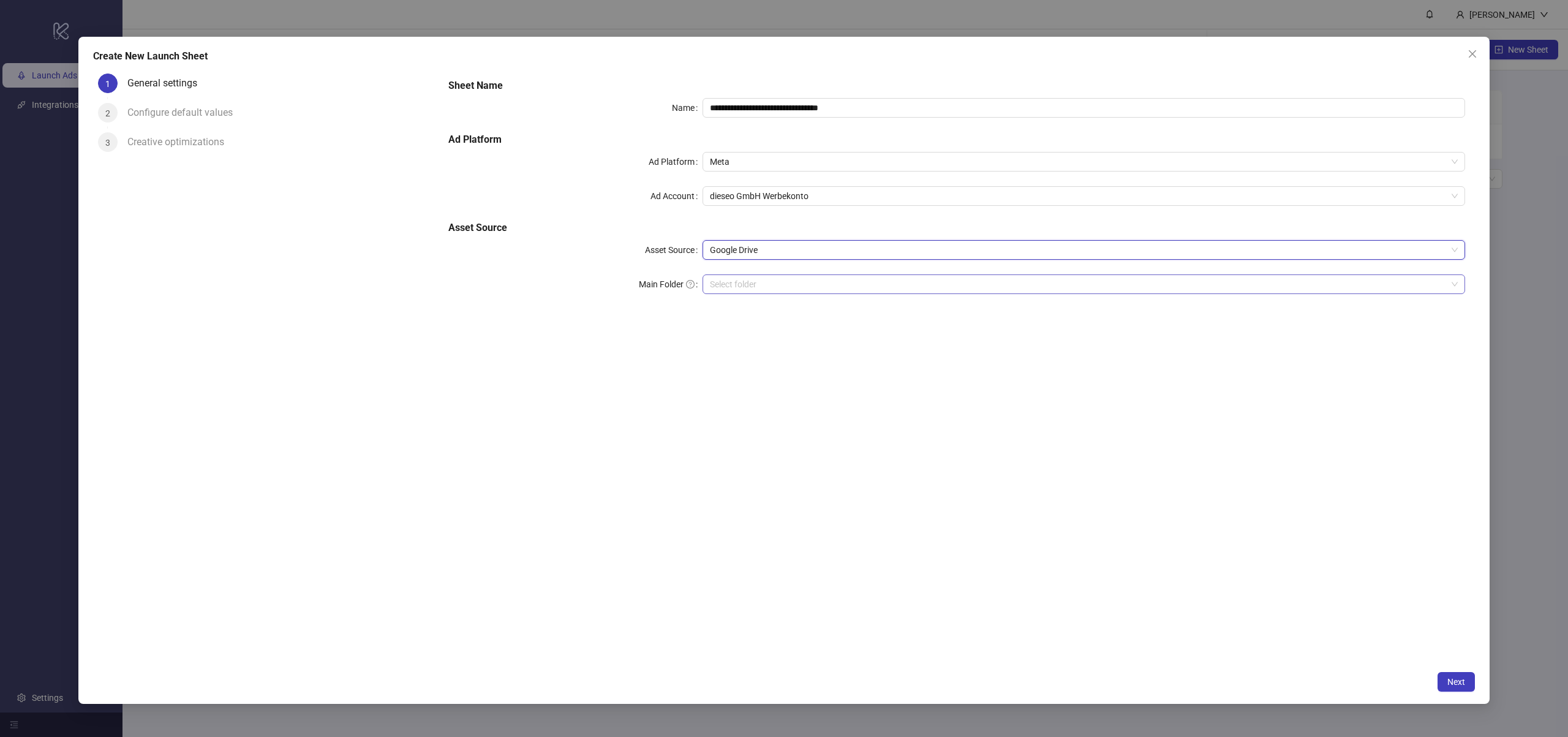
click at [728, 288] on input "Main Folder" at bounding box center [1078, 285] width 737 height 19
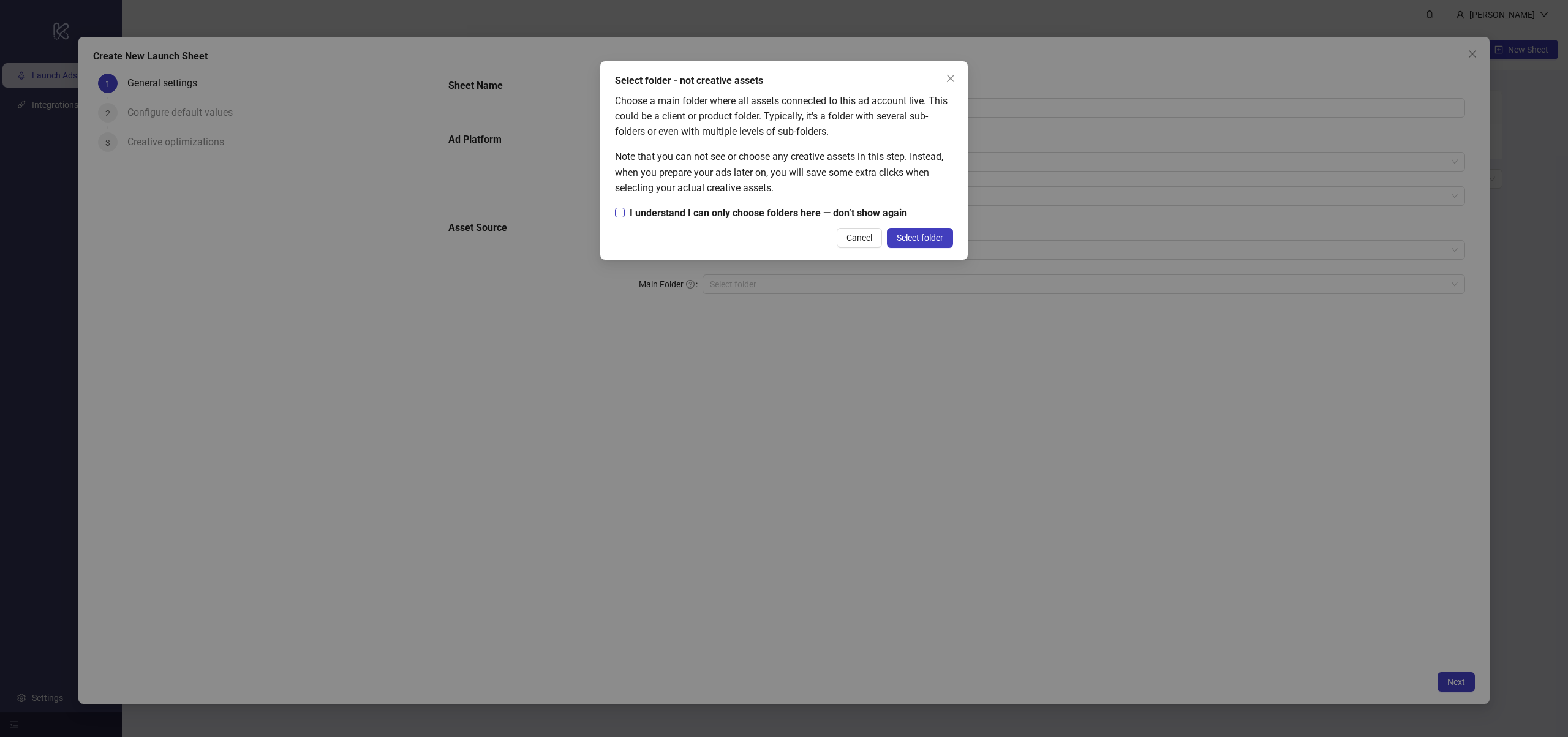
click at [790, 212] on span "I understand I can only choose folders here — don’t show again" at bounding box center [768, 213] width 287 height 15
click at [910, 239] on span "Select folder" at bounding box center [920, 237] width 46 height 9
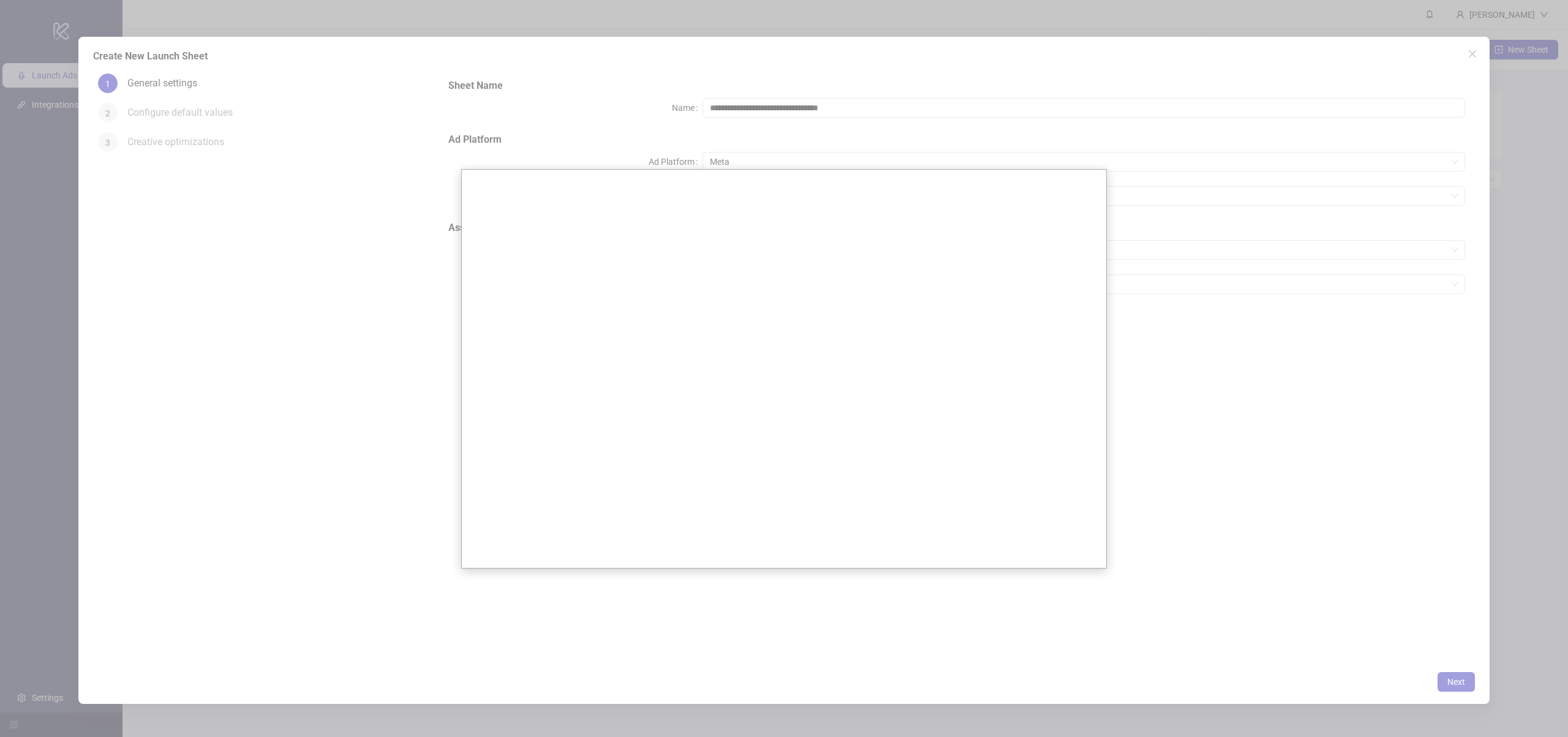
click at [1165, 200] on div at bounding box center [784, 368] width 1568 height 737
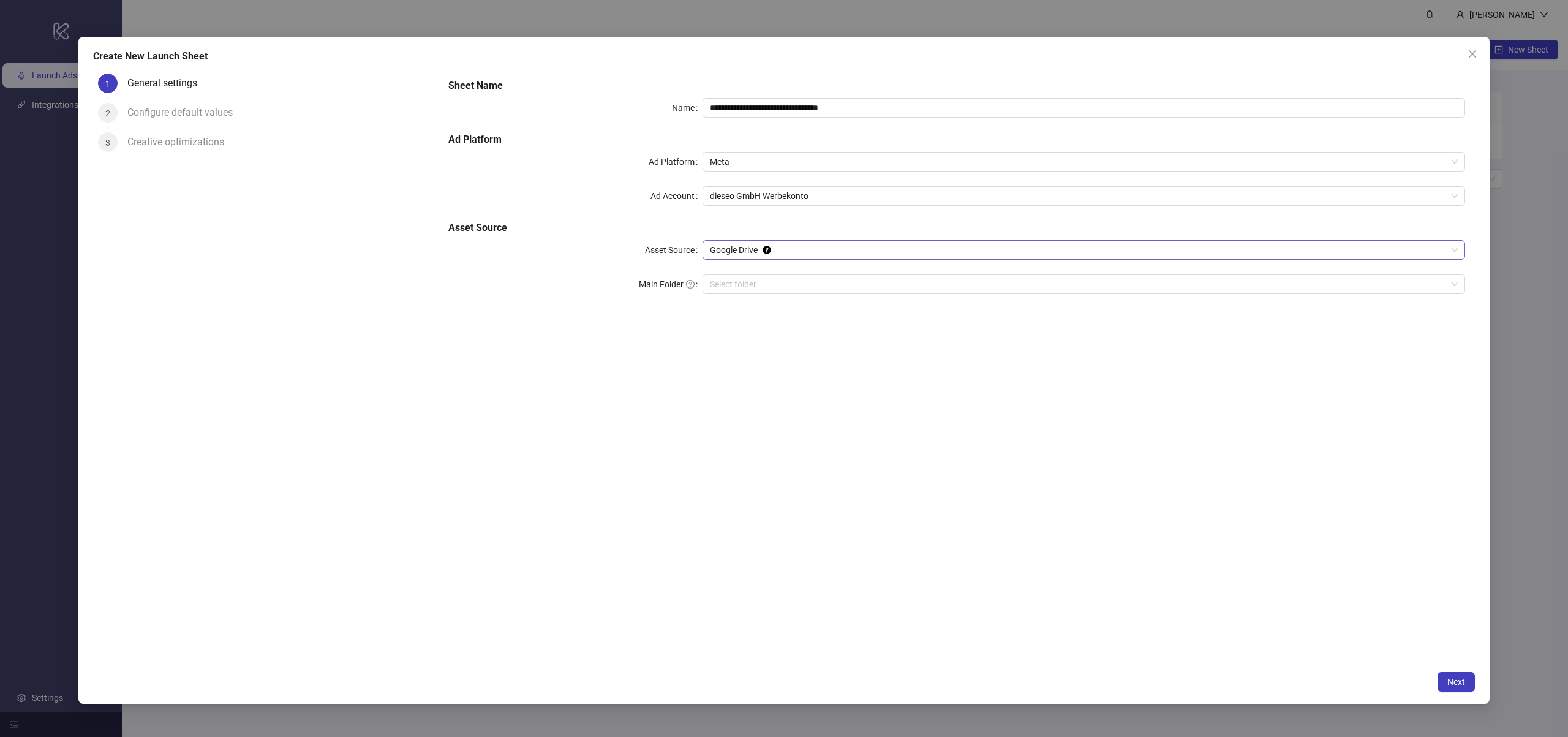
click at [782, 249] on span "Google Drive" at bounding box center [1084, 251] width 748 height 19
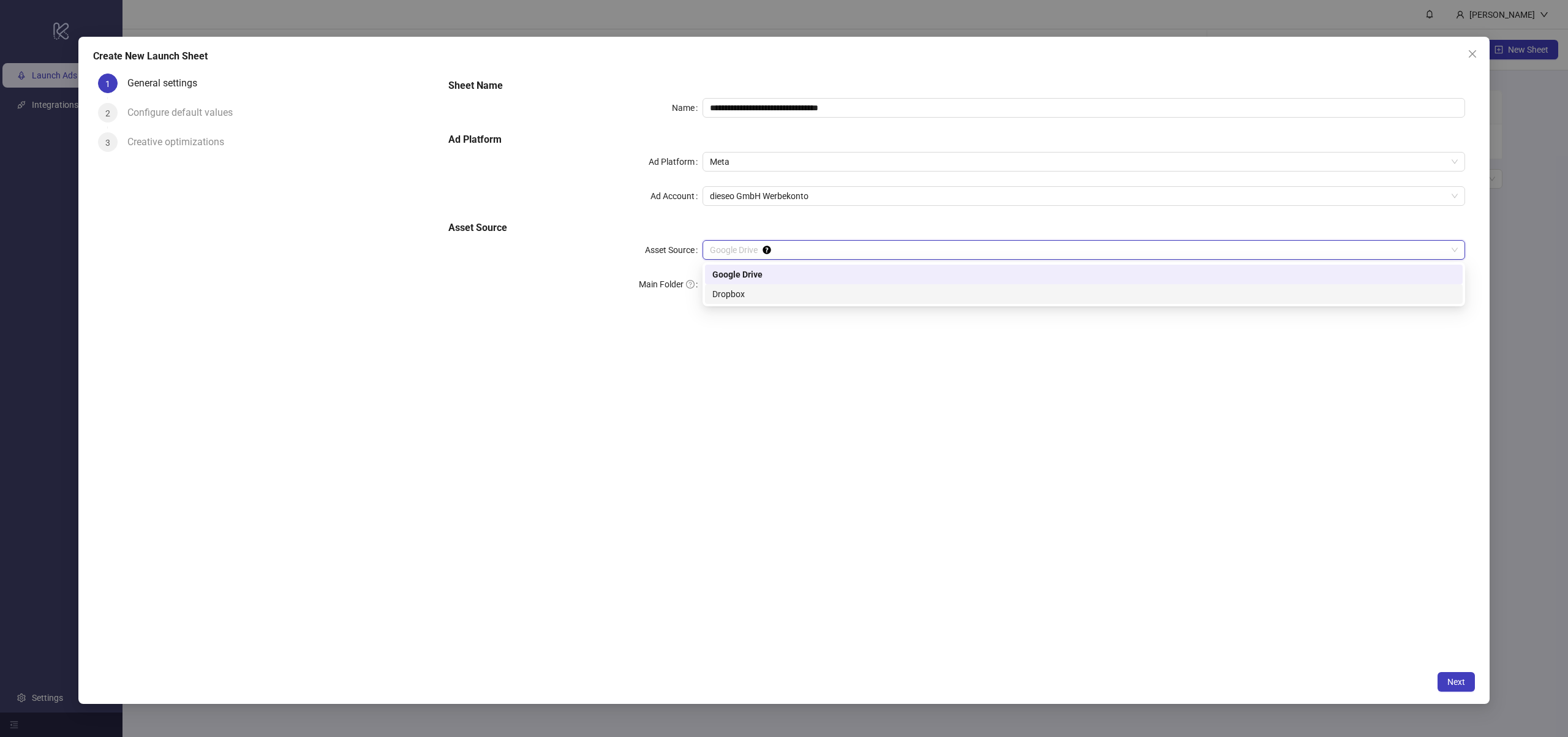
click at [767, 291] on div "Dropbox" at bounding box center [1084, 294] width 743 height 14
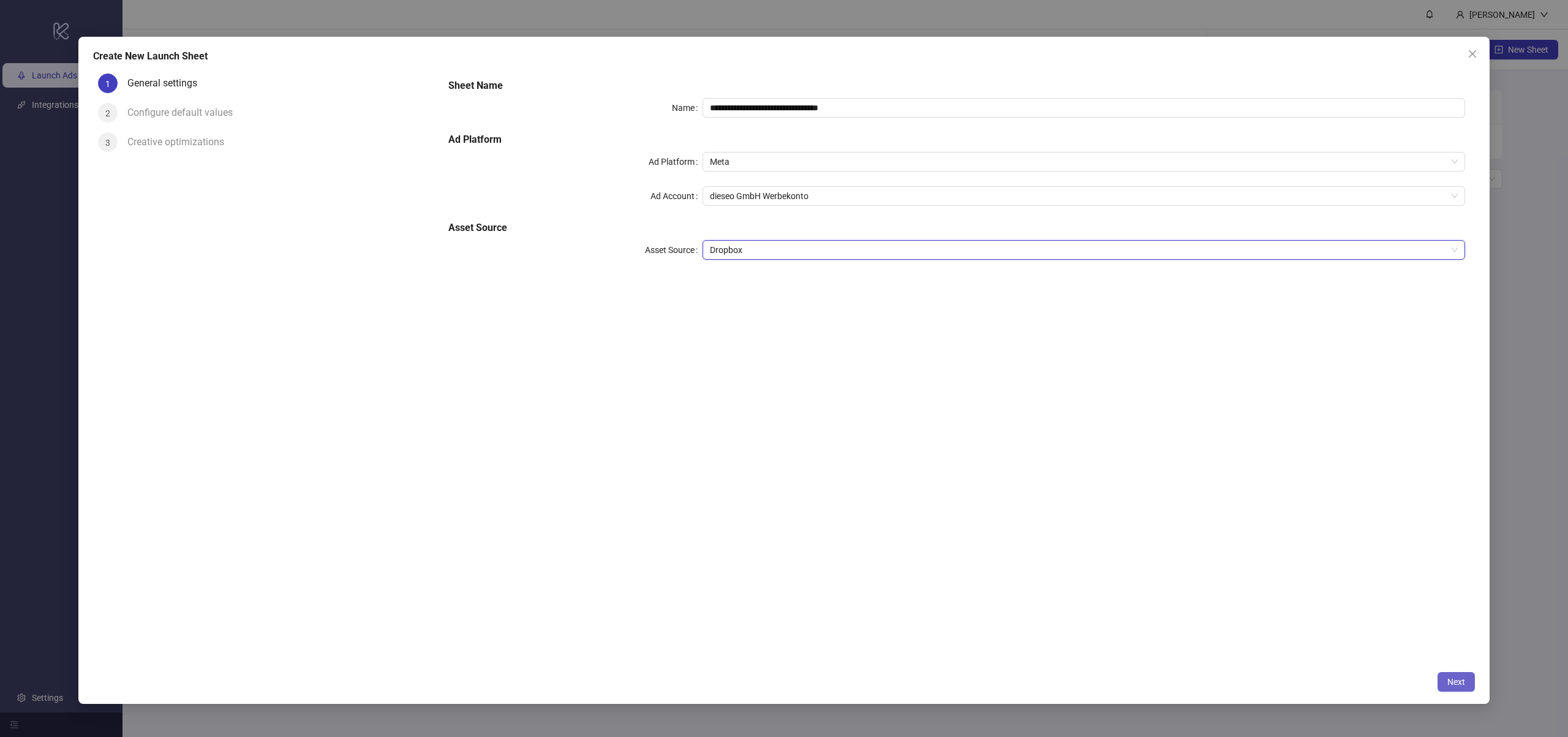
click at [1471, 690] on button "Next" at bounding box center [1457, 681] width 38 height 20
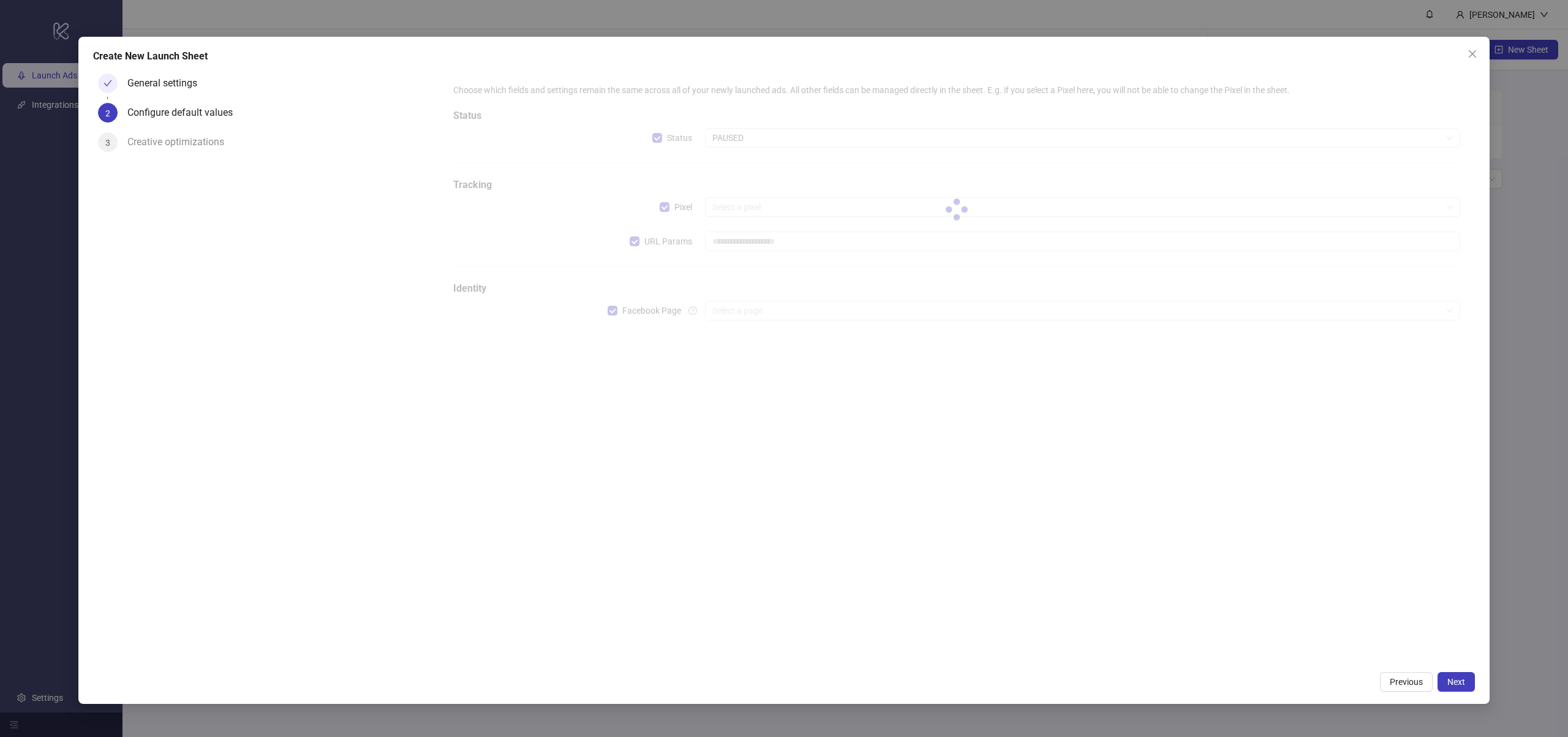
type input "**********"
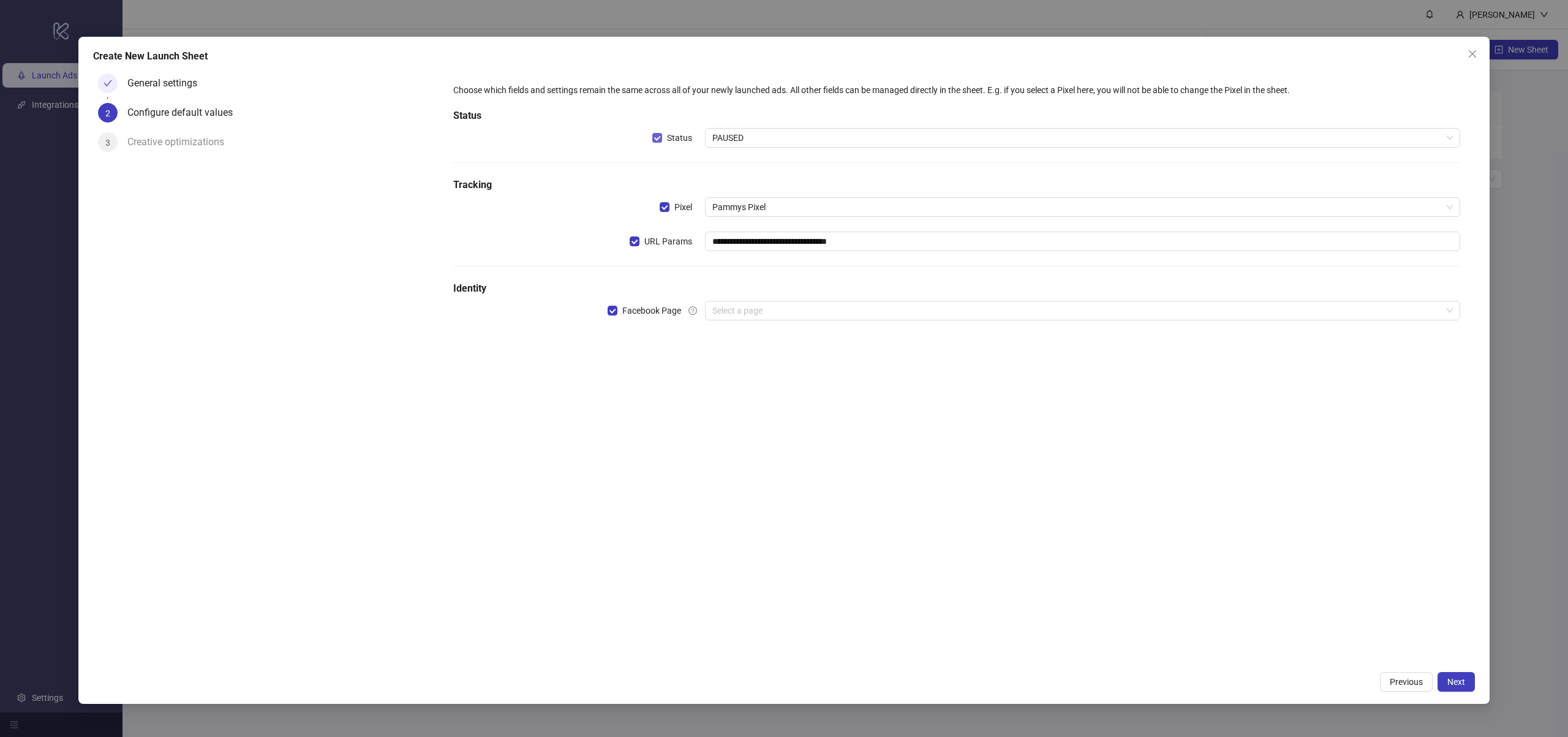
click at [691, 141] on span "Status" at bounding box center [679, 138] width 35 height 14
click at [690, 141] on span "Status" at bounding box center [679, 138] width 35 height 14
click at [732, 139] on span "PAUSED" at bounding box center [1083, 139] width 741 height 19
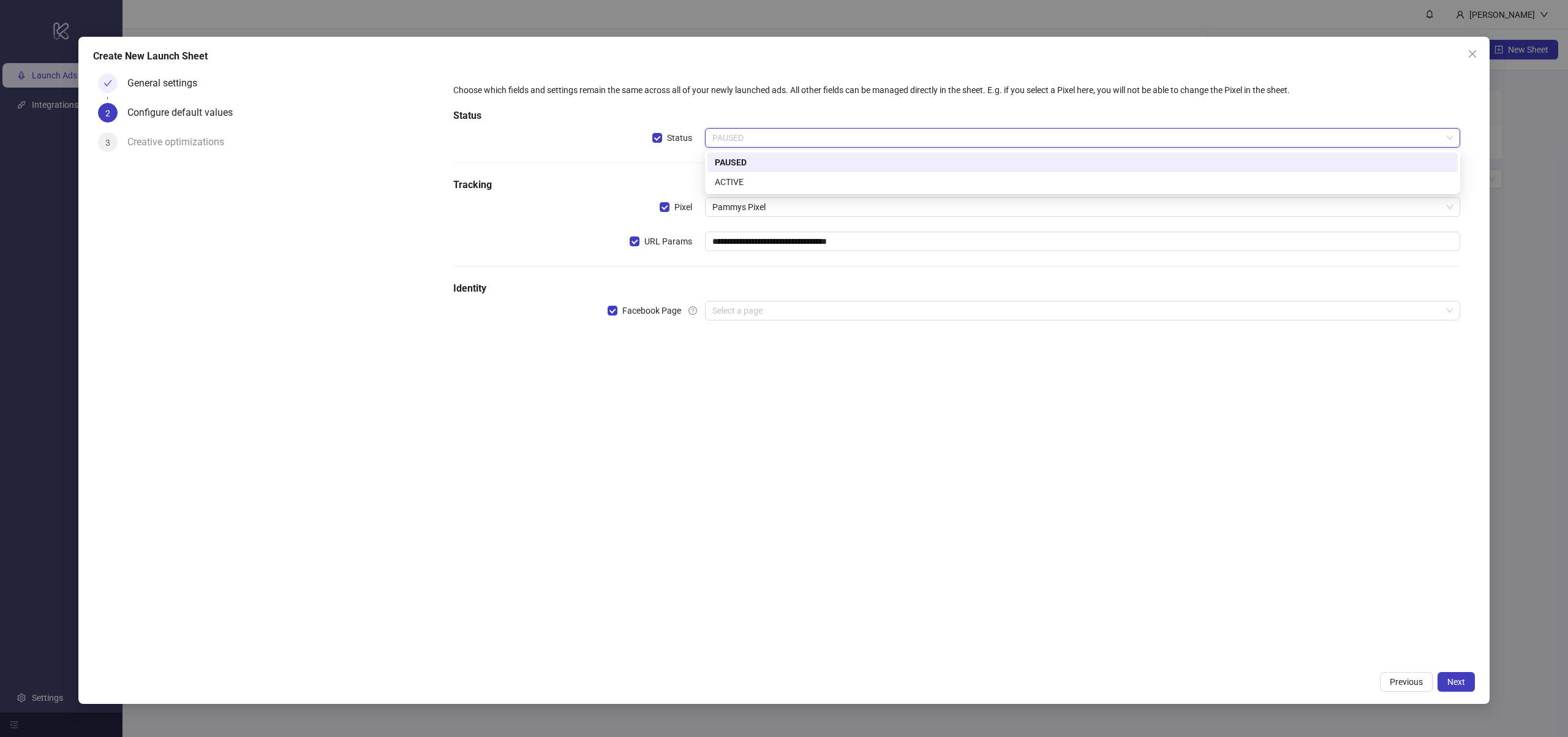
click at [732, 139] on span "PAUSED" at bounding box center [1083, 139] width 741 height 19
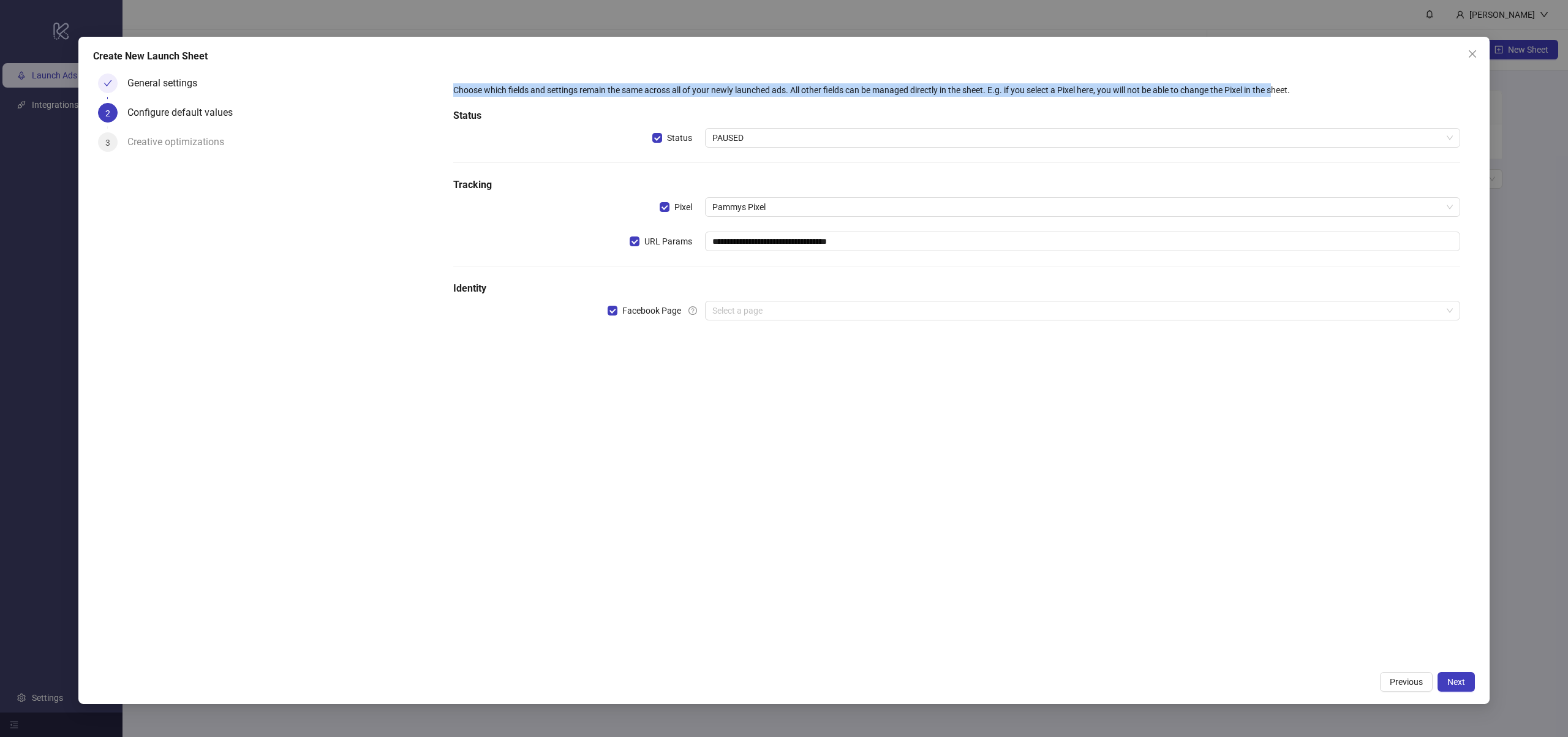
drag, startPoint x: 452, startPoint y: 81, endPoint x: 1281, endPoint y: 85, distance: 829.0
click at [1281, 85] on div "**********" at bounding box center [957, 209] width 1017 height 262
drag, startPoint x: 1281, startPoint y: 85, endPoint x: 1145, endPoint y: 138, distance: 146.0
click at [1281, 85] on div "Choose which fields and settings remain the same across all of your newly launc…" at bounding box center [956, 90] width 1007 height 14
click at [734, 314] on input "search" at bounding box center [1078, 311] width 730 height 19
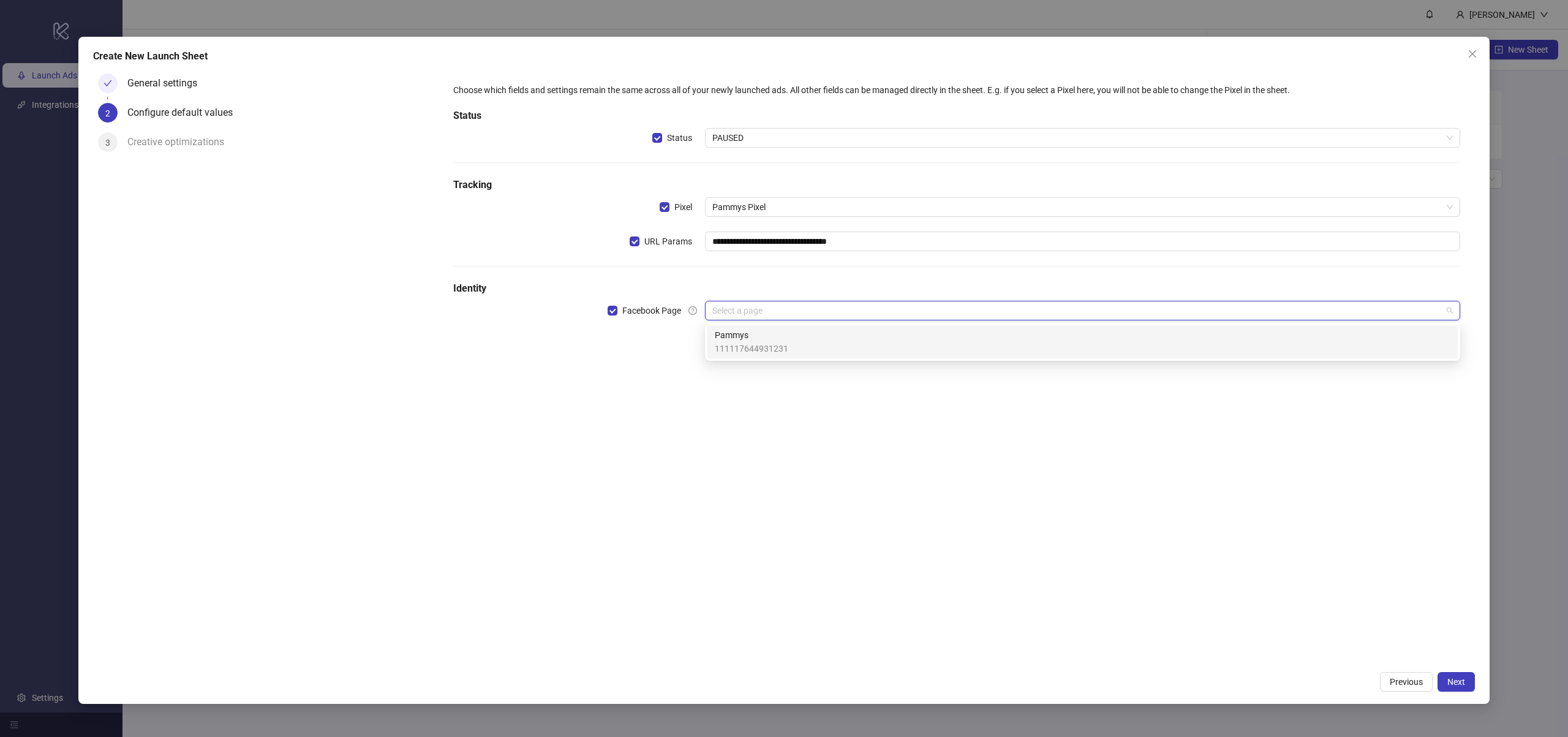
click at [767, 342] on span "111117644931231" at bounding box center [752, 349] width 73 height 14
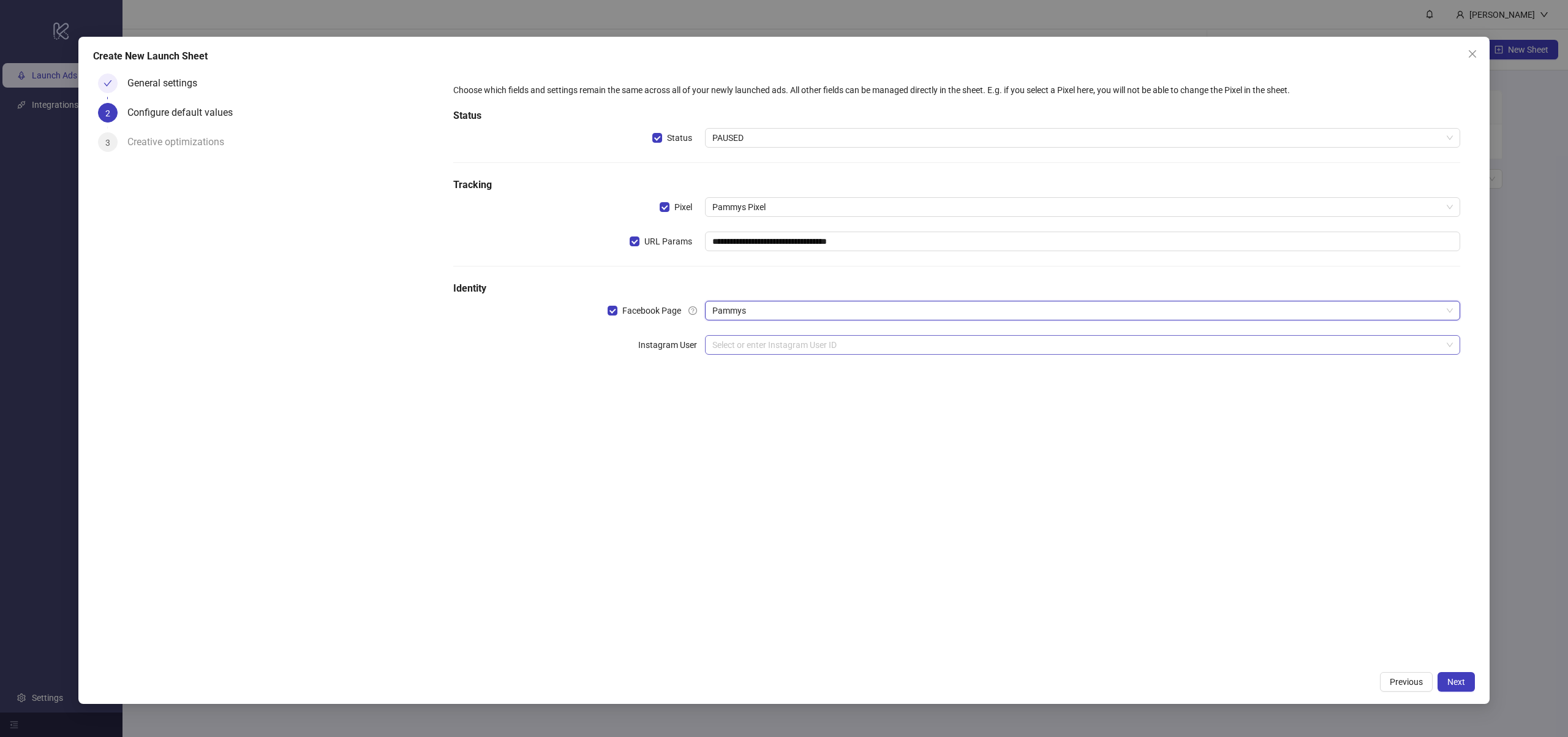
drag, startPoint x: 772, startPoint y: 345, endPoint x: 770, endPoint y: 354, distance: 9.2
click at [772, 346] on input "search" at bounding box center [1078, 345] width 730 height 19
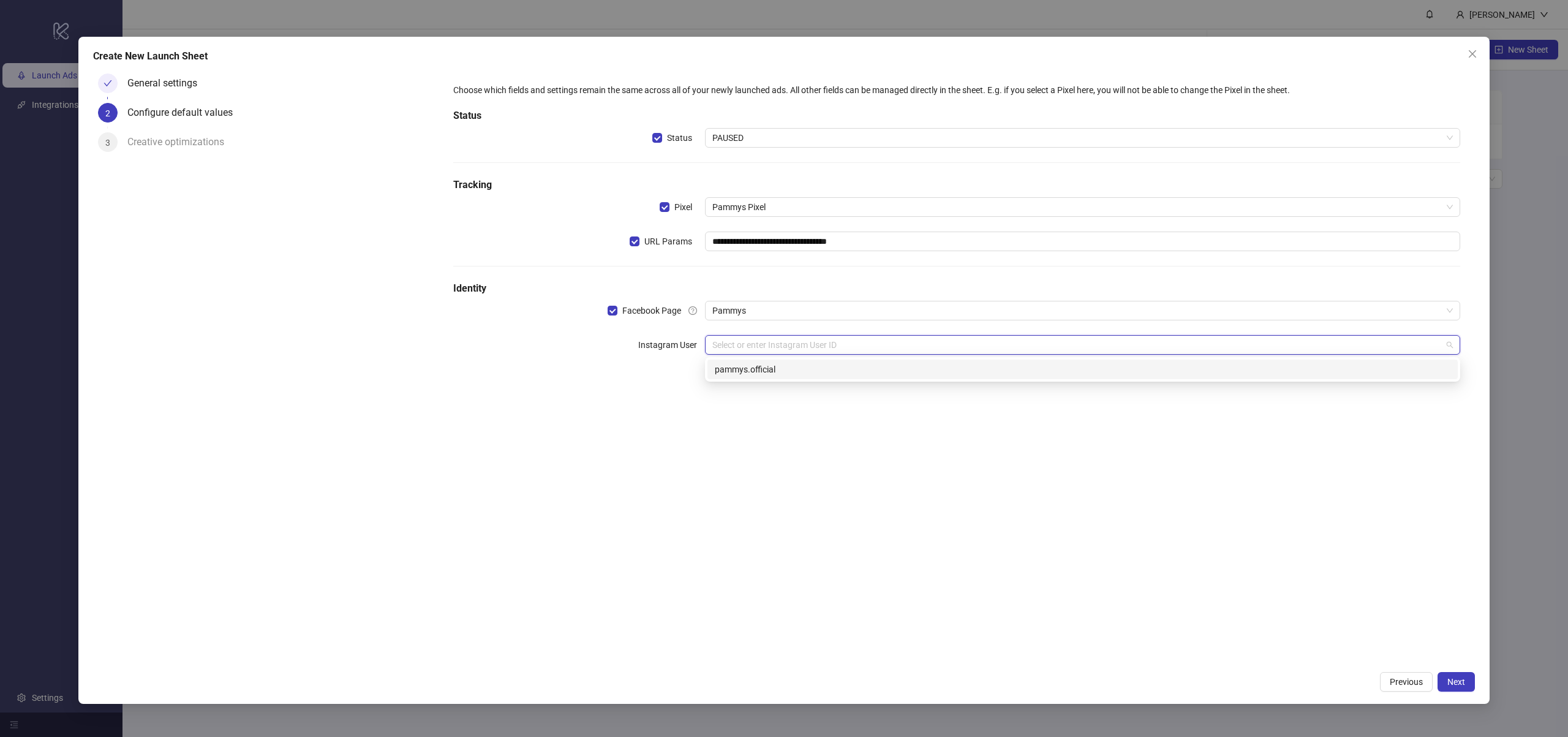
click at [767, 373] on div "pammys.official" at bounding box center [1083, 369] width 736 height 14
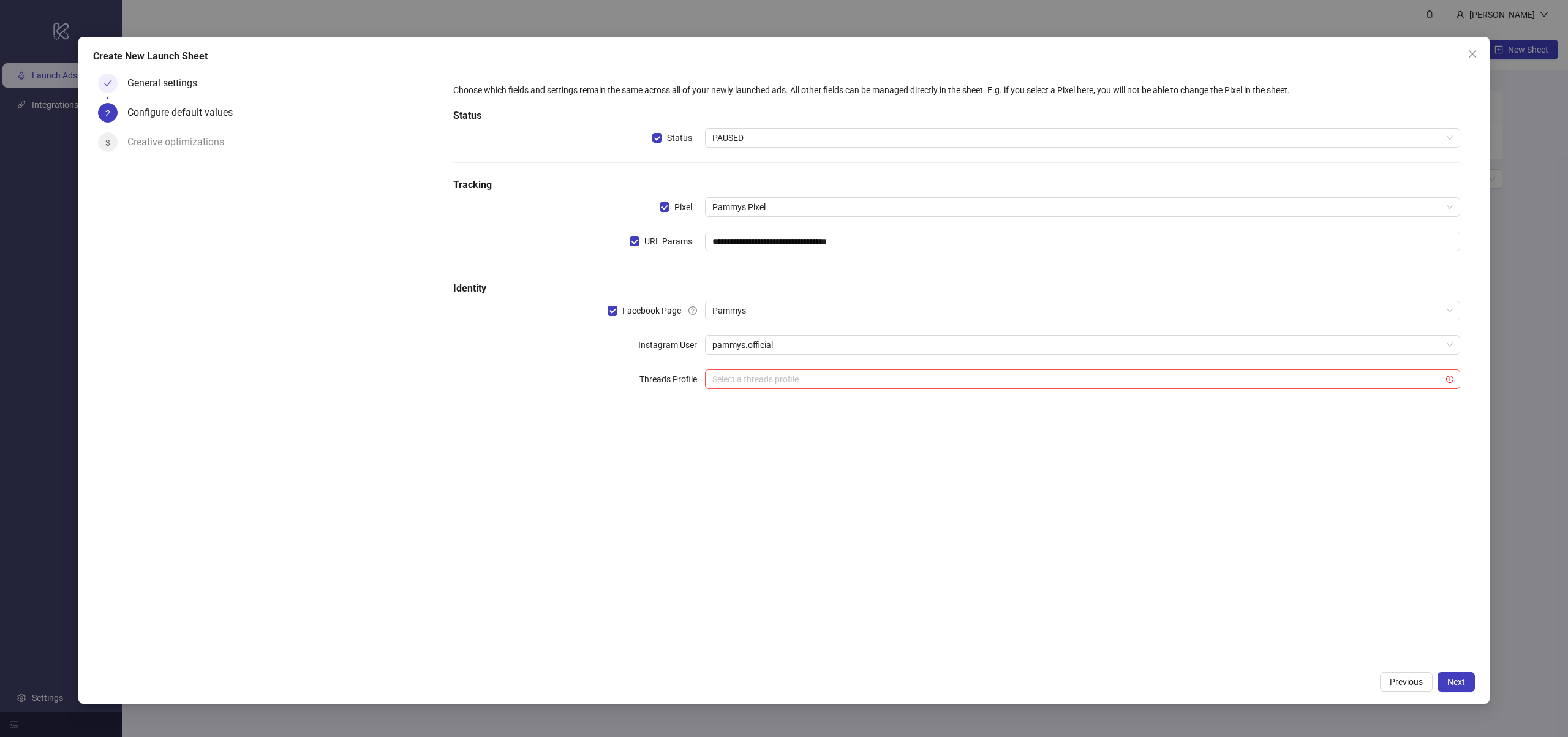
drag, startPoint x: 813, startPoint y: 462, endPoint x: 923, endPoint y: 511, distance: 120.4
click at [817, 464] on div "**********" at bounding box center [956, 367] width 1037 height 597
click at [175, 83] on div "General settings" at bounding box center [167, 83] width 79 height 20
click at [1401, 690] on button "Previous" at bounding box center [1407, 681] width 53 height 20
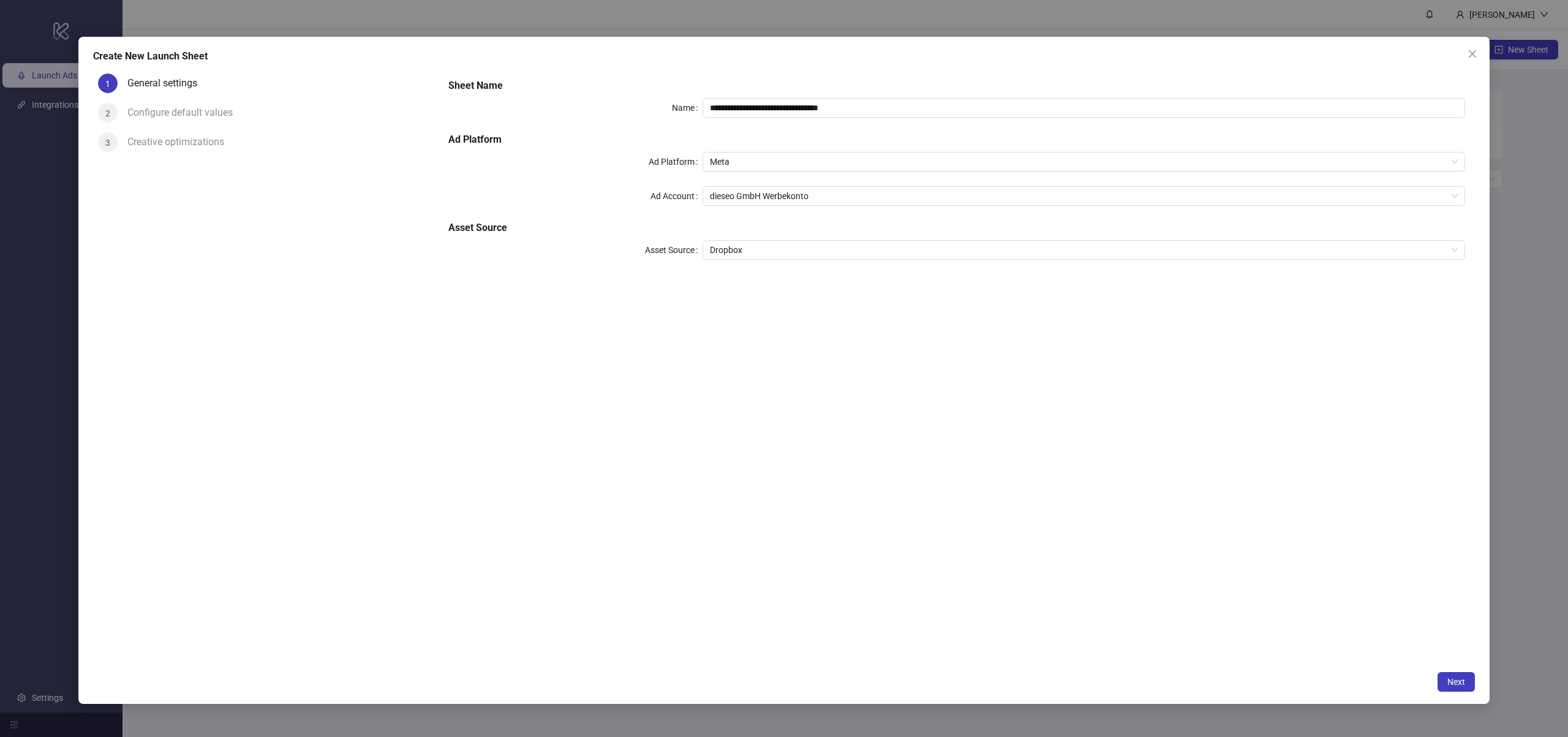
click at [1478, 679] on div "**********" at bounding box center [784, 370] width 1412 height 668
click at [1471, 681] on button "Next" at bounding box center [1457, 681] width 38 height 20
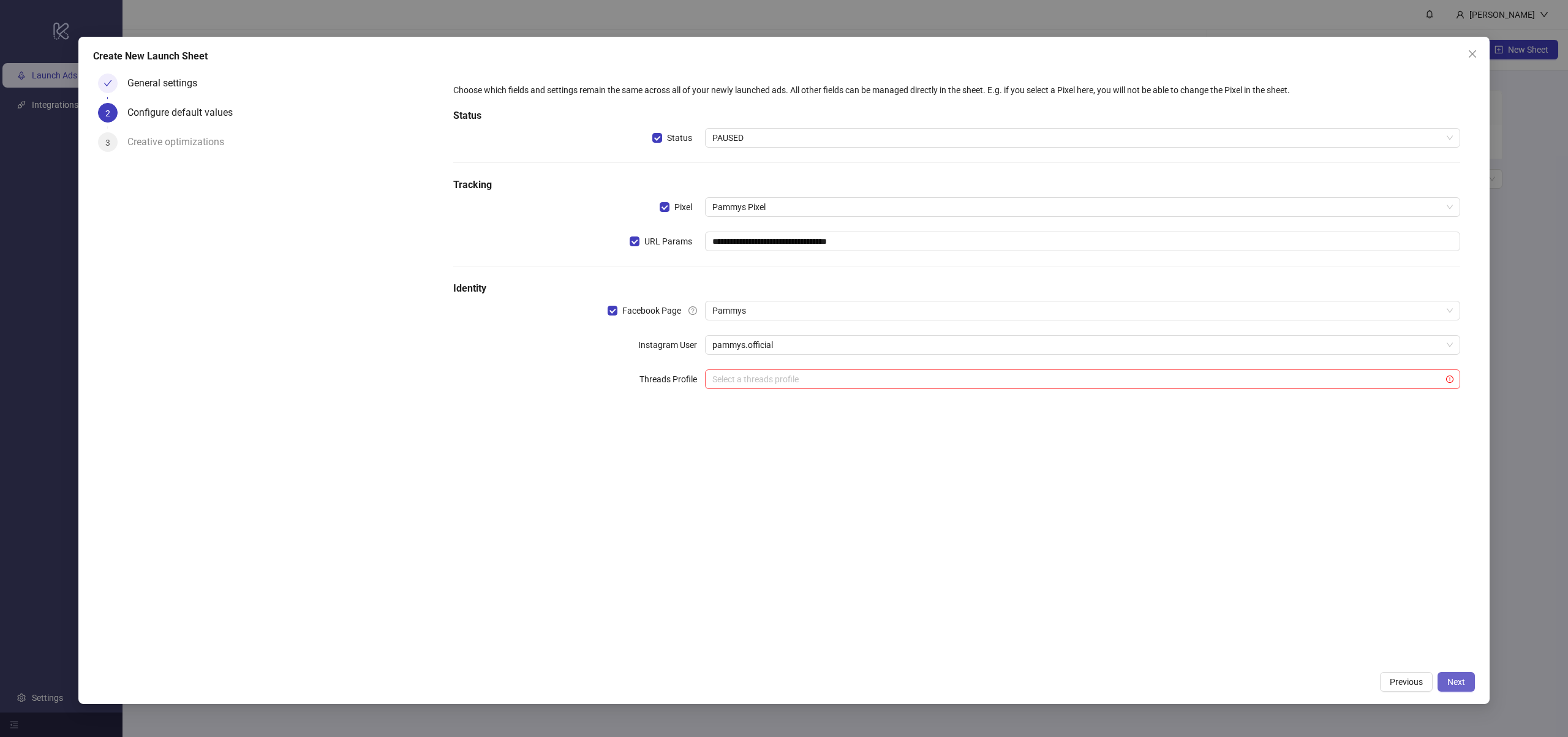
click at [1468, 680] on button "Next" at bounding box center [1457, 681] width 38 height 20
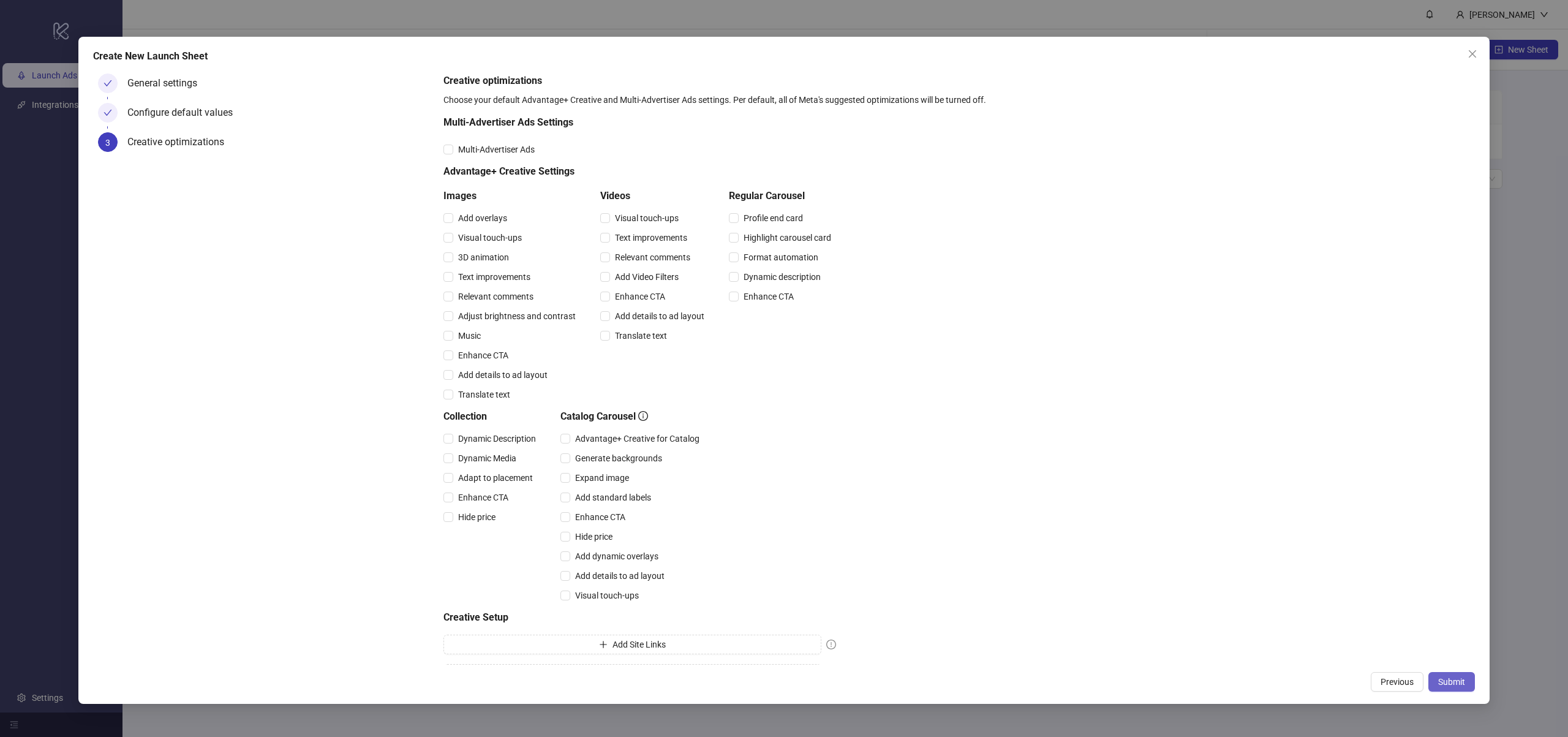
click at [1468, 685] on button "Submit" at bounding box center [1452, 681] width 46 height 20
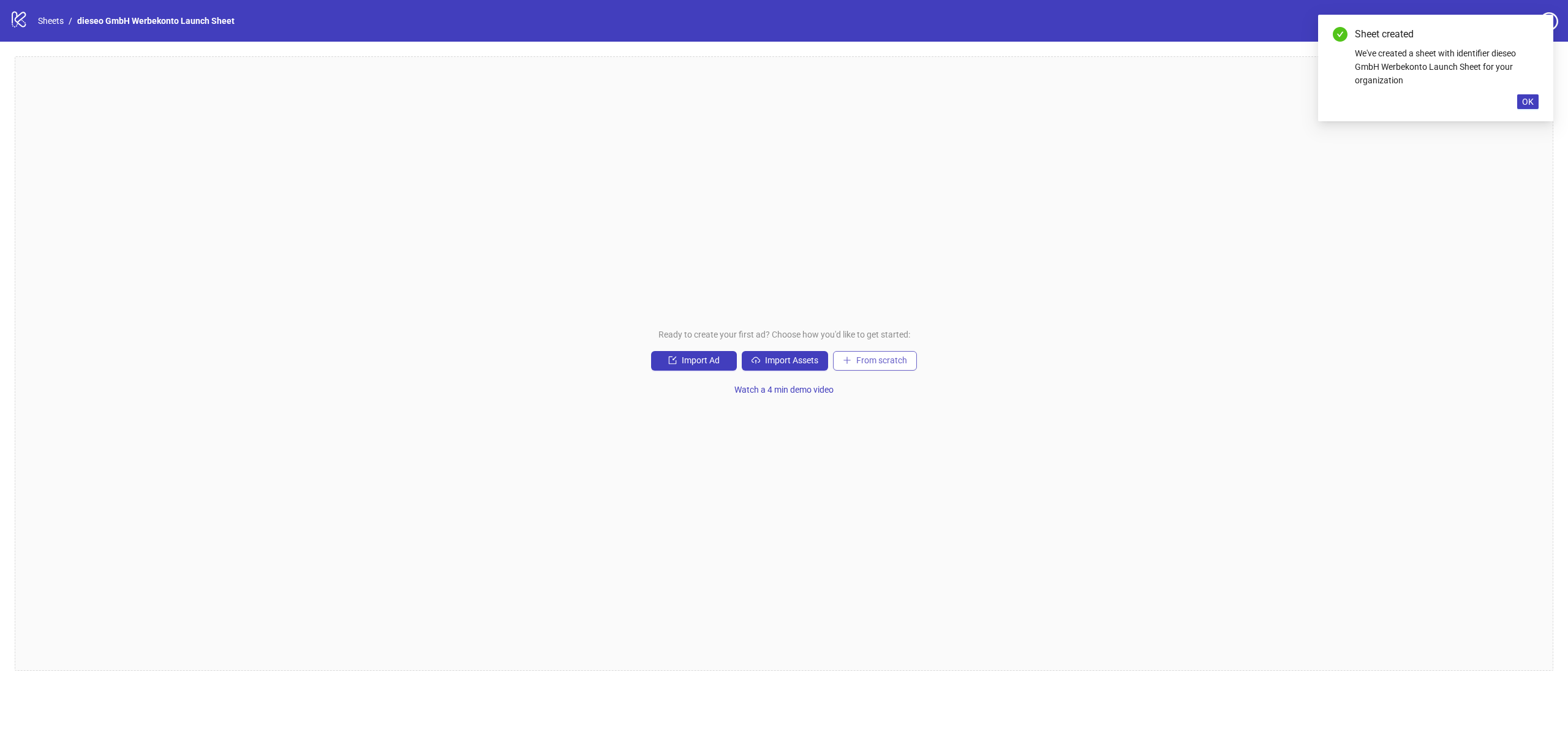
click at [844, 363] on icon "plus" at bounding box center [847, 361] width 9 height 9
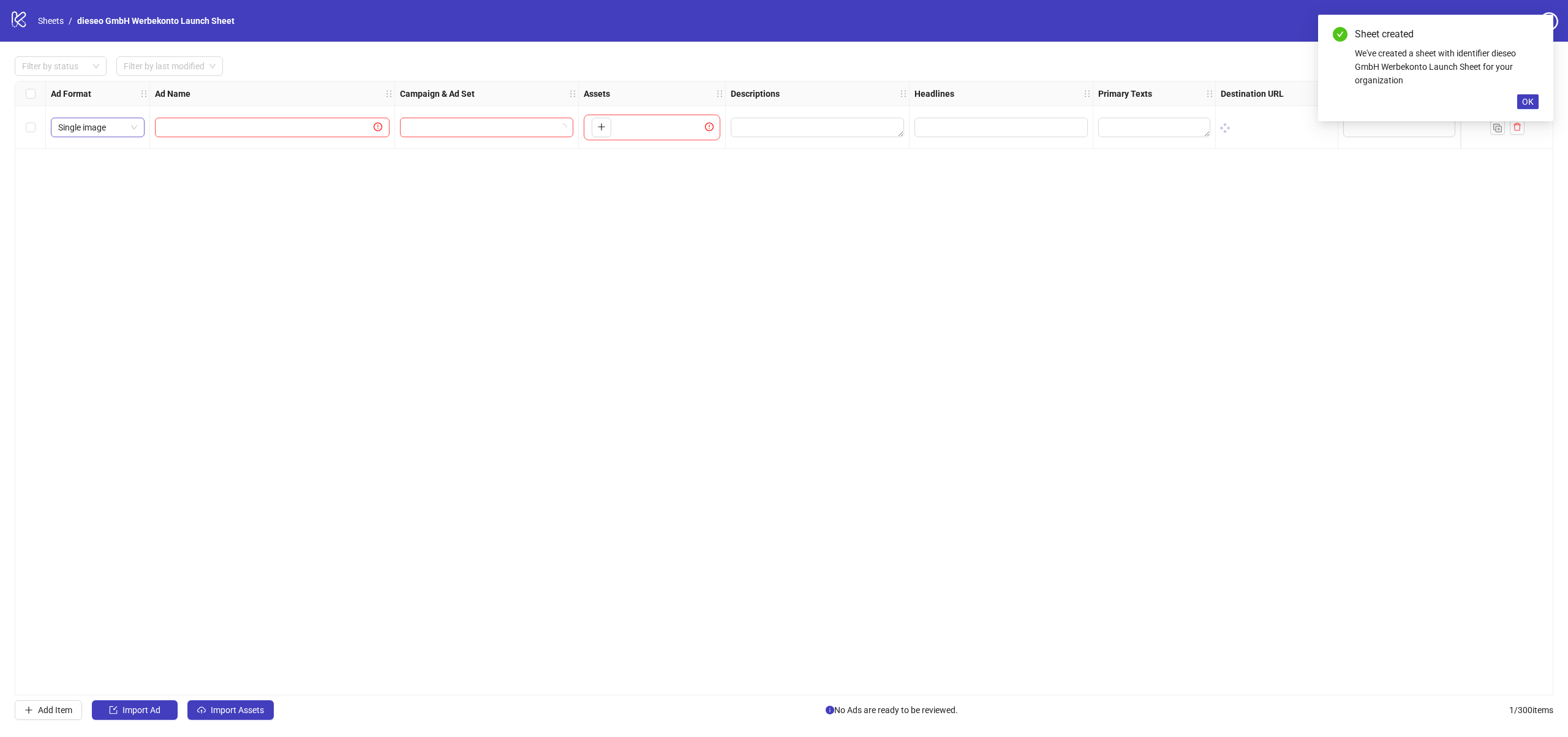
click at [131, 131] on span "Single image" at bounding box center [97, 127] width 79 height 19
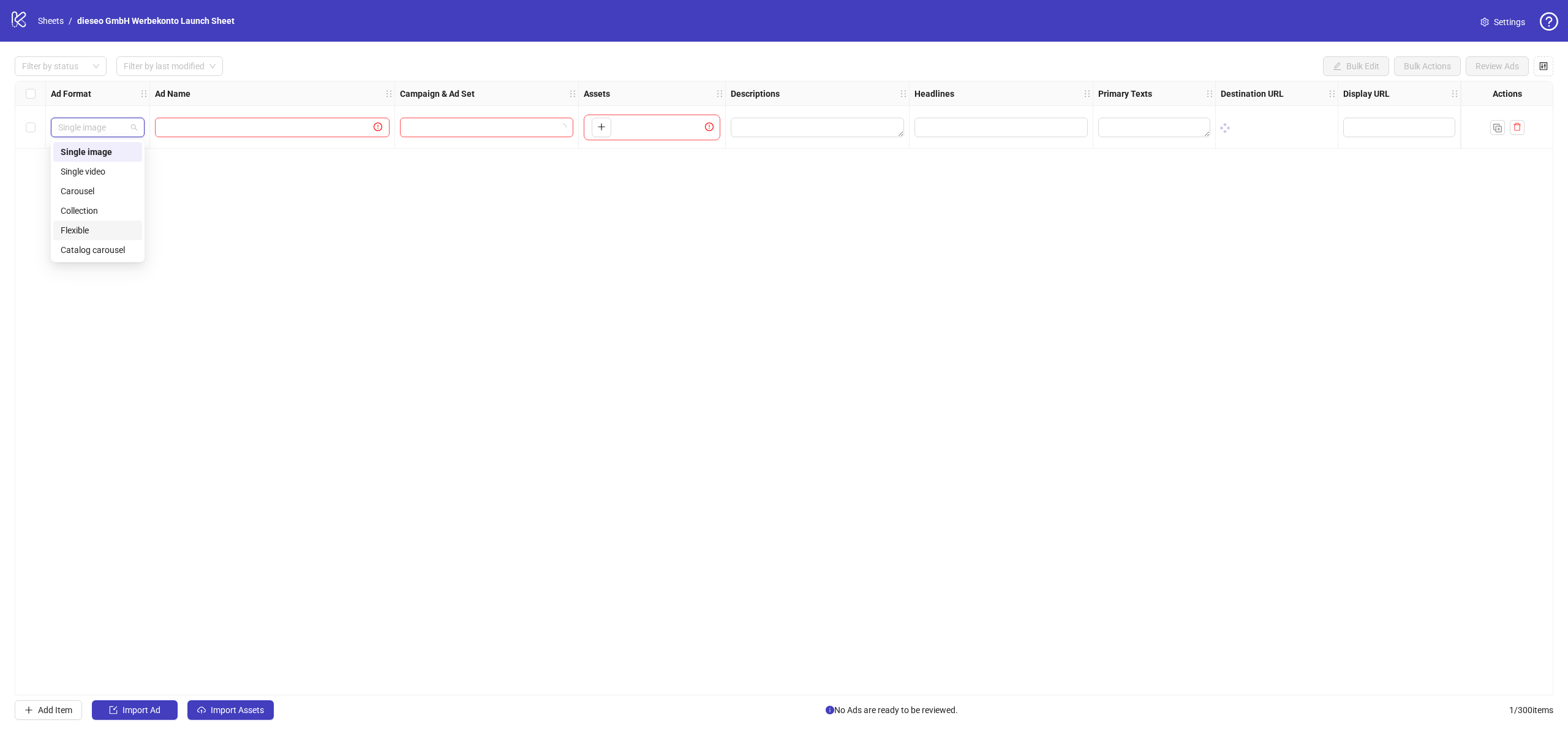
click at [102, 227] on div "Flexible" at bounding box center [97, 231] width 74 height 14
click at [100, 126] on span "Flexible" at bounding box center [97, 127] width 79 height 19
click at [99, 150] on div "Single image" at bounding box center [97, 152] width 74 height 14
click at [539, 133] on input "search" at bounding box center [481, 127] width 148 height 19
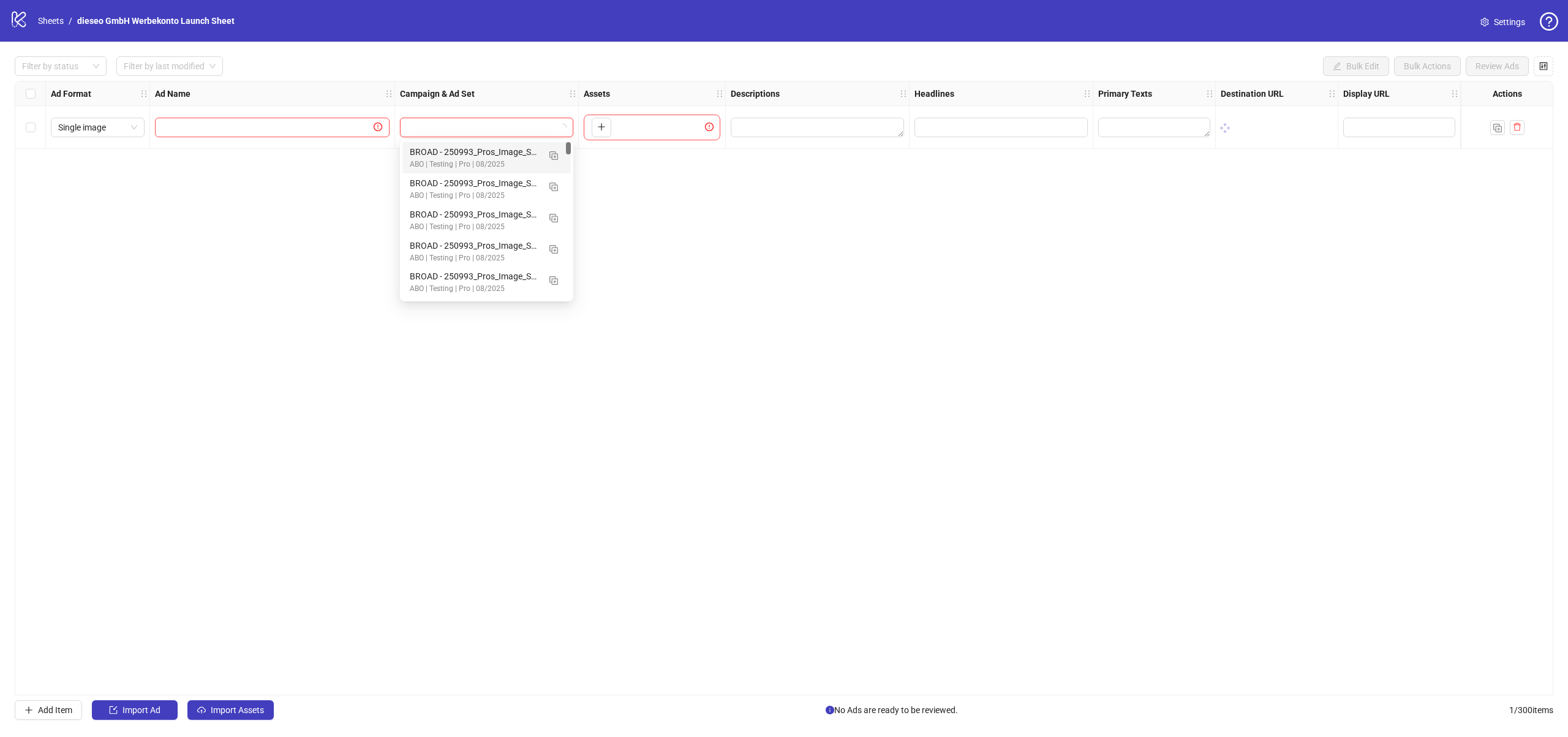
click at [676, 161] on div "Ad Format Ad Name Campaign & Ad Set Assets Descriptions Headlines Primary Texts…" at bounding box center [784, 388] width 1539 height 615
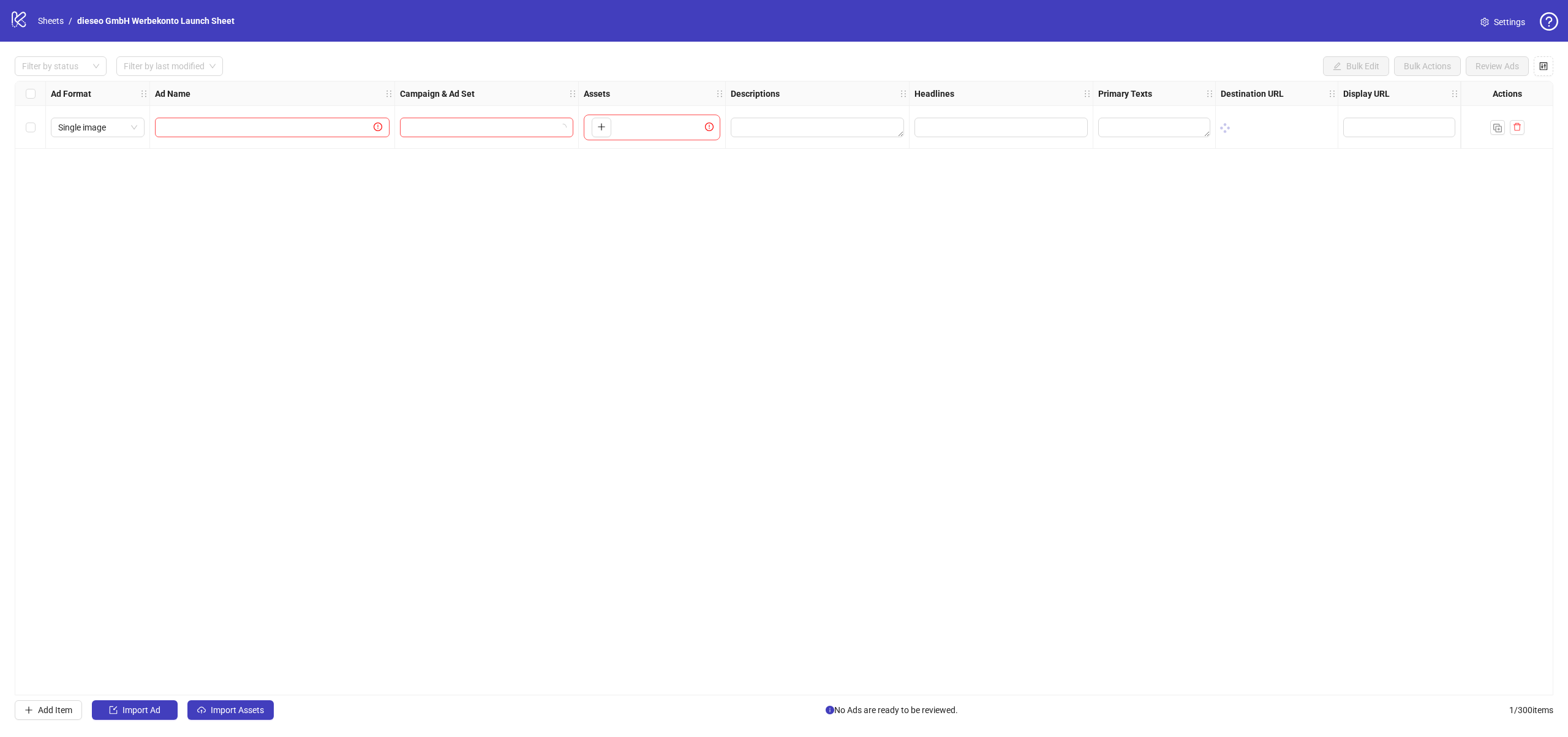
click at [1514, 94] on strong "Actions" at bounding box center [1507, 94] width 29 height 14
click at [1498, 122] on span "button" at bounding box center [1498, 127] width 9 height 9
click at [1513, 168] on icon "delete" at bounding box center [1518, 170] width 9 height 9
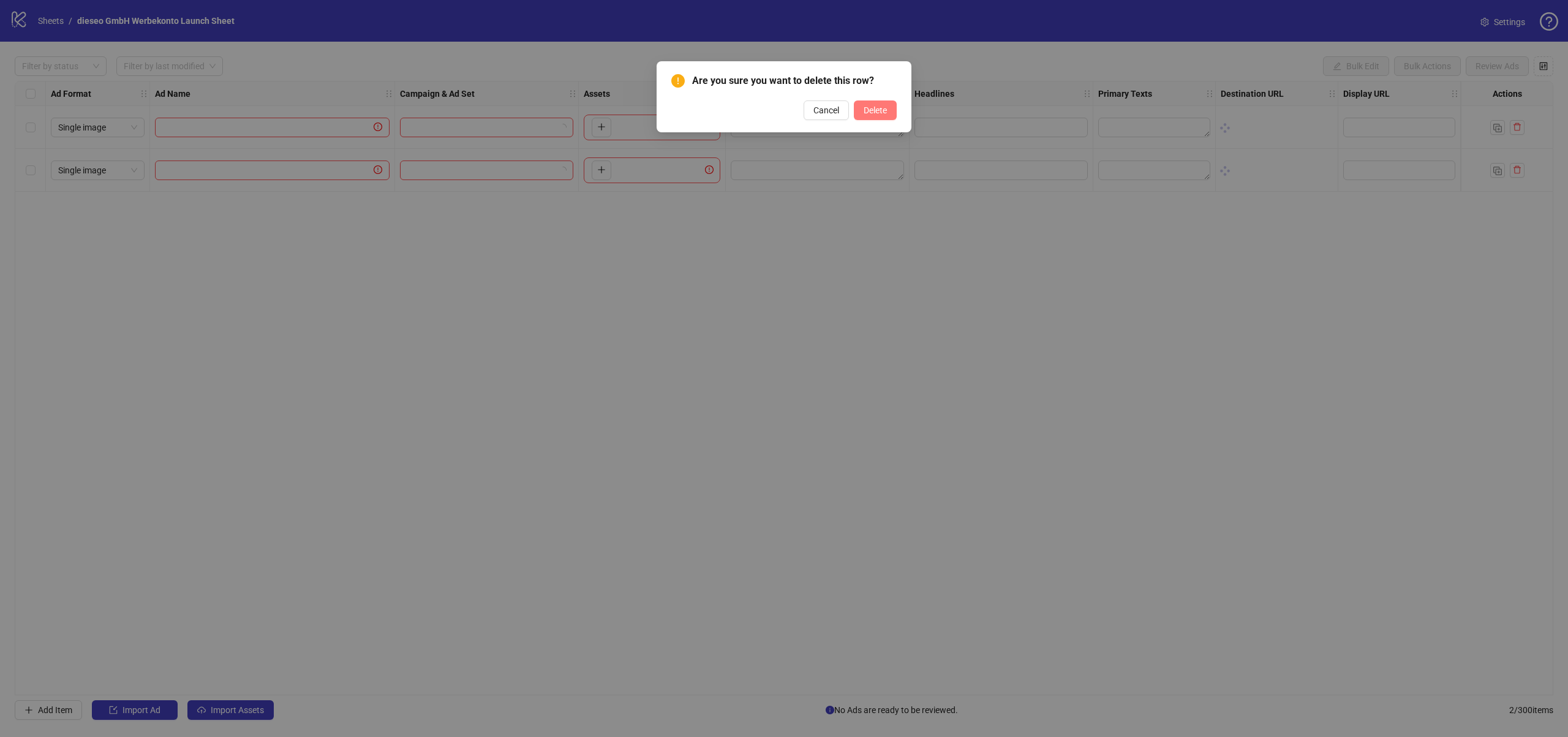
click at [864, 105] on span "Delete" at bounding box center [875, 109] width 23 height 9
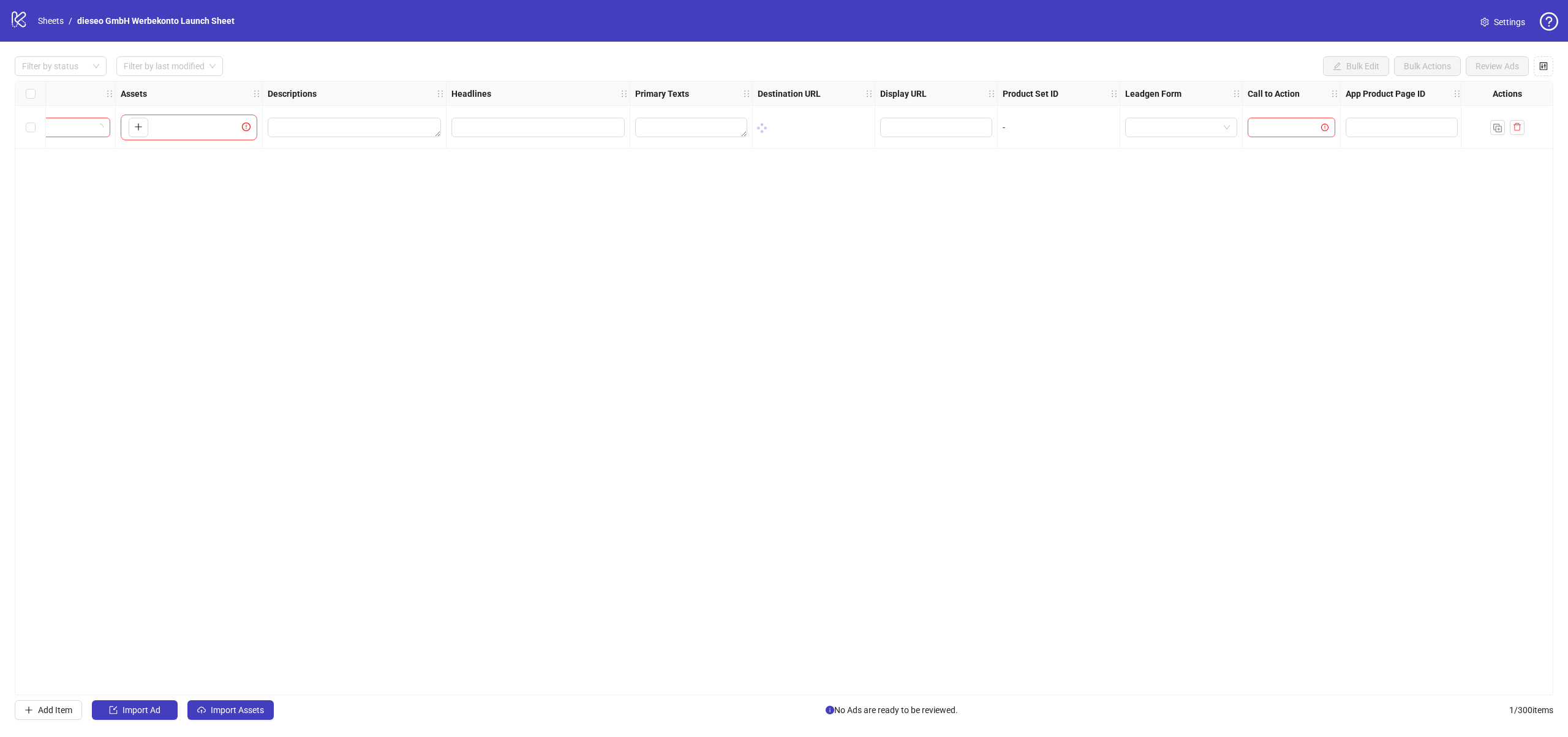
scroll to position [0, 466]
click at [1540, 69] on icon "control" at bounding box center [1544, 66] width 9 height 9
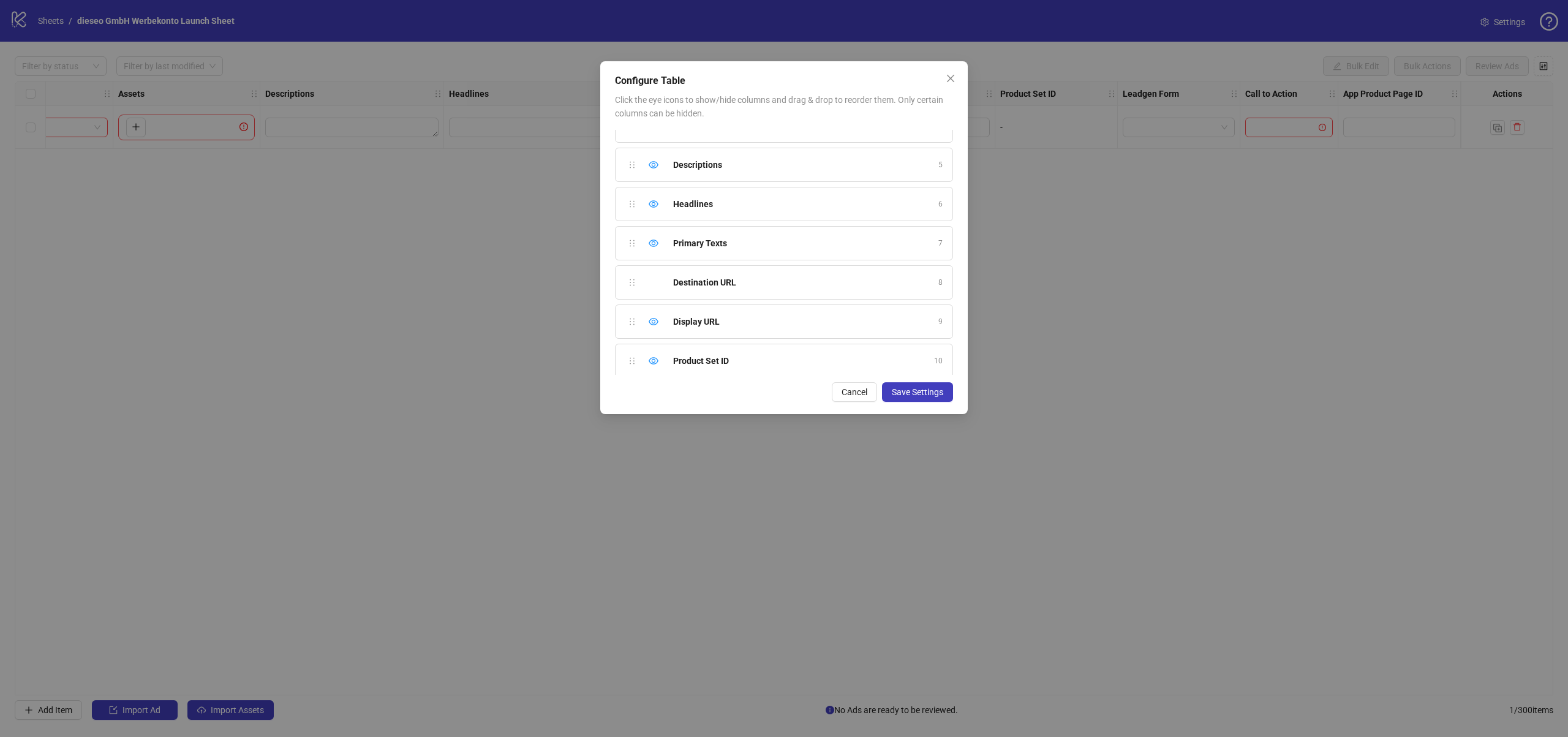
scroll to position [145, 0]
click at [645, 235] on div "Primary Texts 7" at bounding box center [784, 237] width 338 height 34
click at [648, 237] on div "Hide column" at bounding box center [653, 237] width 15 height 15
click at [651, 233] on icon "eye-invisible" at bounding box center [653, 237] width 9 height 9
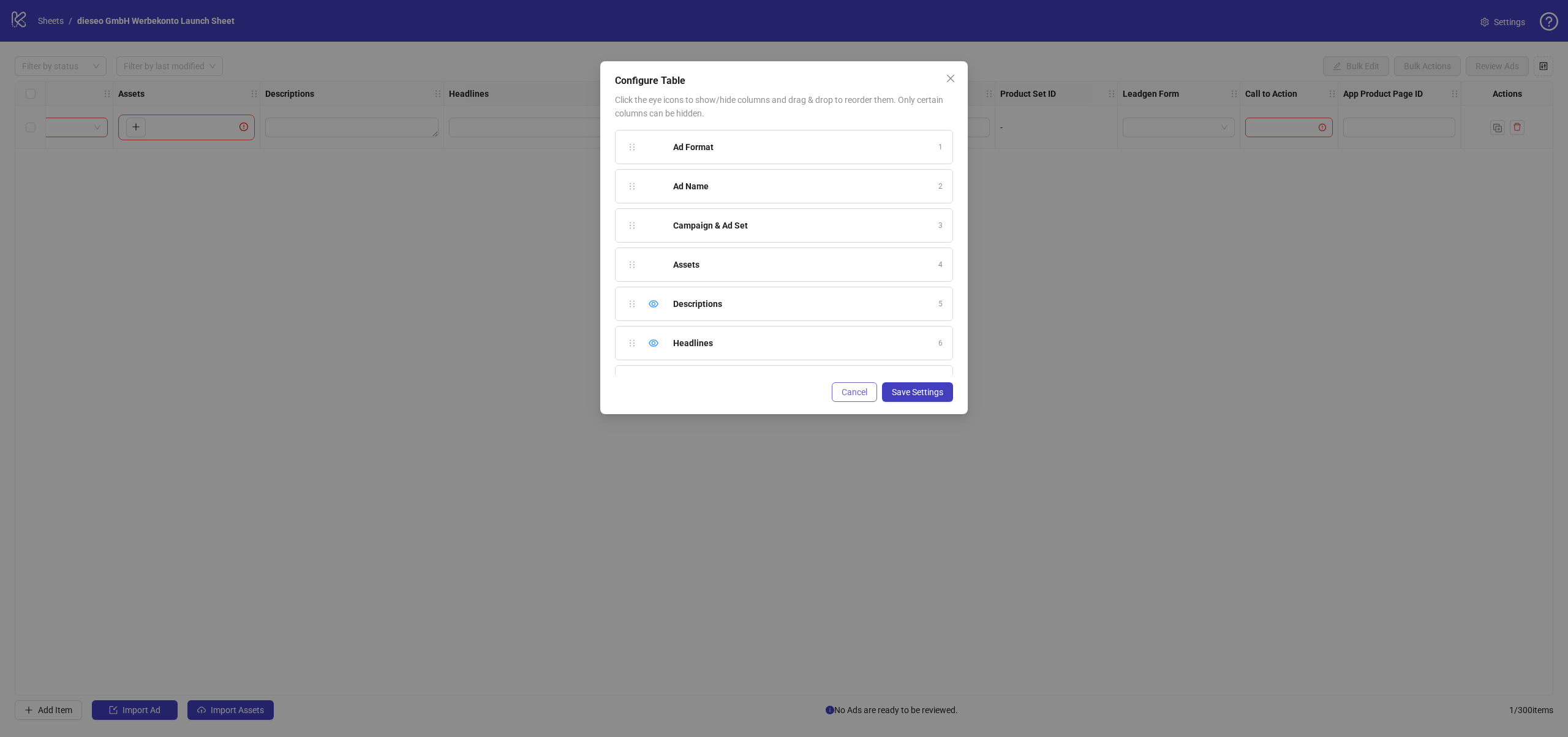
click at [838, 386] on button "Cancel" at bounding box center [854, 392] width 45 height 20
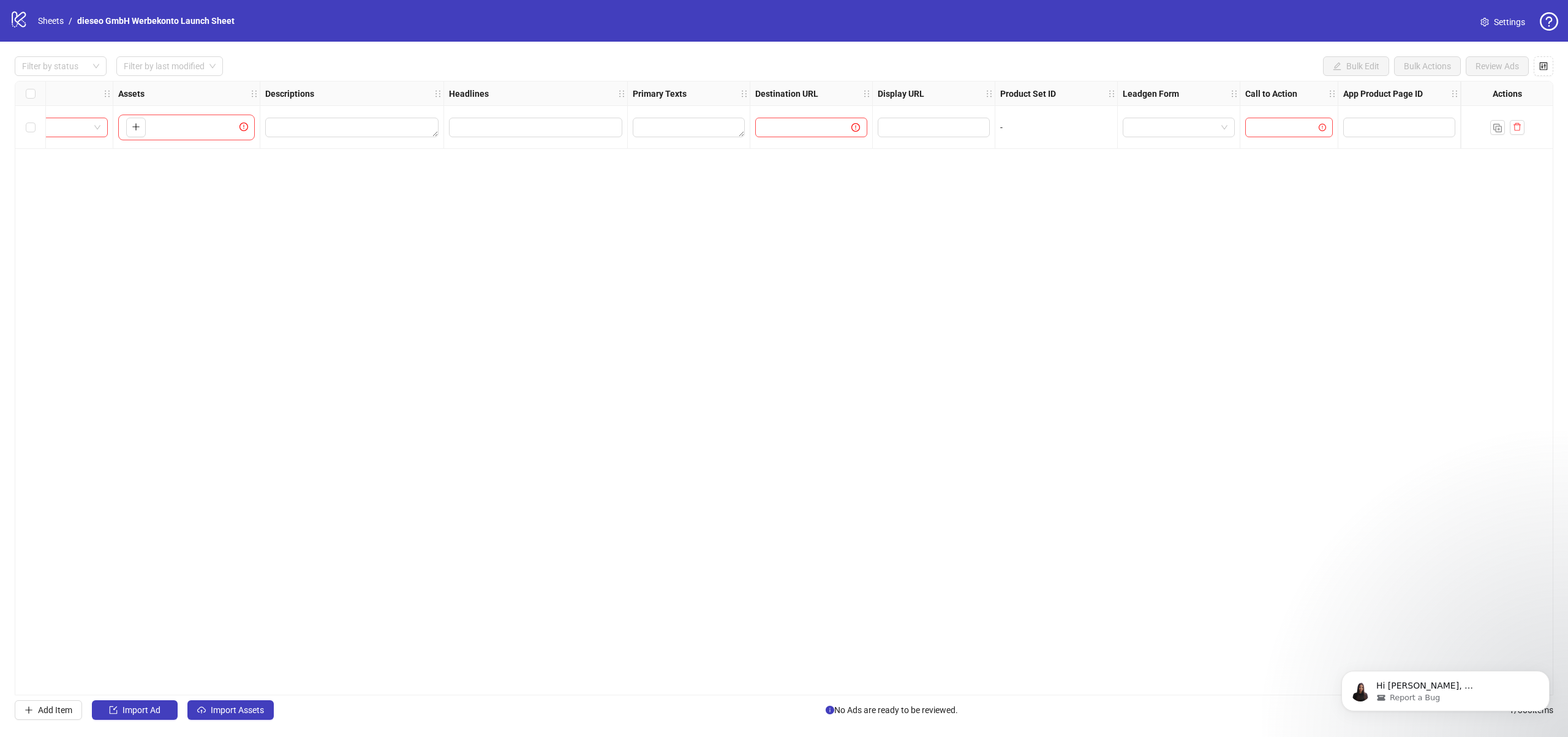
click at [199, 130] on div "To pick up a draggable item, press the space bar. While dragging, use the arrow…" at bounding box center [186, 127] width 137 height 26
click at [1425, 687] on p "Hi [PERSON_NAME], ​ [PERSON_NAME] here - happy to help! 🙂 ​ Are you trying to u…" at bounding box center [1455, 687] width 158 height 12
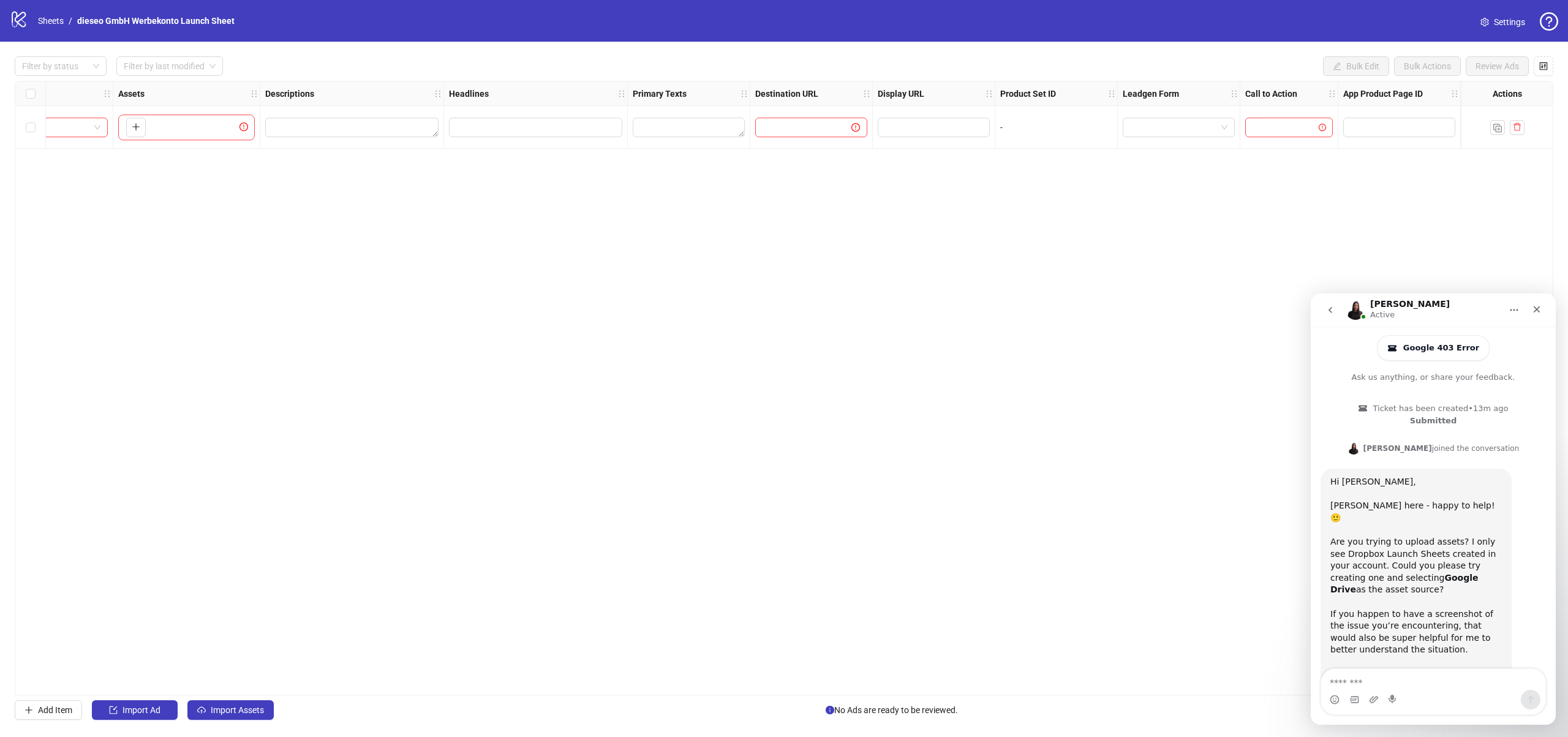
scroll to position [32, 0]
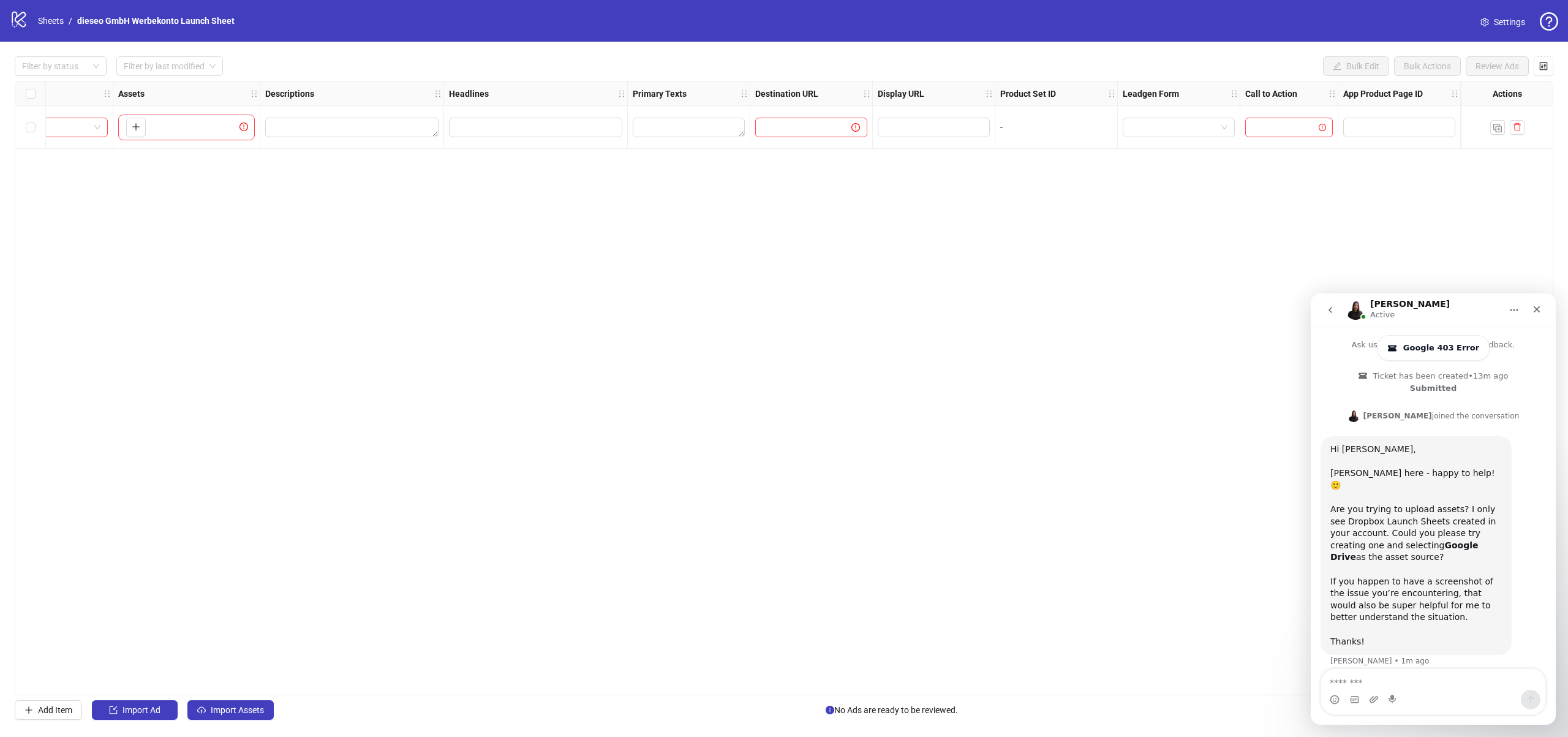
click at [1207, 604] on div "Ad Format Ad Name Campaign & Ad Set Assets Descriptions Headlines Primary Texts…" at bounding box center [784, 388] width 1539 height 615
click at [196, 391] on div "Ad Format Ad Name Campaign & Ad Set Assets Descriptions Headlines Primary Texts…" at bounding box center [784, 388] width 1539 height 615
click at [23, 27] on icon "logo/logo-mobile" at bounding box center [19, 19] width 19 height 19
click at [21, 20] on icon at bounding box center [19, 20] width 14 height 16
click at [1534, 304] on icon "Close" at bounding box center [1536, 309] width 9 height 9
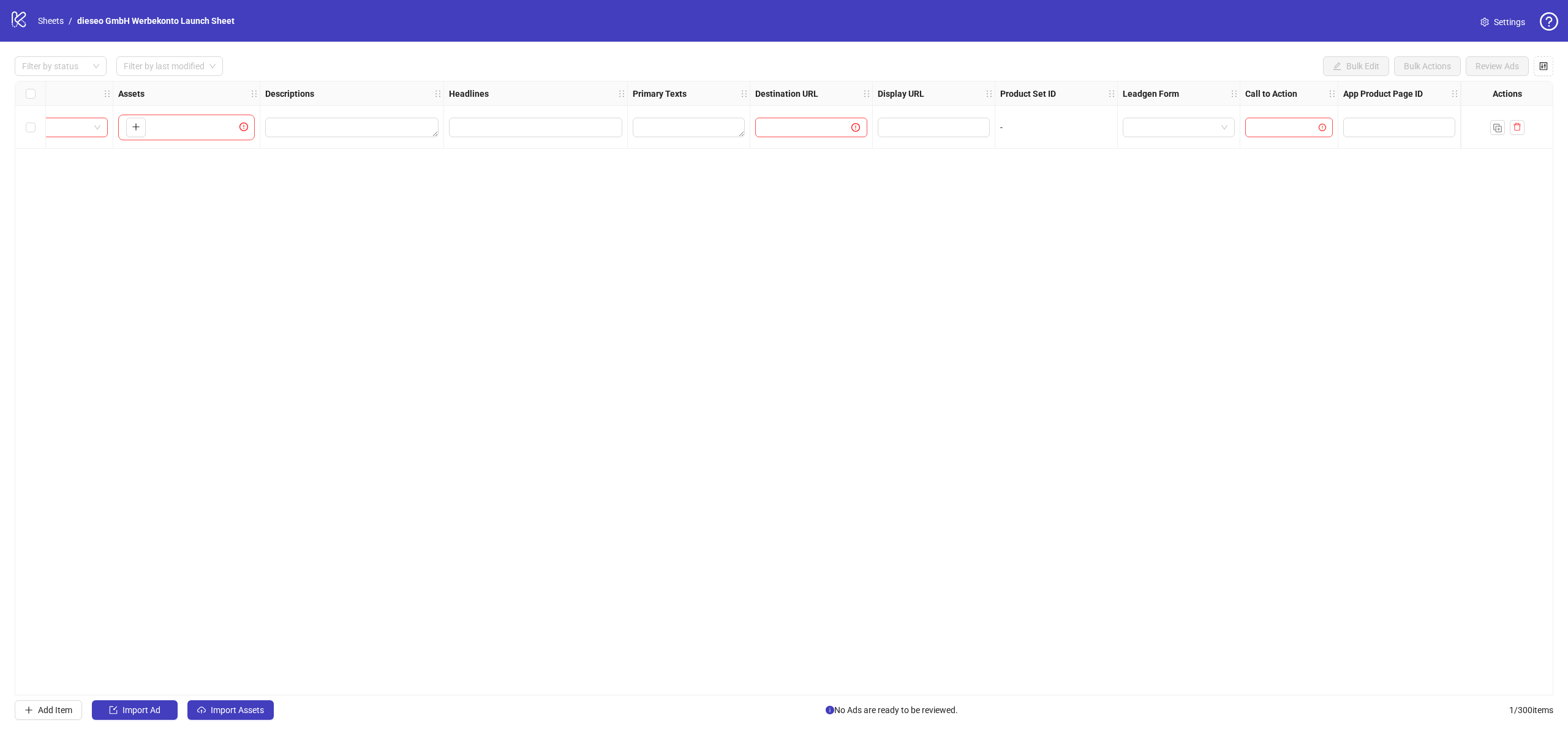
click at [29, 11] on div "logo/logo-mobile Sheets / dieseo GmbH Werbekonto Launch Sheet" at bounding box center [124, 21] width 230 height 22
click at [21, 18] on icon "logo/logo-mobile" at bounding box center [19, 19] width 19 height 19
click at [55, 15] on link "Sheets" at bounding box center [51, 21] width 31 height 14
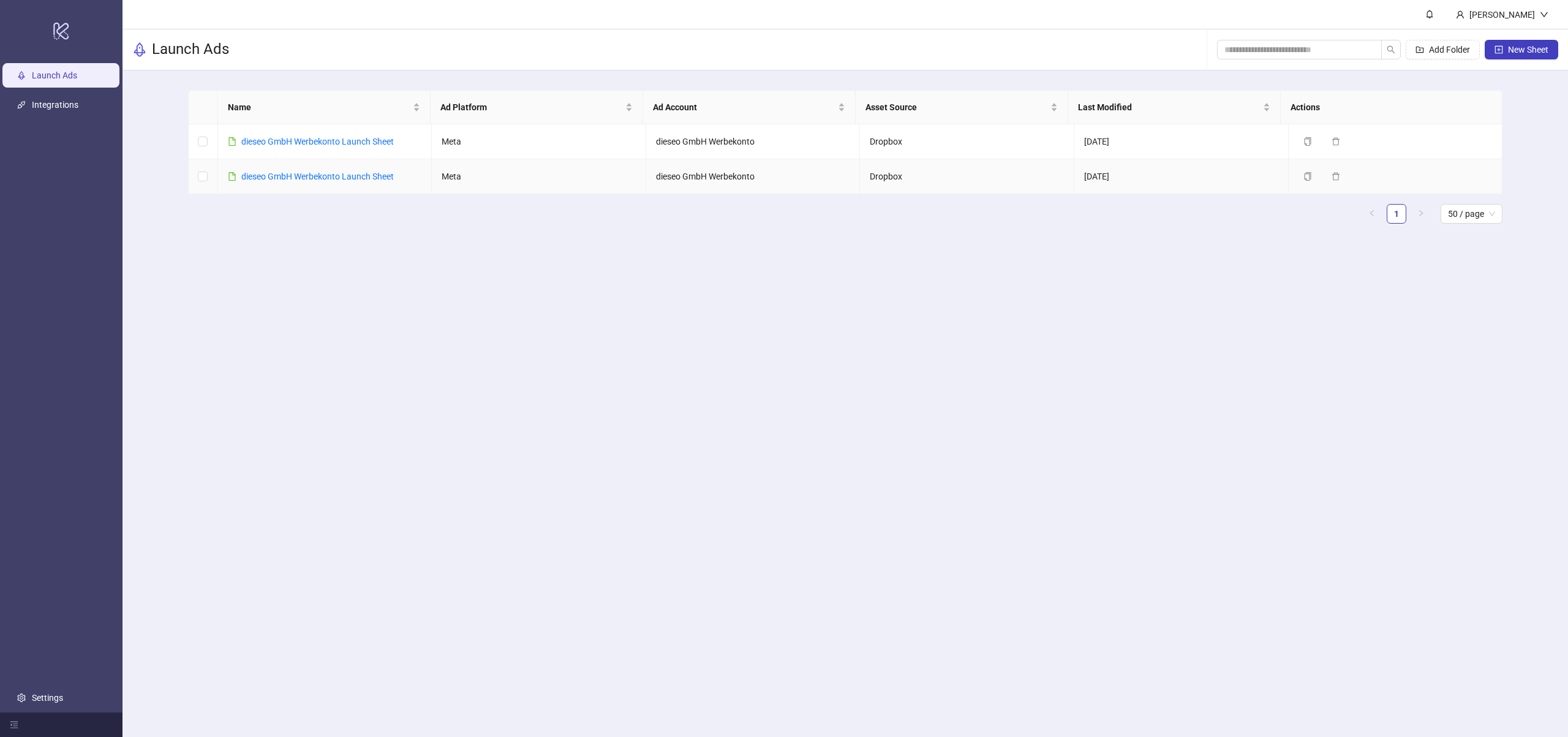
click at [343, 185] on td "dieseo GmbH Werbekonto Launch Sheet" at bounding box center [325, 176] width 214 height 35
click at [342, 180] on link "dieseo GmbH Werbekonto Launch Sheet" at bounding box center [317, 176] width 153 height 9
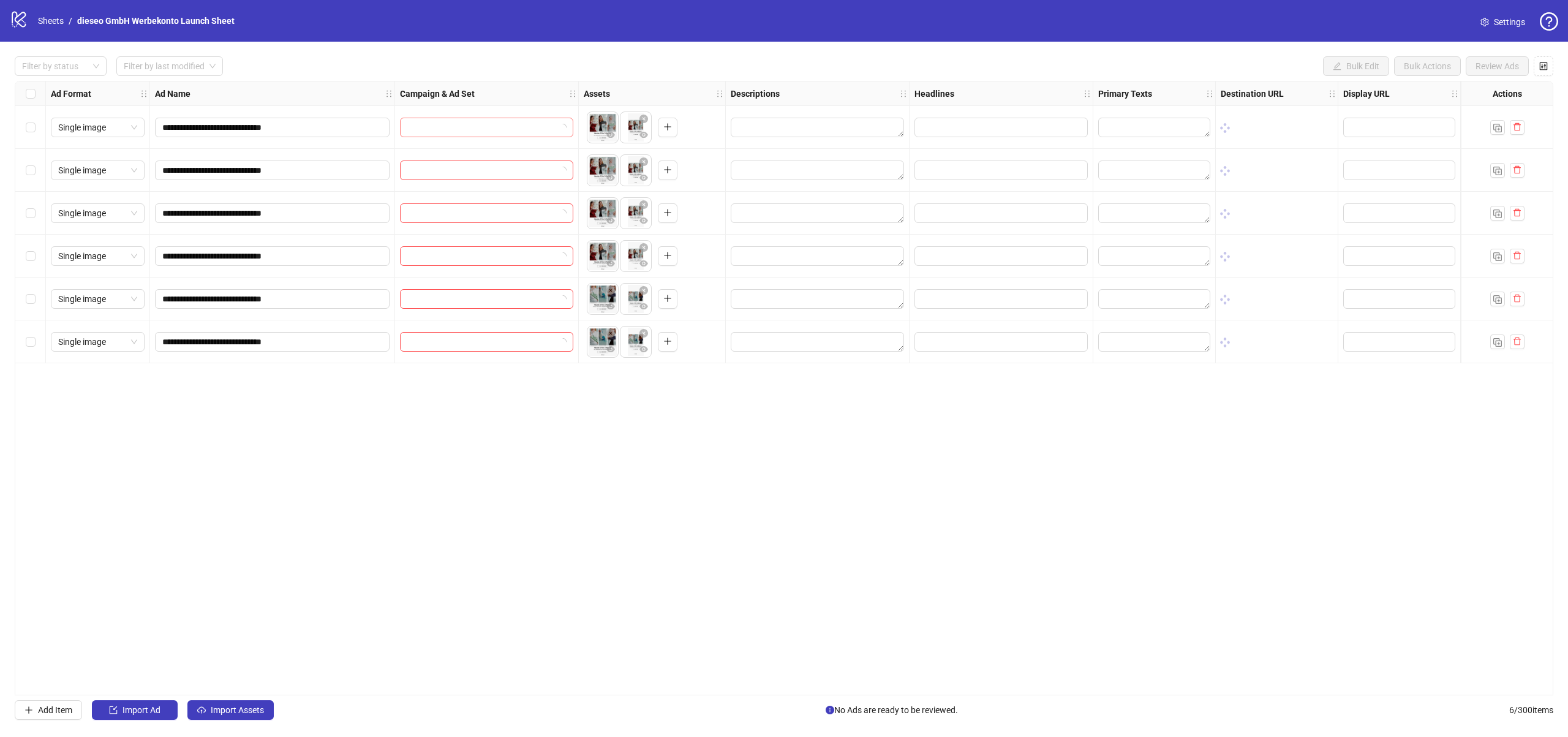
click at [455, 127] on input "search" at bounding box center [481, 127] width 148 height 19
type input "******"
click at [458, 166] on div "ABO | Testing | Pro | 08/2025" at bounding box center [474, 165] width 129 height 12
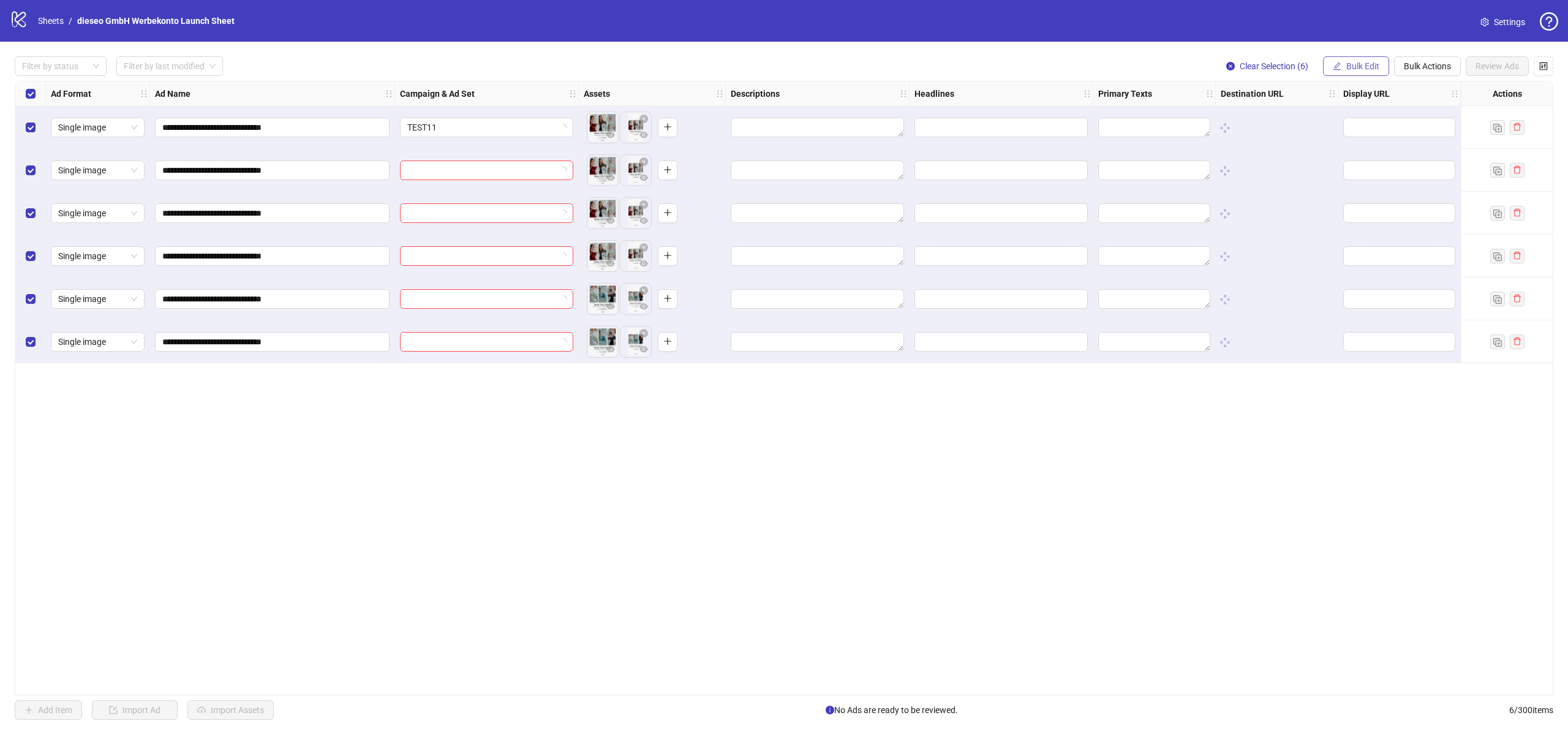
click at [1334, 68] on icon "edit" at bounding box center [1337, 66] width 9 height 9
click at [1349, 127] on span "Campaign & Ad Set" at bounding box center [1367, 130] width 73 height 14
click at [1295, 119] on span "TEST11" at bounding box center [1322, 119] width 169 height 19
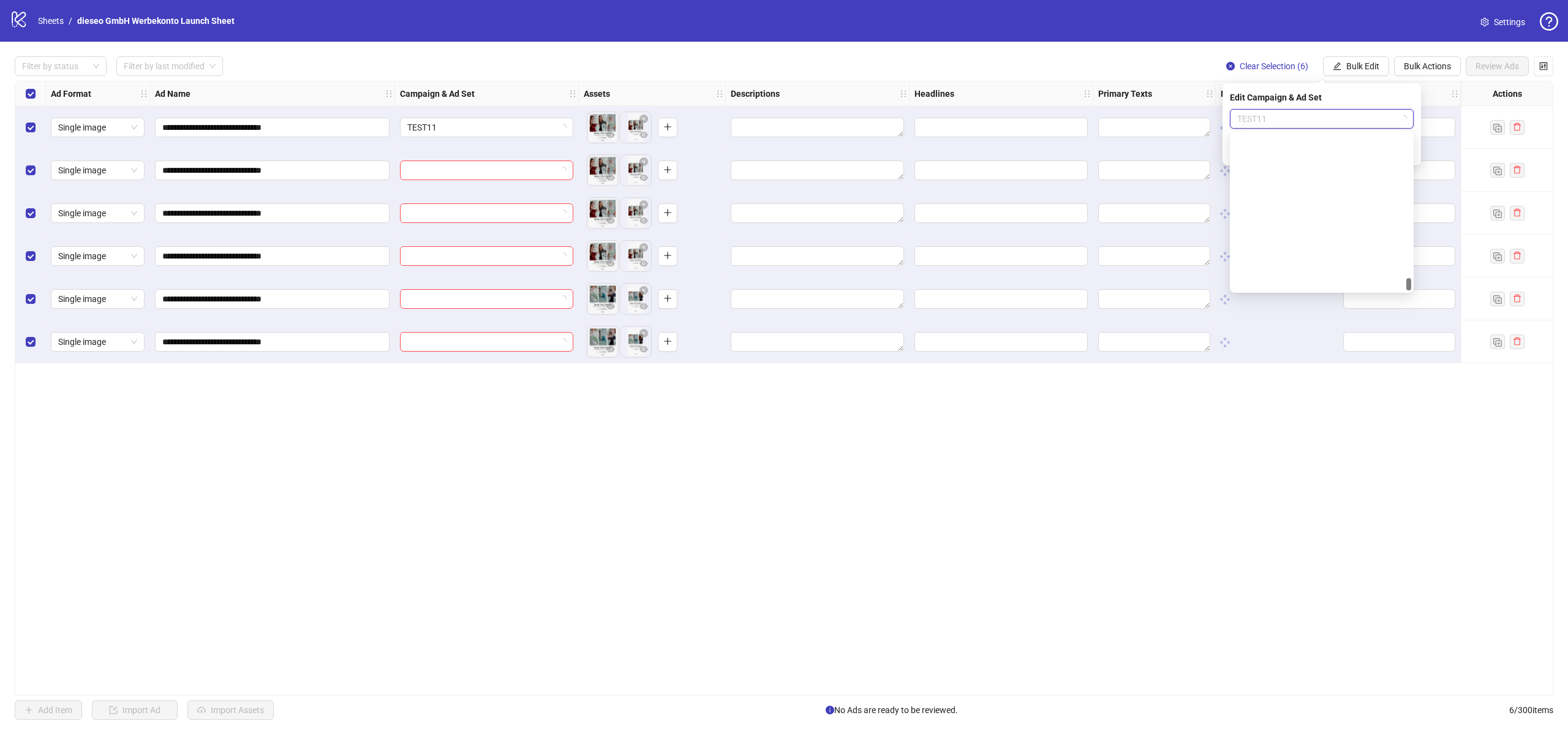
scroll to position [46469, 0]
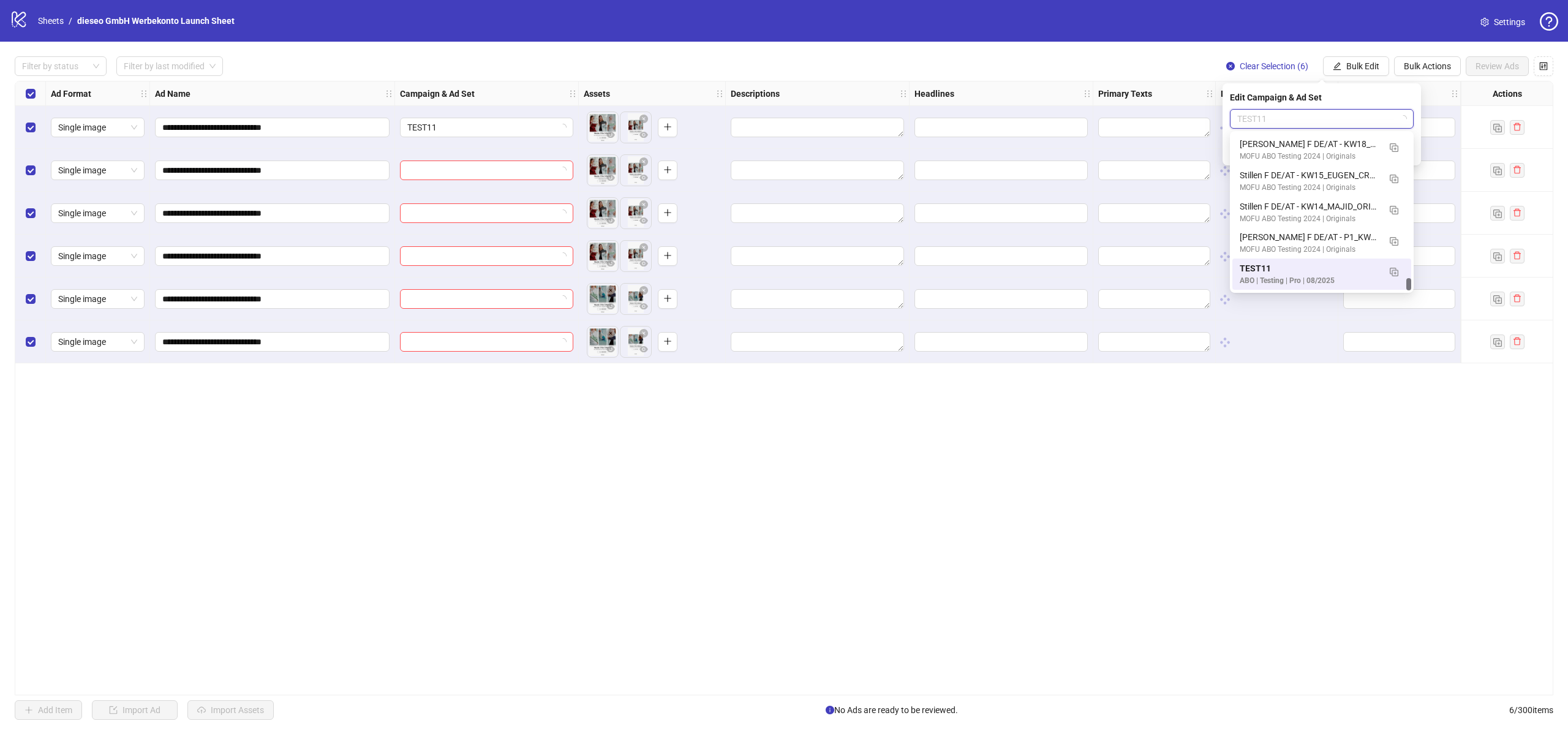
click at [1304, 268] on div "TEST11" at bounding box center [1309, 268] width 139 height 14
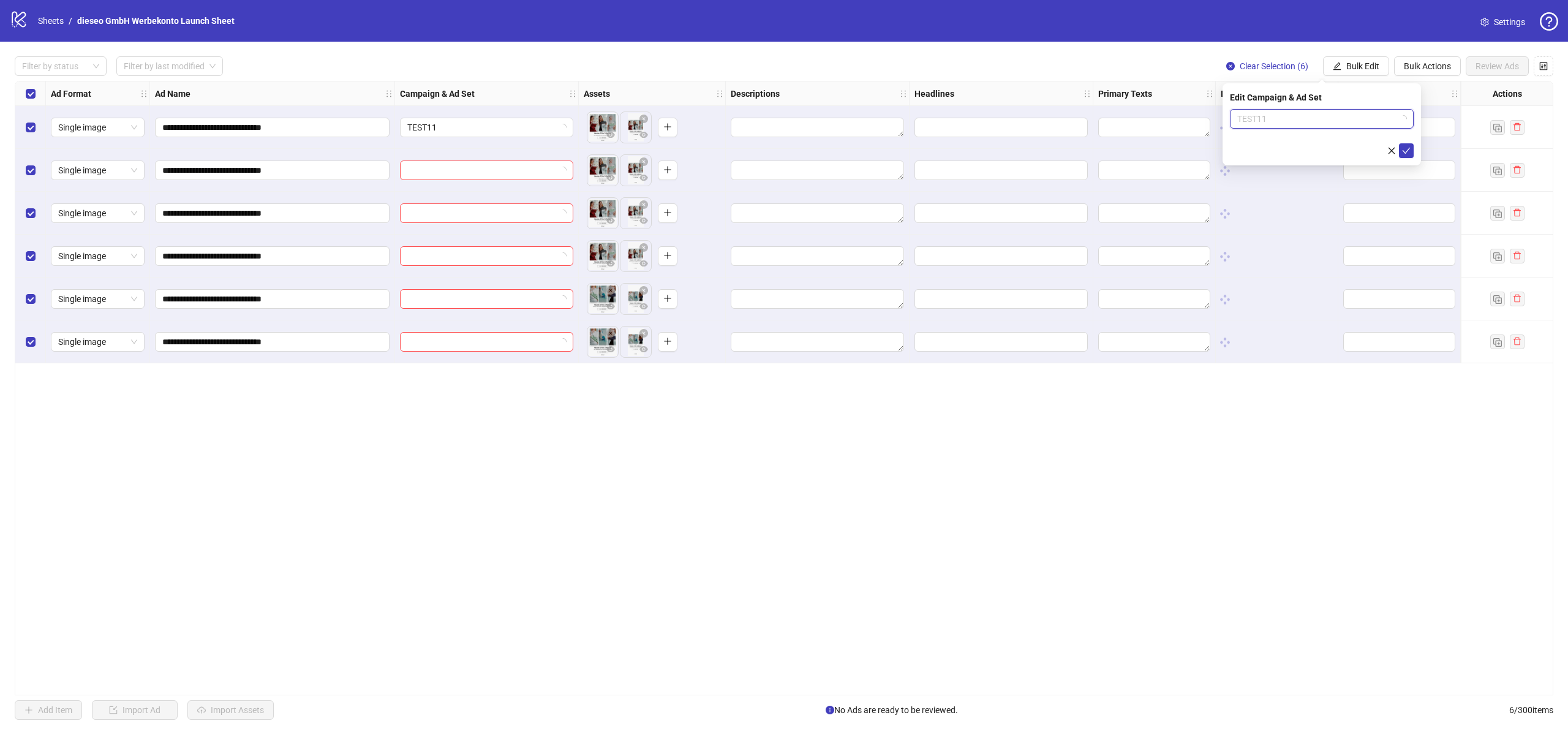
click at [1339, 121] on span "TEST11" at bounding box center [1322, 119] width 169 height 19
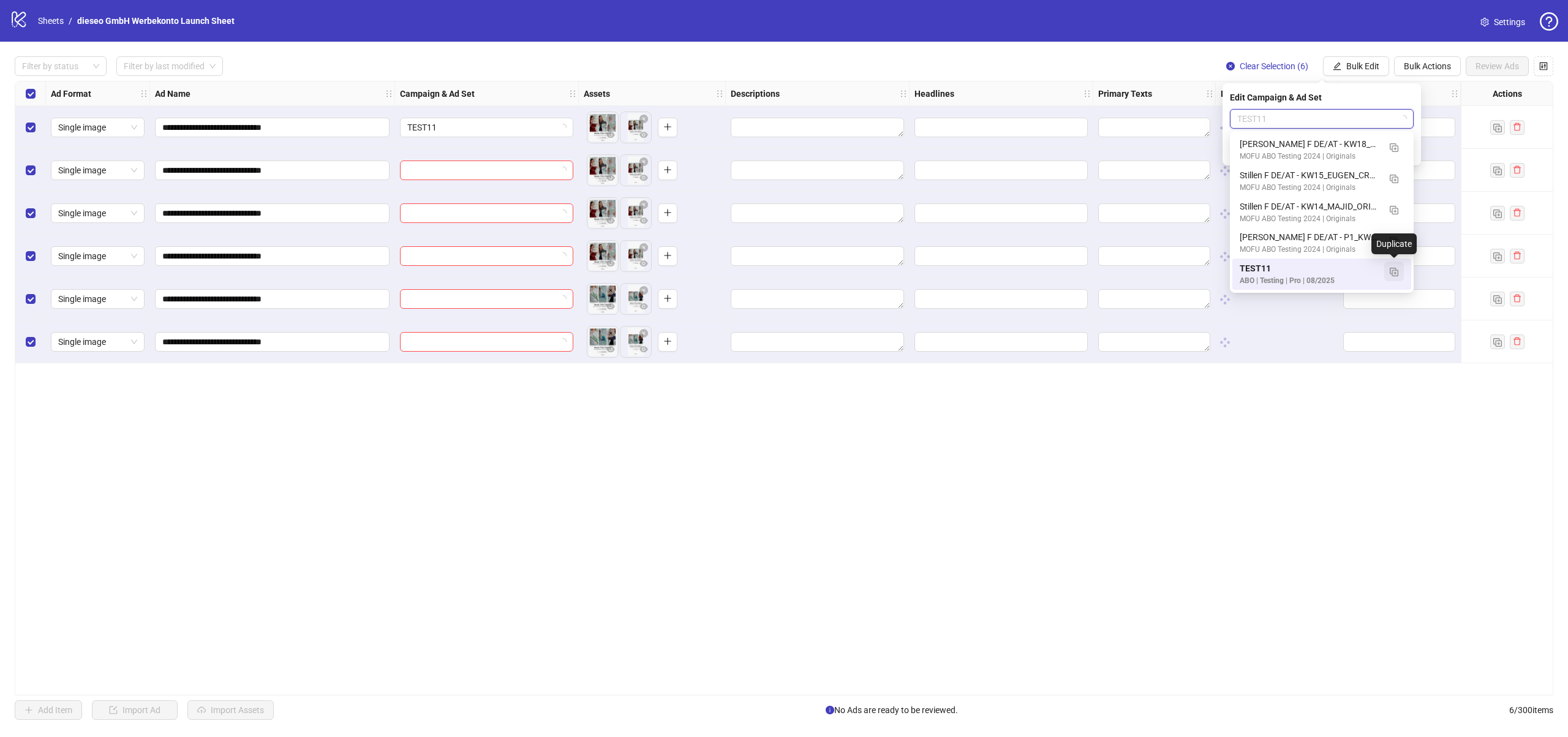
click at [1395, 272] on img "button" at bounding box center [1395, 272] width 9 height 9
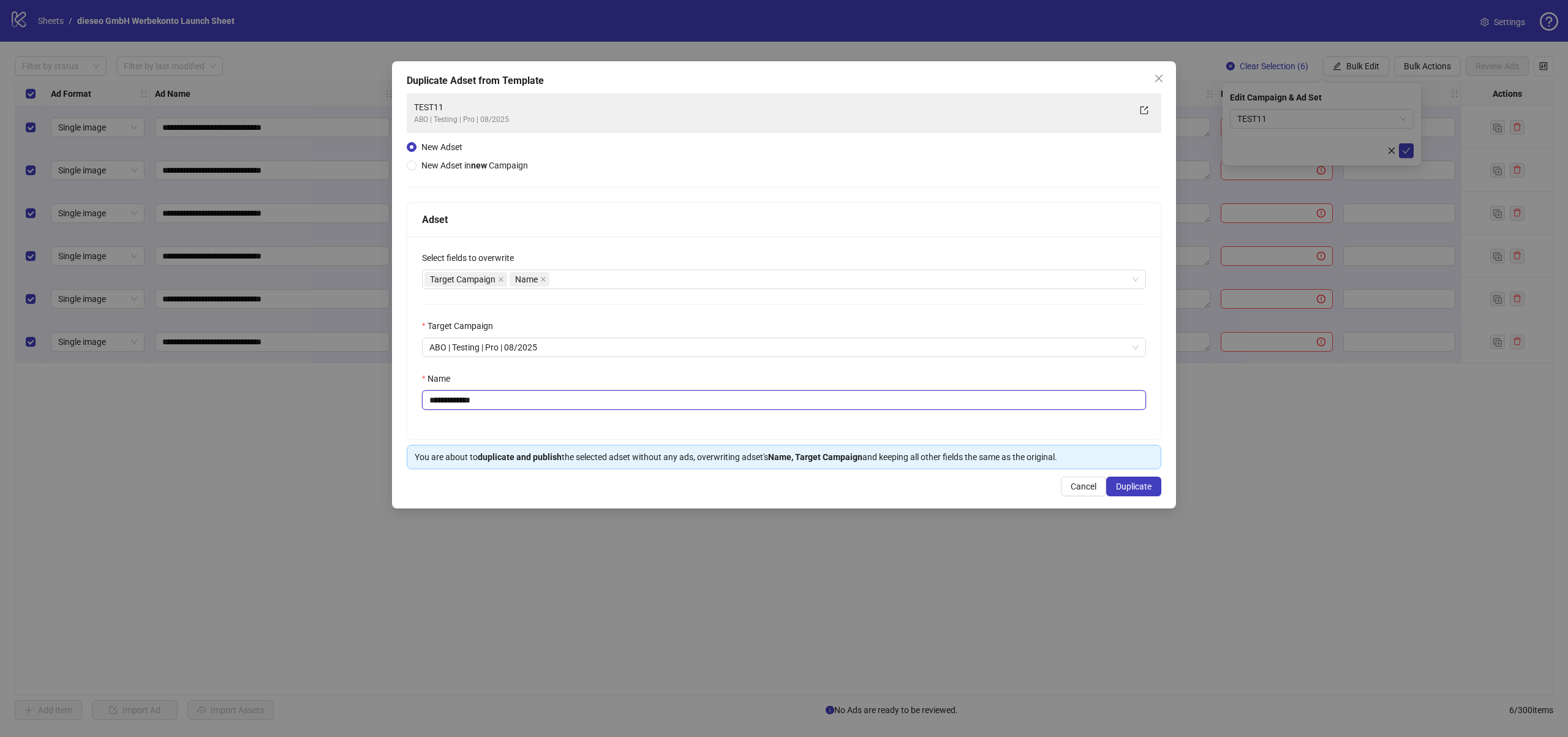
drag, startPoint x: 484, startPoint y: 405, endPoint x: 455, endPoint y: 404, distance: 29.0
click at [455, 404] on input "**********" at bounding box center [784, 400] width 724 height 20
click at [576, 410] on div "**********" at bounding box center [784, 338] width 754 height 203
click at [578, 400] on input "**********" at bounding box center [784, 400] width 724 height 20
paste input "**********"
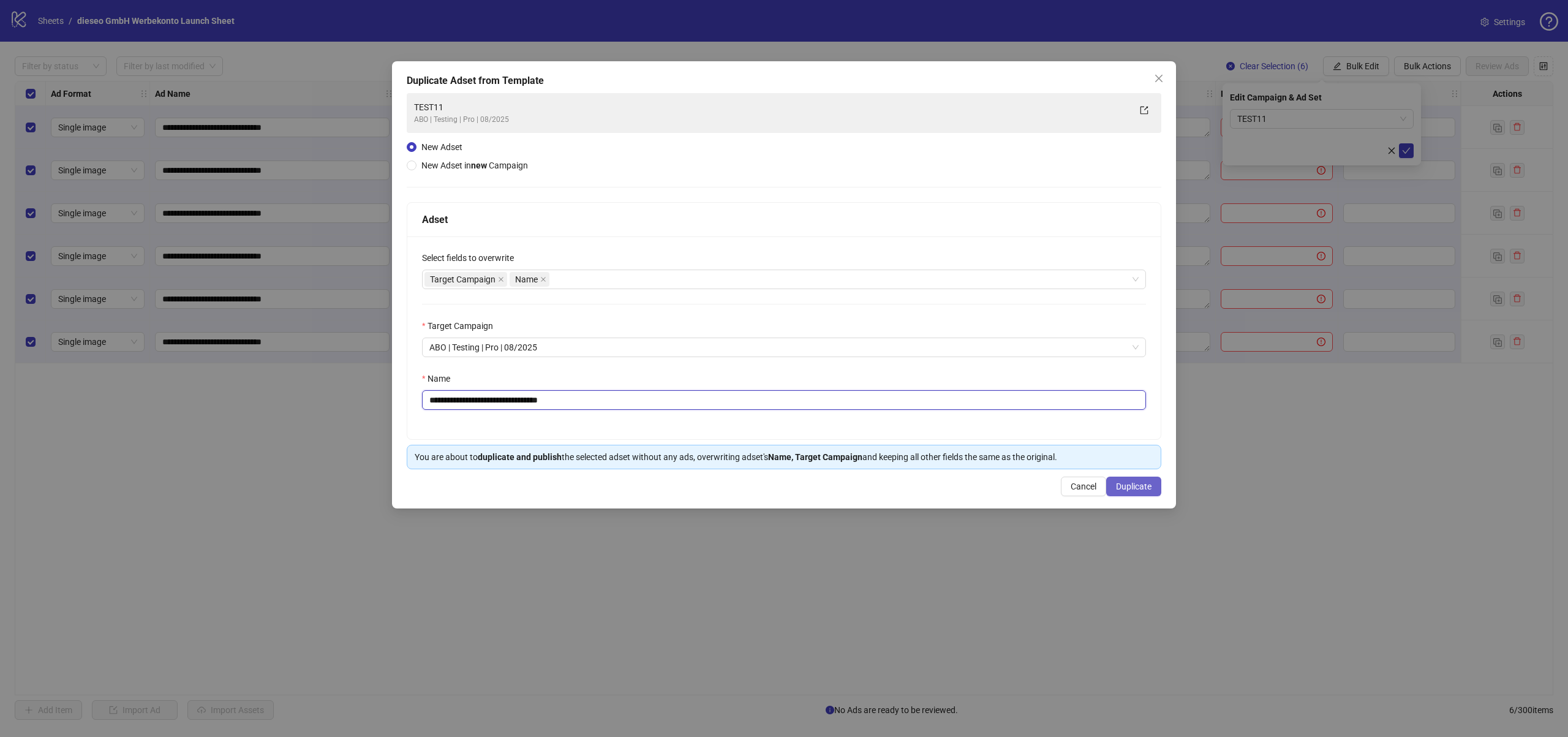
type input "**********"
click at [1130, 486] on span "Duplicate" at bounding box center [1134, 486] width 36 height 9
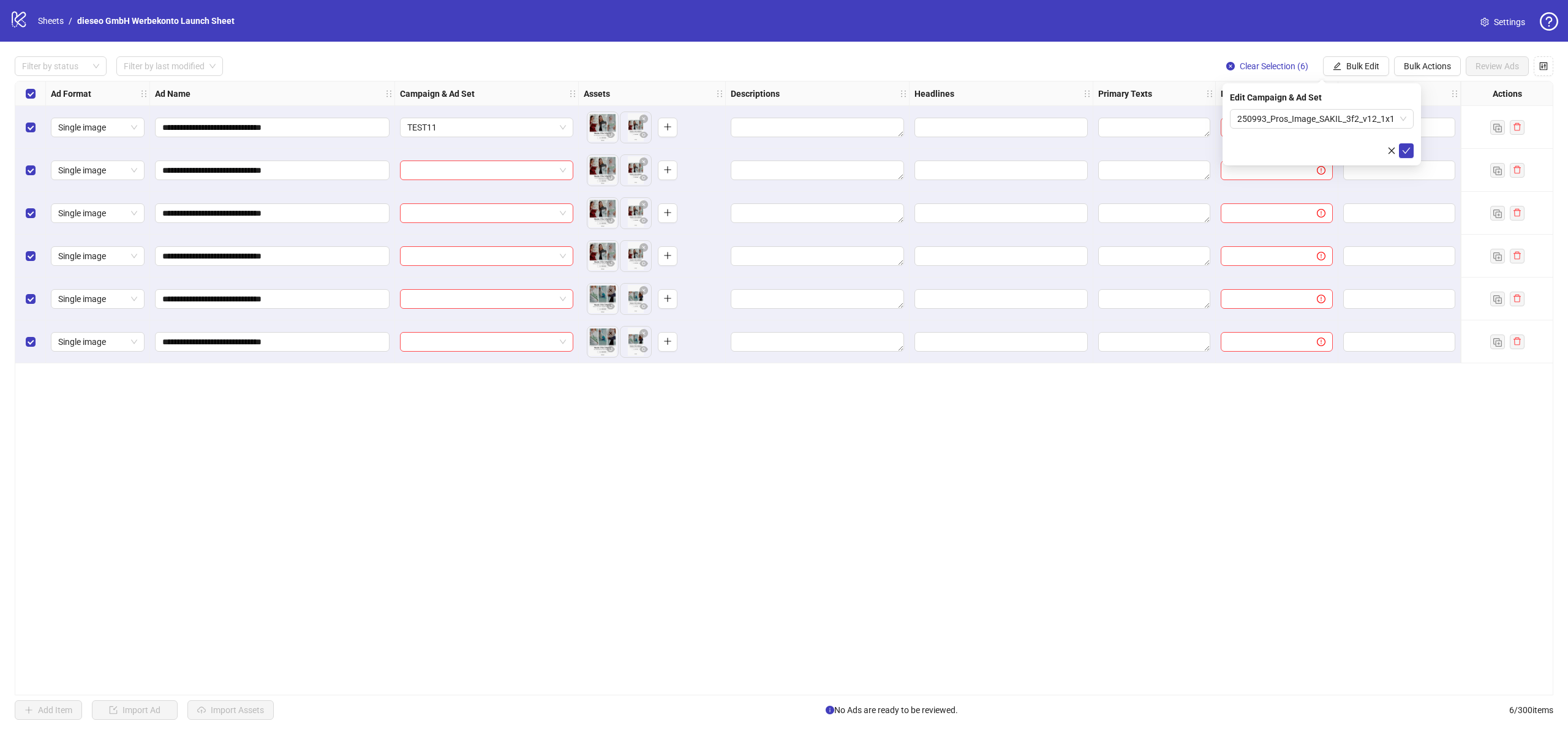
click at [36, 91] on div "Select all rows" at bounding box center [31, 93] width 31 height 25
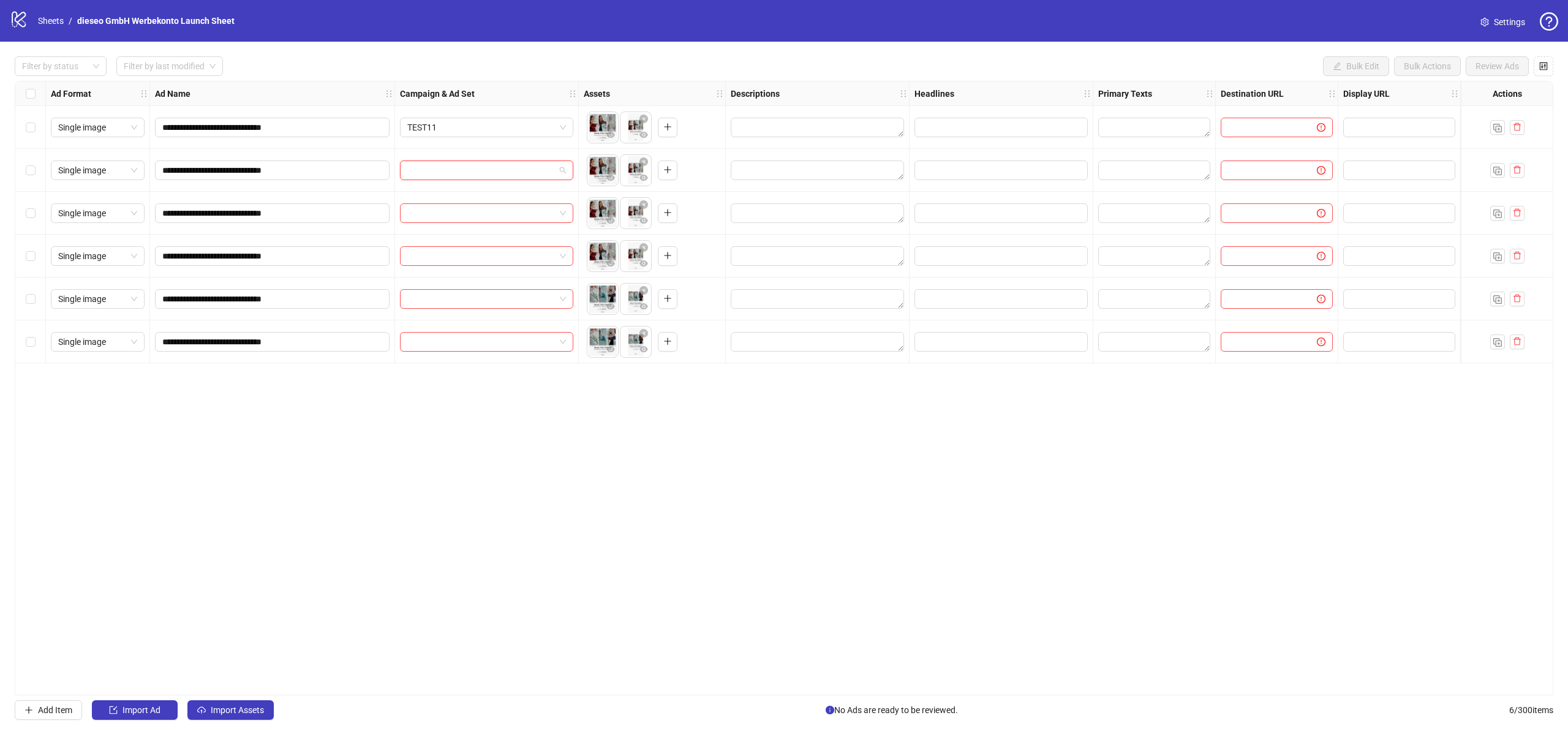
click at [501, 163] on input "search" at bounding box center [481, 171] width 148 height 19
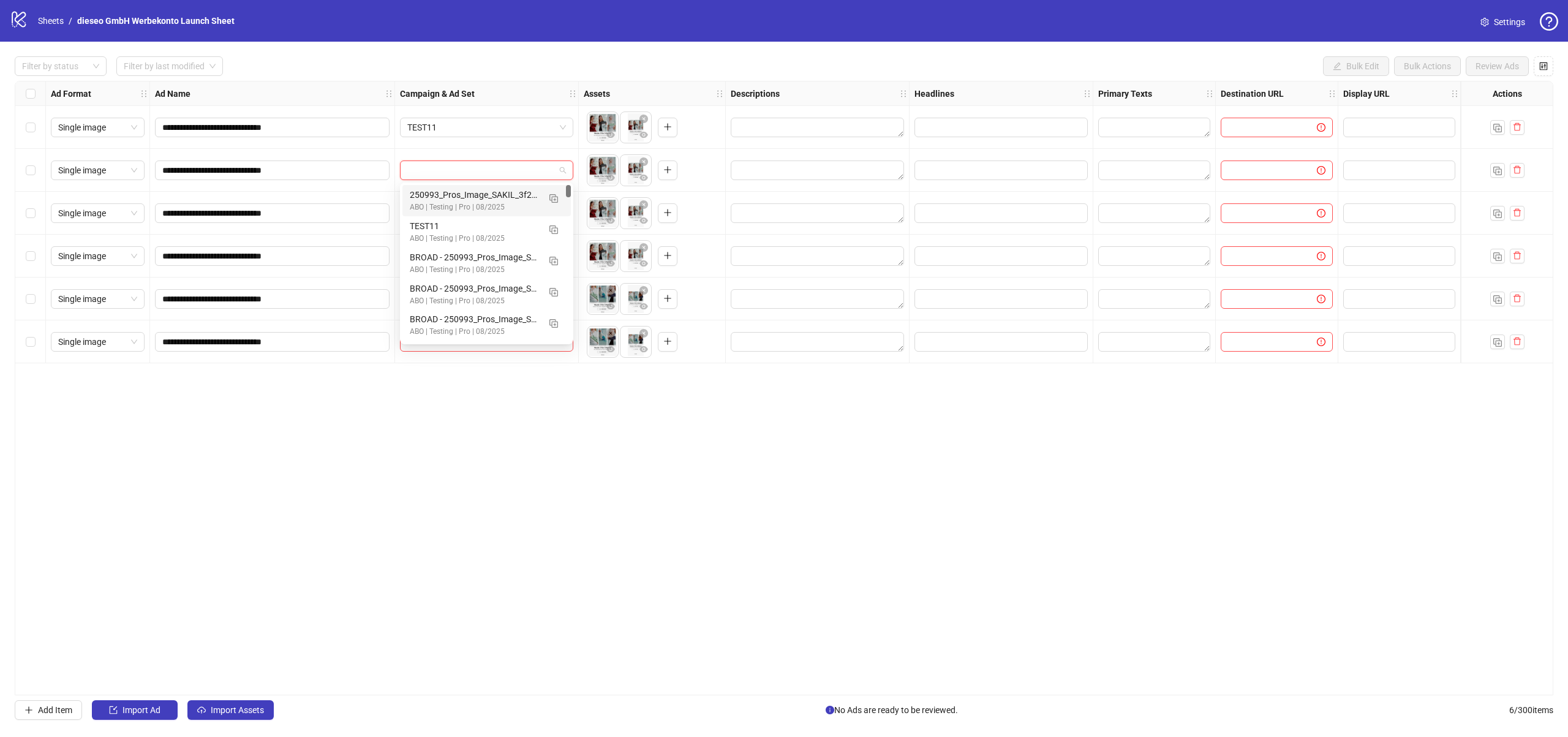
paste input "**********"
type input "**********"
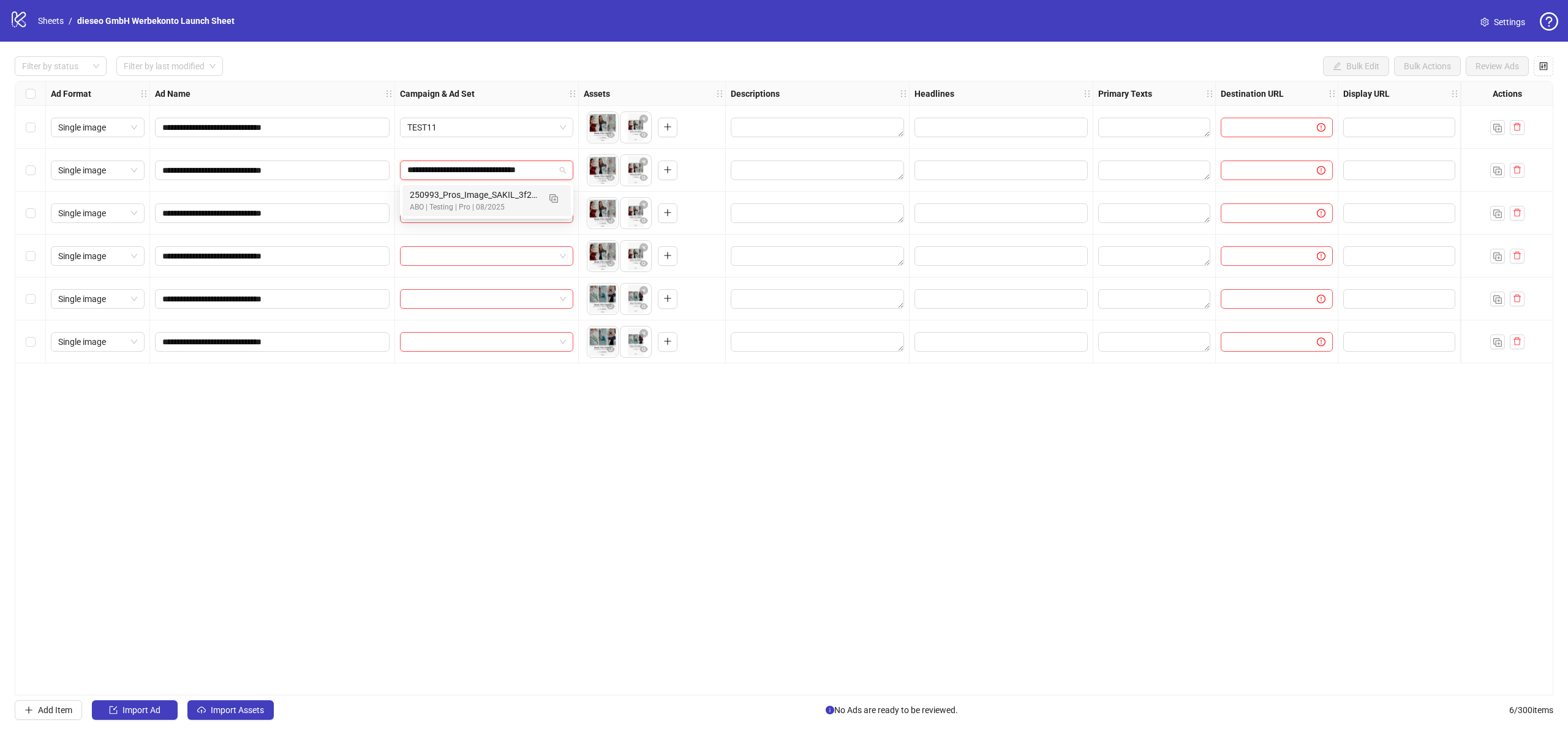
scroll to position [0, 9]
click at [527, 198] on div "250993_Pros_Image_SAKIL_3f2_v12_1x1" at bounding box center [474, 195] width 129 height 14
click at [522, 212] on input "search" at bounding box center [481, 214] width 148 height 19
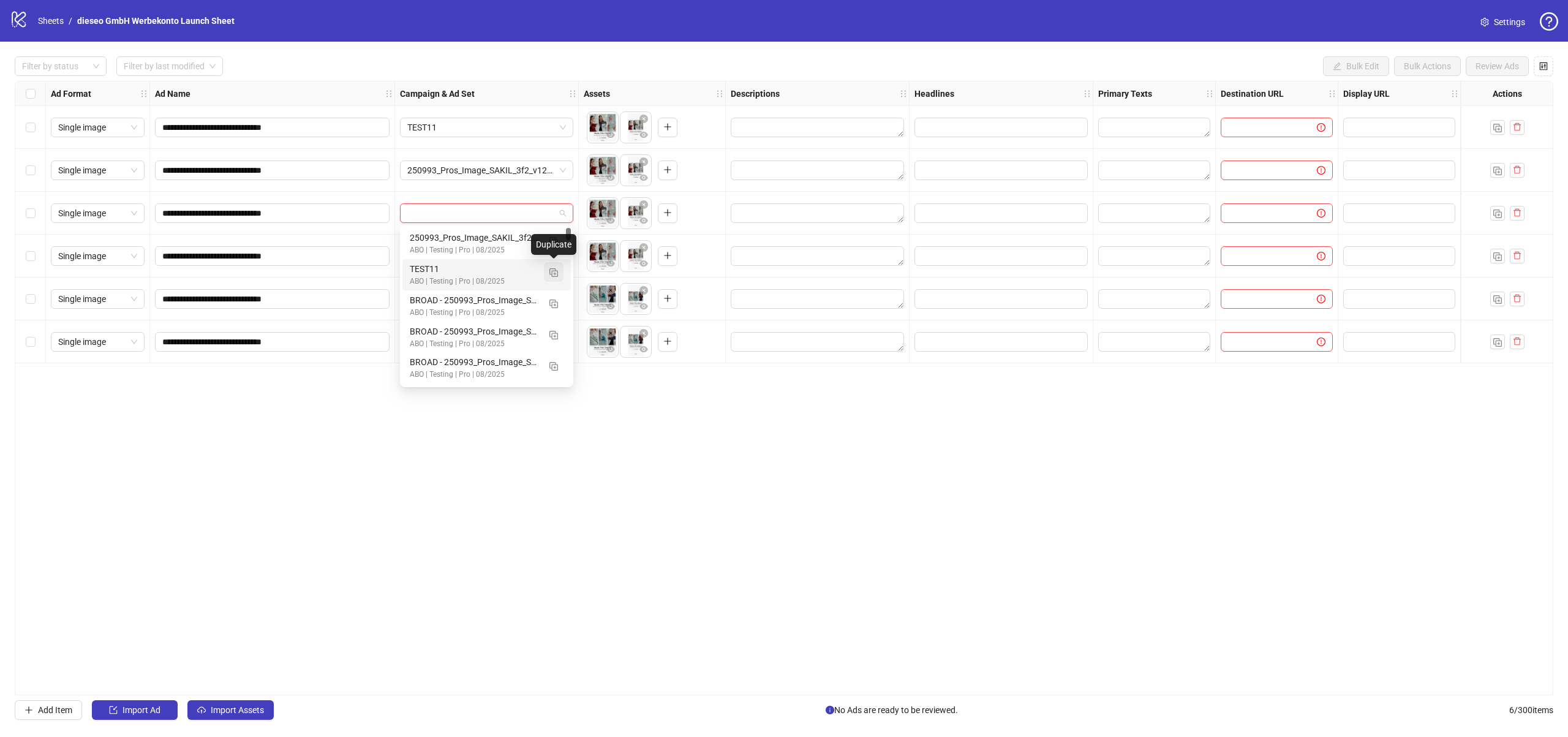
click at [557, 273] on img "button" at bounding box center [554, 273] width 9 height 9
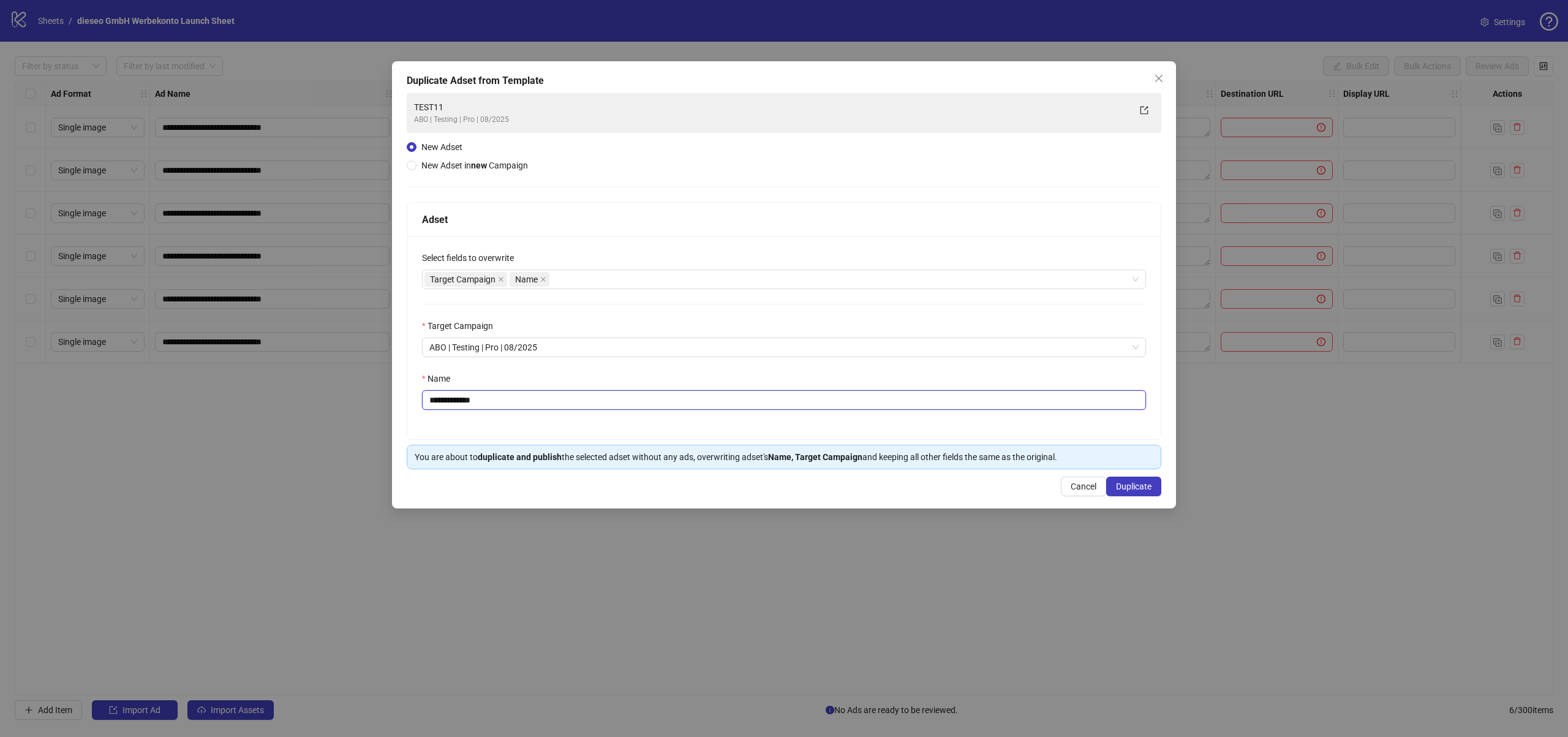
click at [484, 397] on input "**********" at bounding box center [784, 400] width 724 height 20
paste input "**********"
type input "**********"
click at [1132, 492] on button "Duplicate" at bounding box center [1134, 486] width 56 height 20
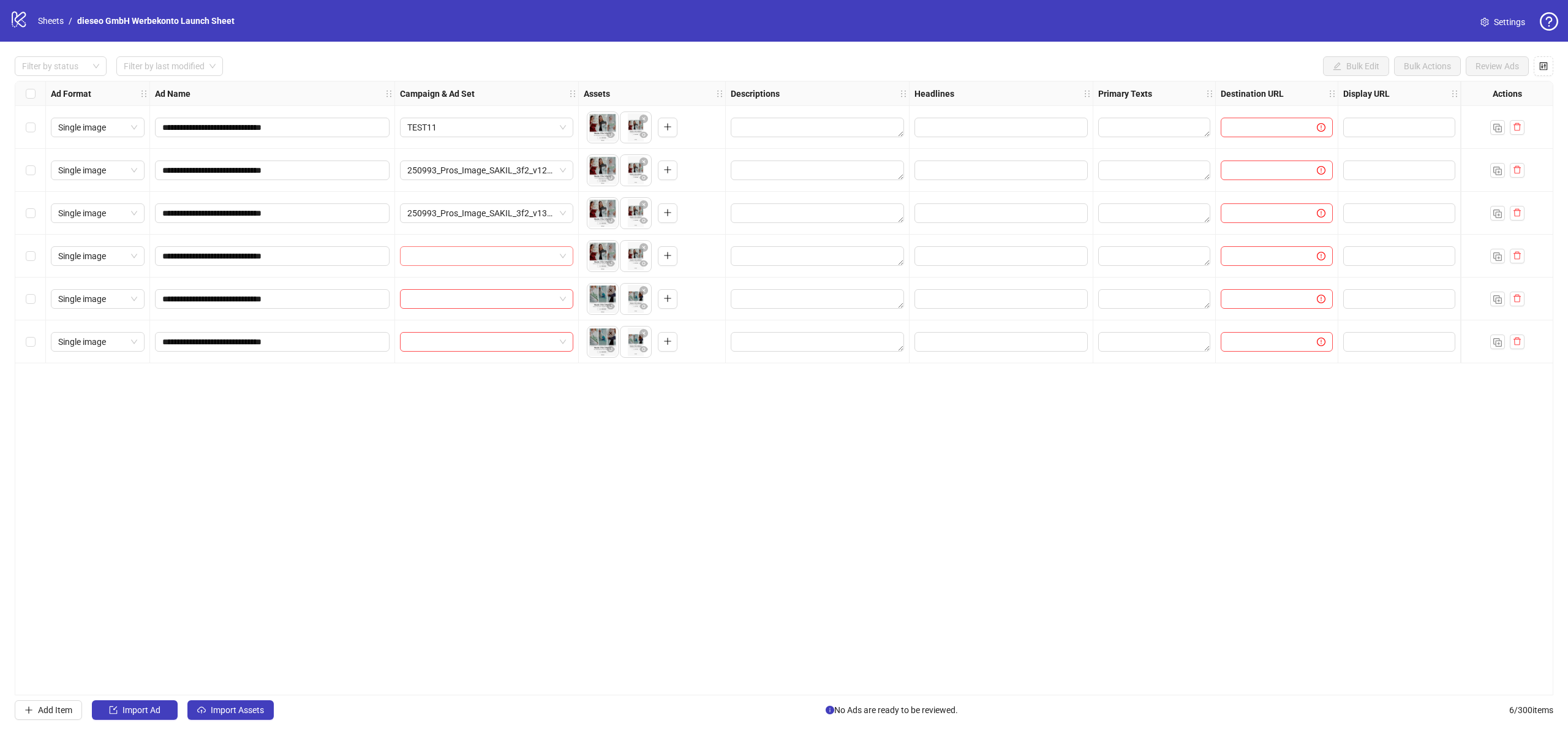
click at [536, 261] on input "search" at bounding box center [481, 256] width 148 height 19
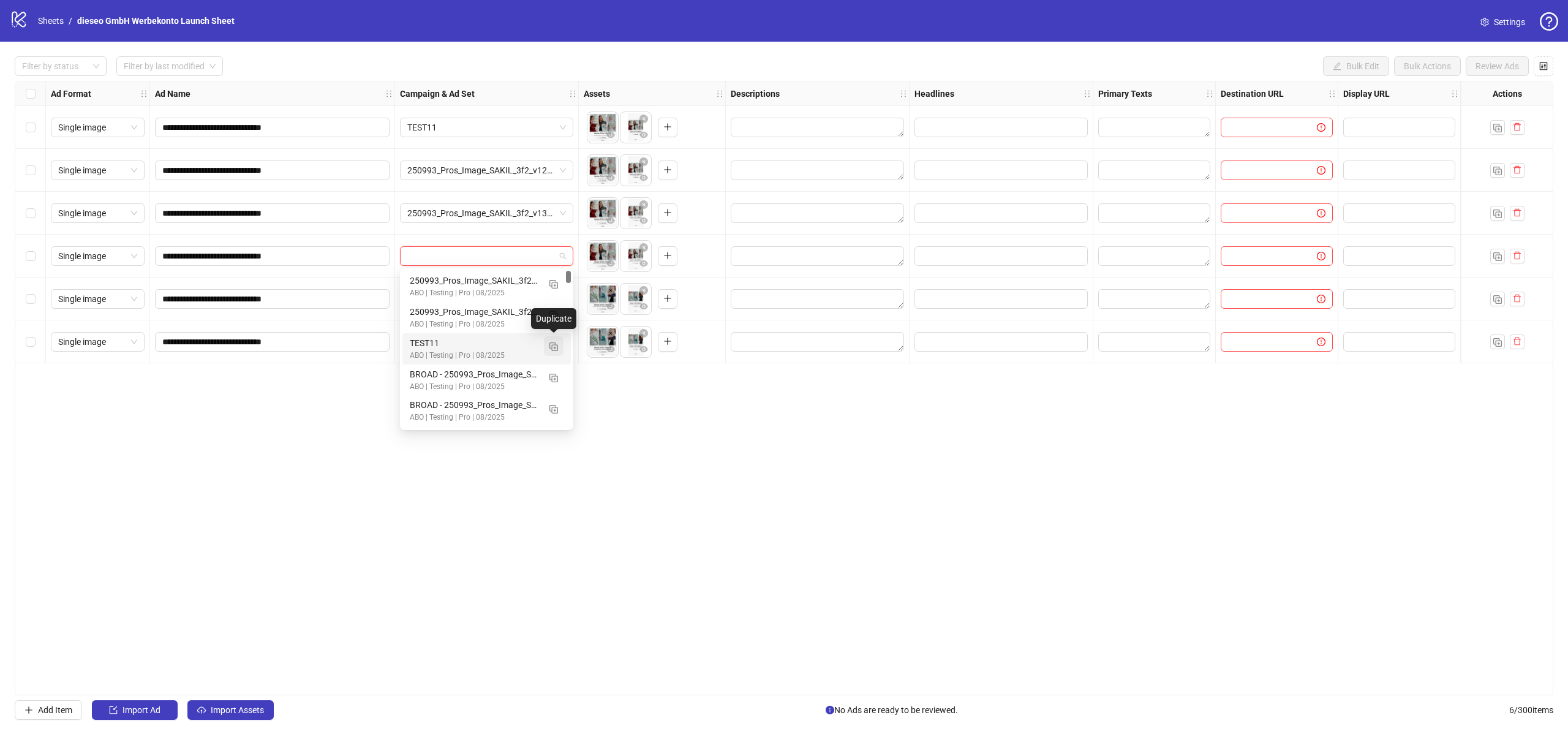
click at [552, 346] on img "button" at bounding box center [554, 347] width 9 height 9
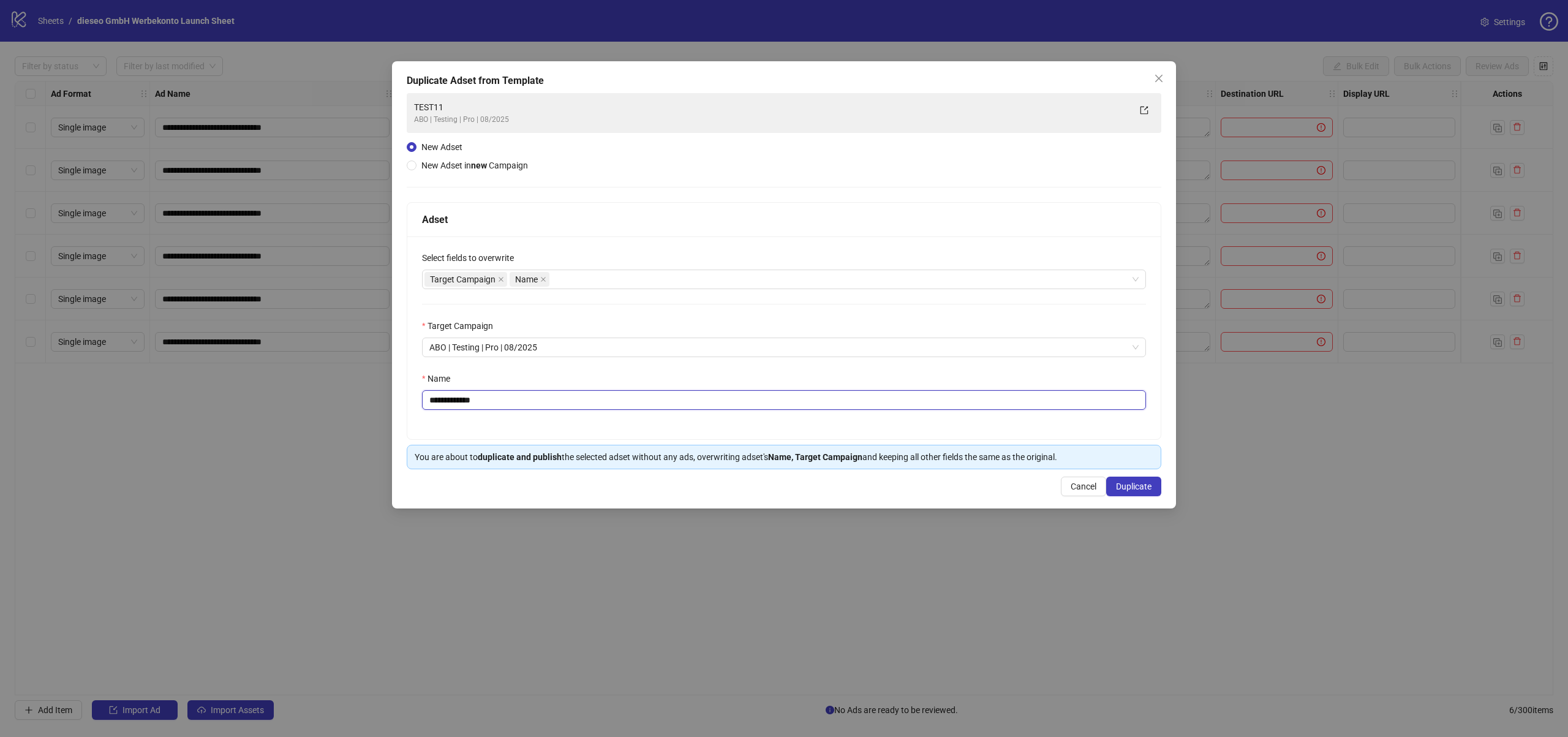
click at [643, 398] on input "**********" at bounding box center [784, 400] width 724 height 20
paste input "**********"
type input "**********"
click at [1126, 484] on span "Duplicate" at bounding box center [1134, 486] width 36 height 9
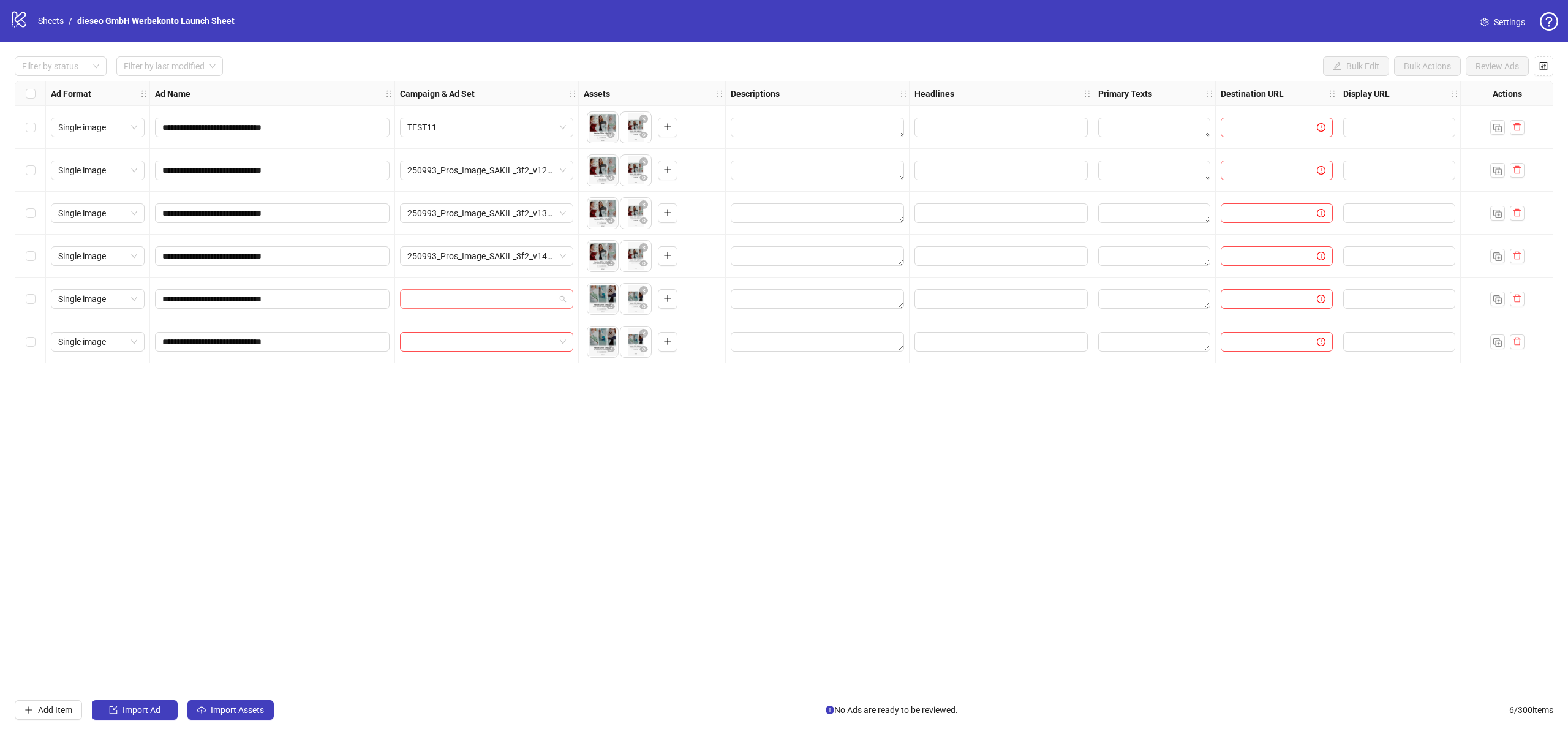
click at [564, 298] on span at bounding box center [487, 299] width 159 height 19
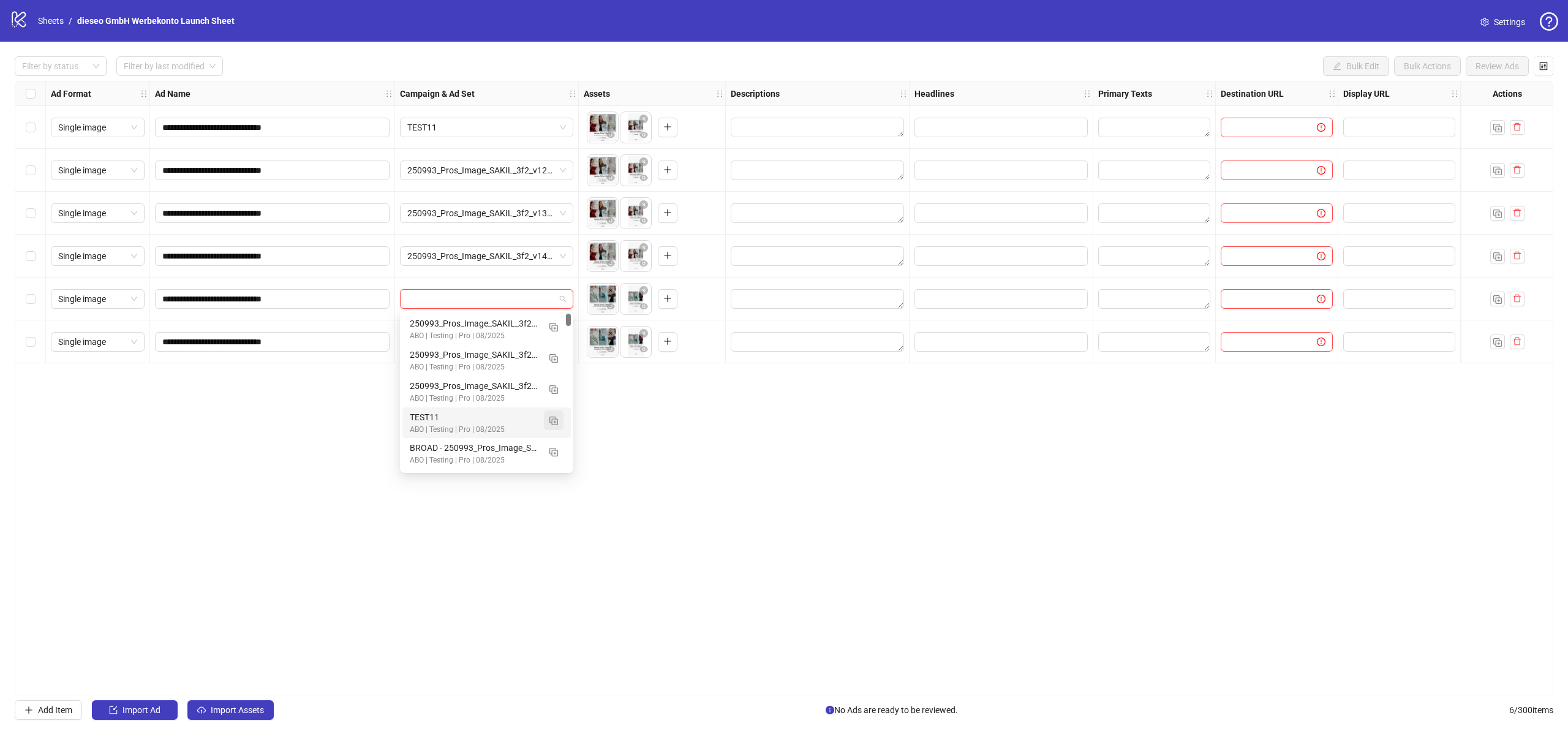
click at [554, 418] on img "button" at bounding box center [554, 421] width 9 height 9
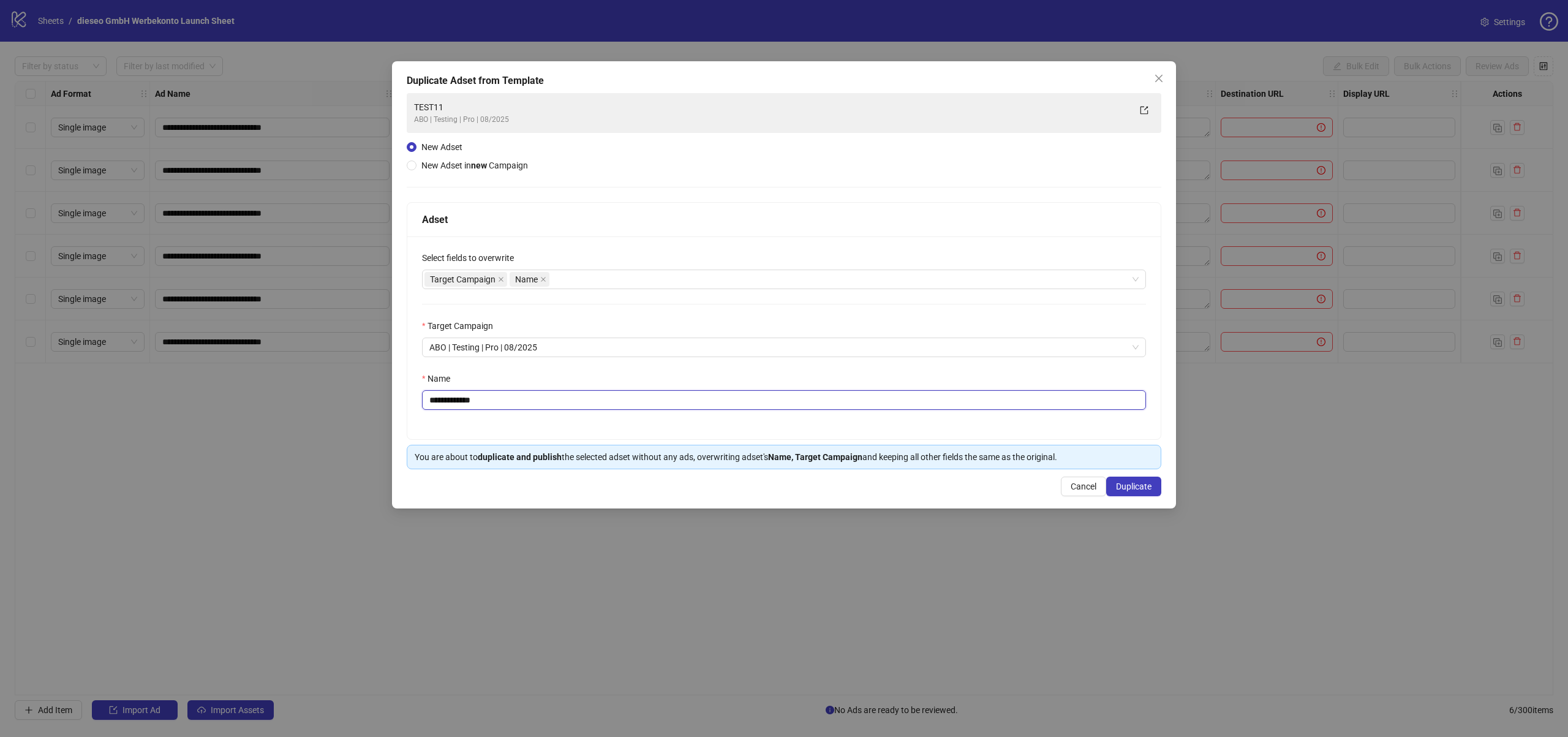
click at [696, 391] on input "**********" at bounding box center [784, 400] width 724 height 20
paste input "**********"
type input "**********"
click at [1138, 490] on span "Duplicate" at bounding box center [1134, 486] width 36 height 9
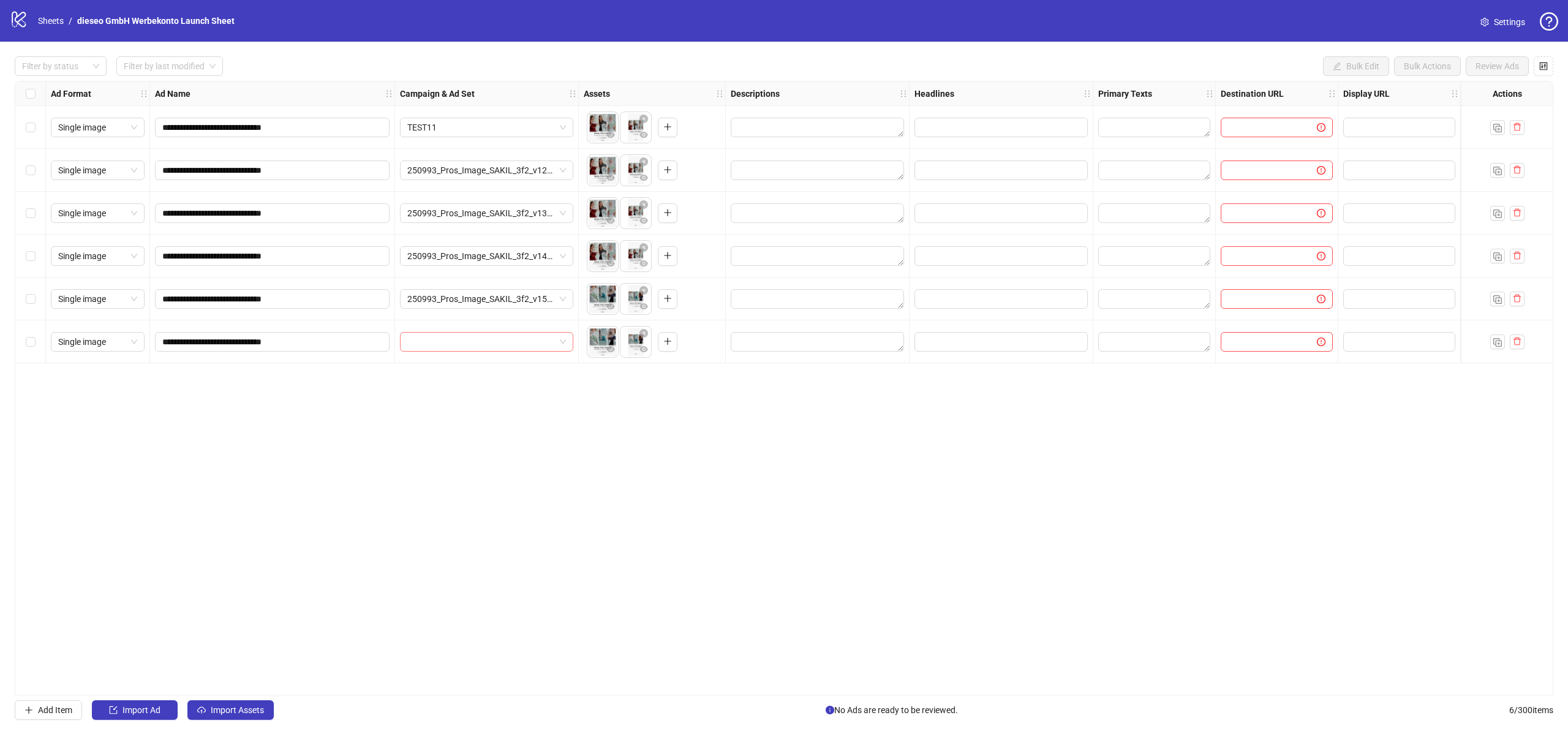
click at [561, 341] on span at bounding box center [487, 342] width 159 height 19
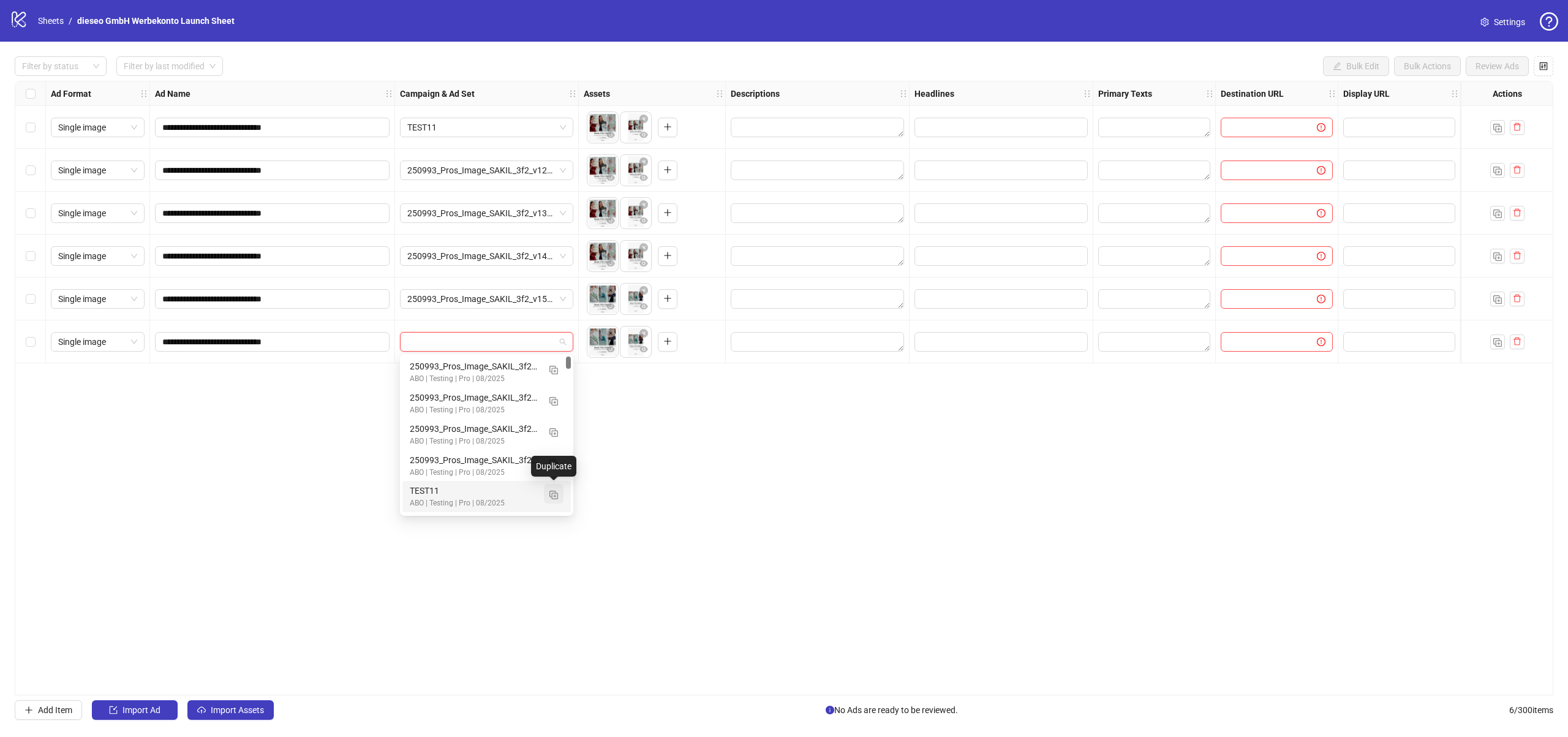
click at [550, 495] on img "button" at bounding box center [554, 495] width 9 height 9
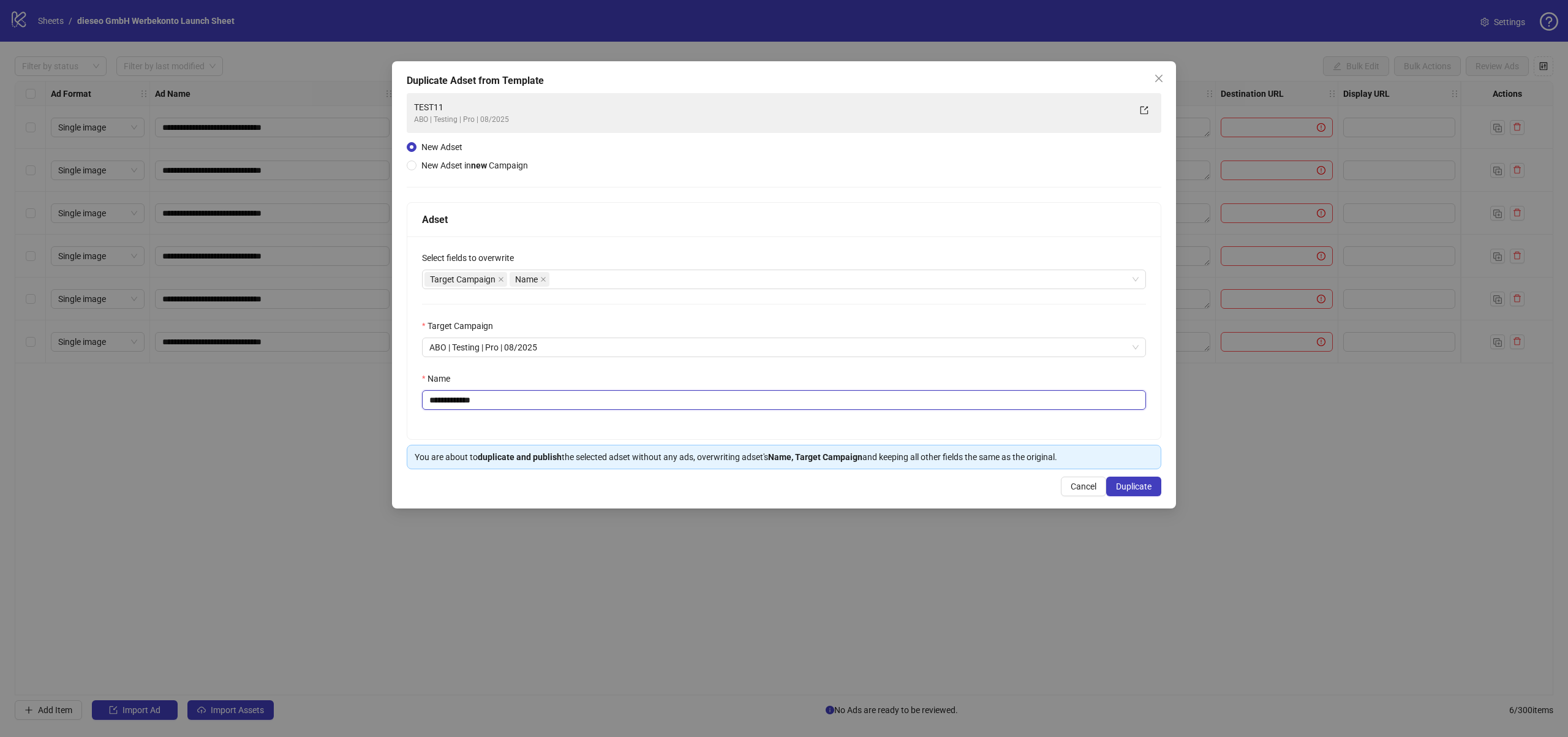
click at [634, 404] on input "**********" at bounding box center [784, 400] width 724 height 20
paste input "**********"
type input "**********"
click at [1132, 490] on span "Duplicate" at bounding box center [1134, 486] width 36 height 9
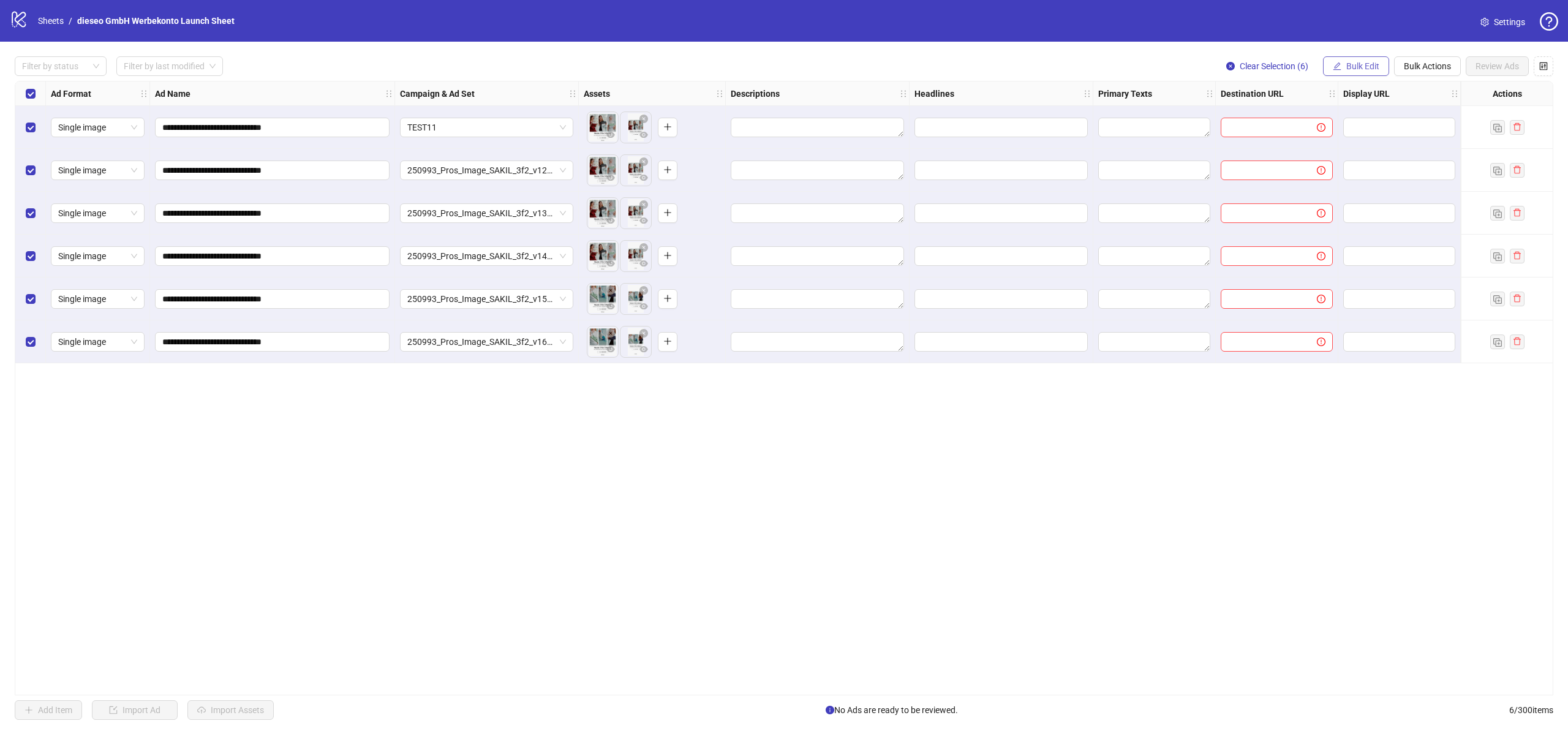
click at [1351, 62] on span "Bulk Edit" at bounding box center [1363, 66] width 33 height 9
click at [1358, 204] on span "Destination URL" at bounding box center [1367, 209] width 73 height 14
click at [1318, 118] on input "**********" at bounding box center [1317, 119] width 159 height 14
click at [1364, 115] on input "**********" at bounding box center [1317, 119] width 159 height 14
paste input "**********"
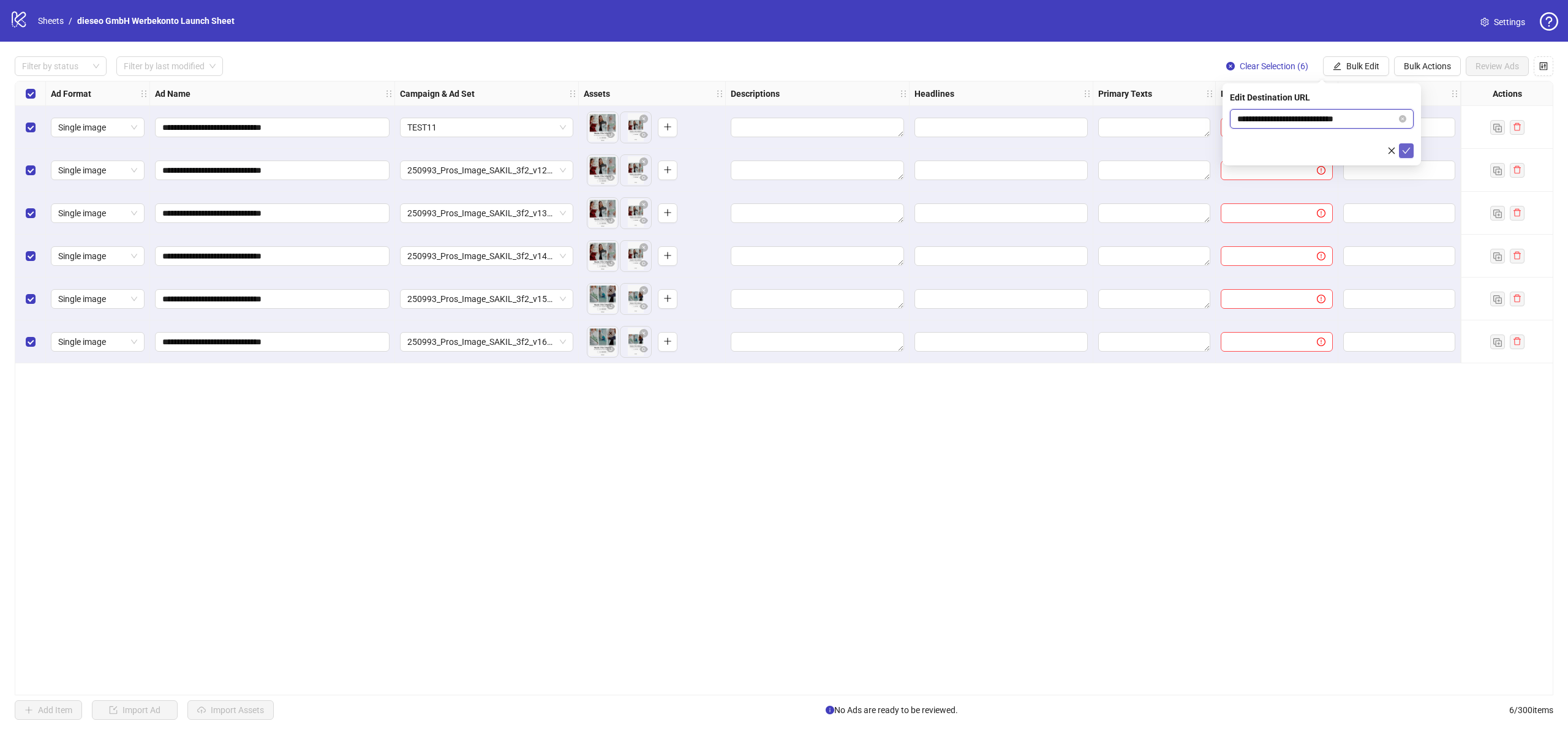
type input "**********"
click at [1408, 146] on icon "check" at bounding box center [1407, 150] width 9 height 9
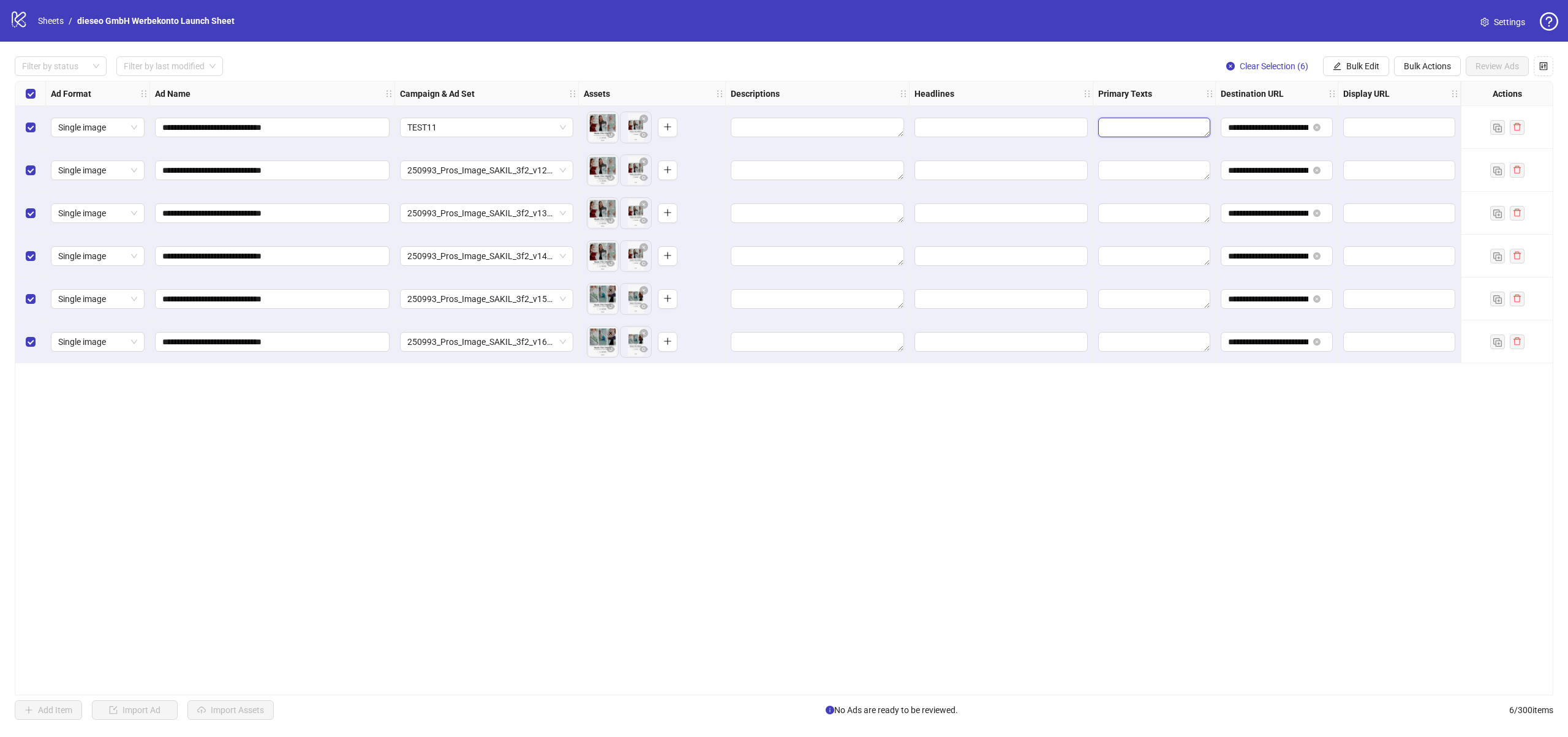
click at [1117, 121] on textarea "Edit values" at bounding box center [1154, 127] width 112 height 20
click at [1347, 69] on span "Bulk Edit" at bounding box center [1363, 66] width 33 height 9
click at [1358, 185] on span "Primary Texts" at bounding box center [1367, 189] width 73 height 14
click at [1305, 125] on textarea at bounding box center [1321, 126] width 184 height 33
paste textarea "**********"
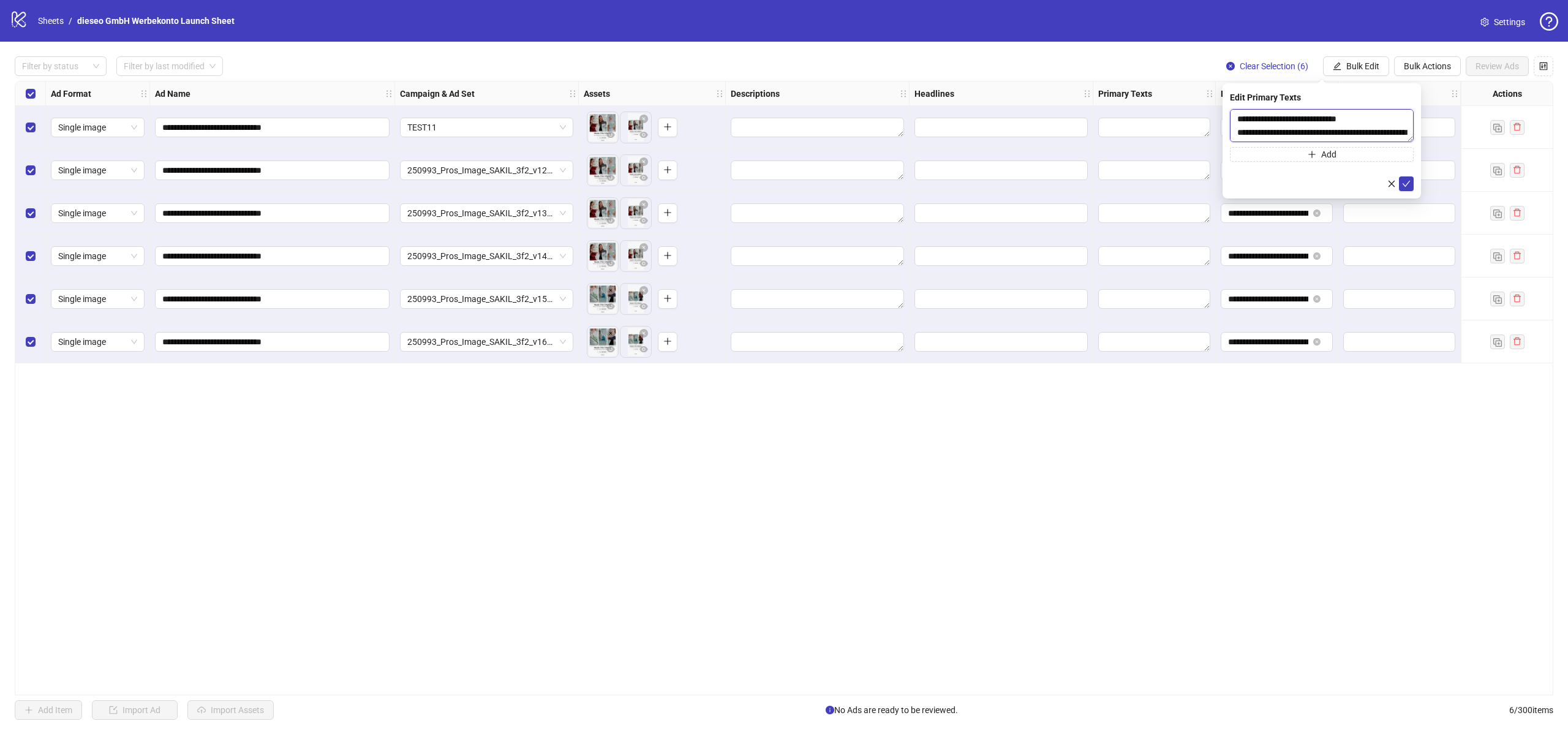
scroll to position [144, 0]
type textarea "**********"
click at [1403, 180] on icon "check" at bounding box center [1407, 184] width 9 height 9
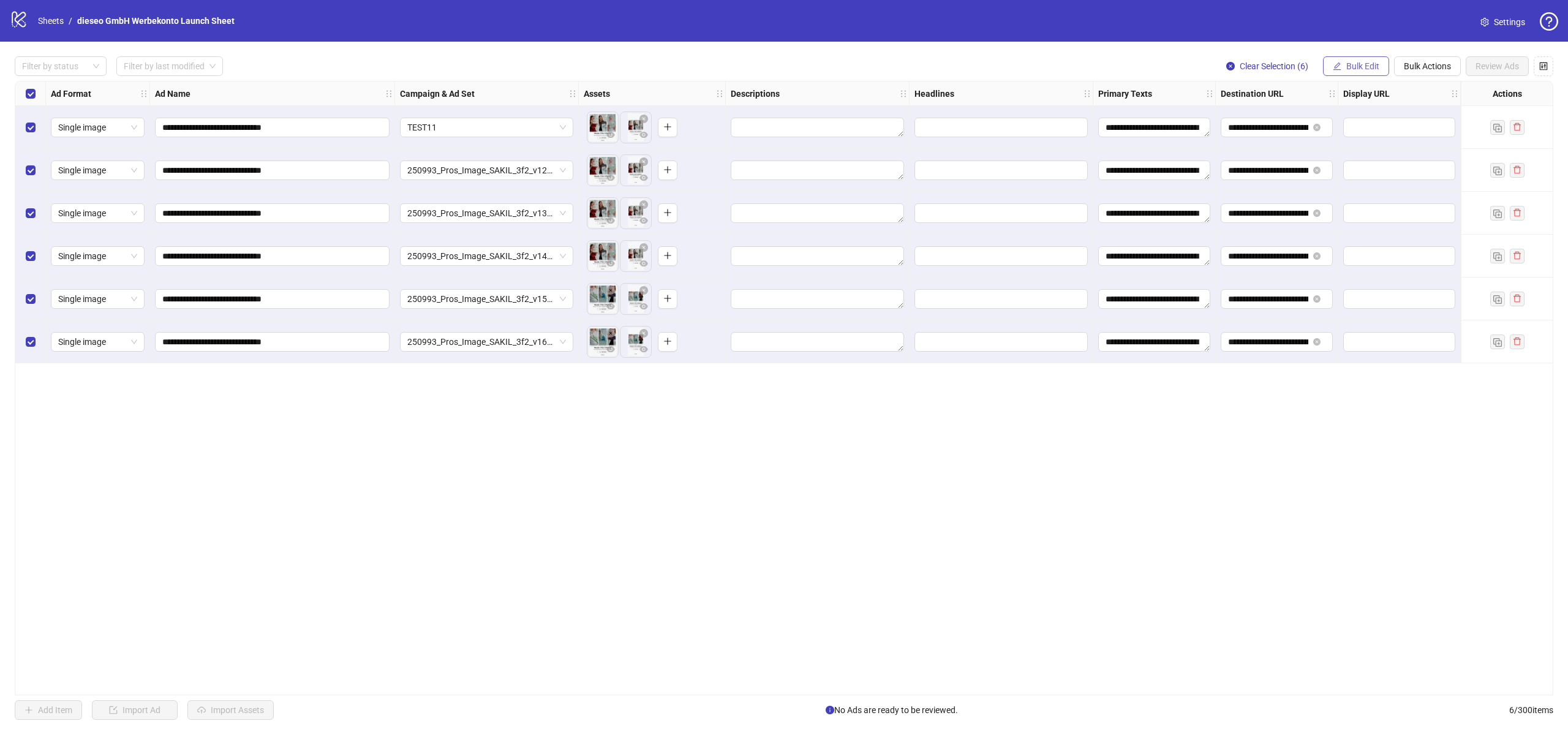
click at [1348, 62] on span "Bulk Edit" at bounding box center [1363, 66] width 33 height 9
click at [1356, 174] on span "Headlines" at bounding box center [1367, 169] width 73 height 14
click at [1329, 116] on input "text" at bounding box center [1321, 119] width 184 height 20
paste input "**********"
type input "**********"
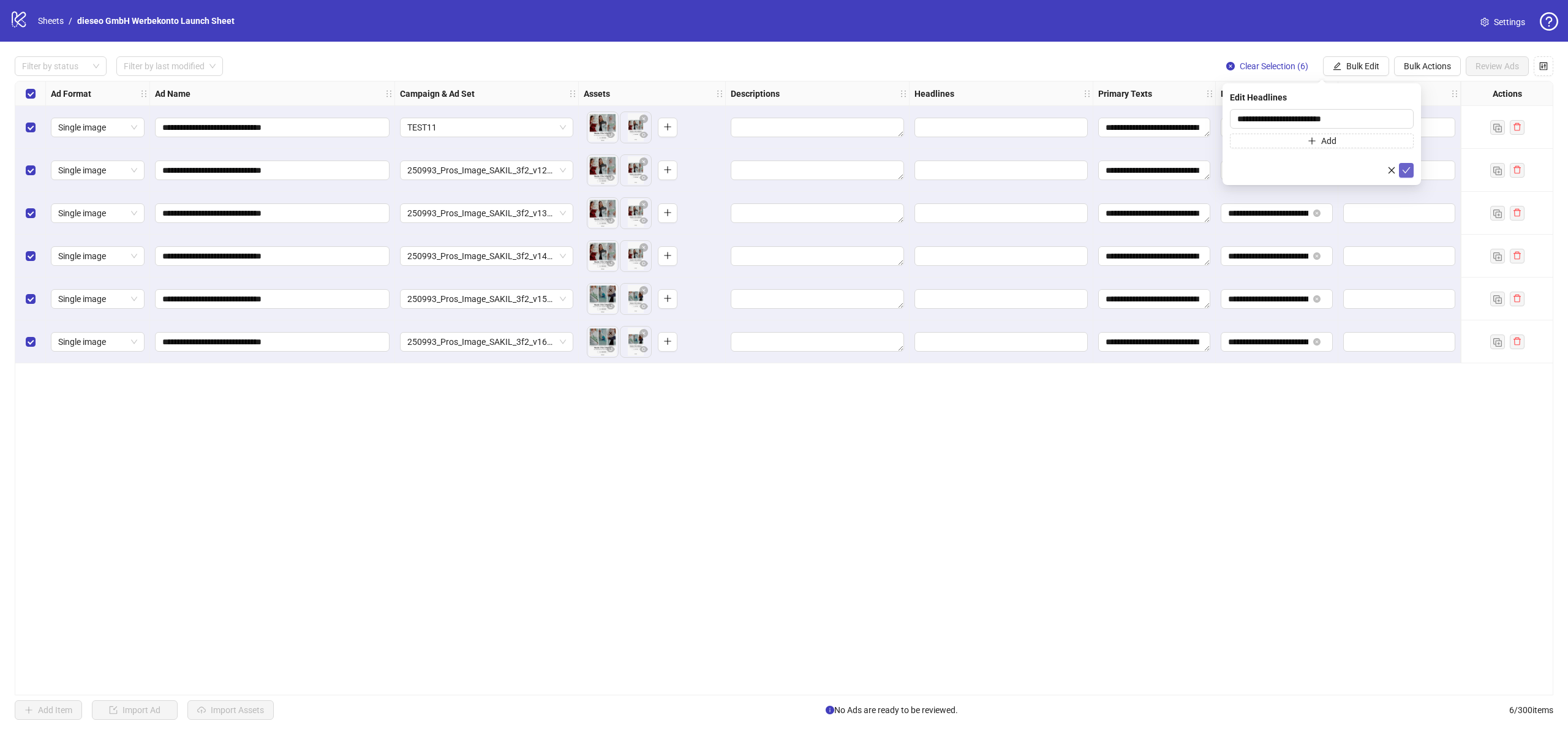
click at [1402, 172] on icon "check" at bounding box center [1407, 170] width 9 height 9
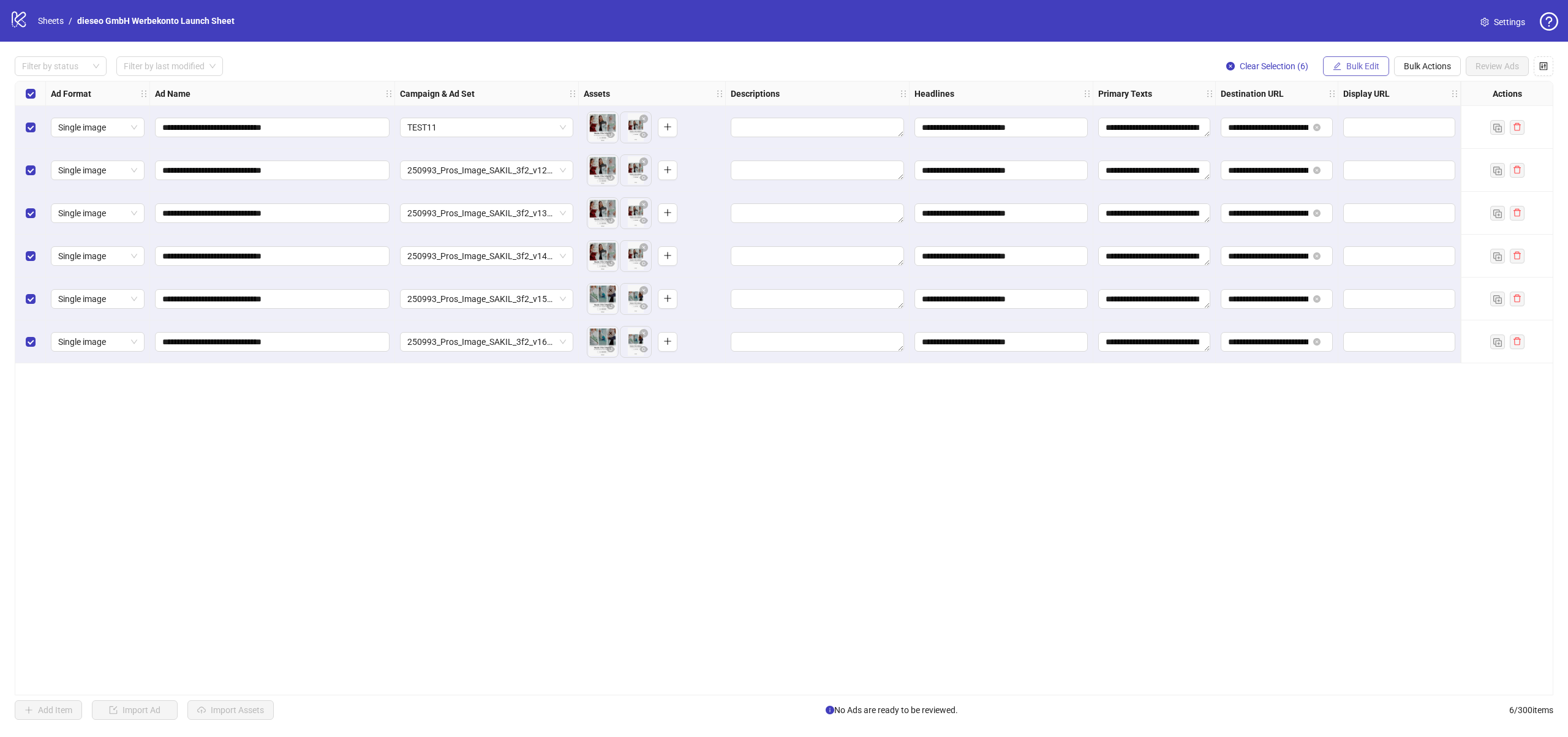
click at [1377, 68] on span "Bulk Edit" at bounding box center [1363, 66] width 33 height 9
click at [1360, 150] on span "Descriptions" at bounding box center [1367, 150] width 73 height 14
click at [1359, 135] on textarea at bounding box center [1321, 126] width 184 height 33
paste textarea "**********"
type textarea "**********"
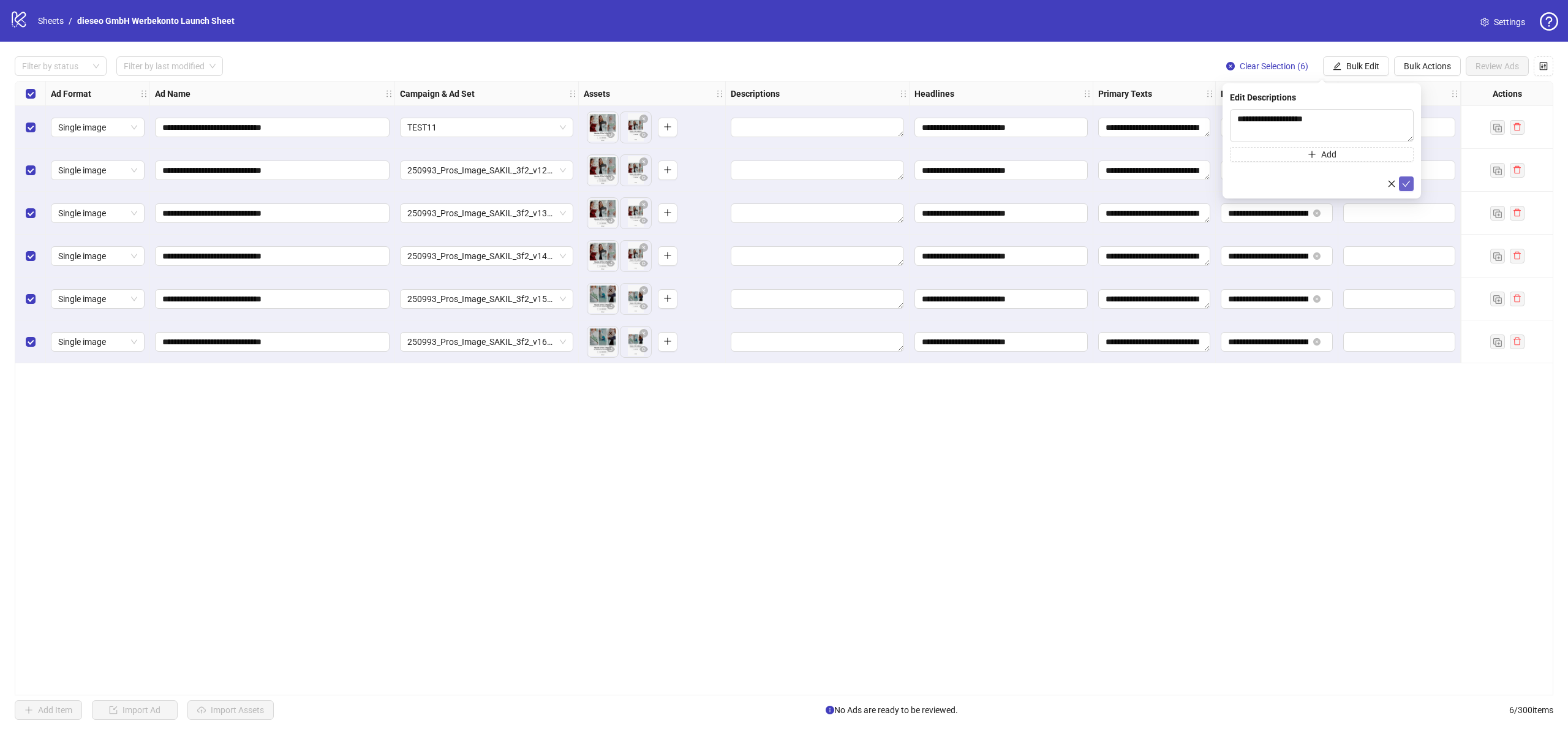
click at [1405, 183] on icon "check" at bounding box center [1407, 184] width 9 height 9
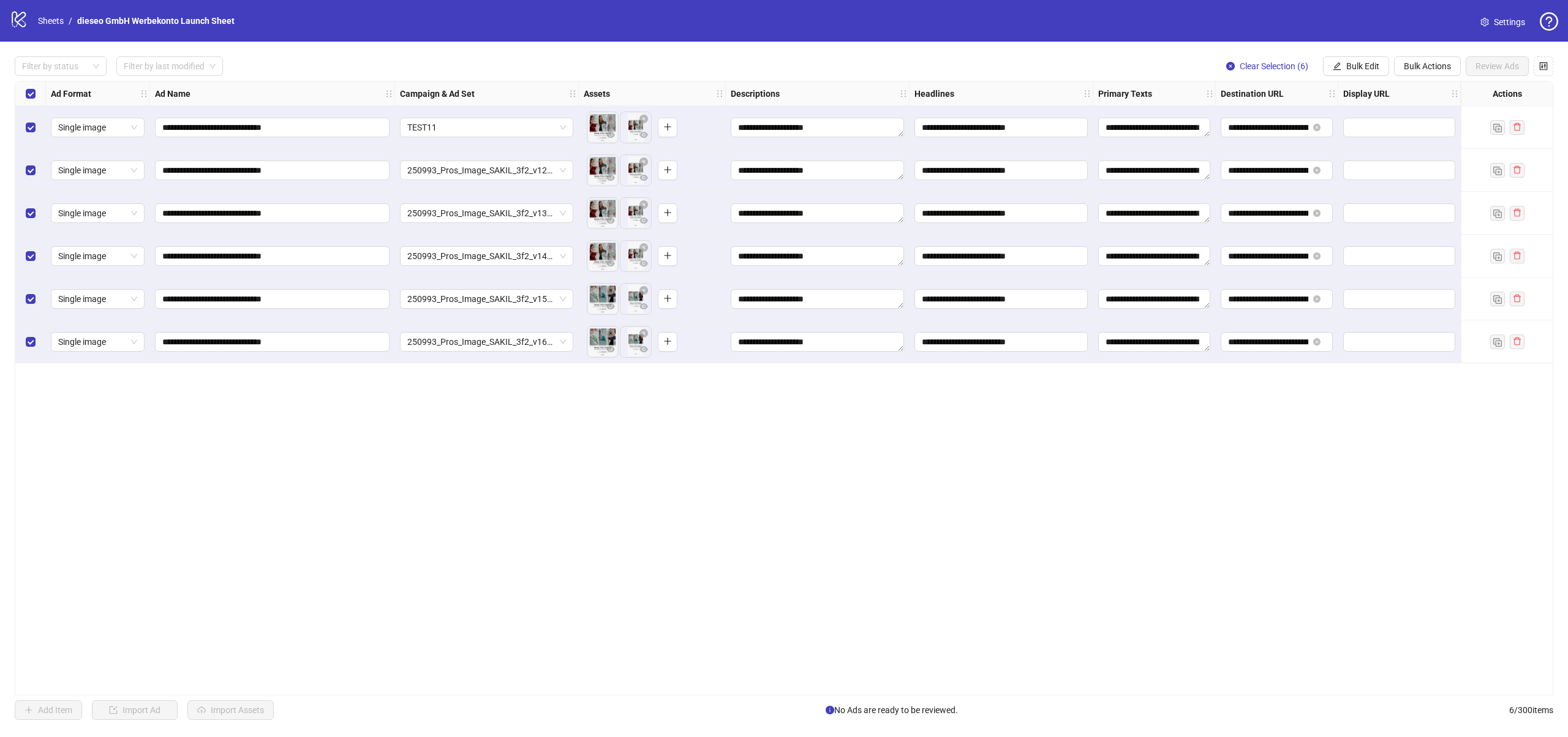
click at [1063, 410] on div "**********" at bounding box center [784, 388] width 1539 height 615
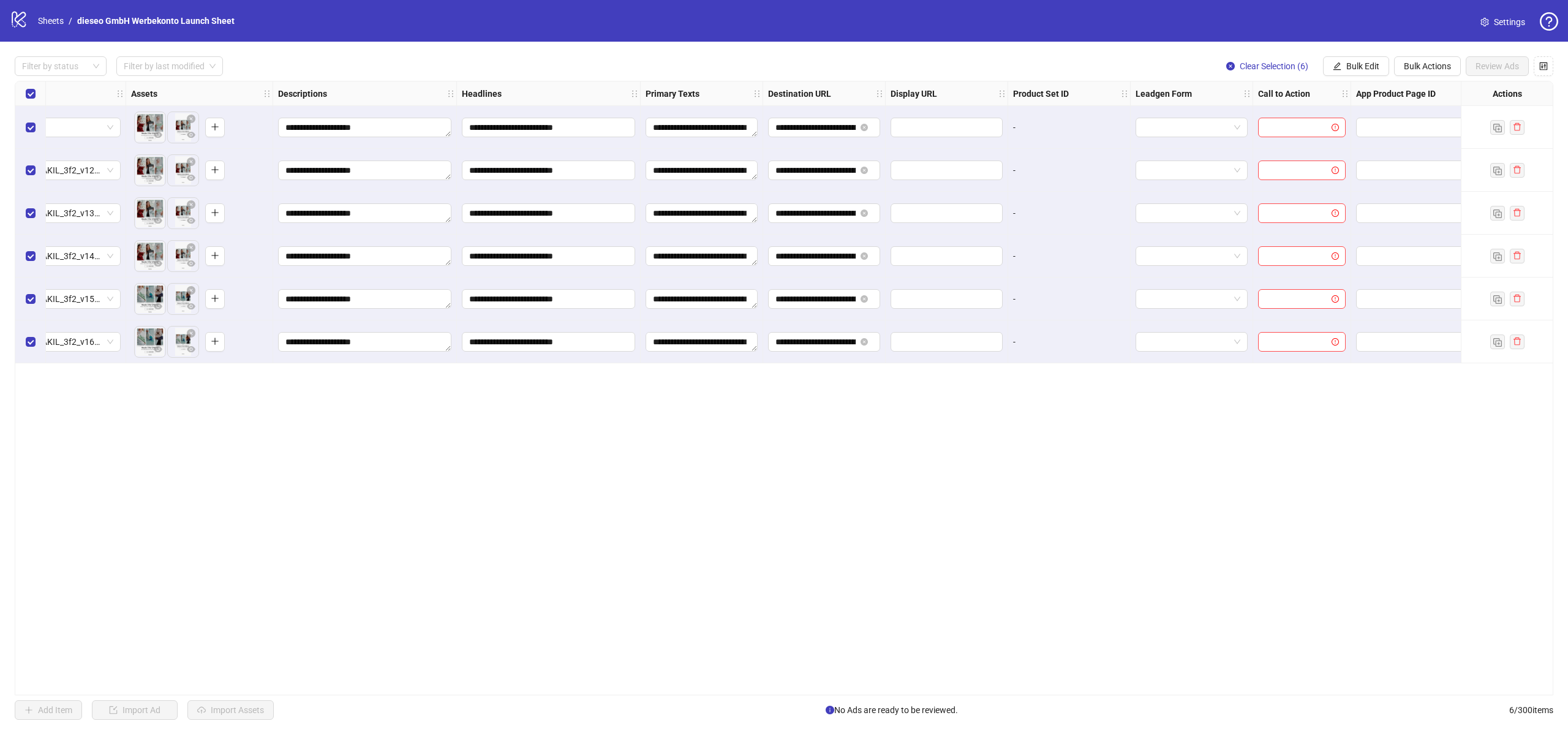
scroll to position [0, 466]
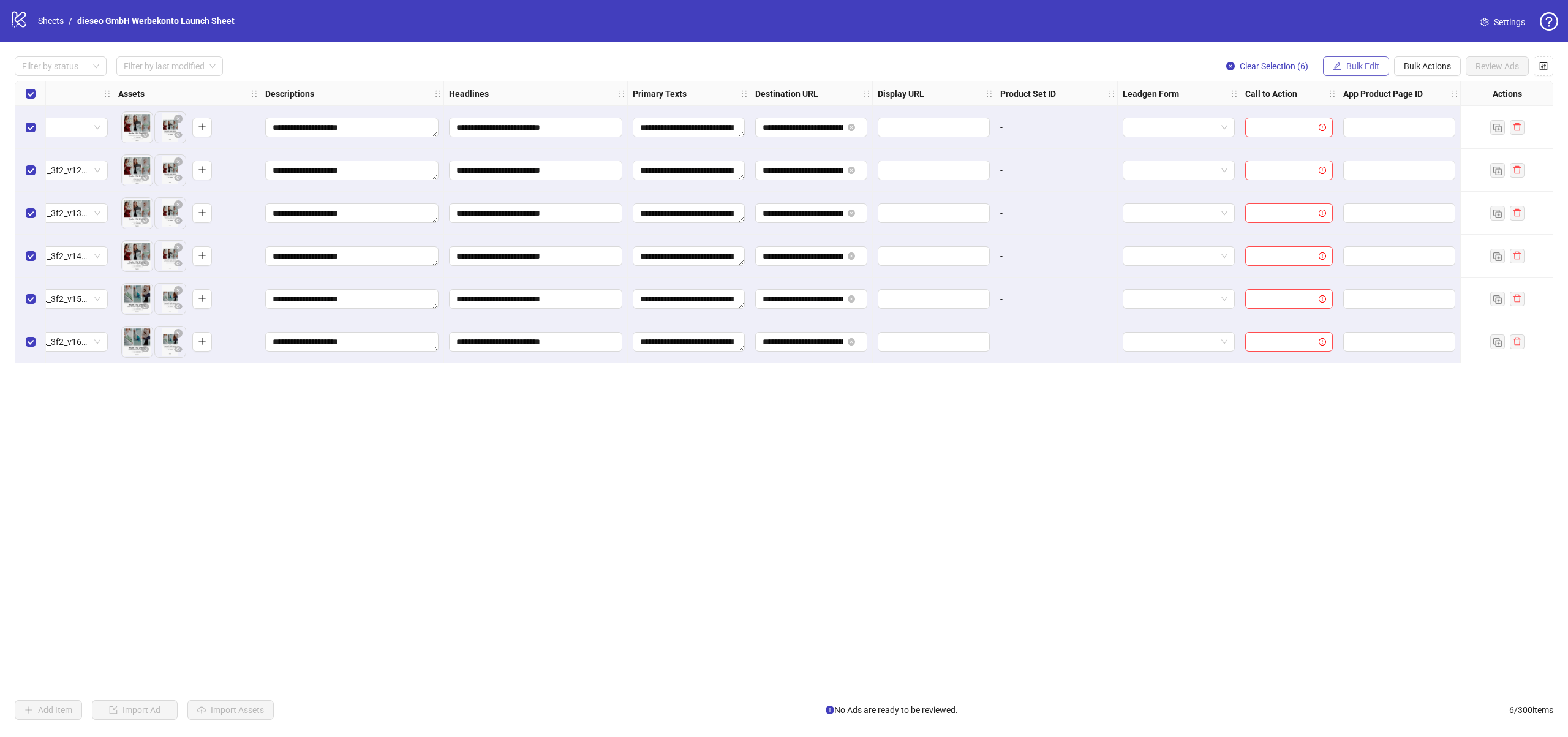
click at [1345, 62] on button "Bulk Edit" at bounding box center [1355, 66] width 66 height 20
click at [1355, 261] on span "Call to Action" at bounding box center [1367, 268] width 73 height 14
click at [1312, 115] on input "search" at bounding box center [1316, 119] width 158 height 19
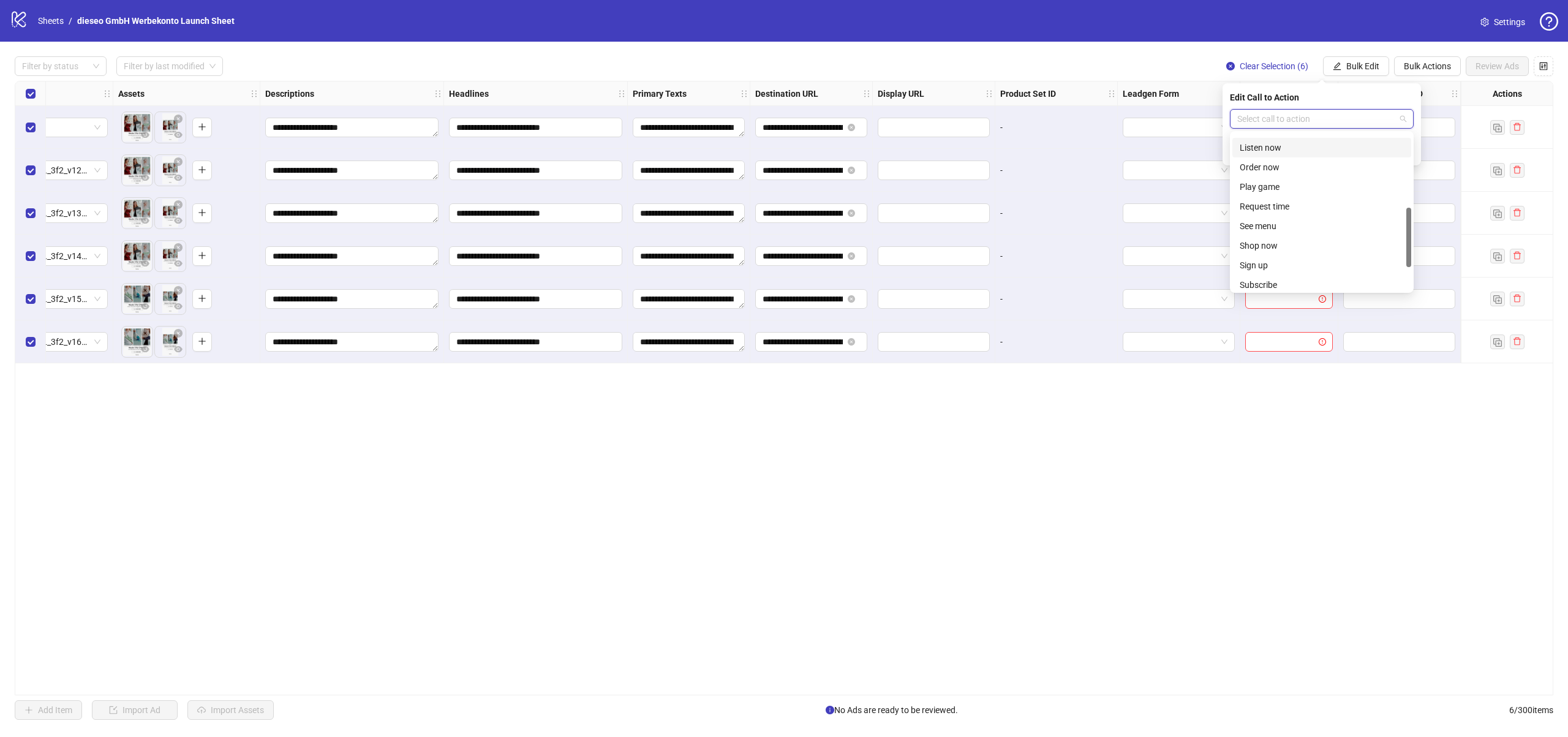
scroll to position [194, 0]
click at [1281, 245] on div "Shop now" at bounding box center [1322, 244] width 164 height 14
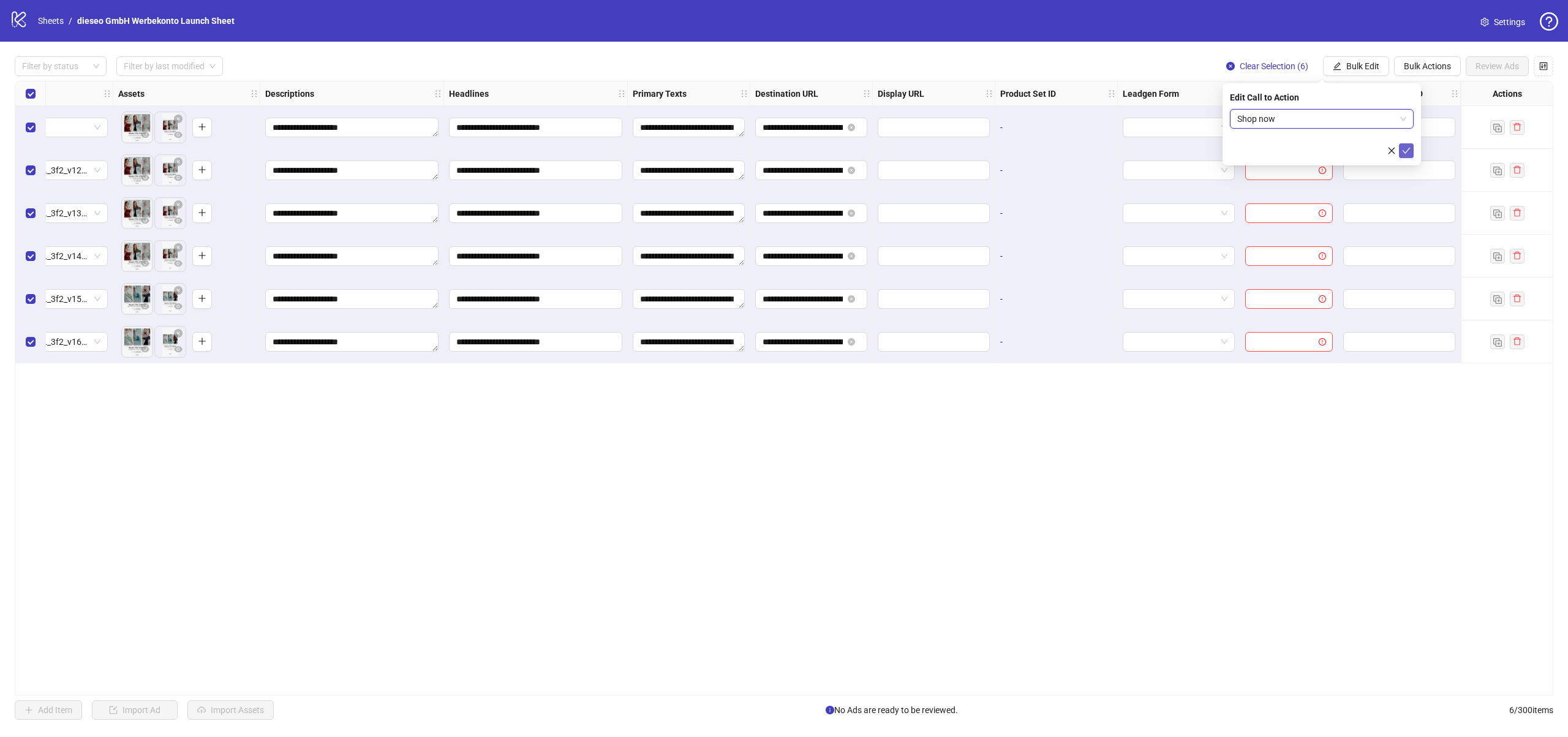
click at [1399, 150] on button "submit" at bounding box center [1406, 150] width 15 height 15
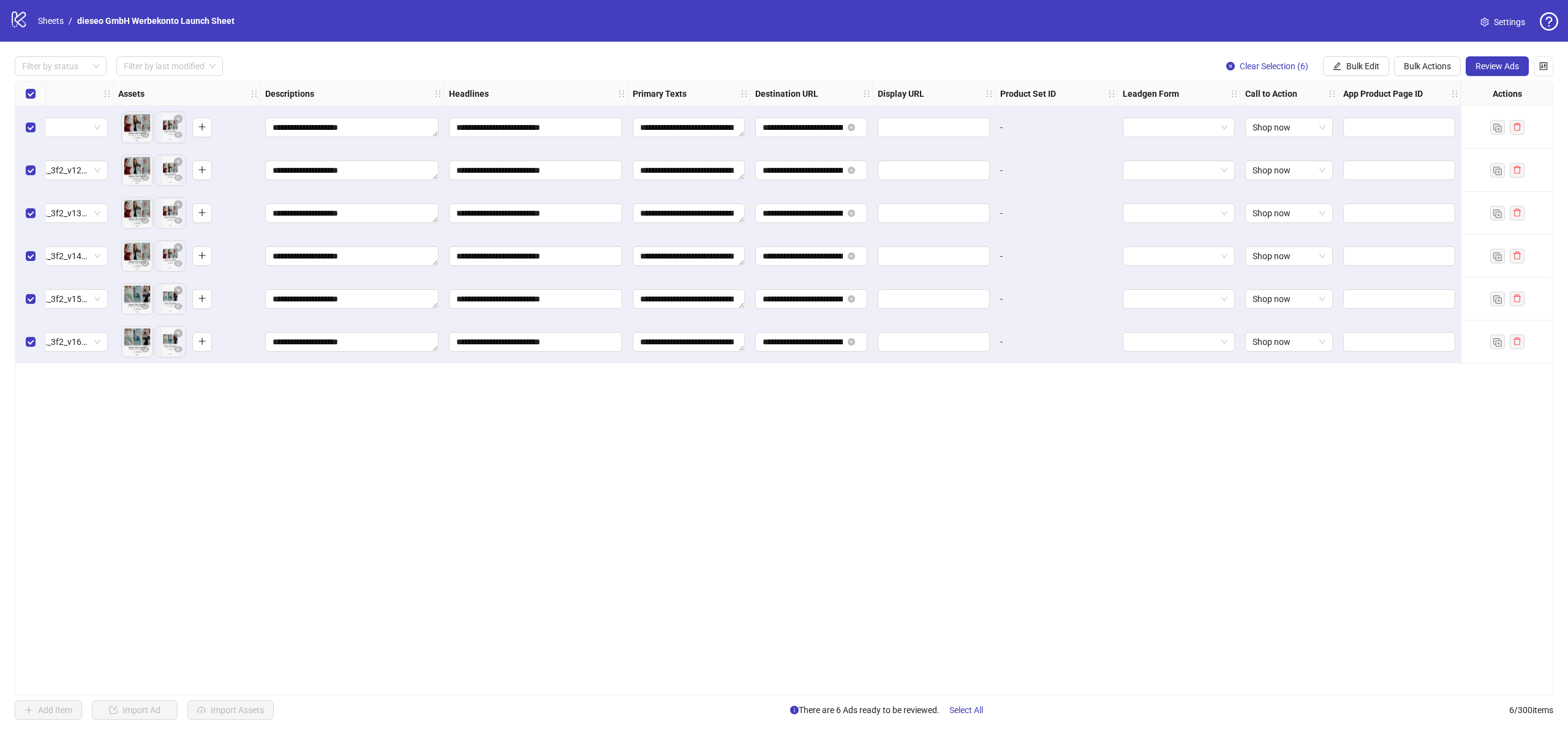
scroll to position [0, 0]
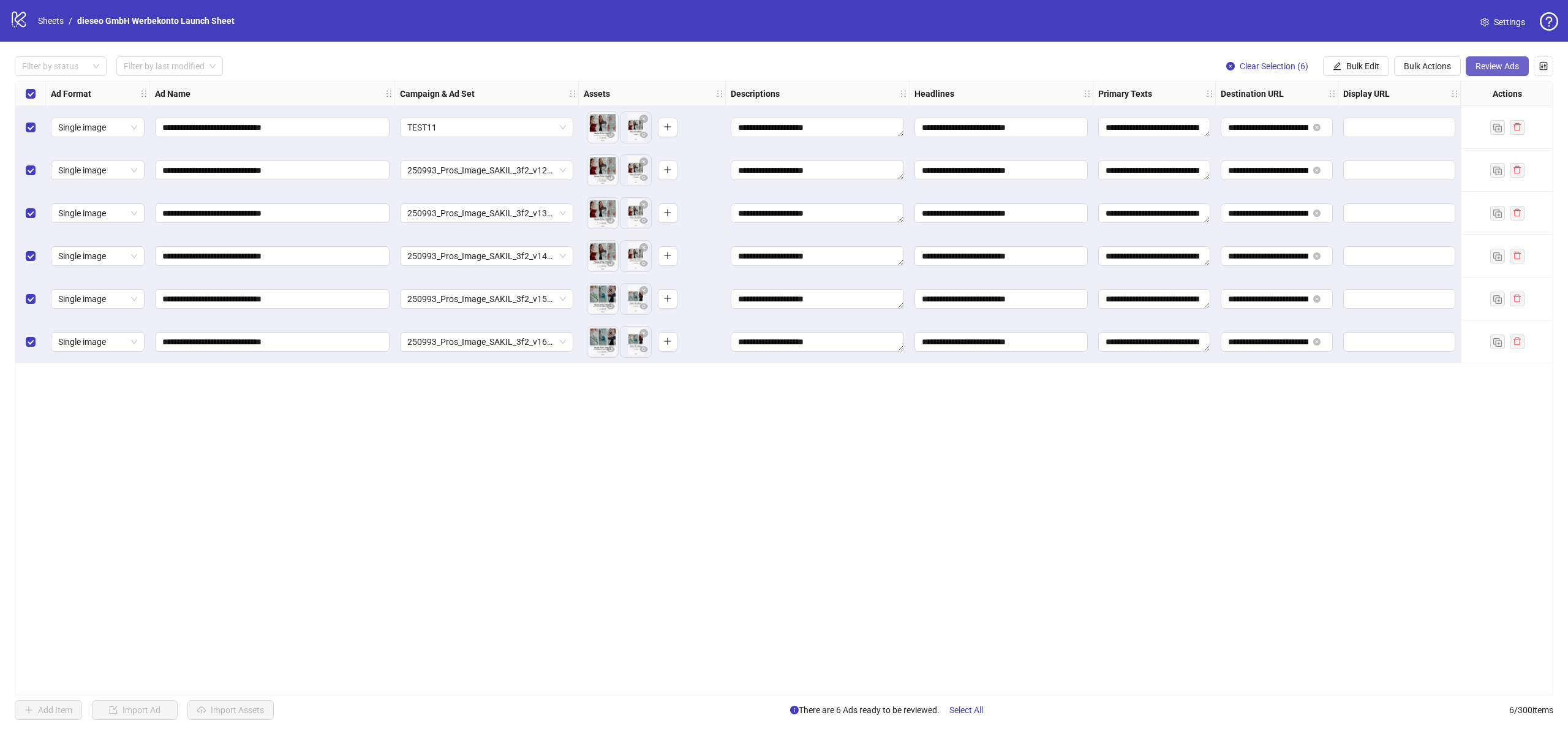
click at [1479, 60] on button "Review Ads" at bounding box center [1497, 66] width 63 height 20
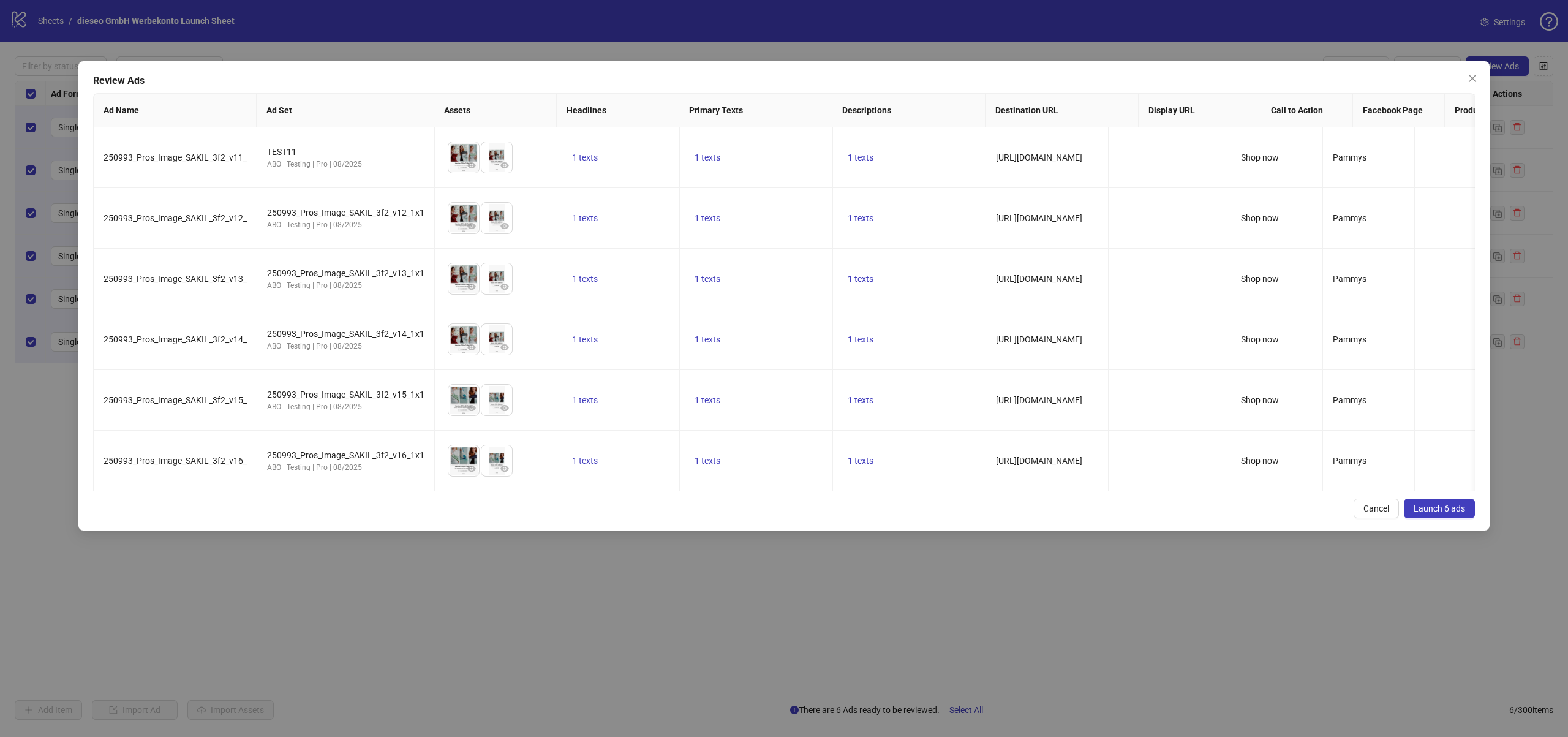
click at [1454, 504] on span "Launch 6 ads" at bounding box center [1440, 508] width 51 height 9
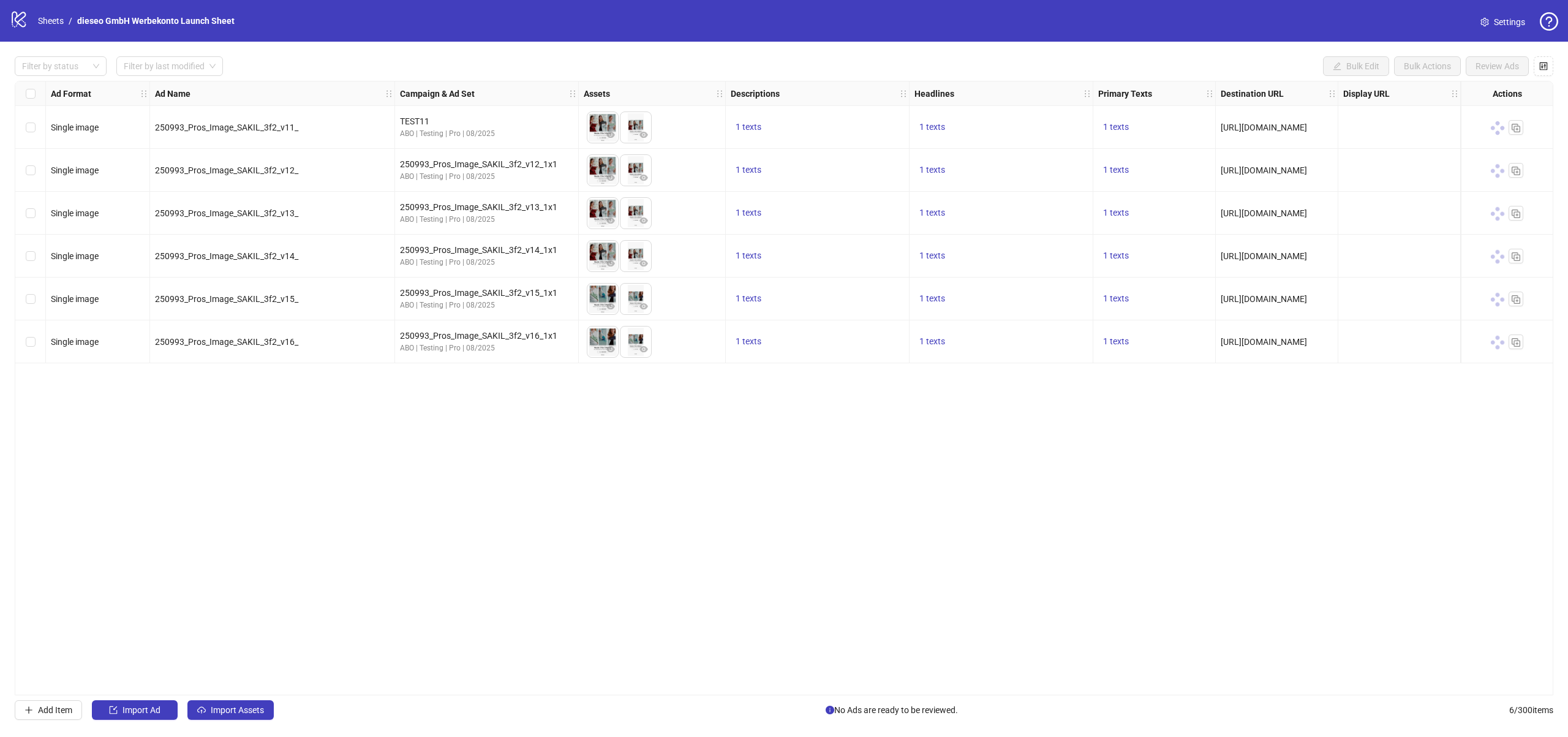
drag, startPoint x: 1113, startPoint y: 687, endPoint x: 1130, endPoint y: 687, distance: 17.0
click at [1130, 687] on div "Ad Format Ad Name Campaign & Ad Set Assets Descriptions Headlines Primary Texts…" at bounding box center [784, 388] width 1539 height 615
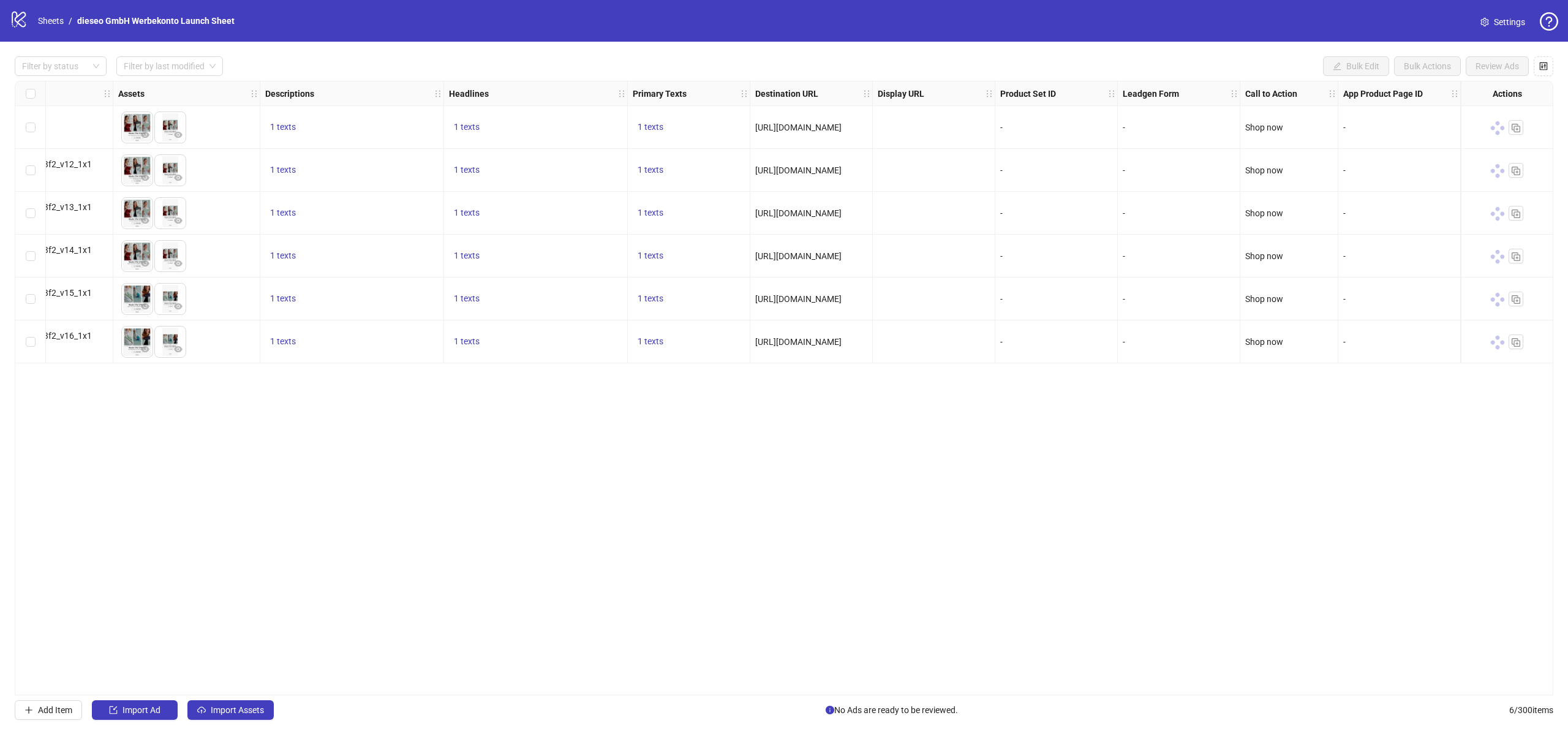
click at [1504, 123] on div at bounding box center [1507, 127] width 32 height 15
click at [1228, 591] on div "Ad Format Ad Name Campaign & Ad Set Assets Descriptions Headlines Primary Texts…" at bounding box center [784, 388] width 1539 height 615
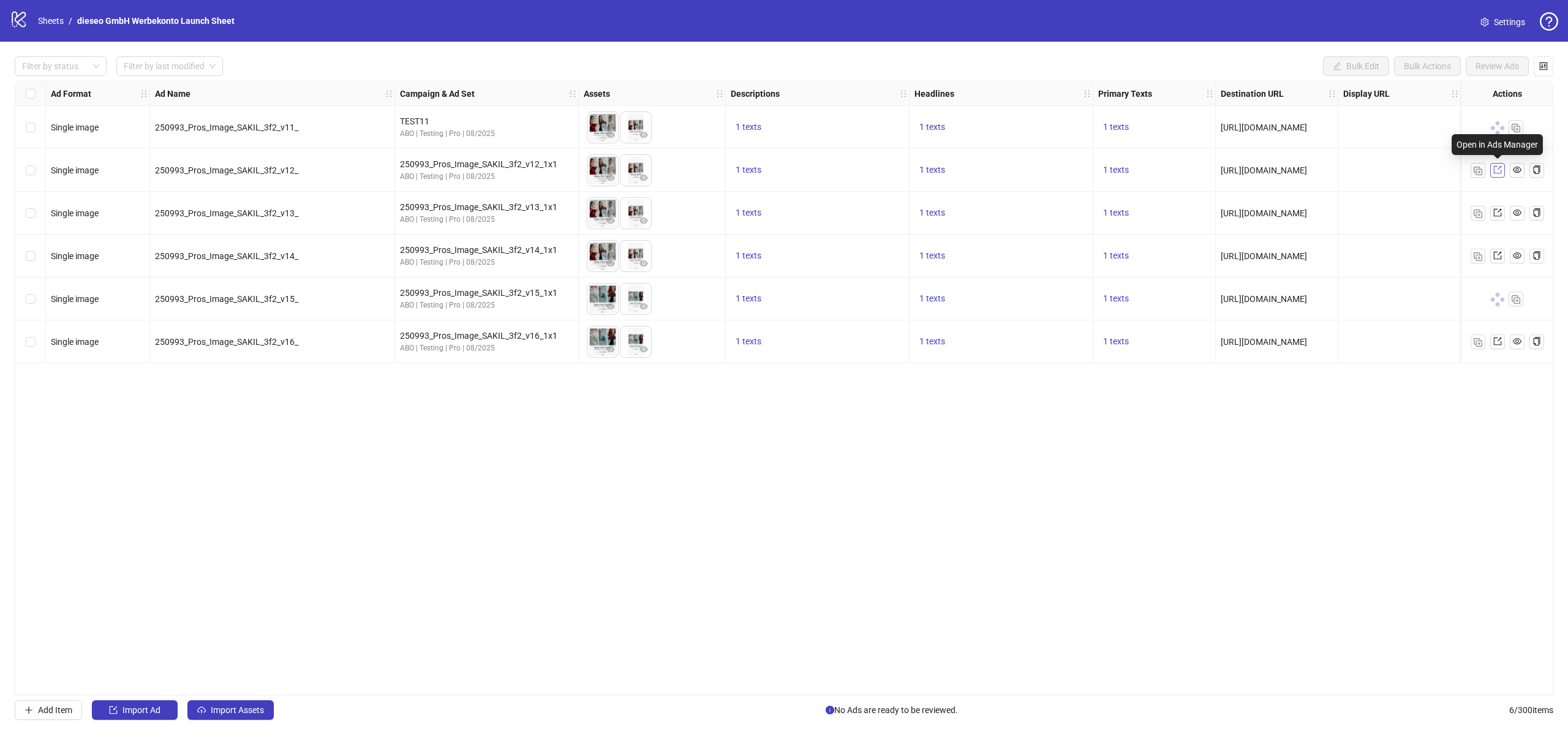
click at [1496, 173] on icon "export" at bounding box center [1497, 169] width 8 height 8
click at [442, 214] on div "ABO | Testing | Pro | 08/2025" at bounding box center [486, 220] width 173 height 12
drag, startPoint x: 1143, startPoint y: 74, endPoint x: 1142, endPoint y: 83, distance: 9.1
click at [1142, 74] on div "Filter by status Filter by last modified Bulk Edit Bulk Actions Review Ads" at bounding box center [784, 66] width 1539 height 20
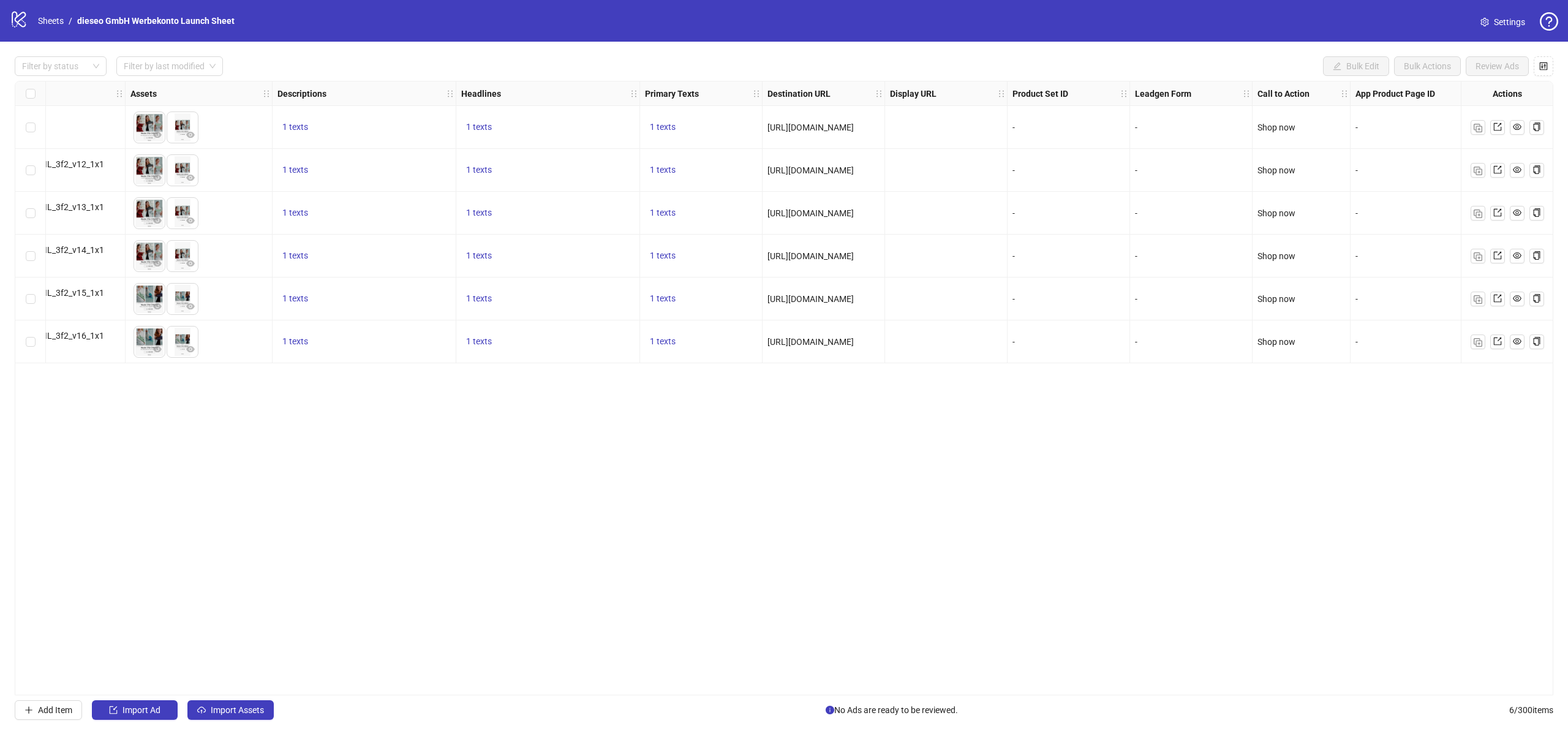
scroll to position [0, 466]
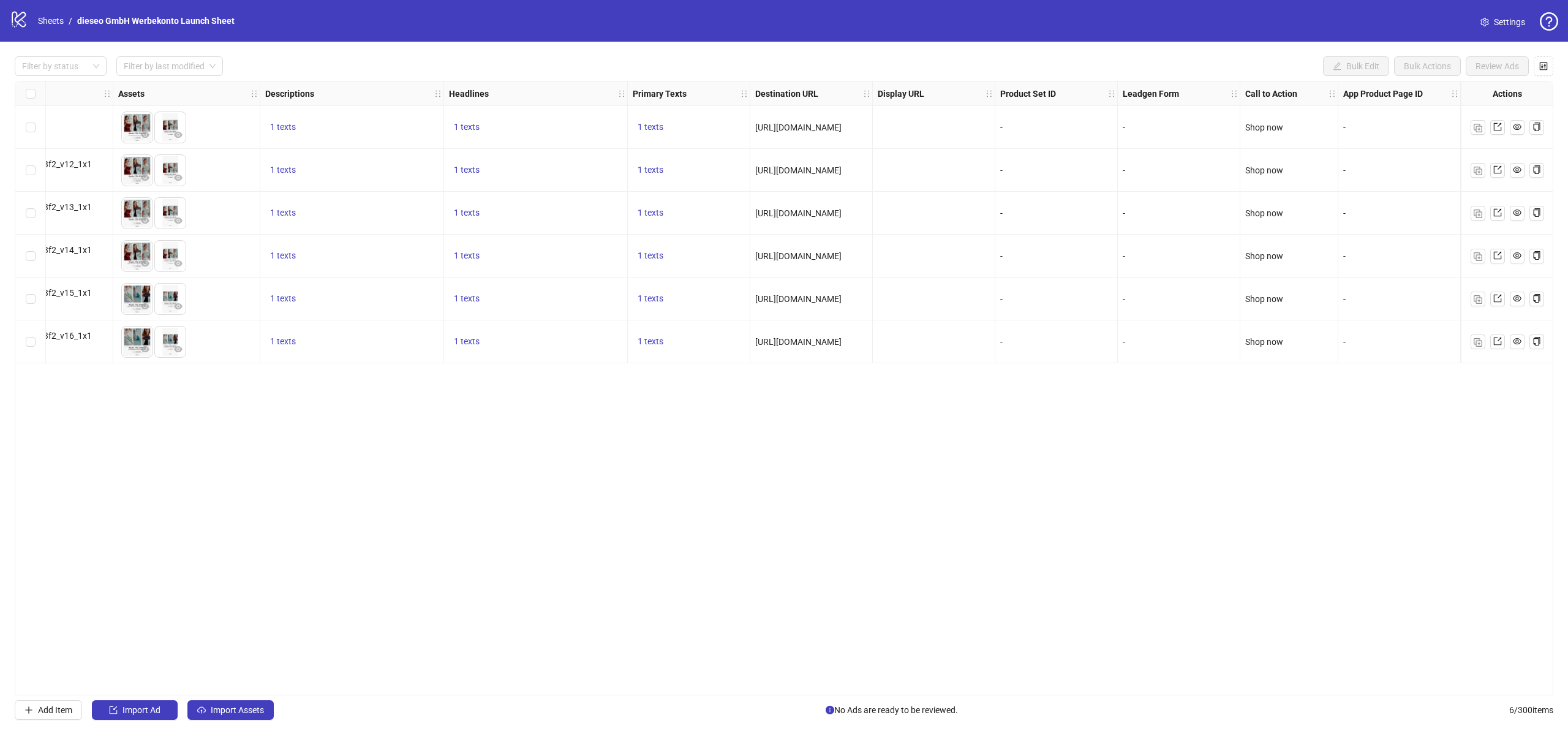
click at [1503, 99] on strong "Actions" at bounding box center [1507, 94] width 29 height 14
click at [1542, 66] on icon "control" at bounding box center [1544, 66] width 9 height 9
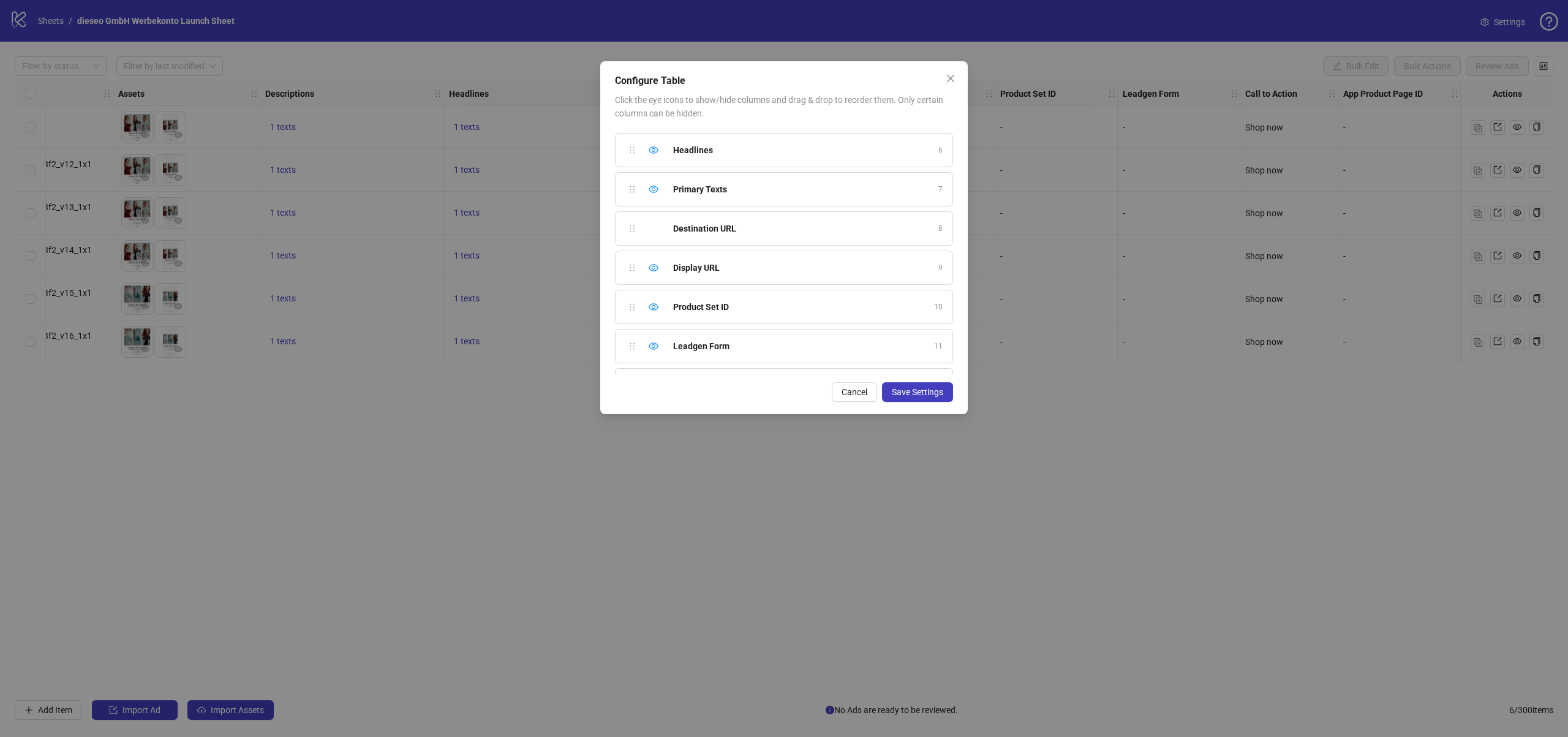
scroll to position [382, 0]
click at [838, 396] on button "Cancel" at bounding box center [854, 392] width 45 height 20
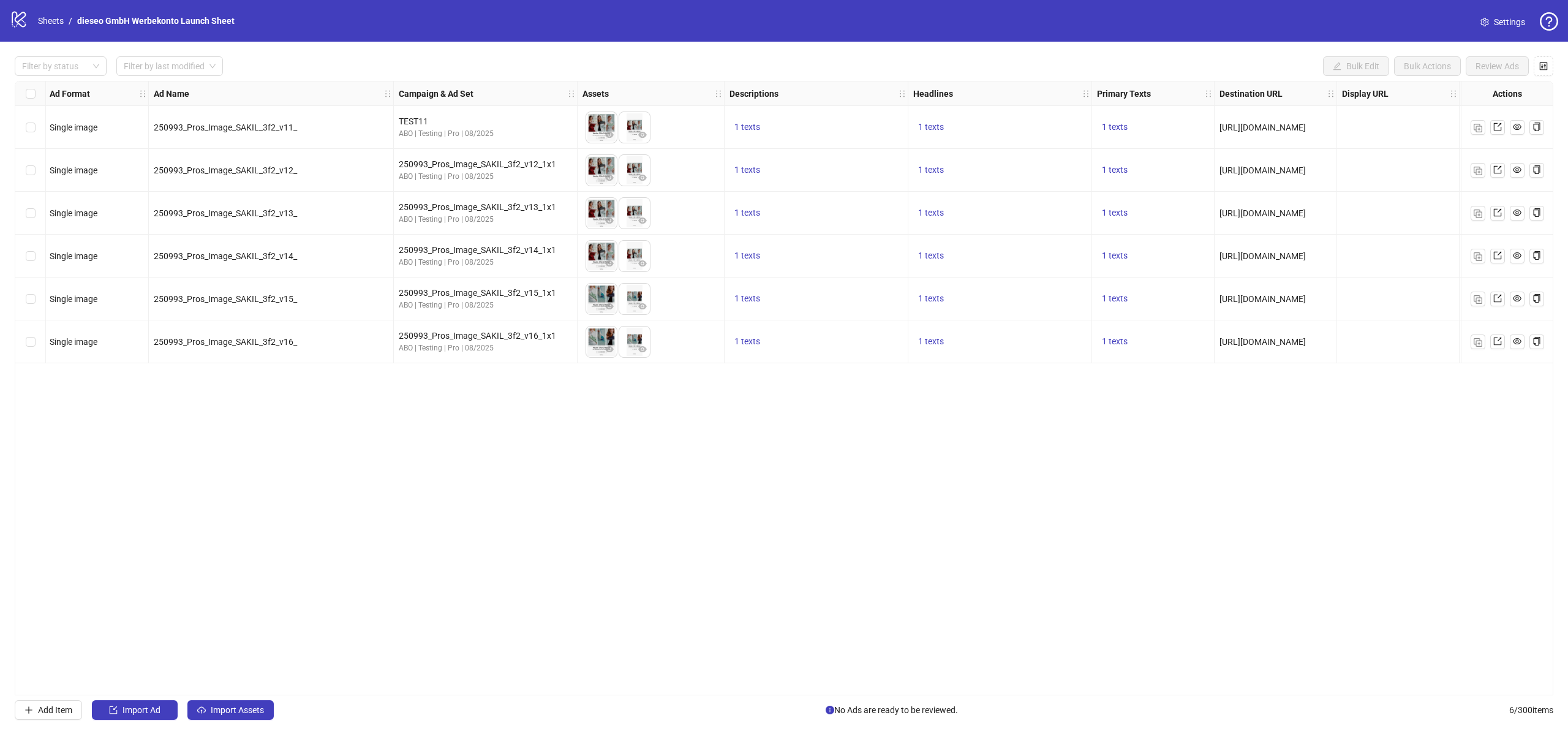
scroll to position [0, 0]
click at [358, 398] on div "Ad Format Ad Name Campaign & Ad Set Assets Descriptions Headlines Primary Texts…" at bounding box center [784, 388] width 1539 height 615
click at [244, 329] on div "250993_Pros_Image_SAKIL_3f2_v16_" at bounding box center [273, 342] width 245 height 43
click at [236, 343] on span "250993_Pros_Image_SAKIL_3f2_v16_" at bounding box center [226, 341] width 144 height 9
click at [467, 337] on div "250993_Pros_Image_SAKIL_3f2_v16_1x1" at bounding box center [486, 336] width 173 height 14
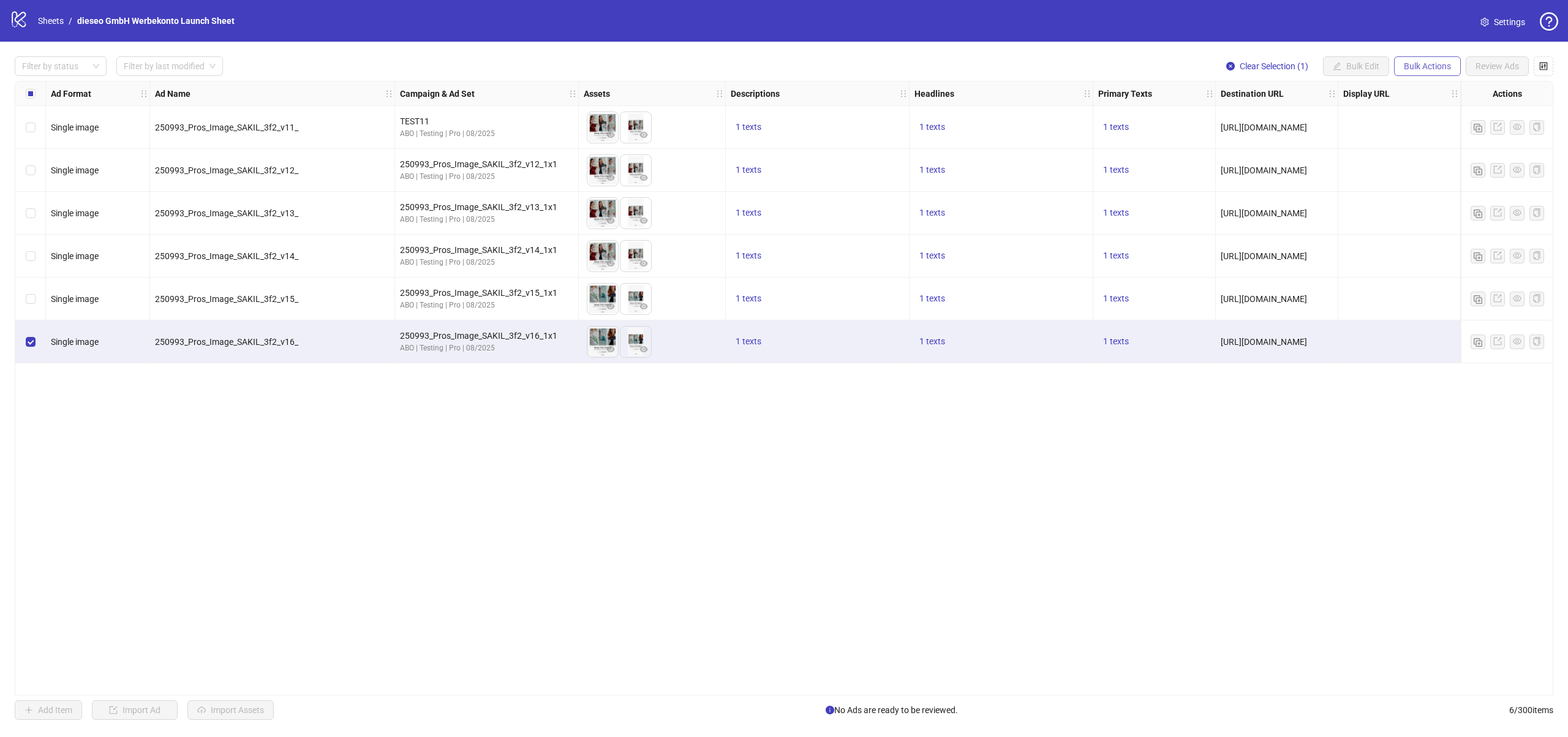
click at [1404, 65] on span "Bulk Actions" at bounding box center [1427, 66] width 47 height 9
click at [1401, 111] on li "Duplicate" at bounding box center [1444, 110] width 98 height 20
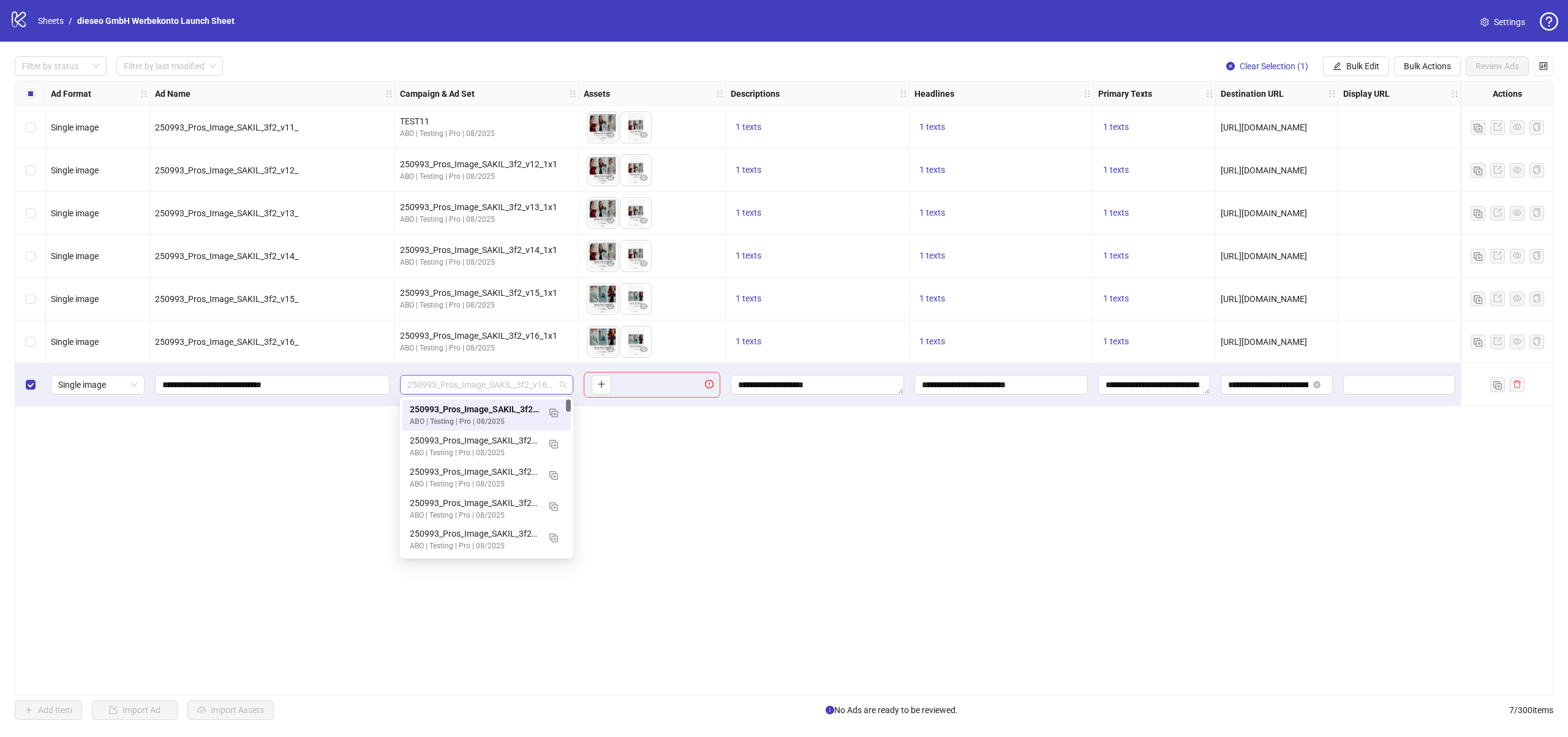
click at [540, 394] on div "250993_Pros_Image_SAKIL_3f2_v16_1x1" at bounding box center [486, 385] width 173 height 20
click at [554, 412] on img "button" at bounding box center [554, 413] width 9 height 9
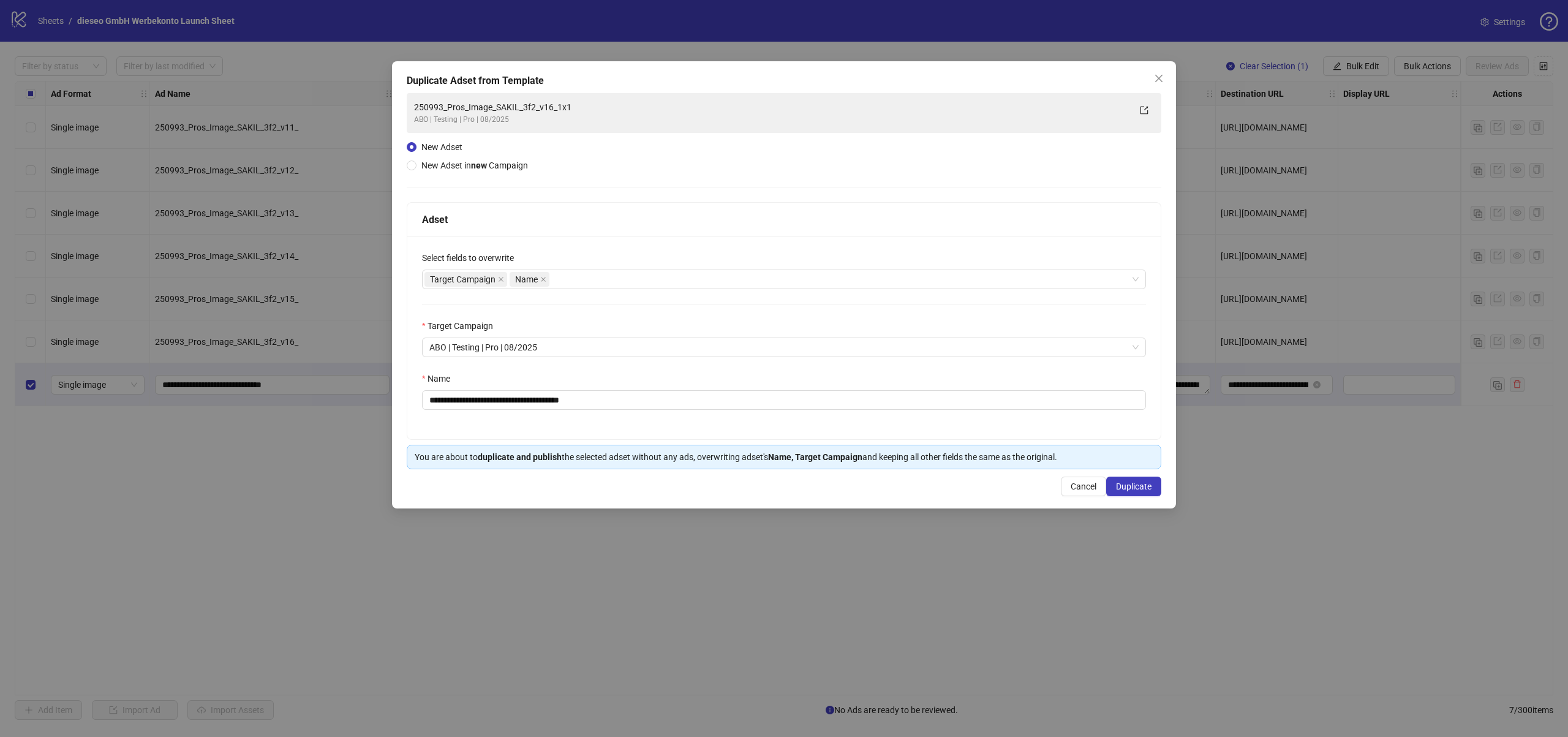
drag, startPoint x: 479, startPoint y: 457, endPoint x: 758, endPoint y: 466, distance: 279.1
click at [758, 466] on div "You are about to duplicate and publish the selected adset without any ads, over…" at bounding box center [784, 457] width 755 height 25
click at [763, 464] on div "You are about to duplicate and publish the selected adset without any ads, over…" at bounding box center [784, 457] width 755 height 25
click at [916, 354] on span "ABO | Testing | Pro | 08/2025" at bounding box center [784, 348] width 709 height 19
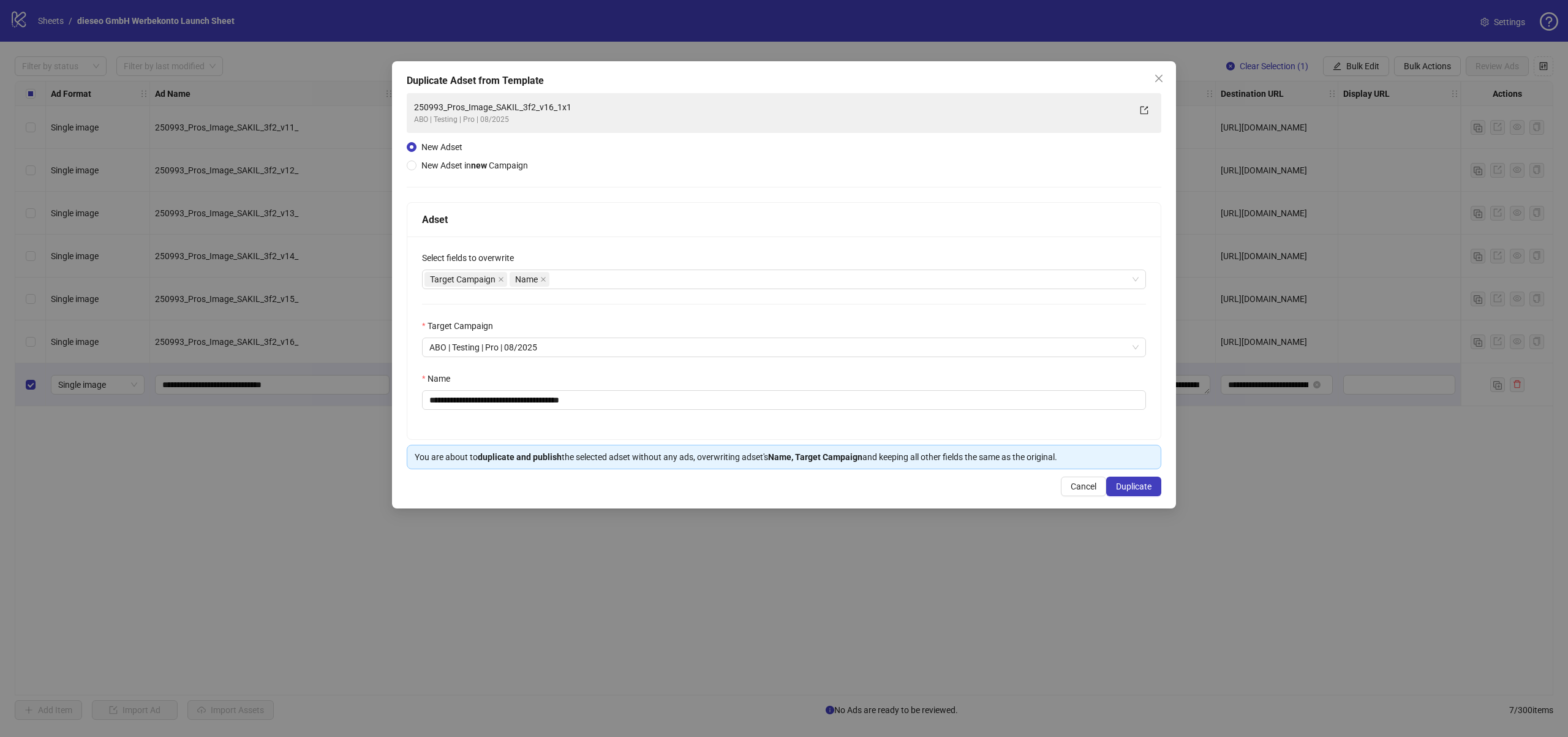
click at [966, 319] on div "Target Campaign" at bounding box center [784, 328] width 724 height 19
click at [1084, 485] on span "Cancel" at bounding box center [1084, 486] width 26 height 9
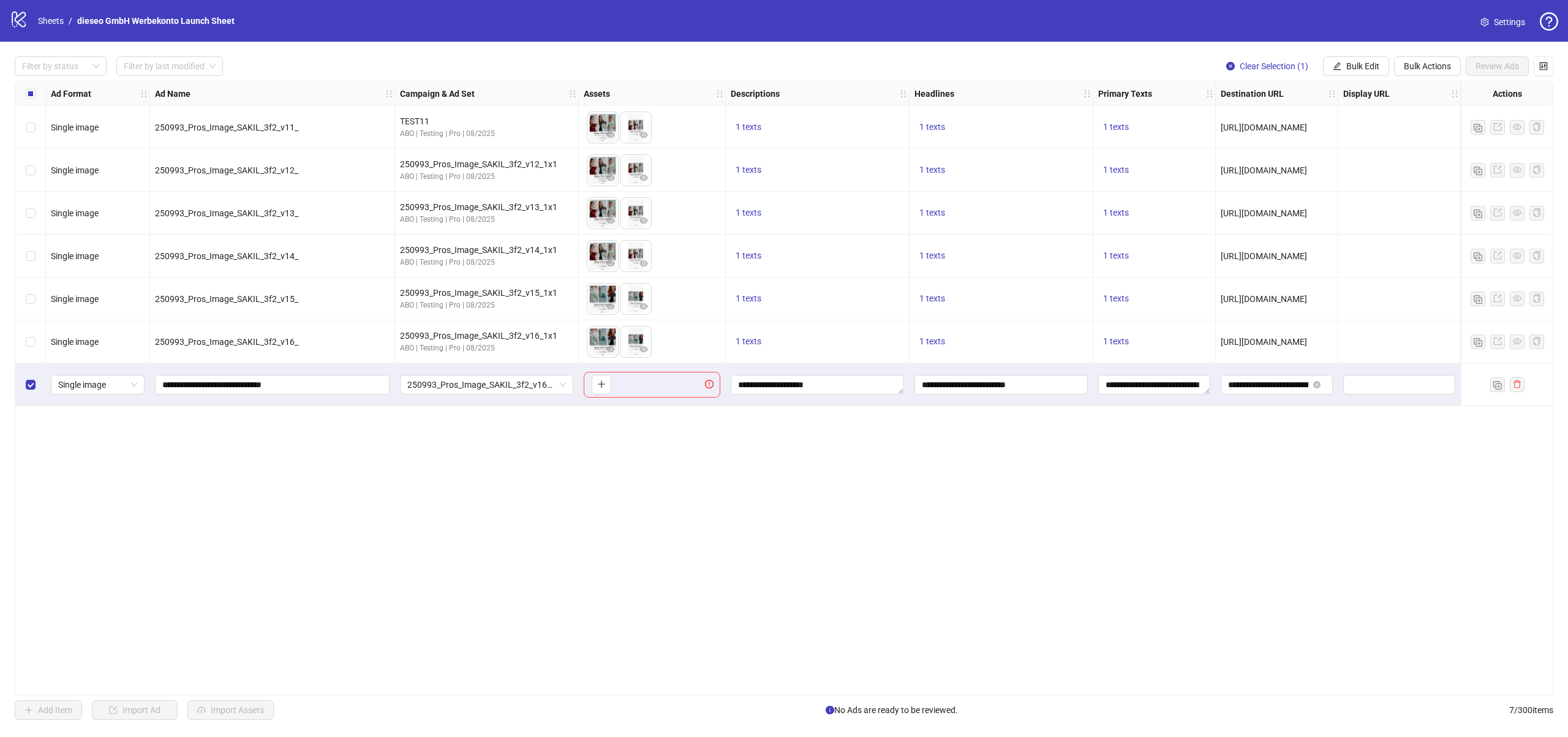
drag, startPoint x: 1502, startPoint y: 426, endPoint x: 1508, endPoint y: 401, distance: 25.7
click at [1502, 425] on div "Ad Format Ad Name Campaign & Ad Set Assets Descriptions Headlines Primary Texts…" at bounding box center [784, 388] width 1539 height 615
